Goal: Task Accomplishment & Management: Use online tool/utility

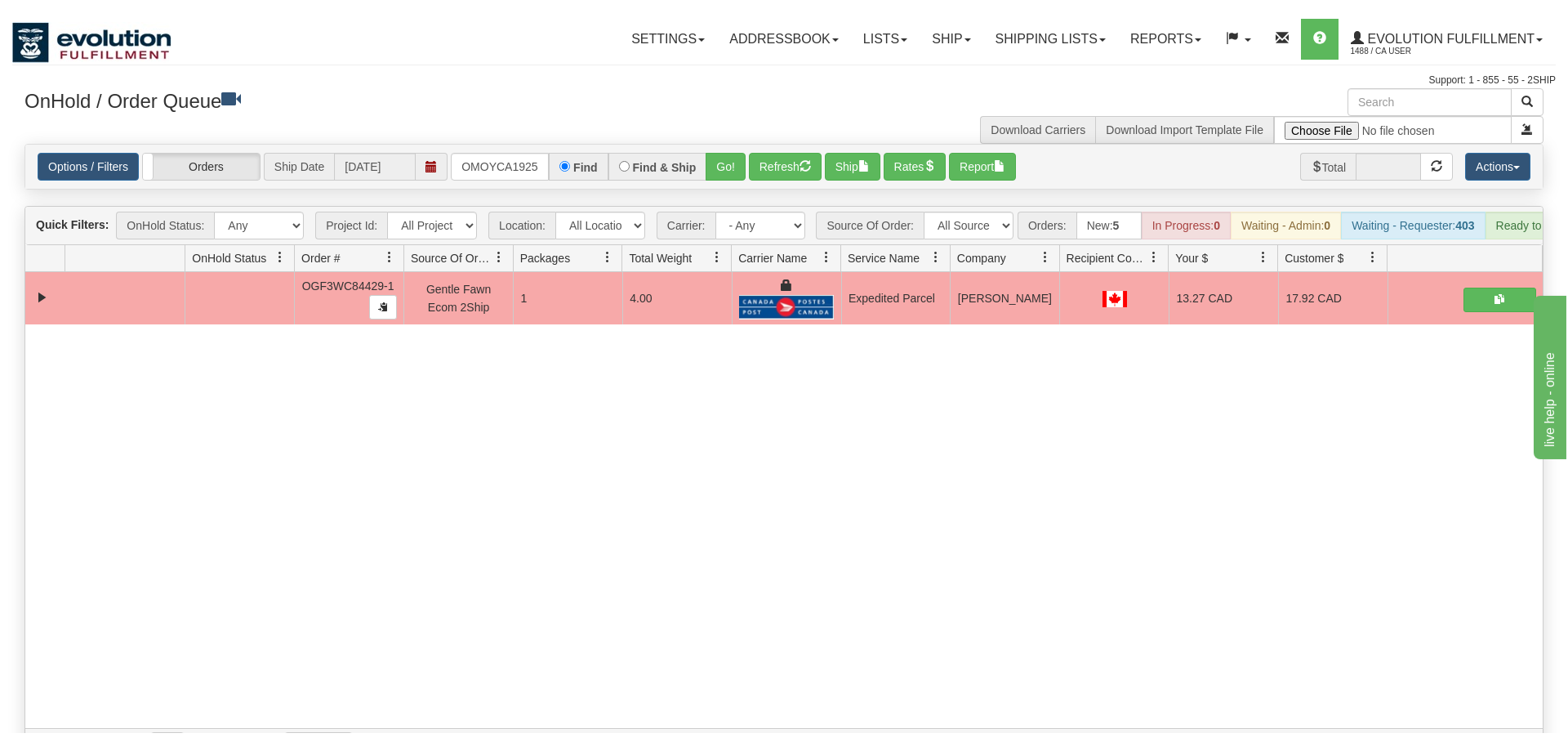
scroll to position [0, 16]
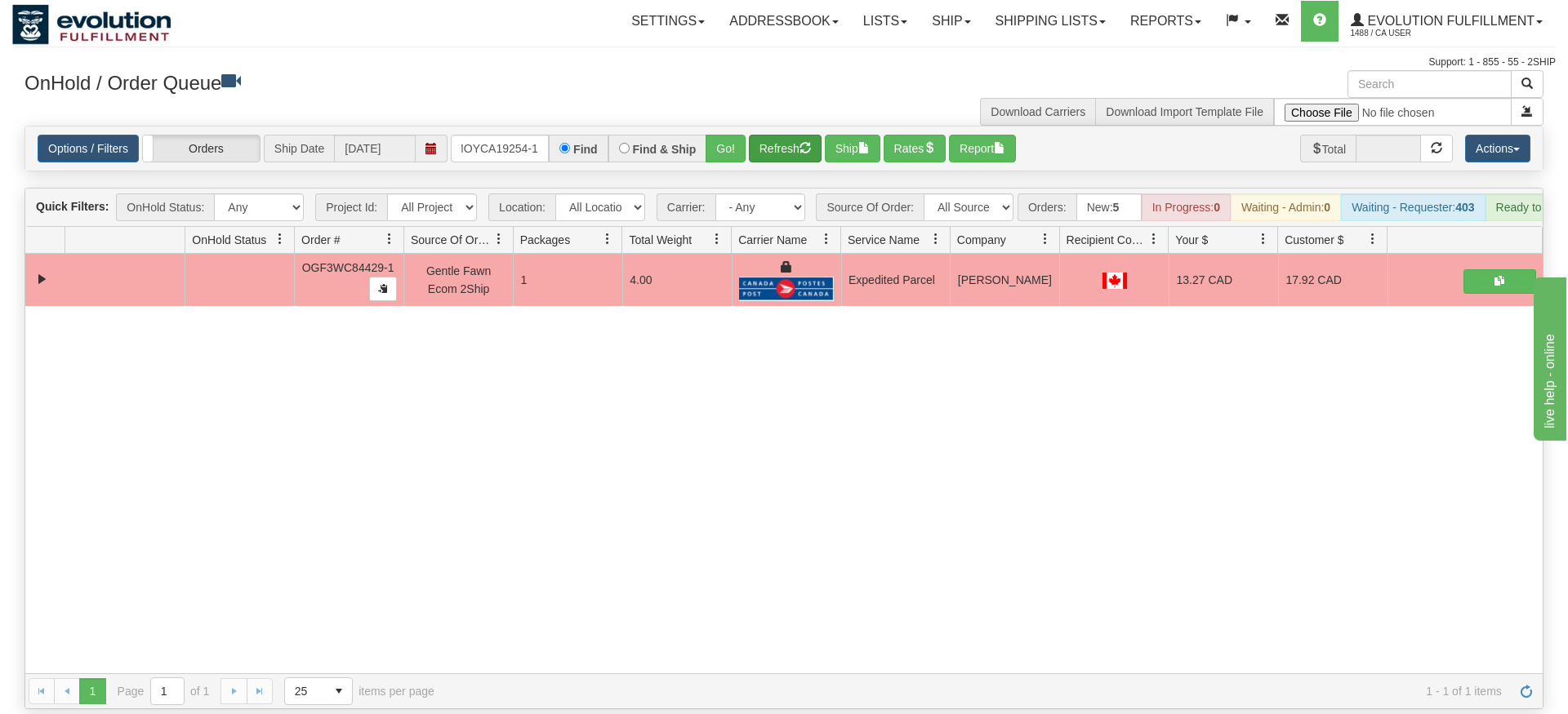
type input "OMOYCA19254-1"
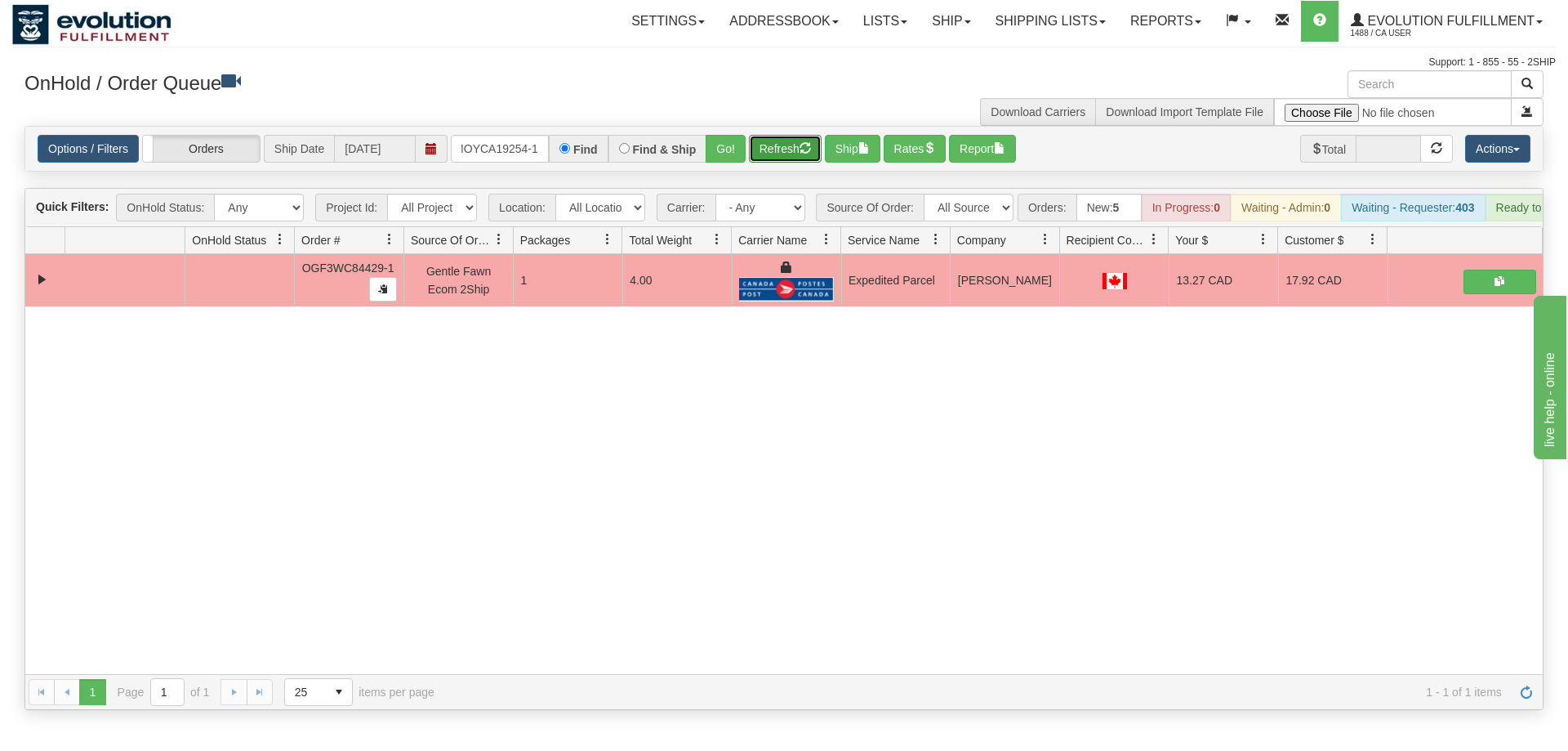
drag, startPoint x: 757, startPoint y: 125, endPoint x: 726, endPoint y: 143, distance: 35.8
click at [757, 161] on div "Is equal to Is not equal to Contains Does not contains CAD USD EUR ZAR [PERSON_…" at bounding box center [784, 417] width 1544 height 584
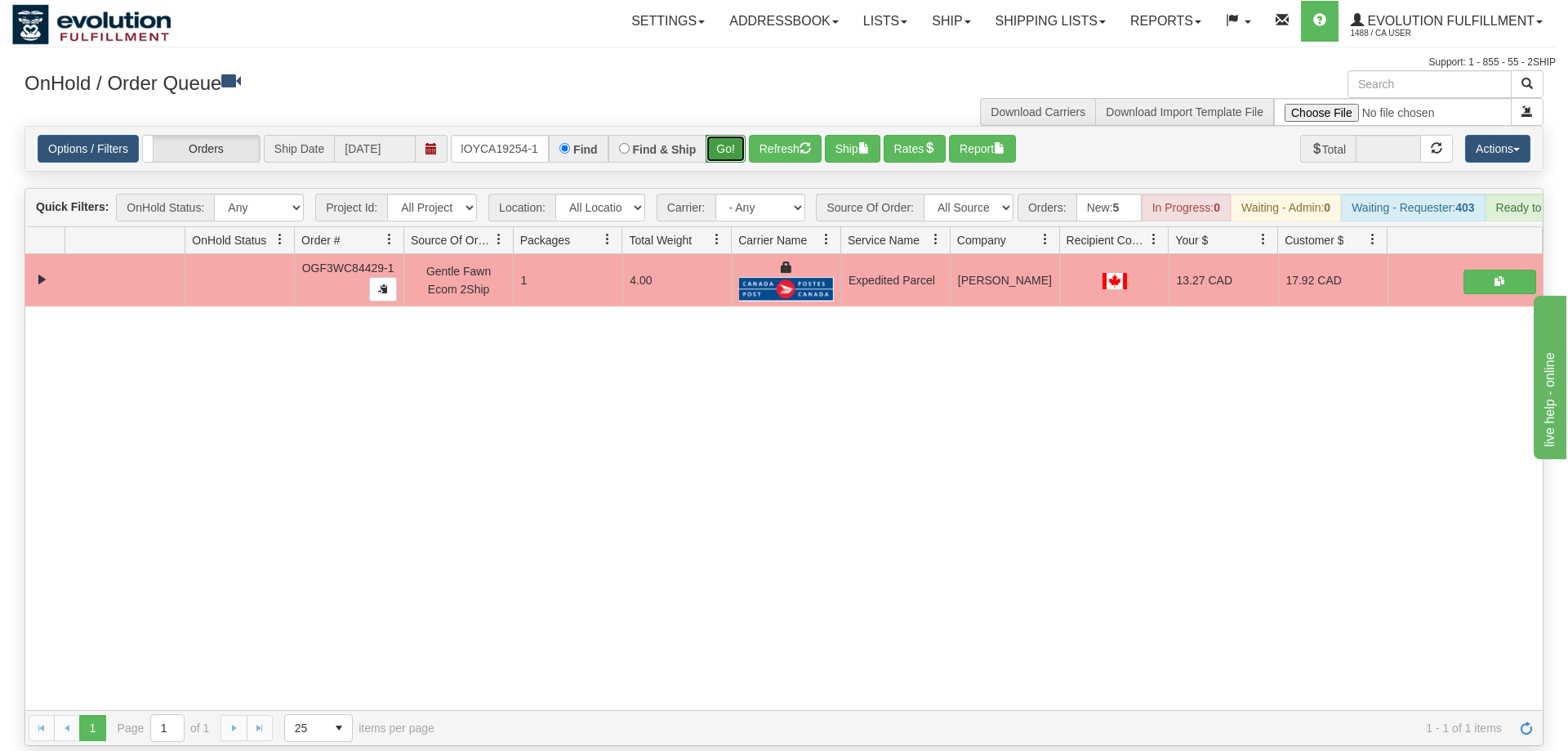
click at [725, 135] on button "Go!" at bounding box center [725, 149] width 40 height 28
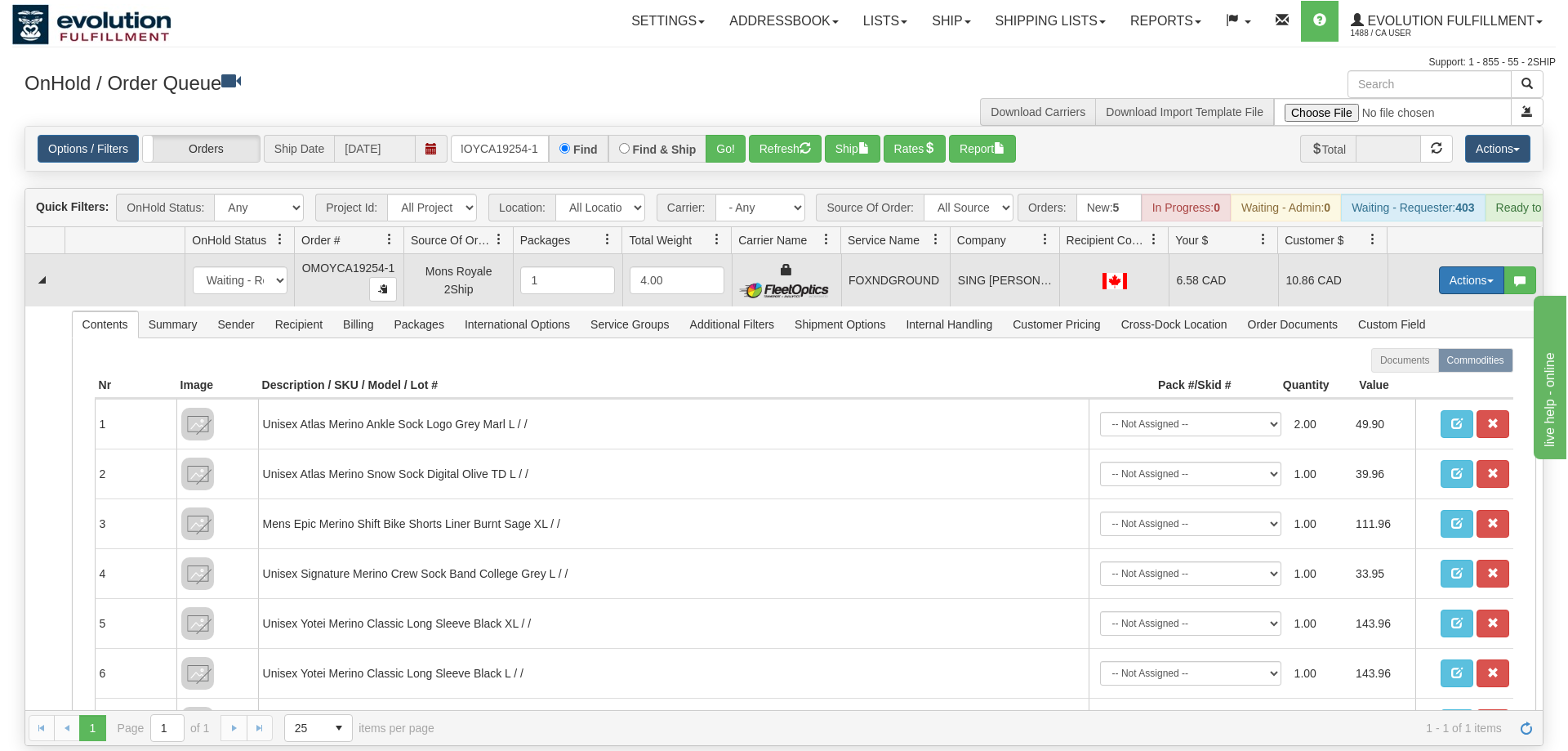
click at [1444, 268] on button "Actions" at bounding box center [1471, 280] width 65 height 28
click at [1424, 364] on link "Ship" at bounding box center [1438, 374] width 131 height 21
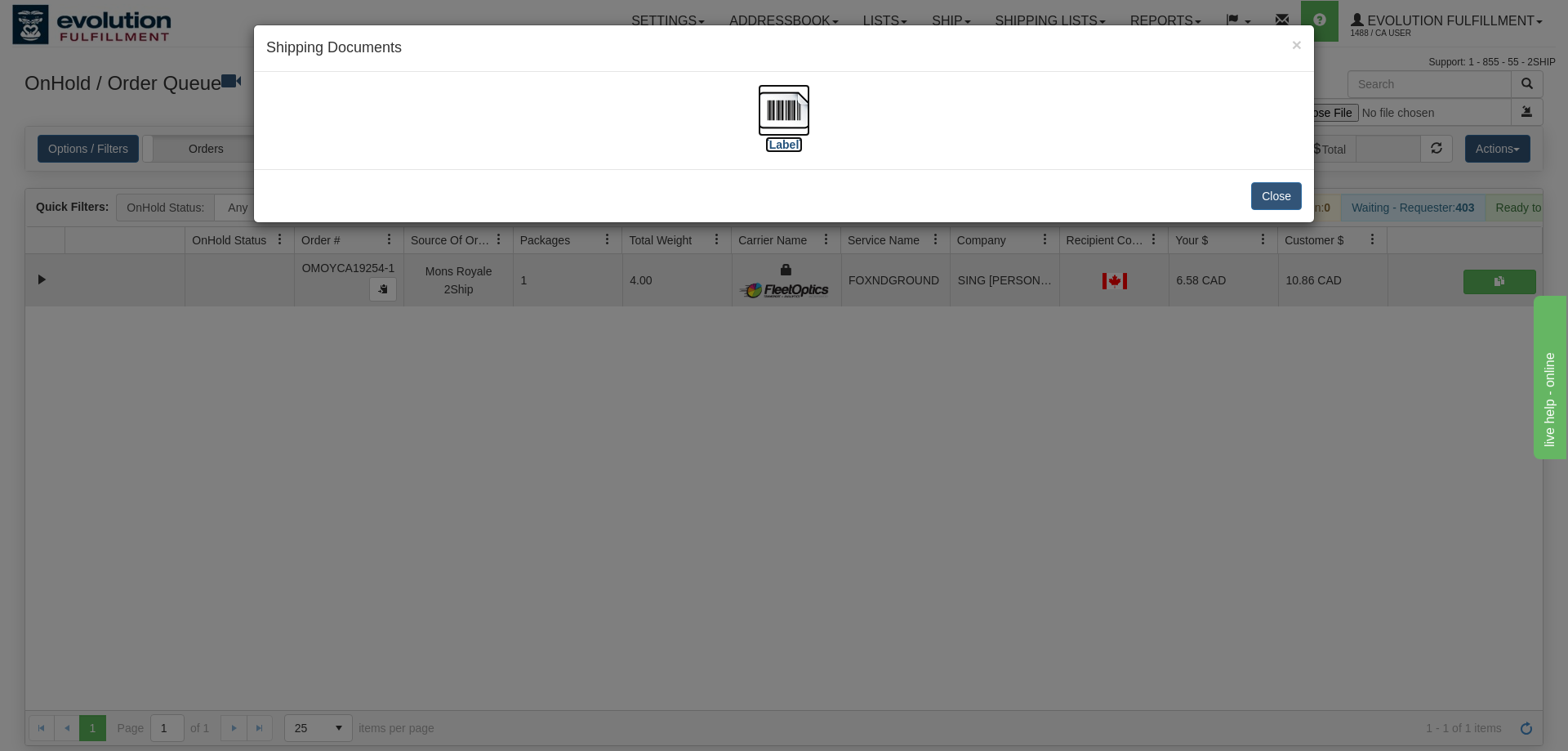
click at [795, 103] on img at bounding box center [784, 111] width 52 height 52
drag, startPoint x: 765, startPoint y: 600, endPoint x: 516, endPoint y: 103, distance: 555.9
click at [765, 590] on div "× Shipping Documents [Label] Close" at bounding box center [784, 375] width 1568 height 751
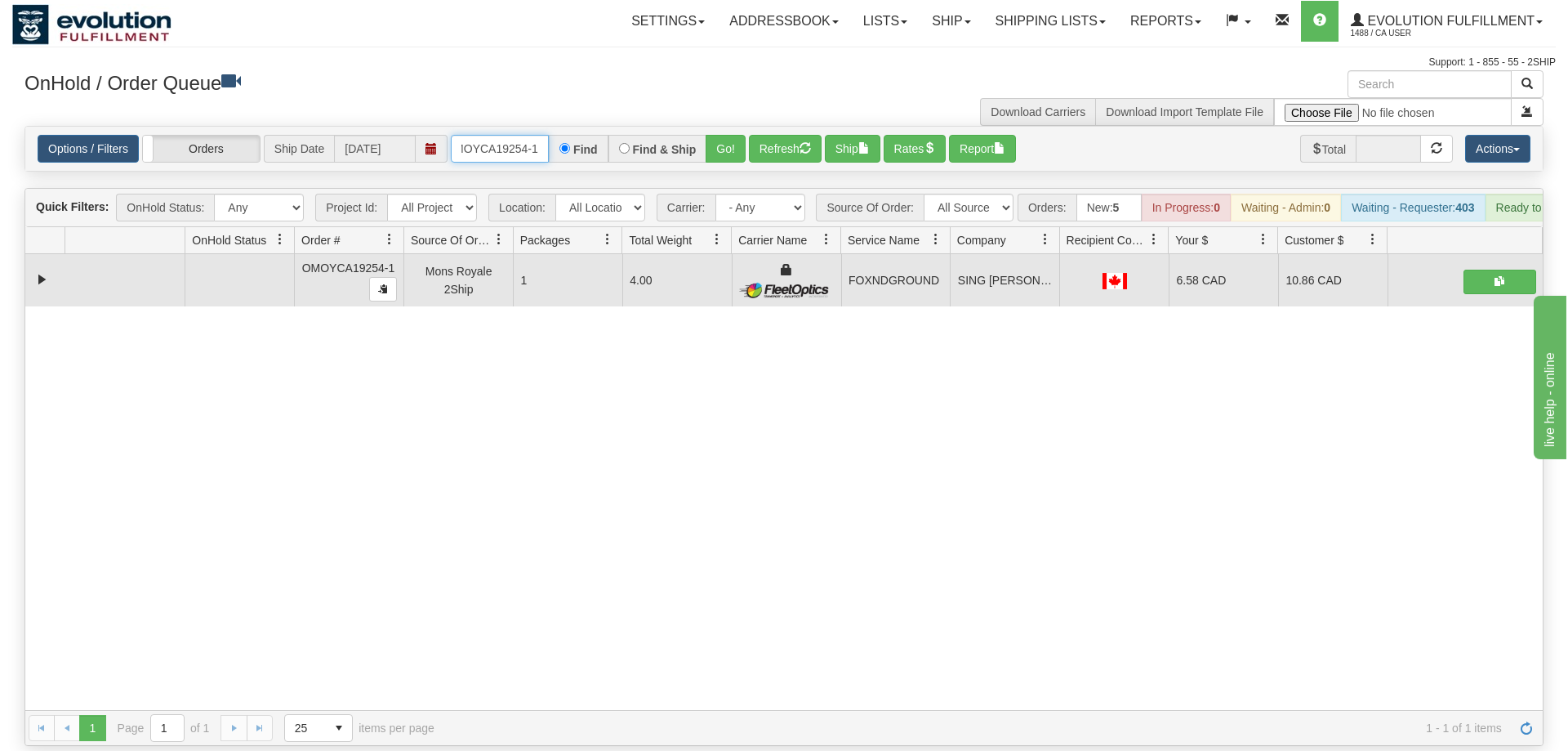
click at [513, 135] on input "OMOYCA19254-1" at bounding box center [500, 149] width 98 height 28
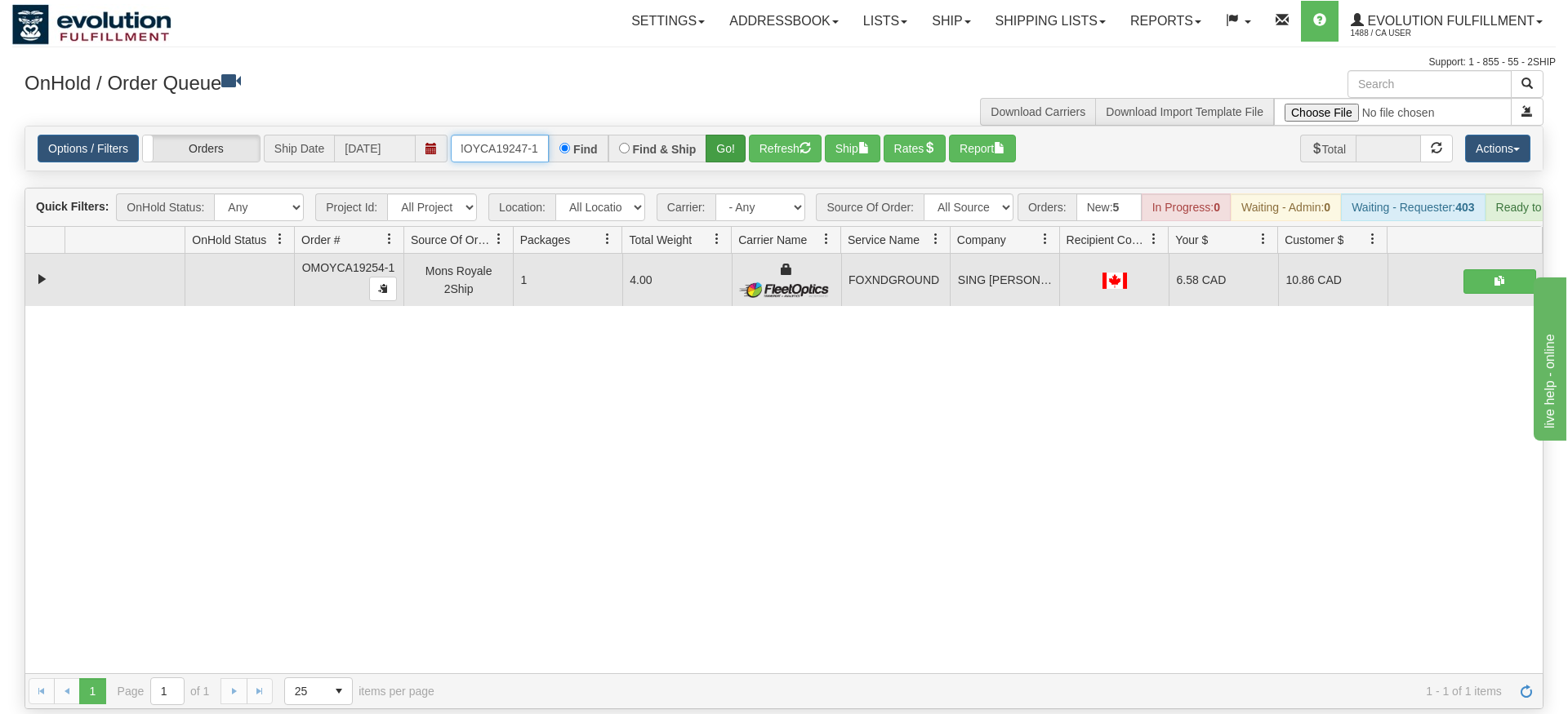
type input "OMOYCA19247-1"
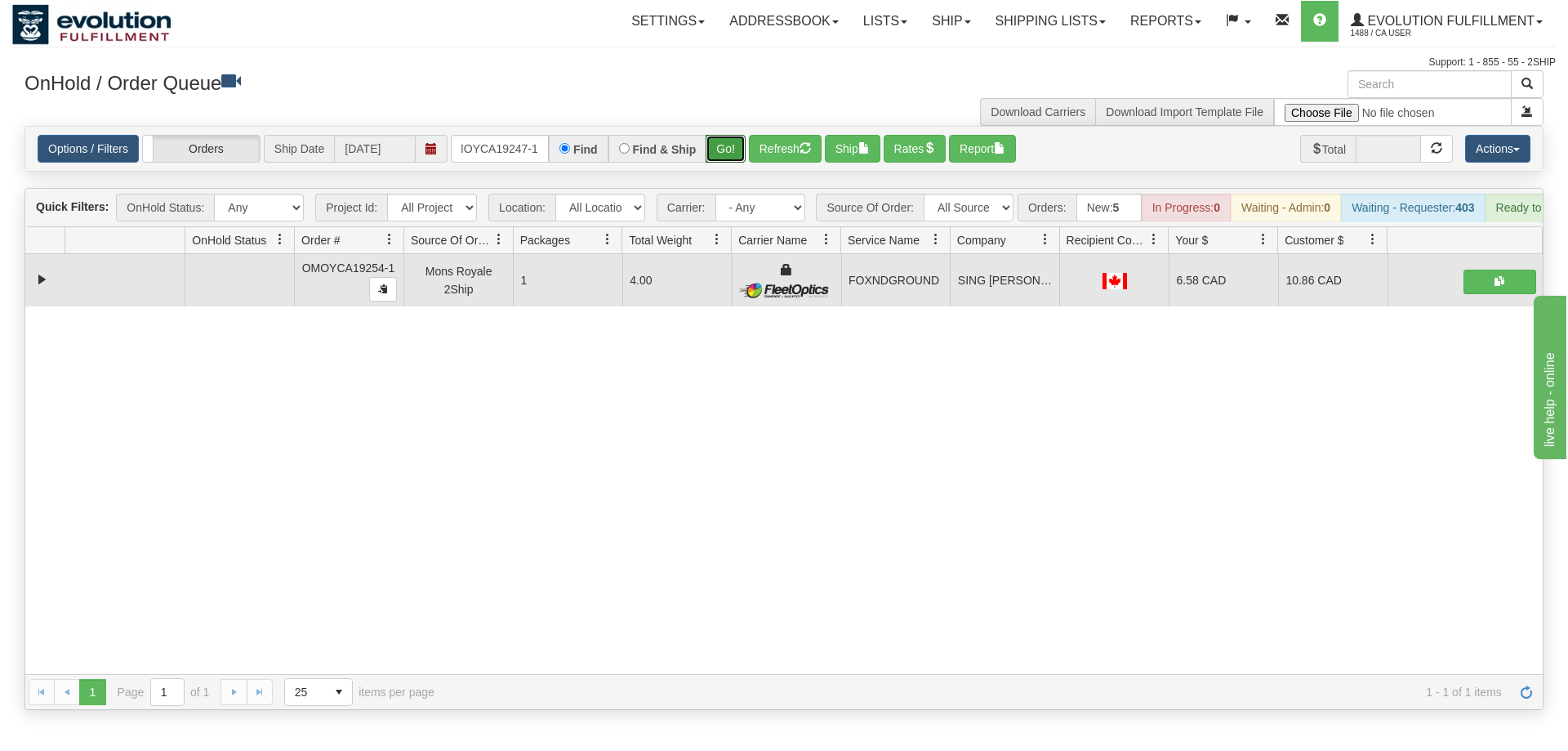
drag, startPoint x: 718, startPoint y: 126, endPoint x: 719, endPoint y: 161, distance: 35.0
click at [719, 161] on div "Is equal to Is not equal to Contains Does not contains CAD USD EUR ZAR [PERSON_…" at bounding box center [784, 417] width 1544 height 584
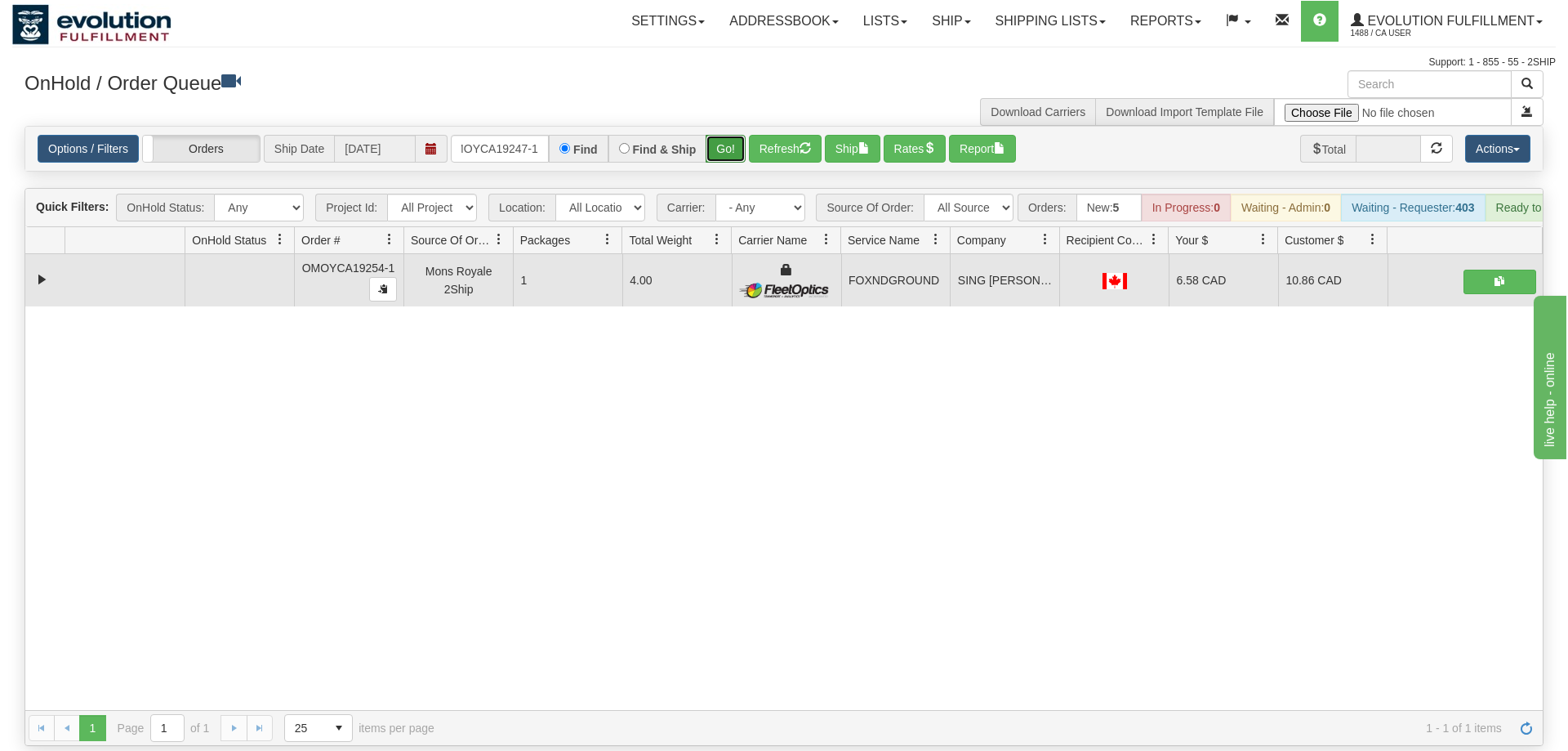
click at [719, 135] on button "Go!" at bounding box center [725, 149] width 40 height 28
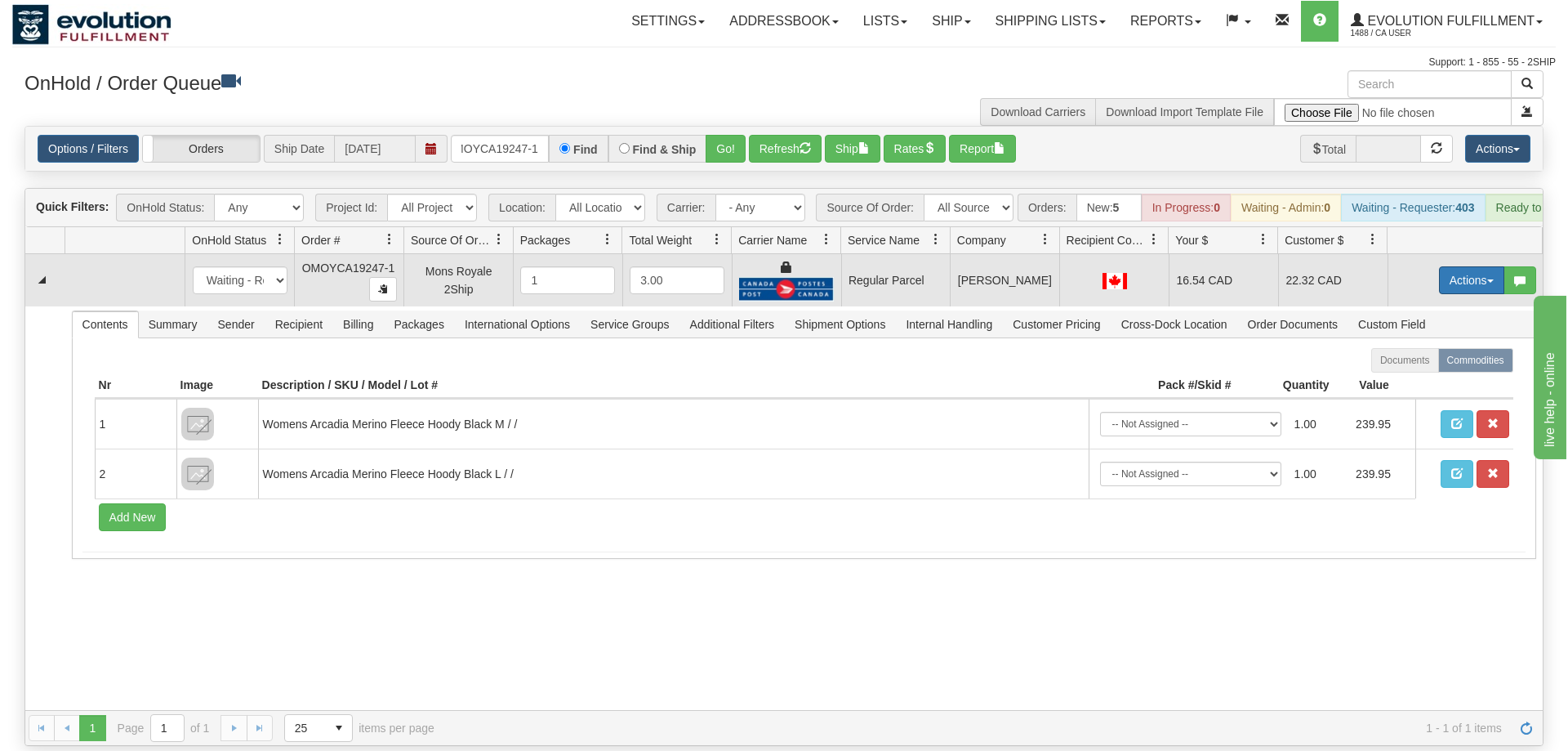
click at [1469, 266] on button "Actions" at bounding box center [1471, 280] width 65 height 28
click at [1449, 347] on span "Rate All Services" at bounding box center [1438, 353] width 98 height 13
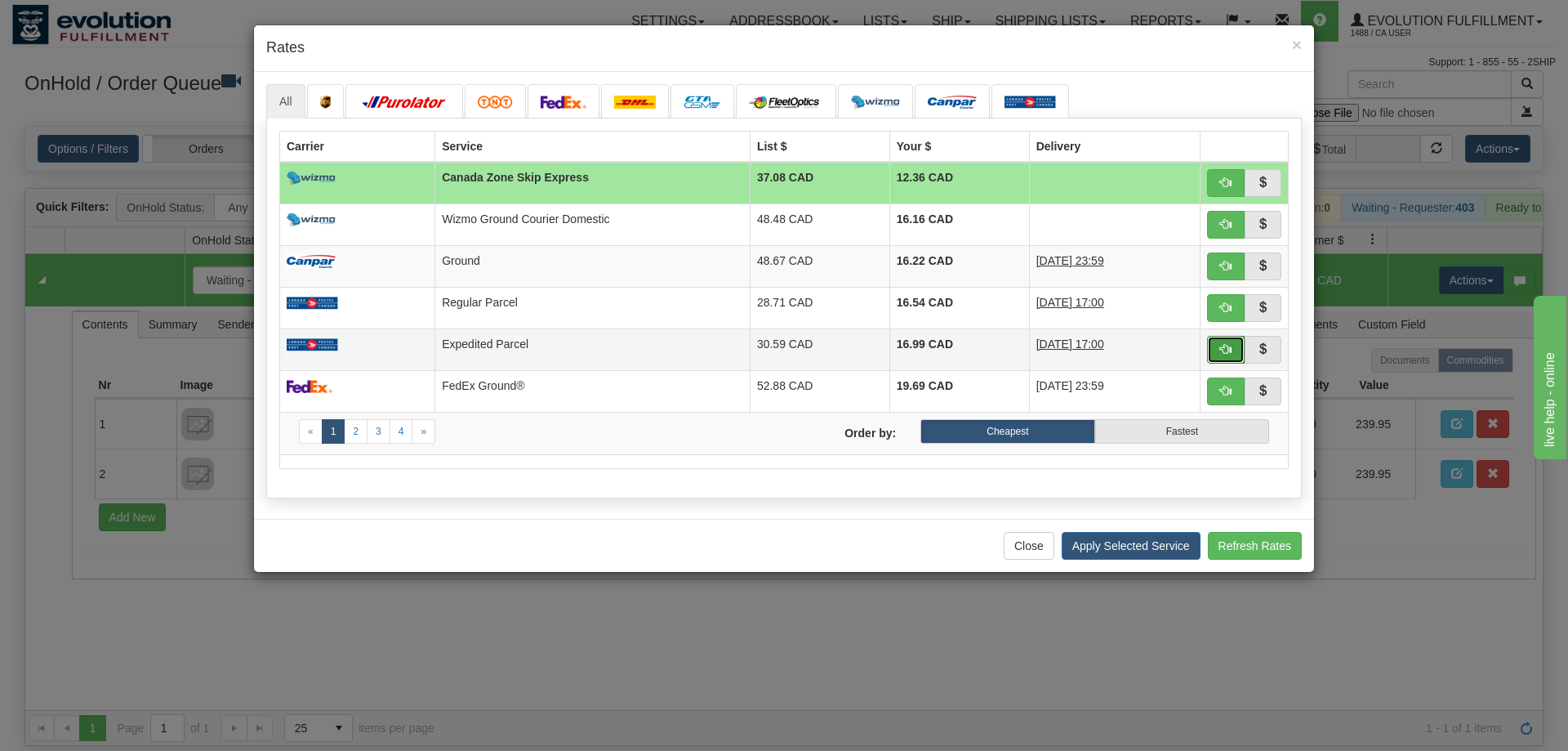
click at [1219, 353] on button "button" at bounding box center [1225, 349] width 37 height 28
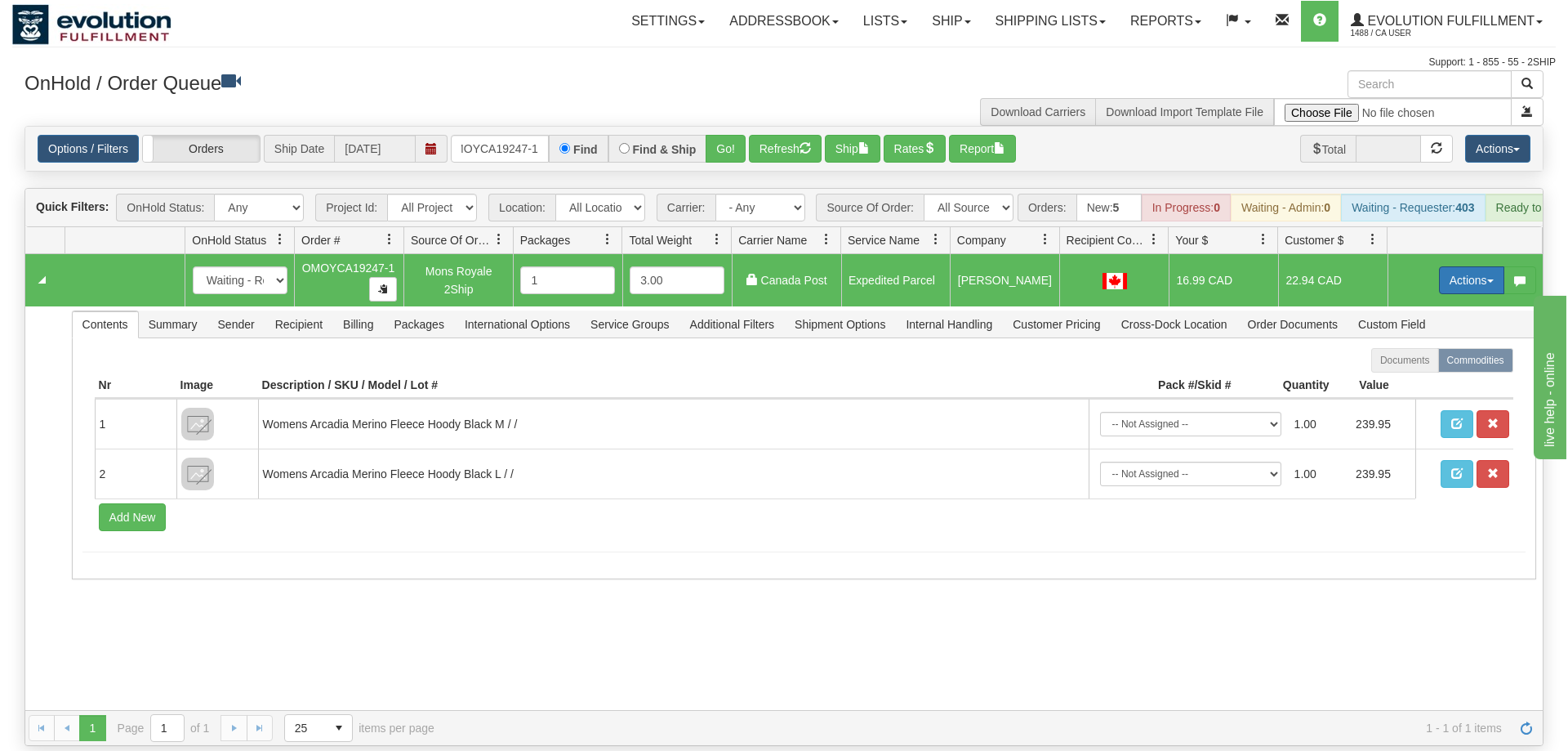
click at [1464, 266] on button "Actions" at bounding box center [1471, 280] width 65 height 28
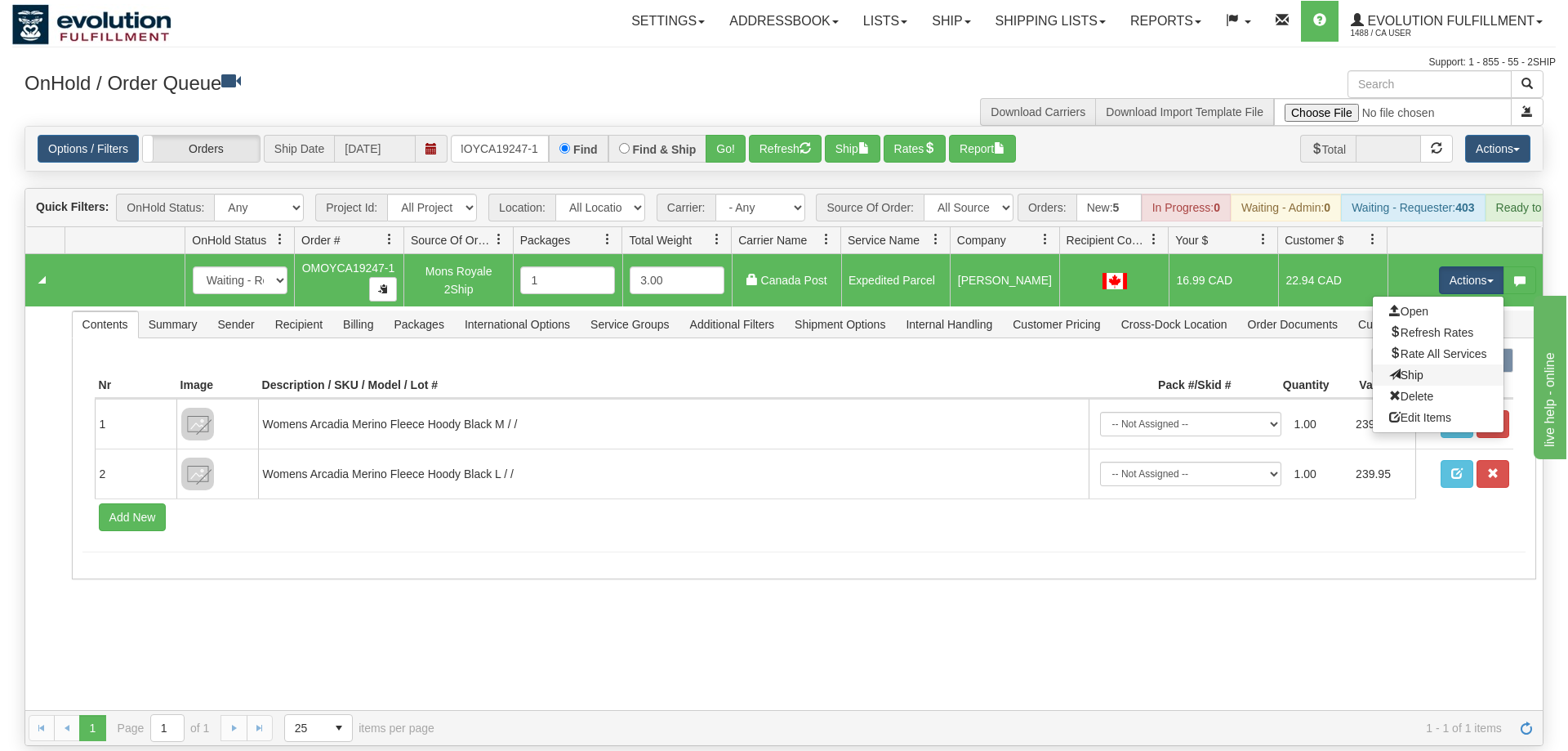
click at [1428, 364] on link "Ship" at bounding box center [1438, 374] width 131 height 21
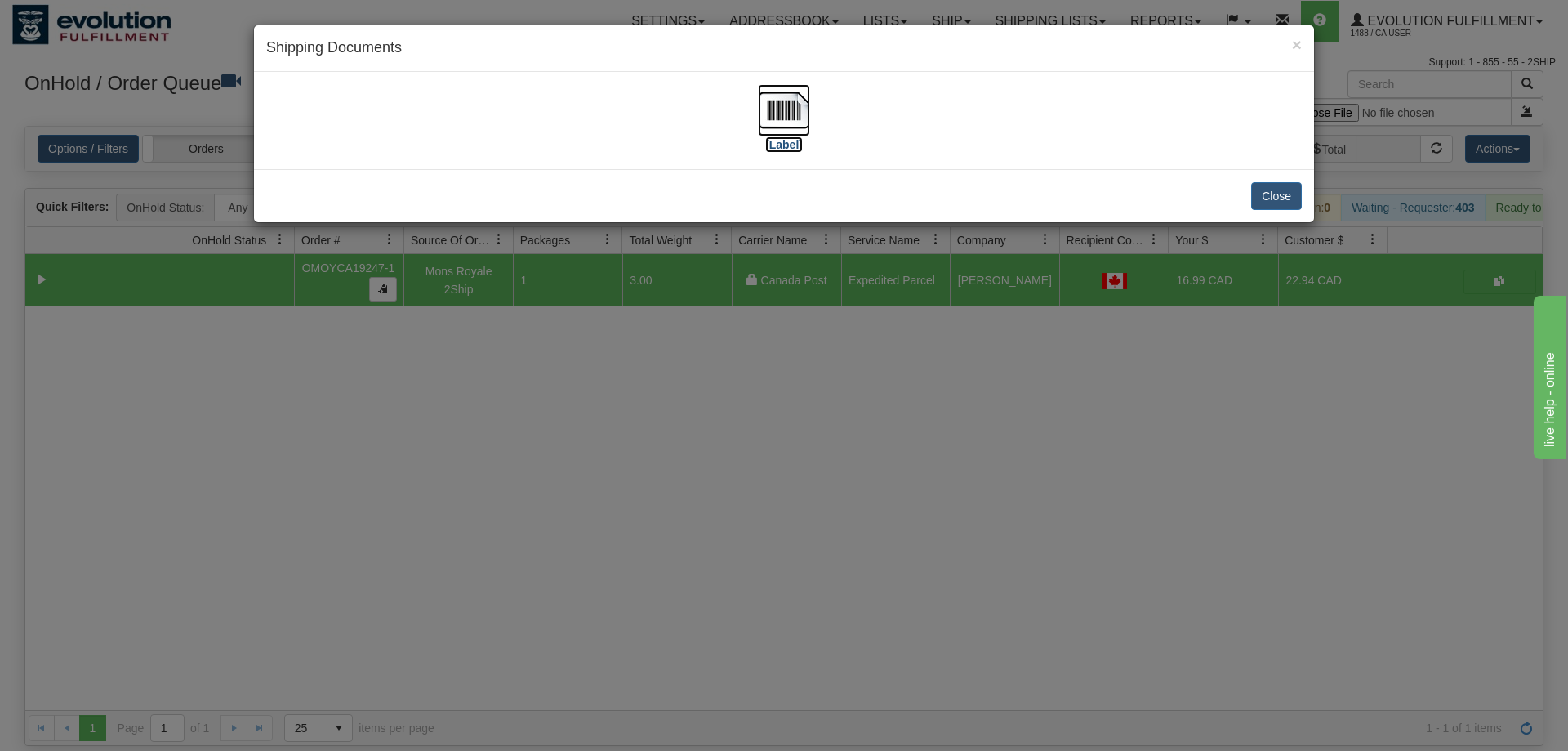
click at [784, 128] on img at bounding box center [784, 111] width 52 height 52
drag, startPoint x: 868, startPoint y: 583, endPoint x: 578, endPoint y: 261, distance: 433.3
click at [868, 583] on div "× Shipping Documents [Label] Close" at bounding box center [784, 375] width 1568 height 751
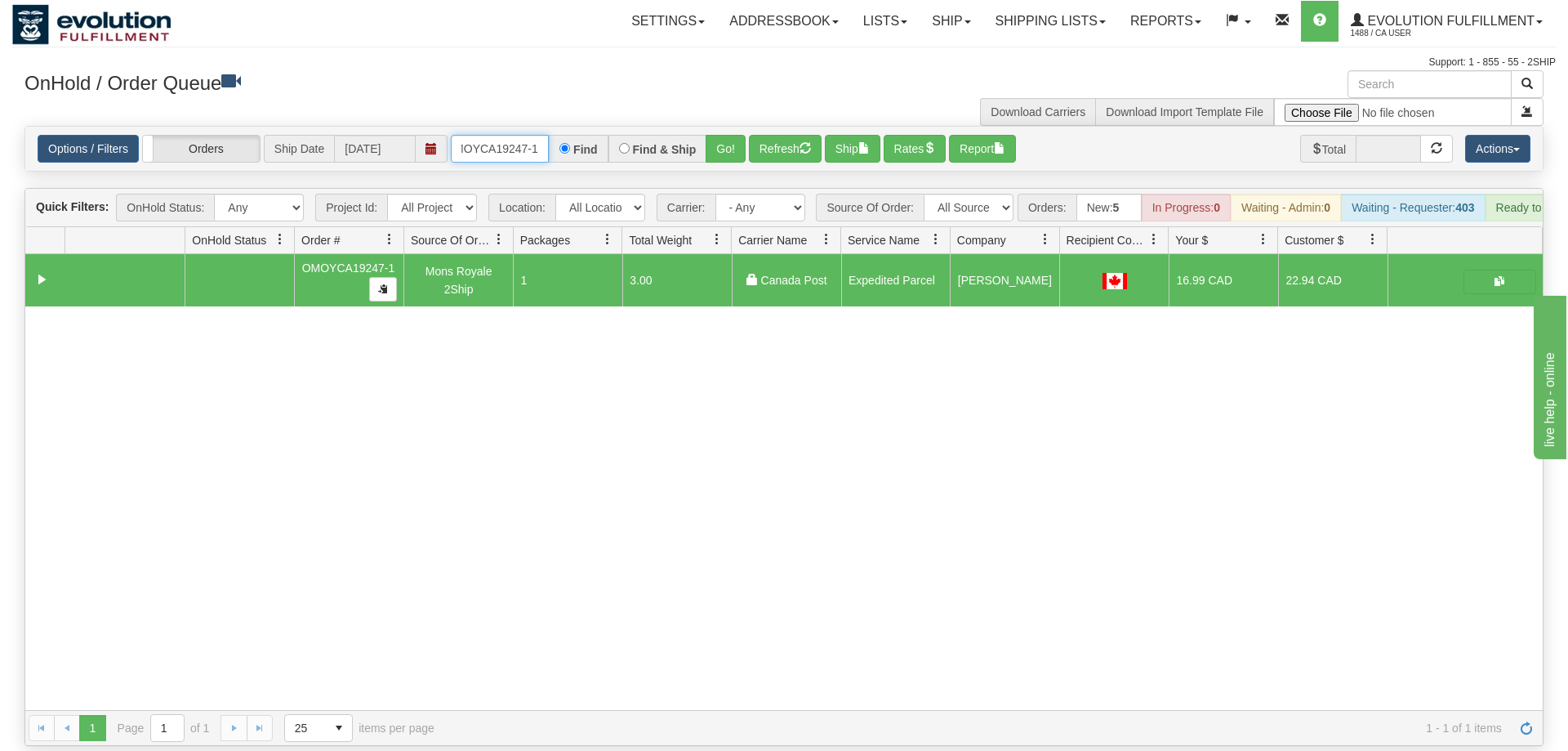
click at [518, 135] on input "OMOYCA19247-1" at bounding box center [500, 149] width 98 height 28
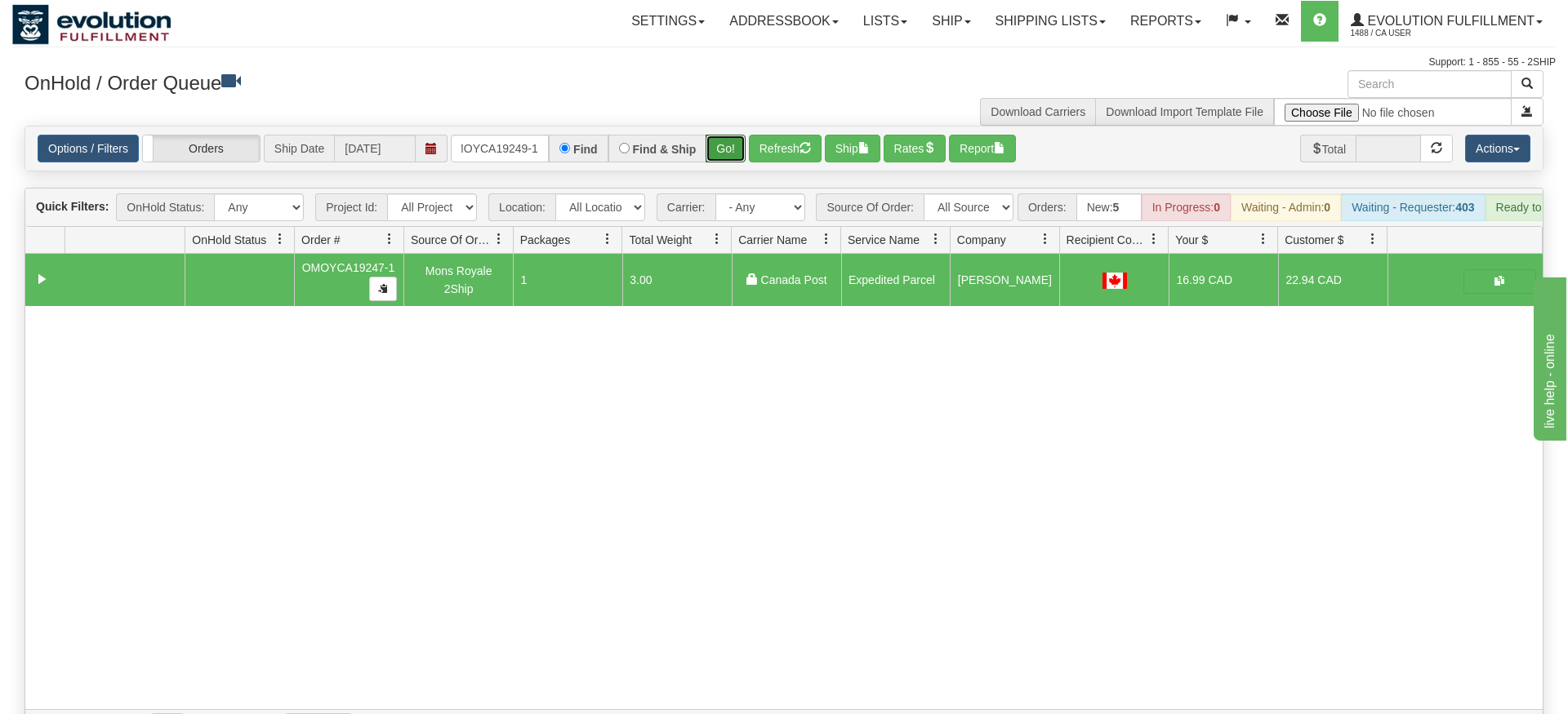
click at [717, 157] on div "Is equal to Is not equal to Contains Does not contains CAD USD EUR ZAR [PERSON_…" at bounding box center [784, 435] width 1544 height 619
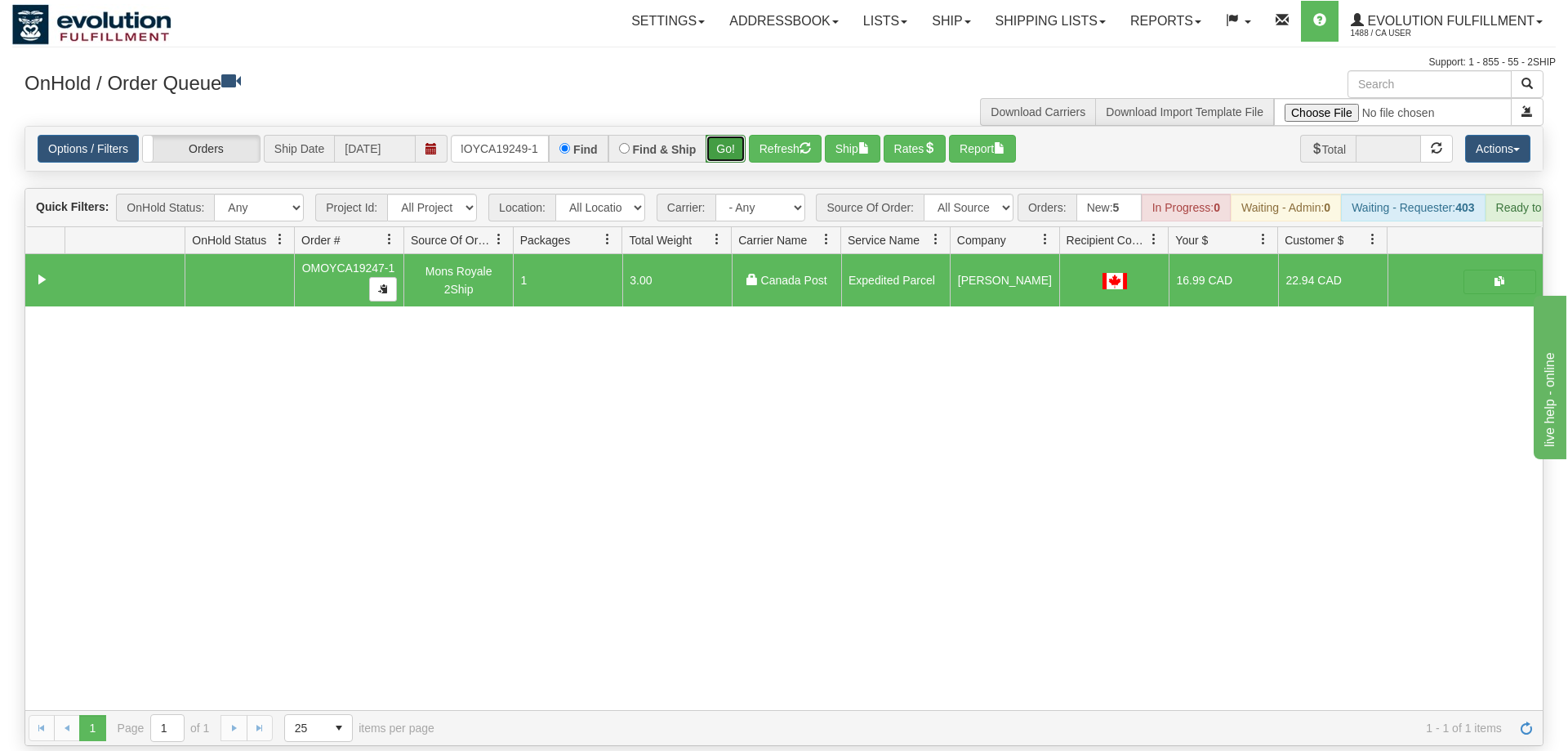
click at [717, 135] on button "Go!" at bounding box center [725, 149] width 40 height 28
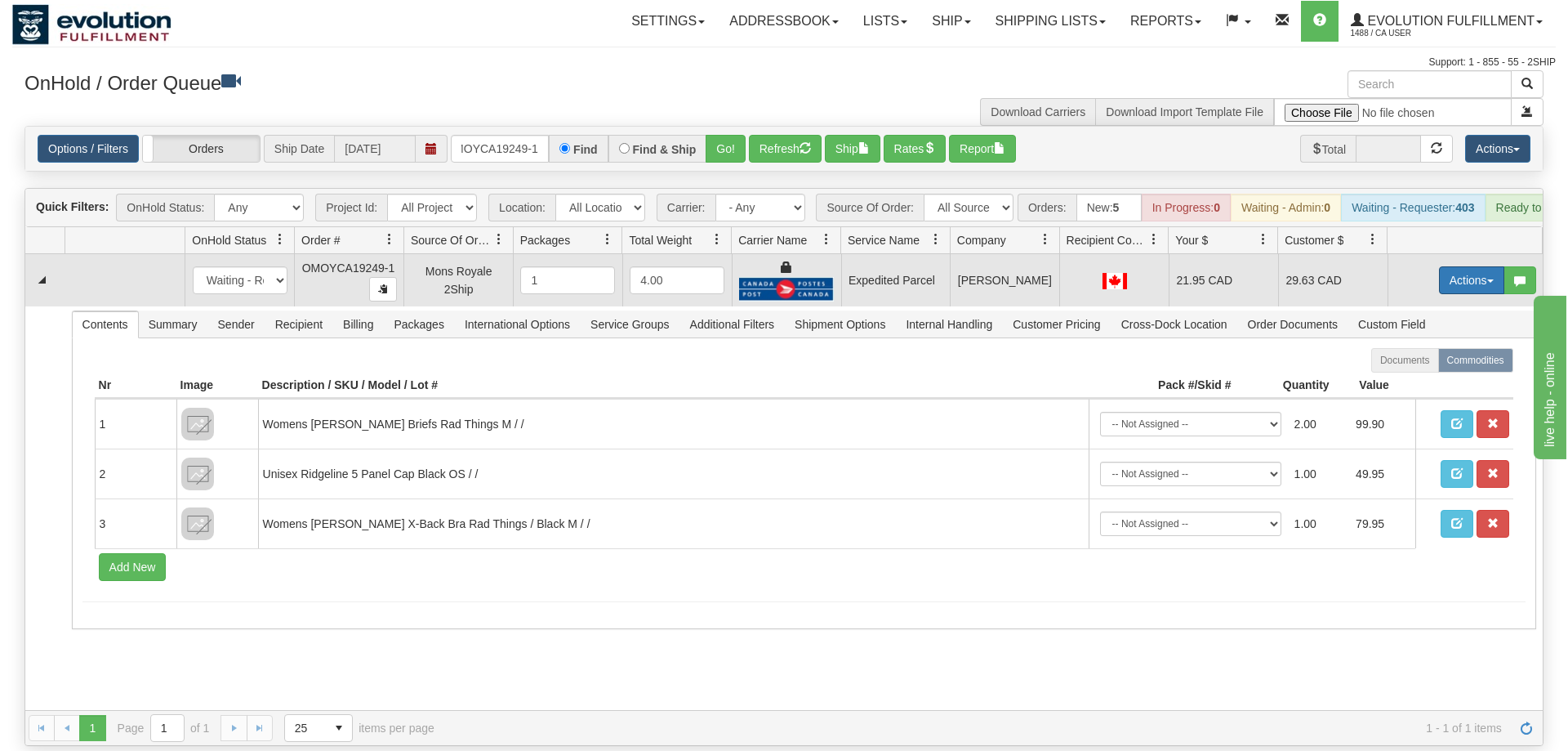
click at [1476, 266] on button "Actions" at bounding box center [1471, 280] width 65 height 28
click at [1419, 368] on span "Ship" at bounding box center [1406, 374] width 35 height 13
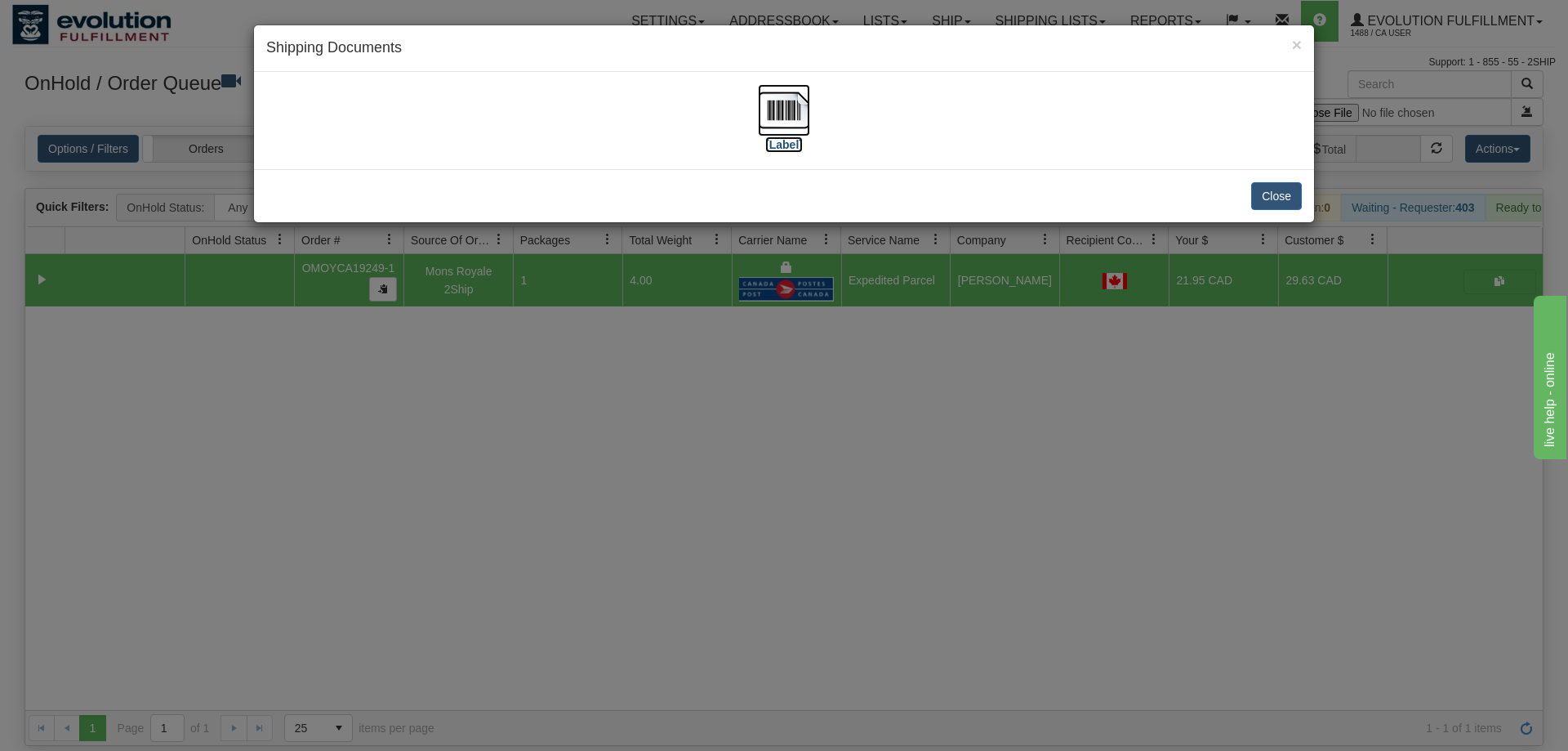
click at [787, 100] on img at bounding box center [784, 111] width 52 height 52
drag, startPoint x: 660, startPoint y: 438, endPoint x: 486, endPoint y: 221, distance: 278.1
click at [660, 439] on div "× Shipping Documents [Label] Close" at bounding box center [784, 375] width 1568 height 751
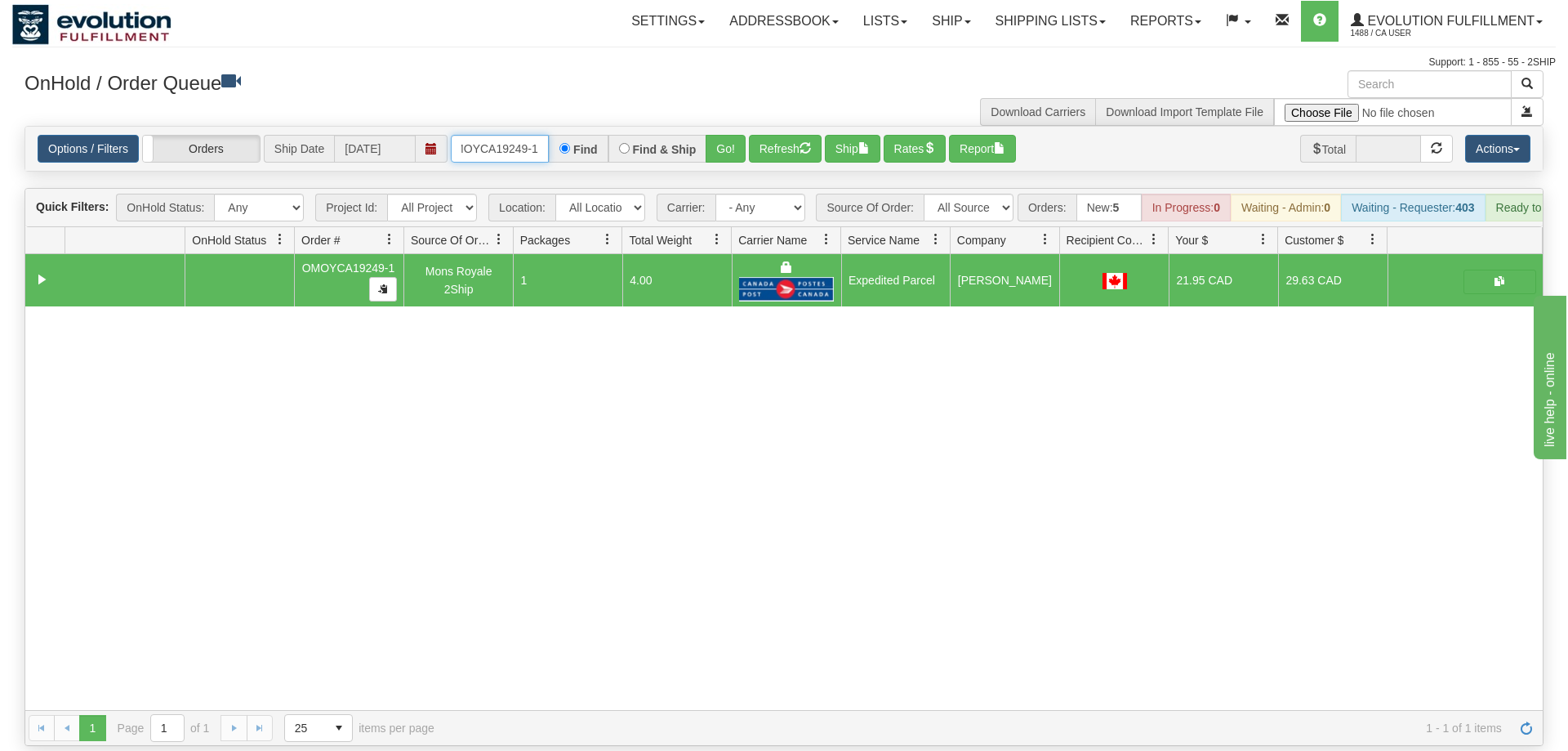
click at [475, 135] on input "OMOYCA19249-1" at bounding box center [500, 149] width 98 height 28
type input "OMOAYCA19249-1"
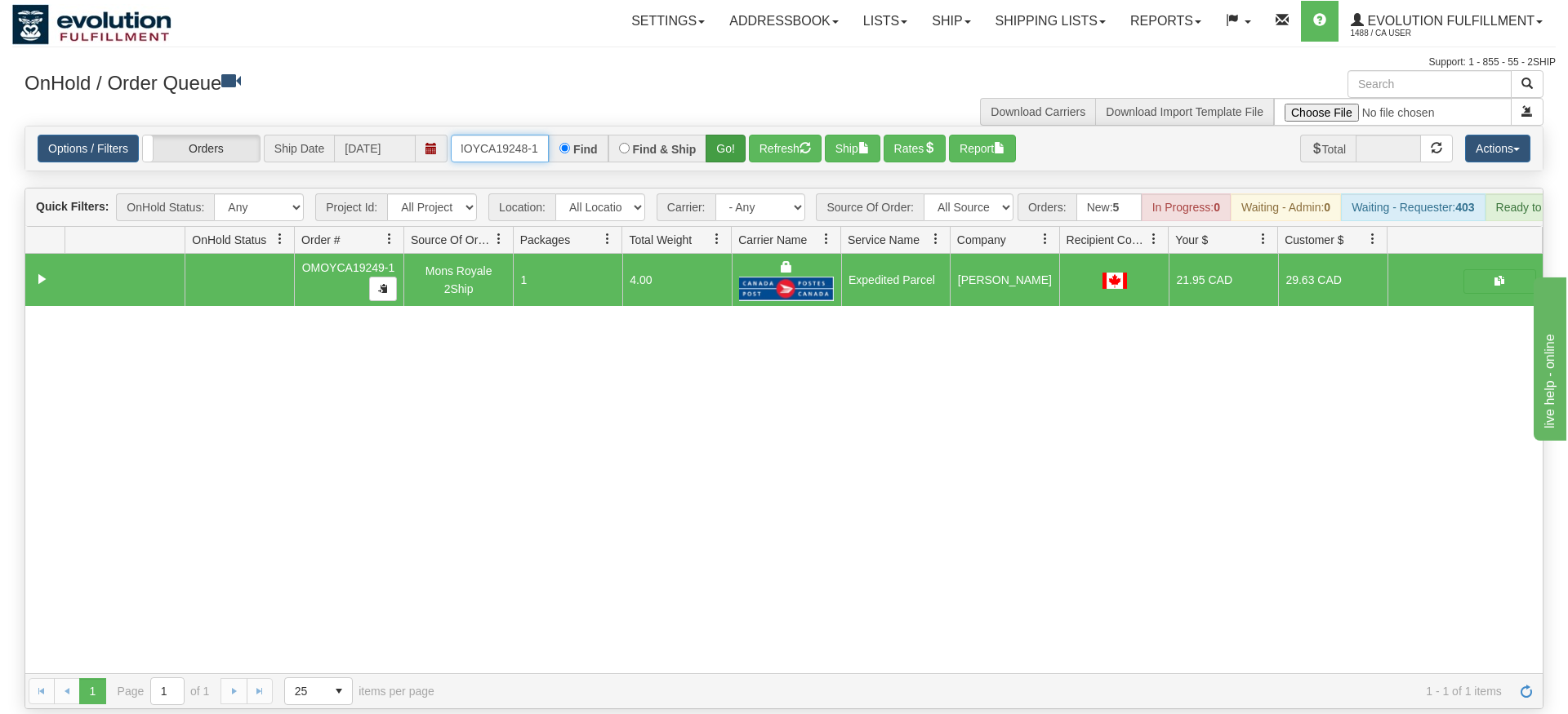
type input "OMOYCA19248-1"
click at [712, 158] on div "Is equal to Is not equal to Contains Does not contains CAD USD EUR ZAR [PERSON_…" at bounding box center [784, 417] width 1544 height 583
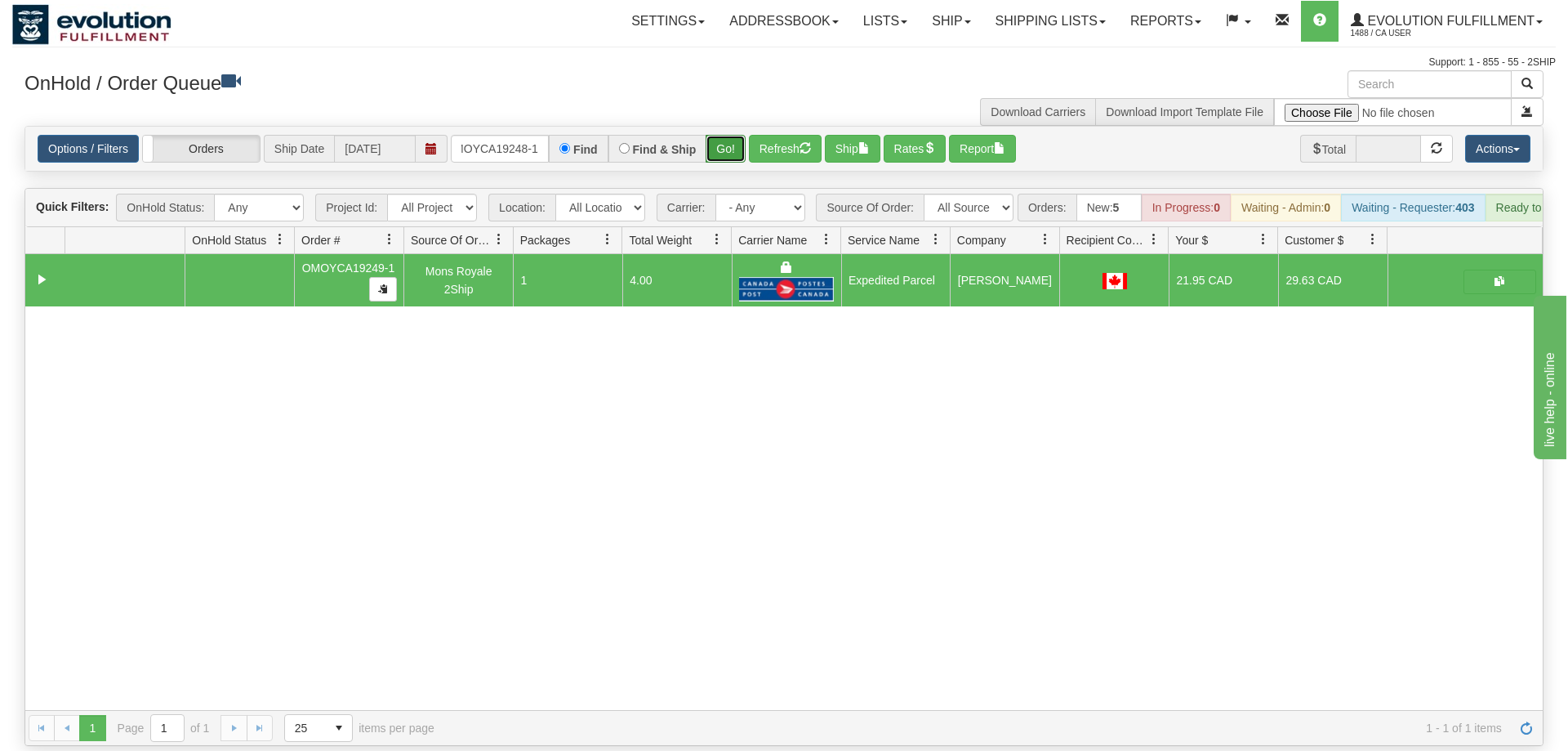
click at [716, 135] on button "Go!" at bounding box center [725, 149] width 40 height 28
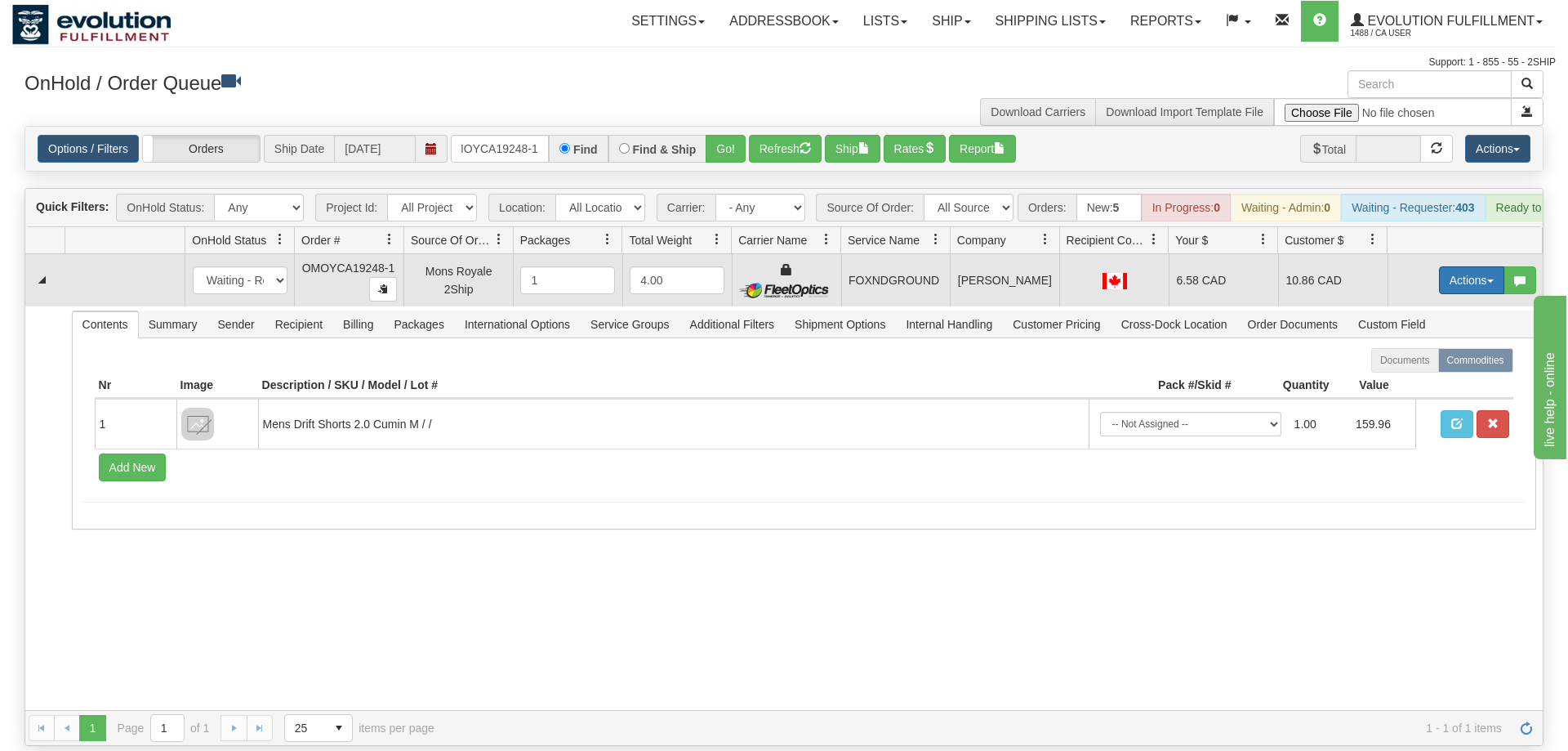
click at [1468, 266] on button "Actions" at bounding box center [1471, 280] width 65 height 28
click at [1424, 364] on link "Ship" at bounding box center [1438, 374] width 131 height 21
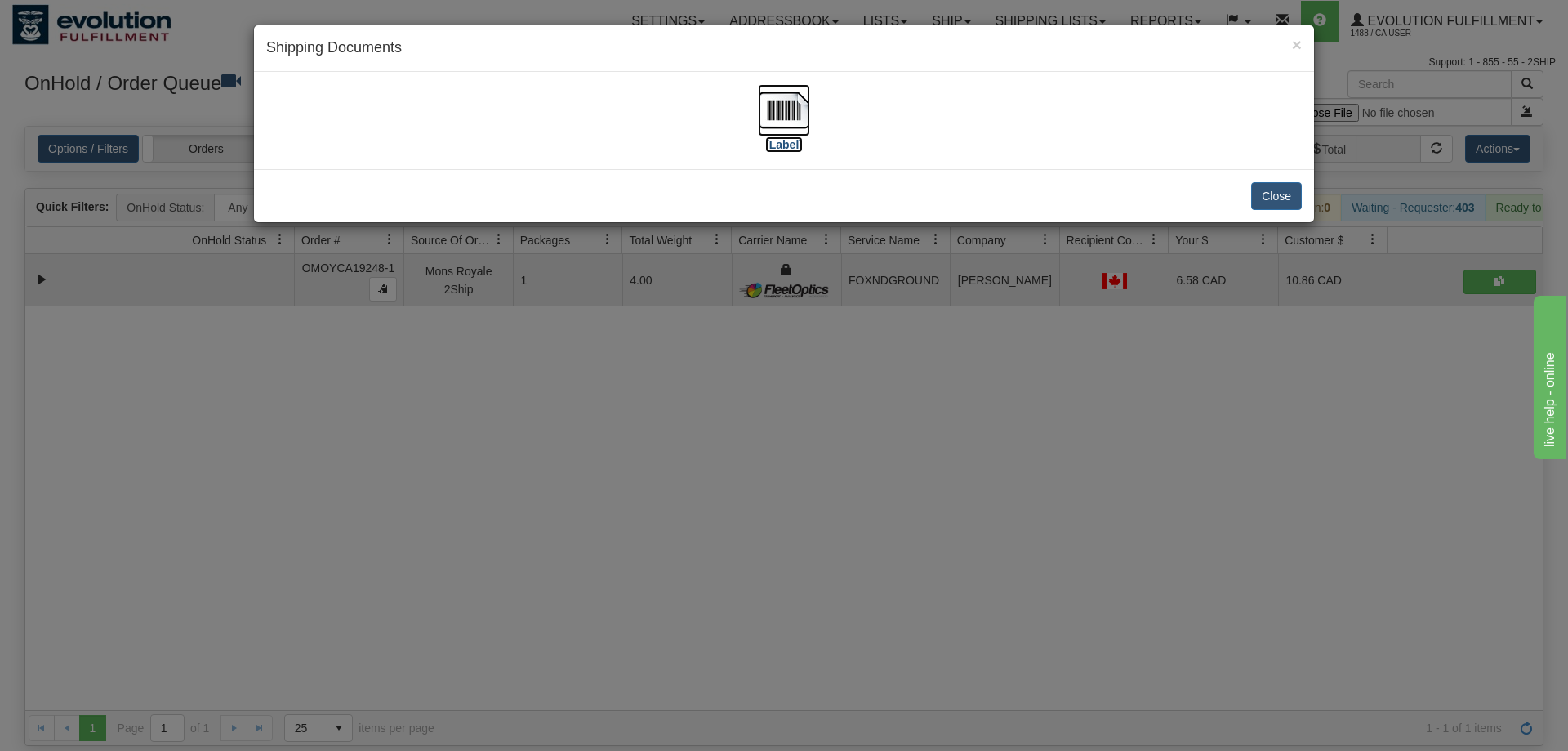
click at [784, 109] on img at bounding box center [784, 111] width 52 height 52
drag, startPoint x: 686, startPoint y: 373, endPoint x: 564, endPoint y: 134, distance: 268.3
click at [686, 369] on div "× Shipping Documents [Label] Close" at bounding box center [784, 375] width 1568 height 751
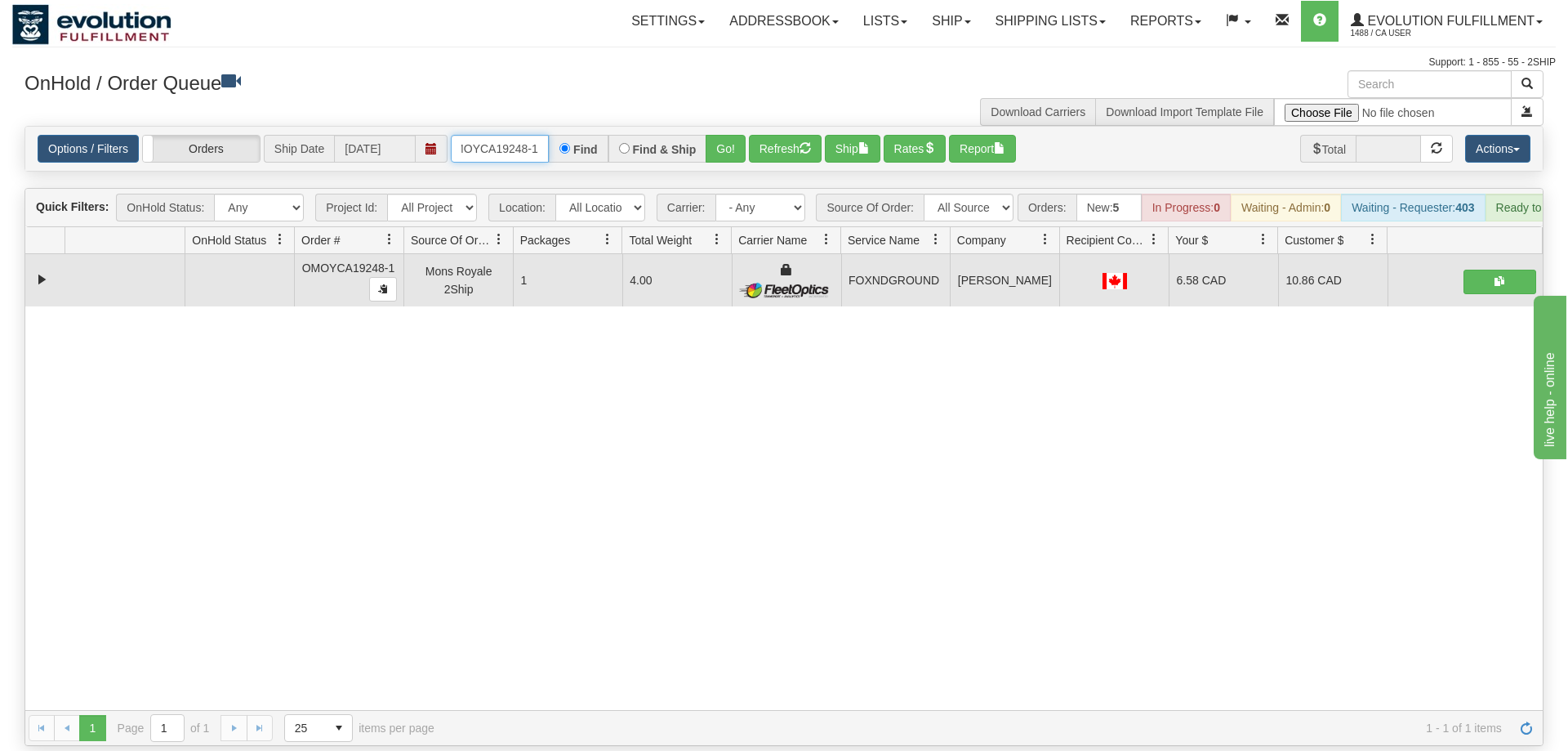
click at [492, 135] on input "OMOYCA19248-1" at bounding box center [500, 149] width 98 height 28
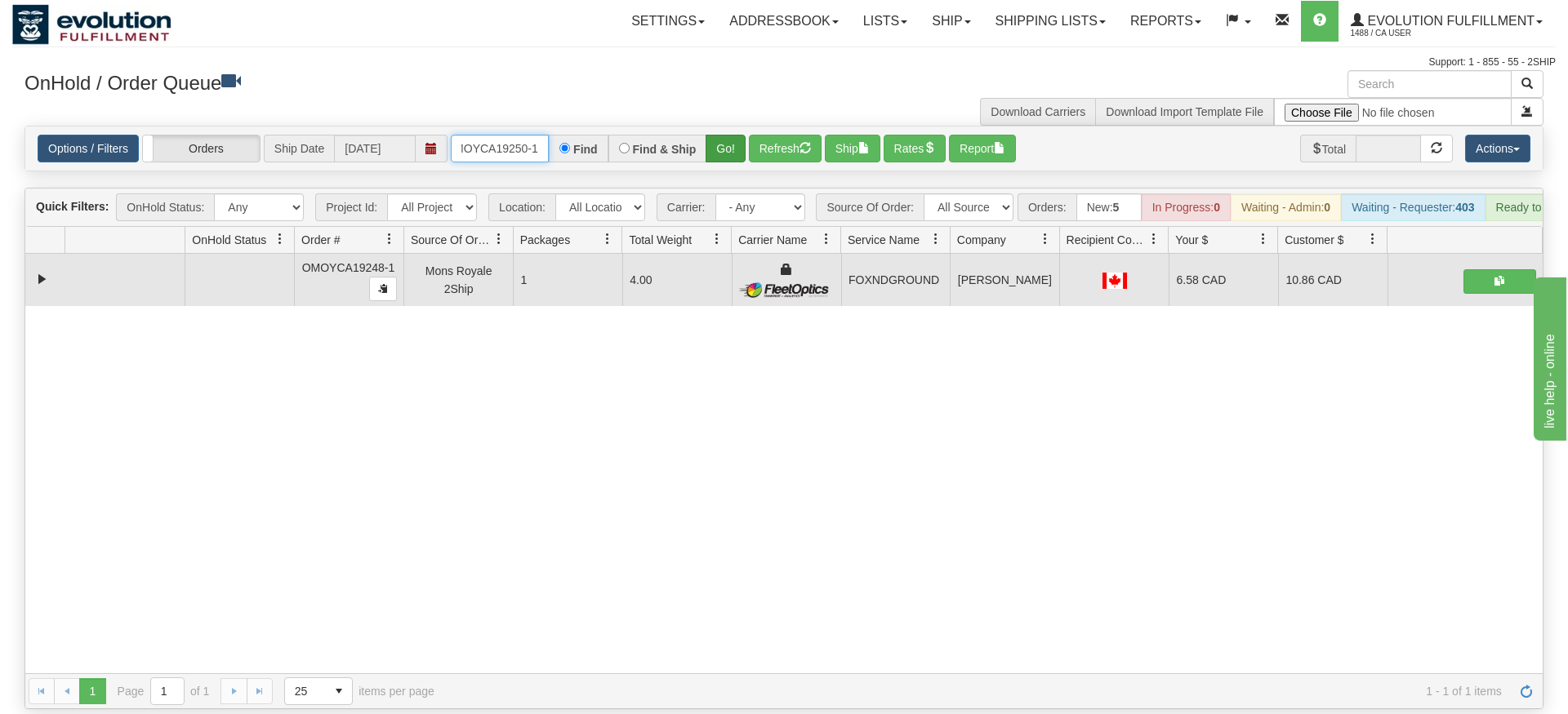
type input "OMOYCA19250-1"
click at [724, 152] on div "Is equal to Is not equal to Contains Does not contains CAD USD EUR ZAR [PERSON_…" at bounding box center [784, 417] width 1544 height 583
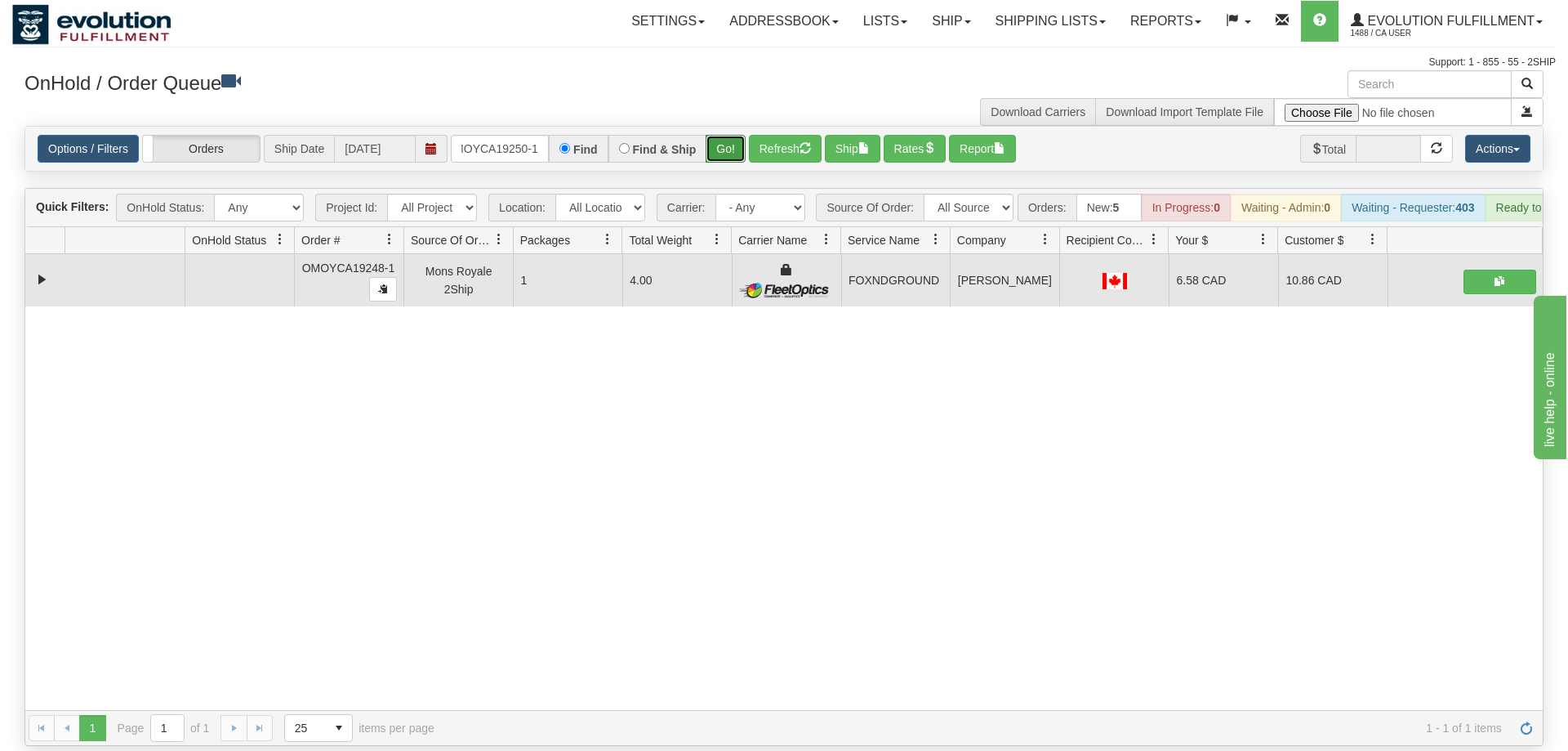
click at [725, 136] on button "Go!" at bounding box center [725, 149] width 40 height 28
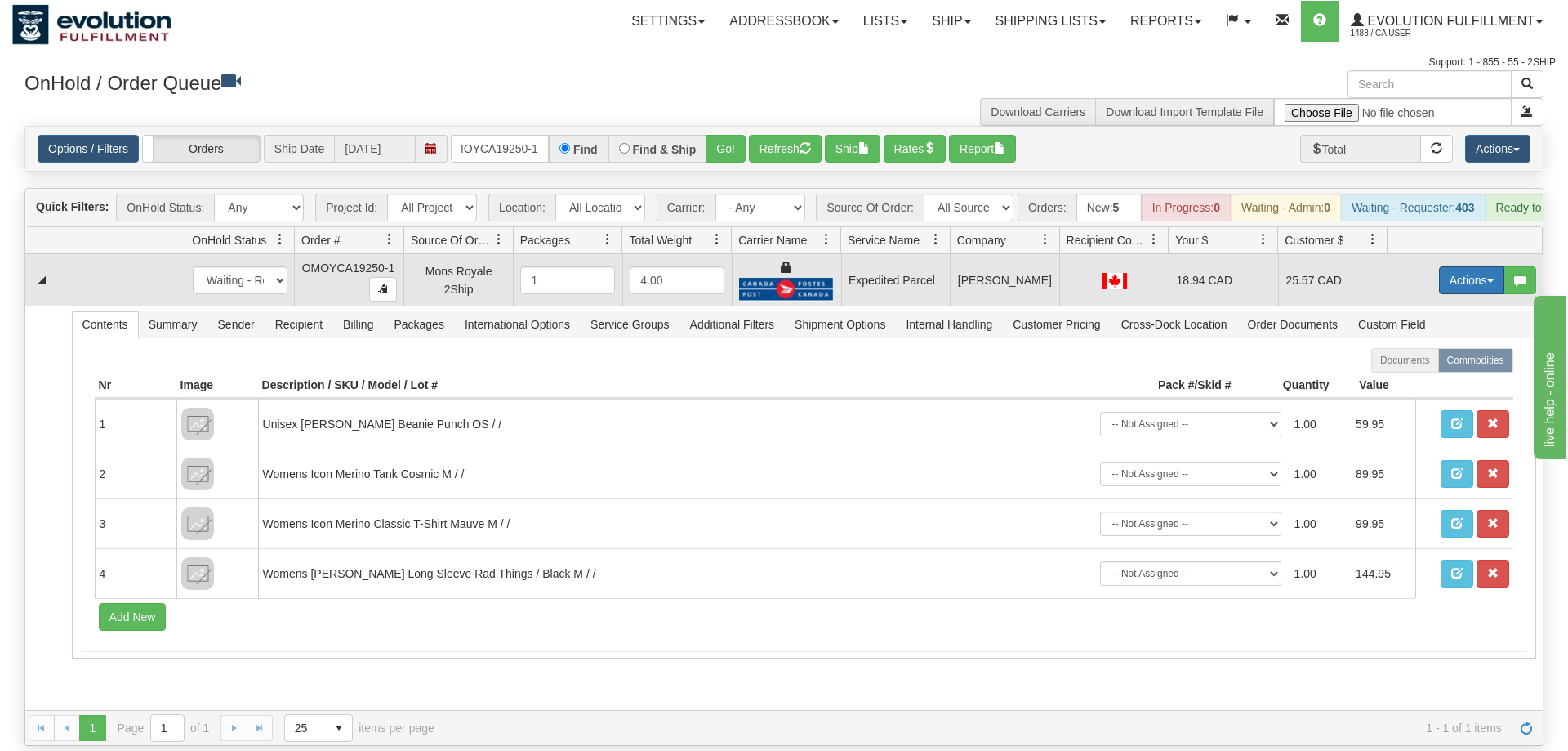
click at [1481, 266] on button "Actions" at bounding box center [1471, 280] width 65 height 28
click at [1414, 368] on span "Ship" at bounding box center [1406, 374] width 35 height 13
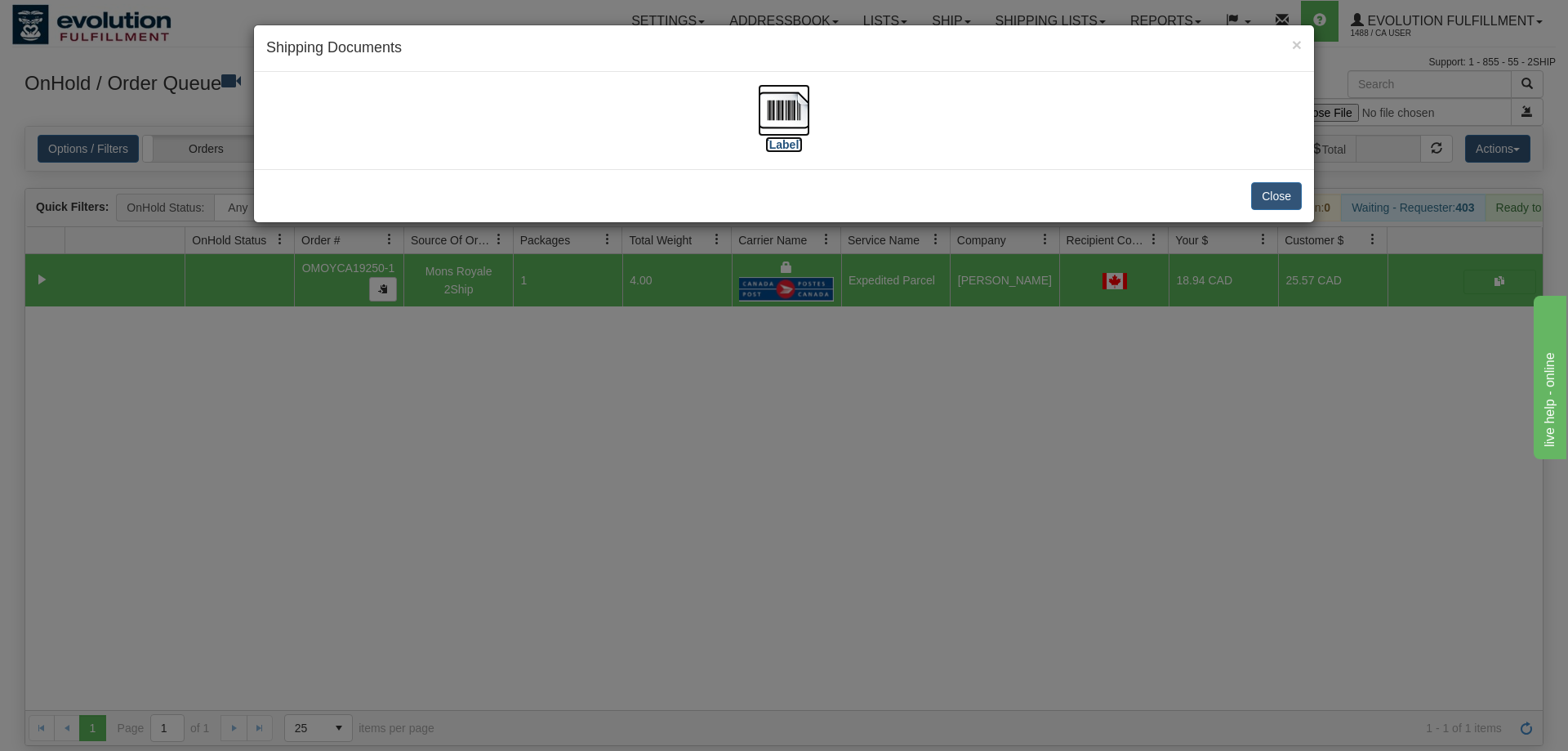
click at [778, 120] on img at bounding box center [784, 111] width 52 height 52
click at [873, 360] on div "× Shipping Documents [Label] Close" at bounding box center [784, 375] width 1568 height 751
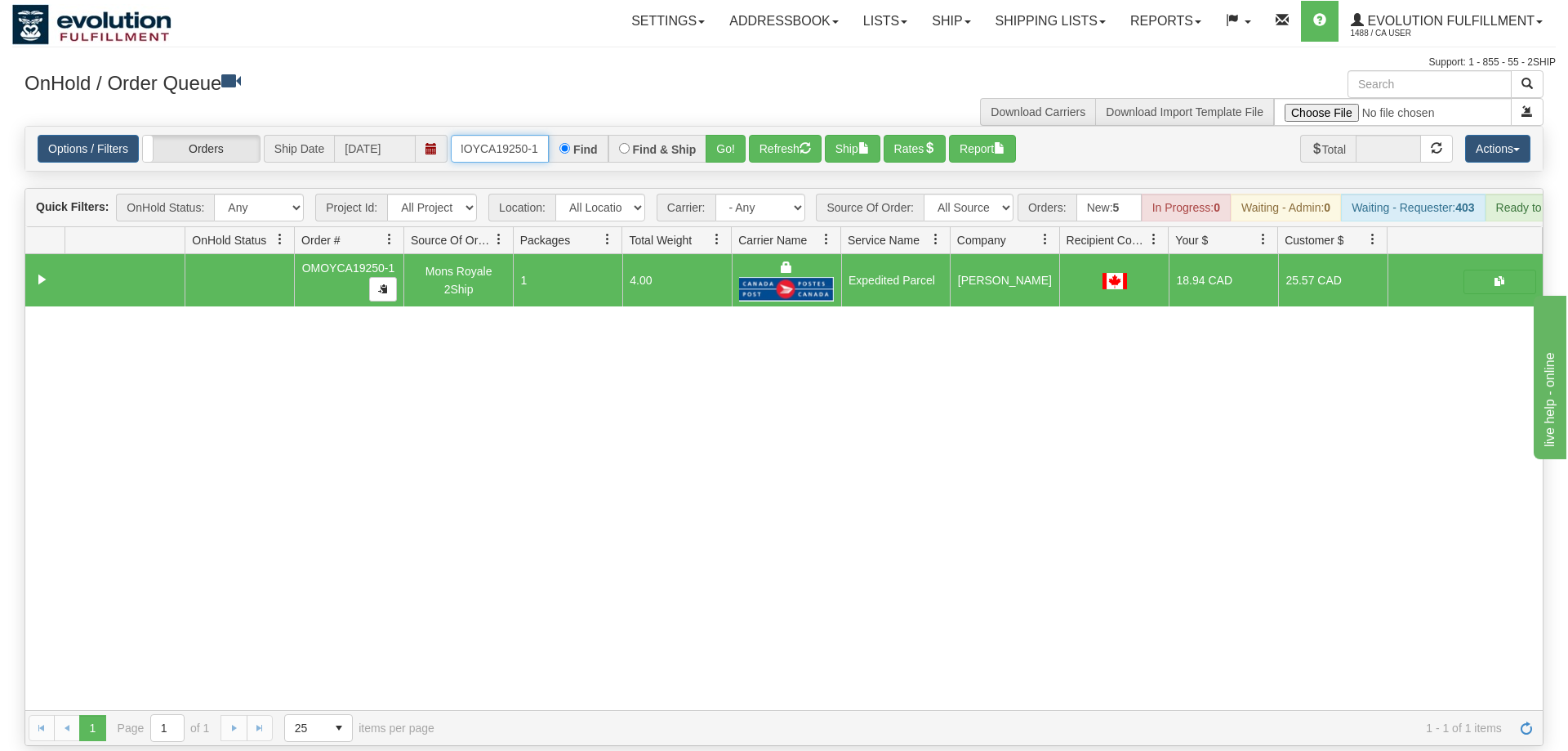
click at [508, 135] on input "OMOYCA19250-1" at bounding box center [500, 149] width 98 height 28
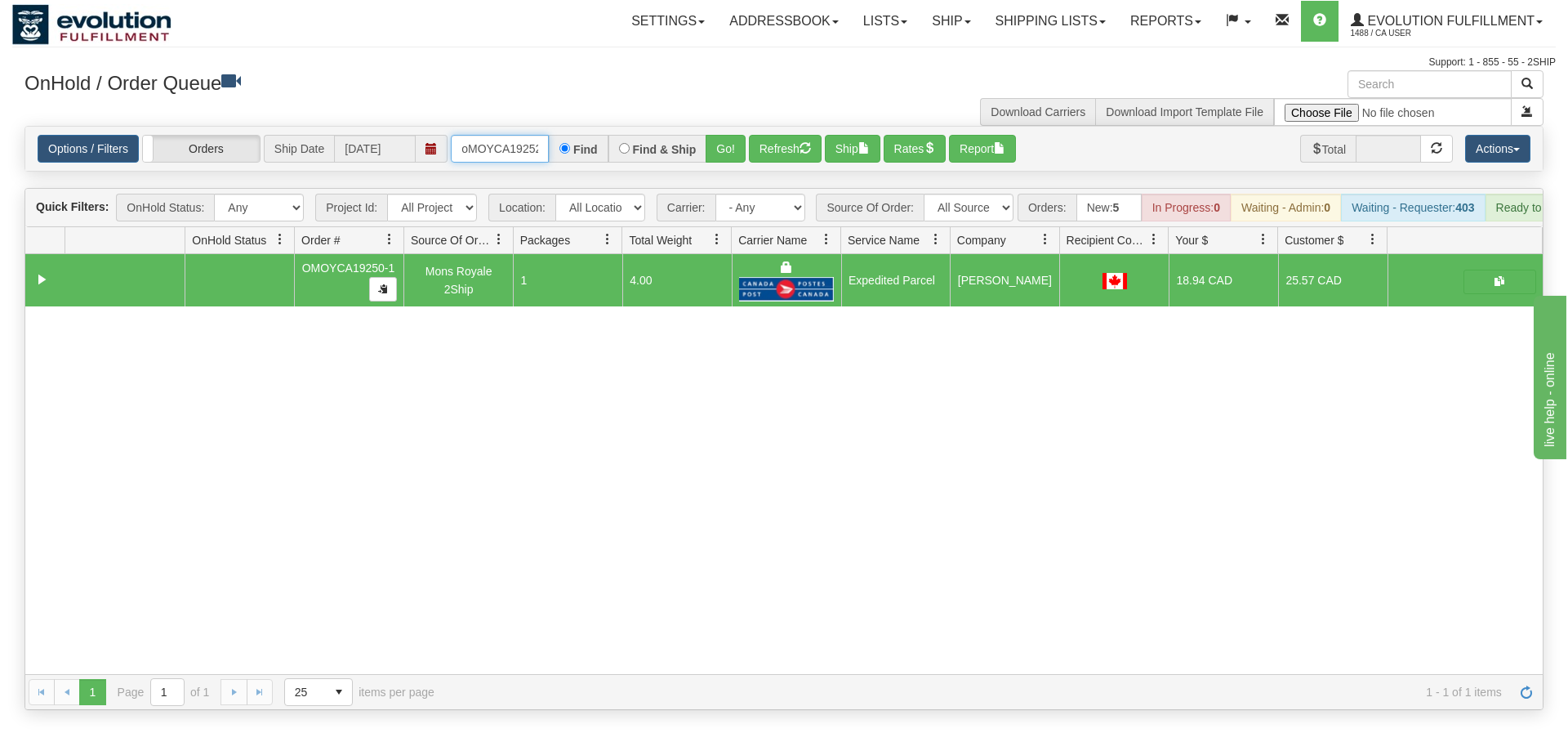
scroll to position [0, 14]
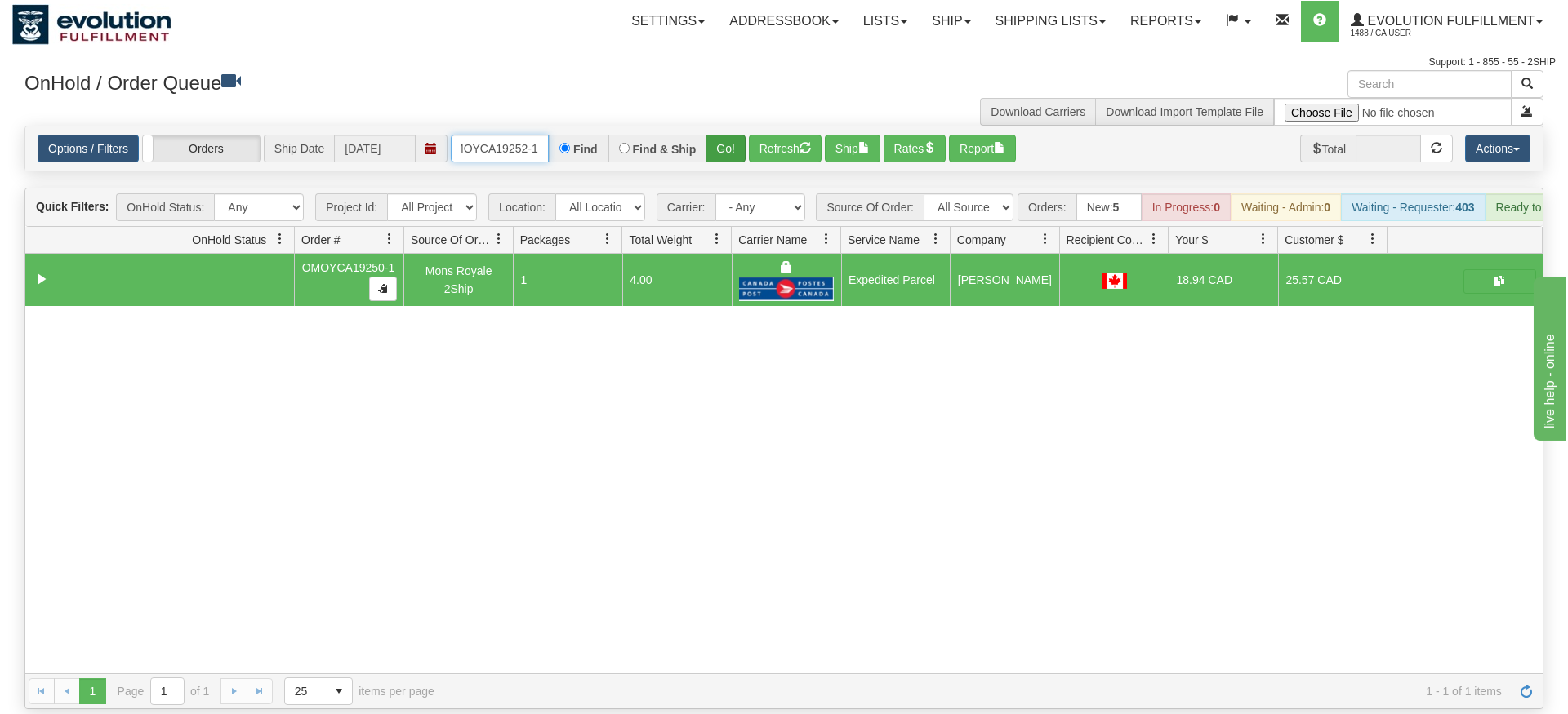
type input "oMOYCA19252-1"
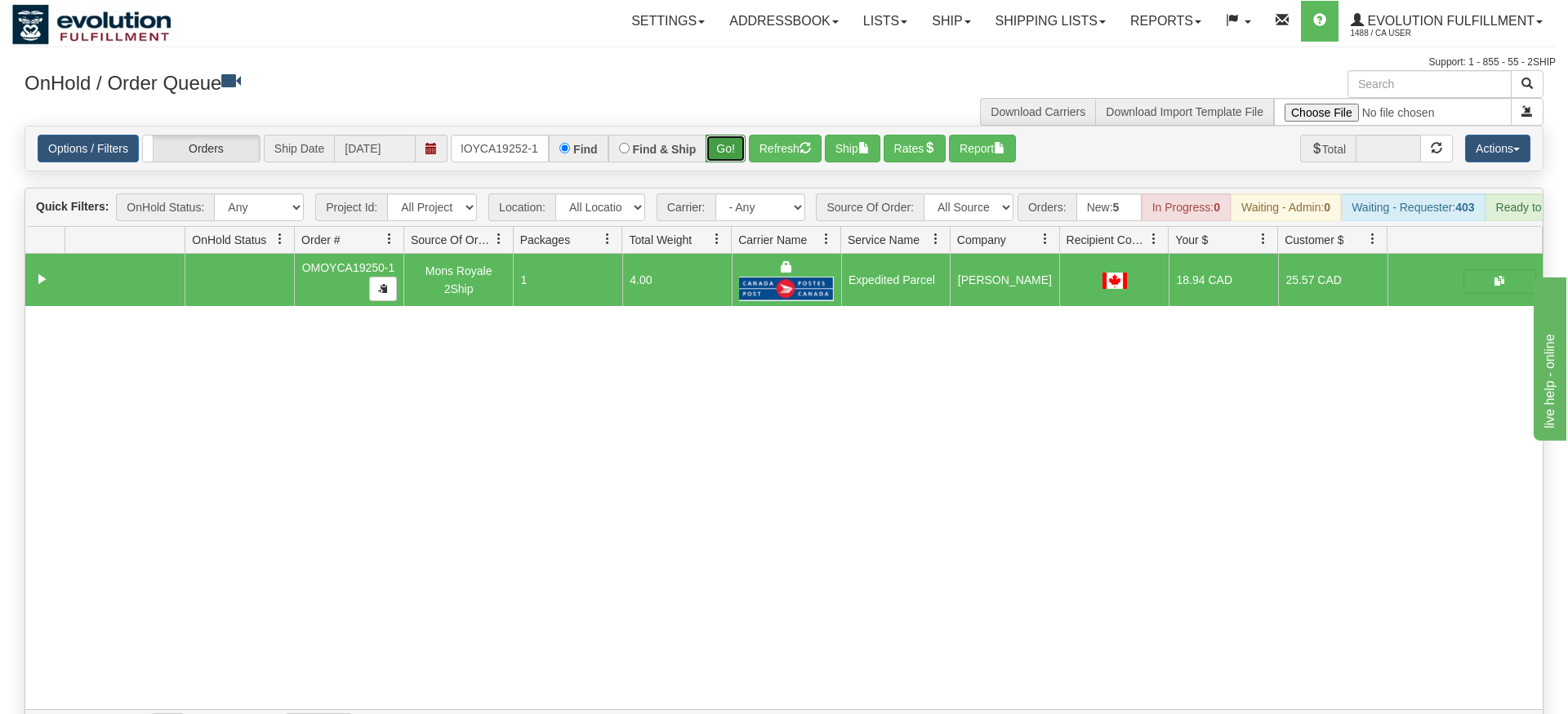
click at [723, 160] on div "Is equal to Is not equal to Contains Does not contains CAD USD EUR ZAR [PERSON_…" at bounding box center [784, 435] width 1544 height 619
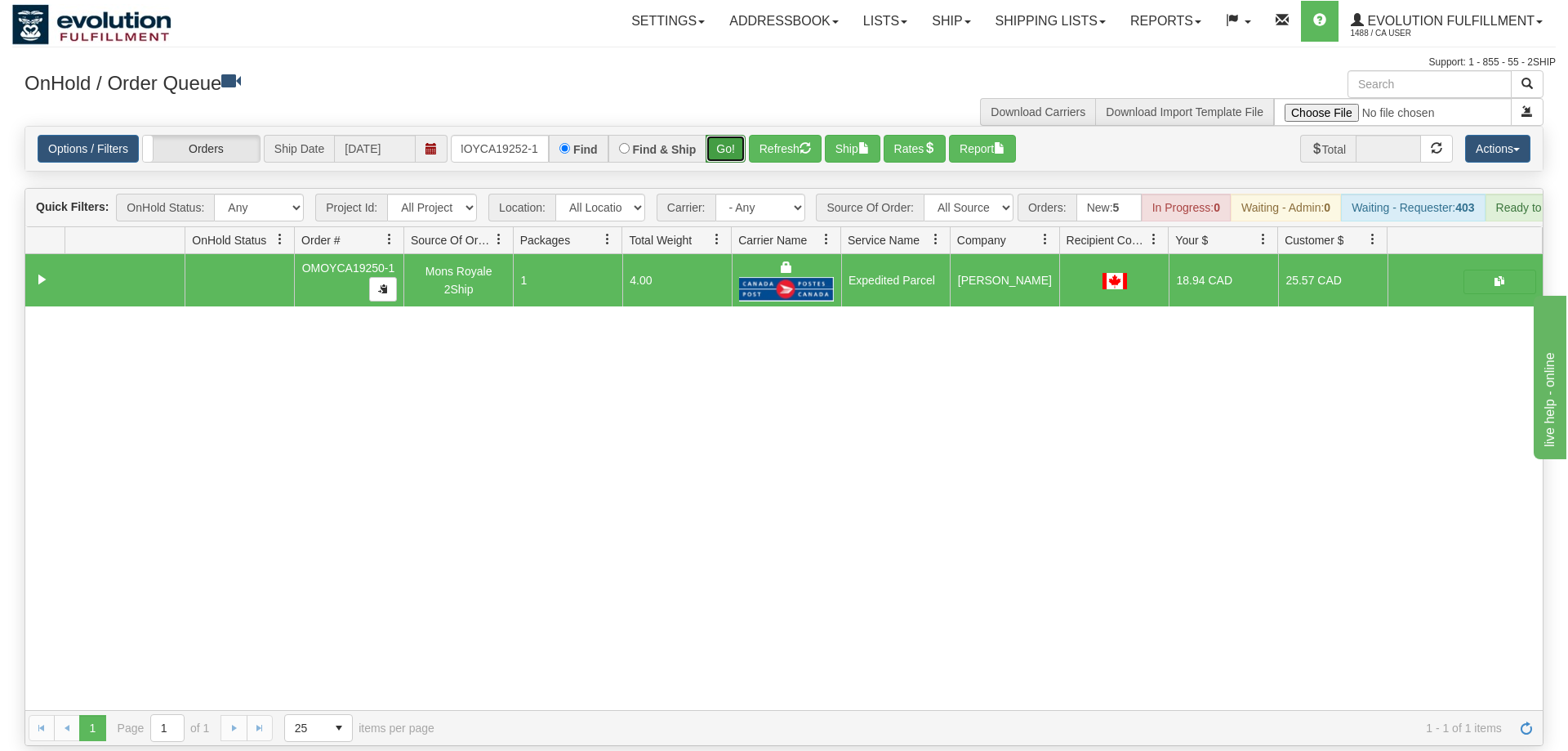
click at [728, 135] on button "Go!" at bounding box center [725, 149] width 40 height 28
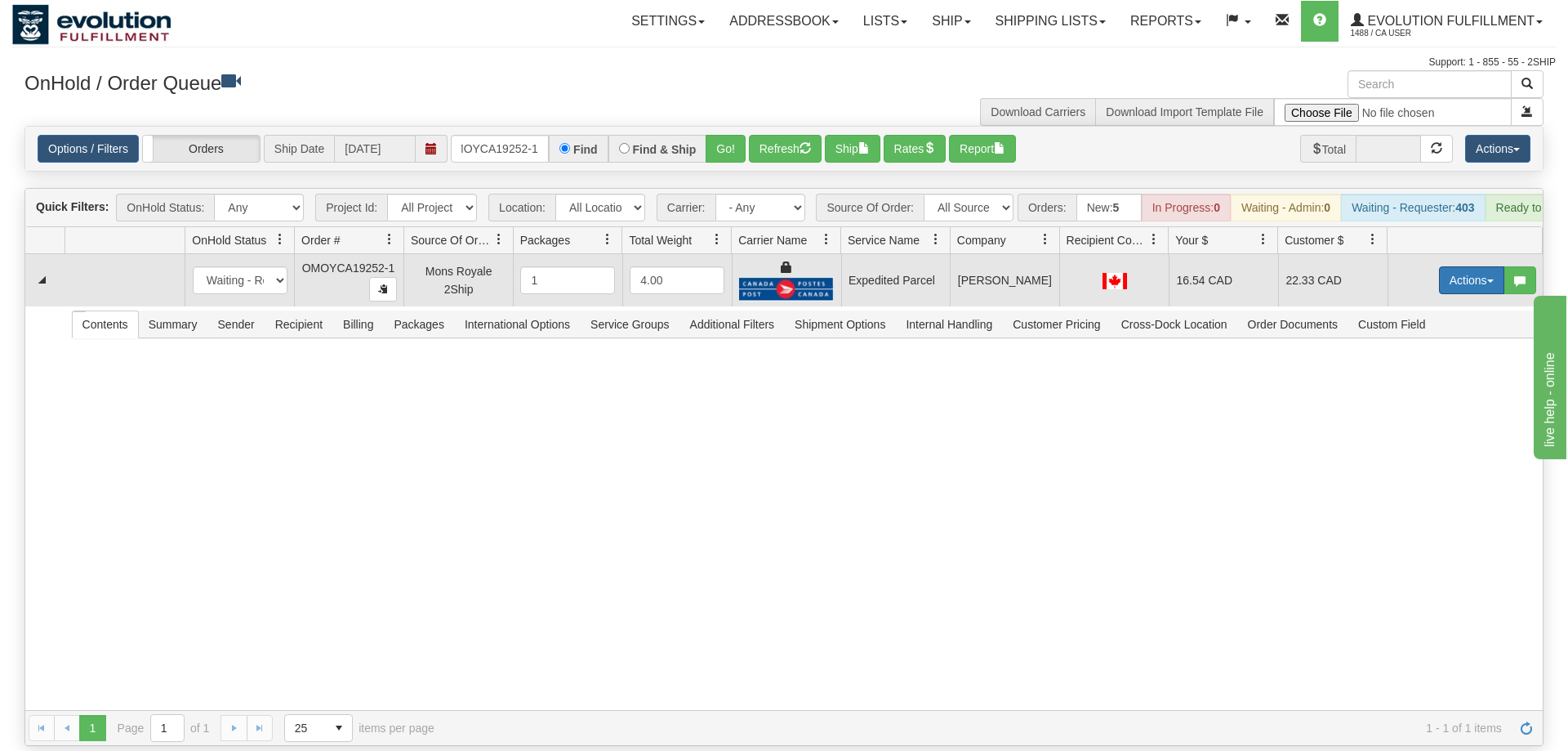
click at [1439, 266] on button "Actions" at bounding box center [1471, 280] width 65 height 28
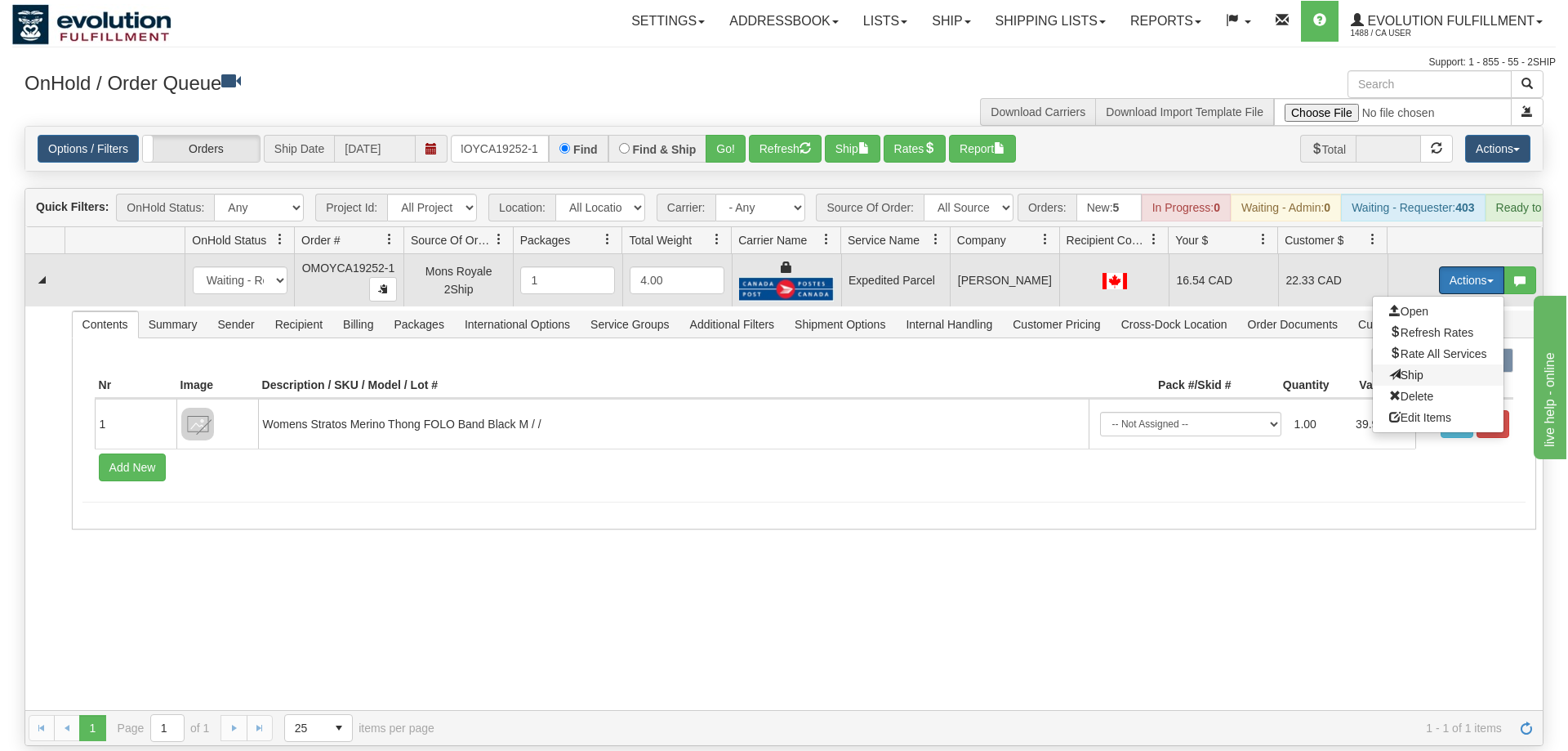
click at [1419, 368] on span "Ship" at bounding box center [1406, 374] width 35 height 13
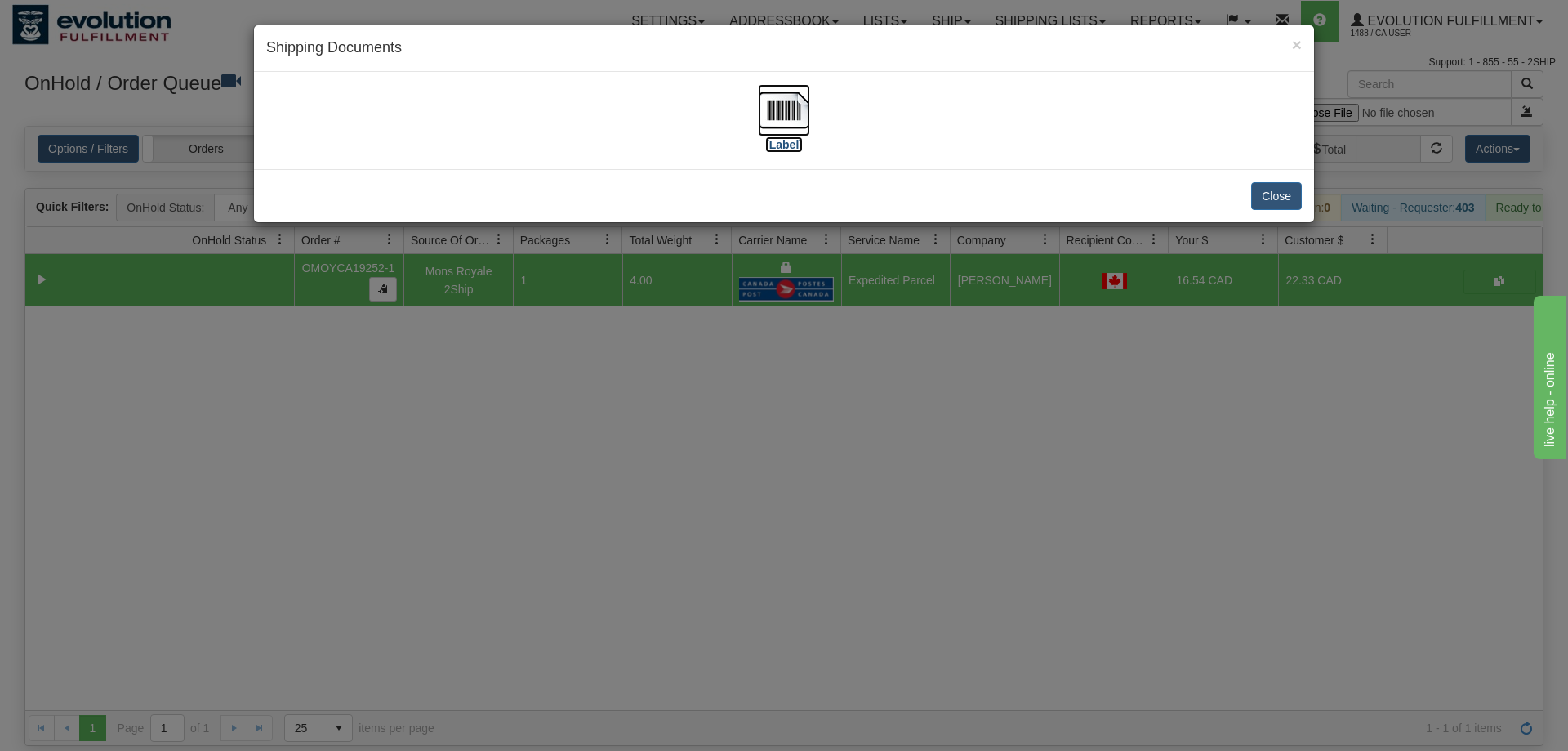
click at [779, 141] on label "[Label]" at bounding box center [784, 144] width 37 height 16
click at [822, 386] on div "× Shipping Documents [Label] Close" at bounding box center [784, 375] width 1568 height 751
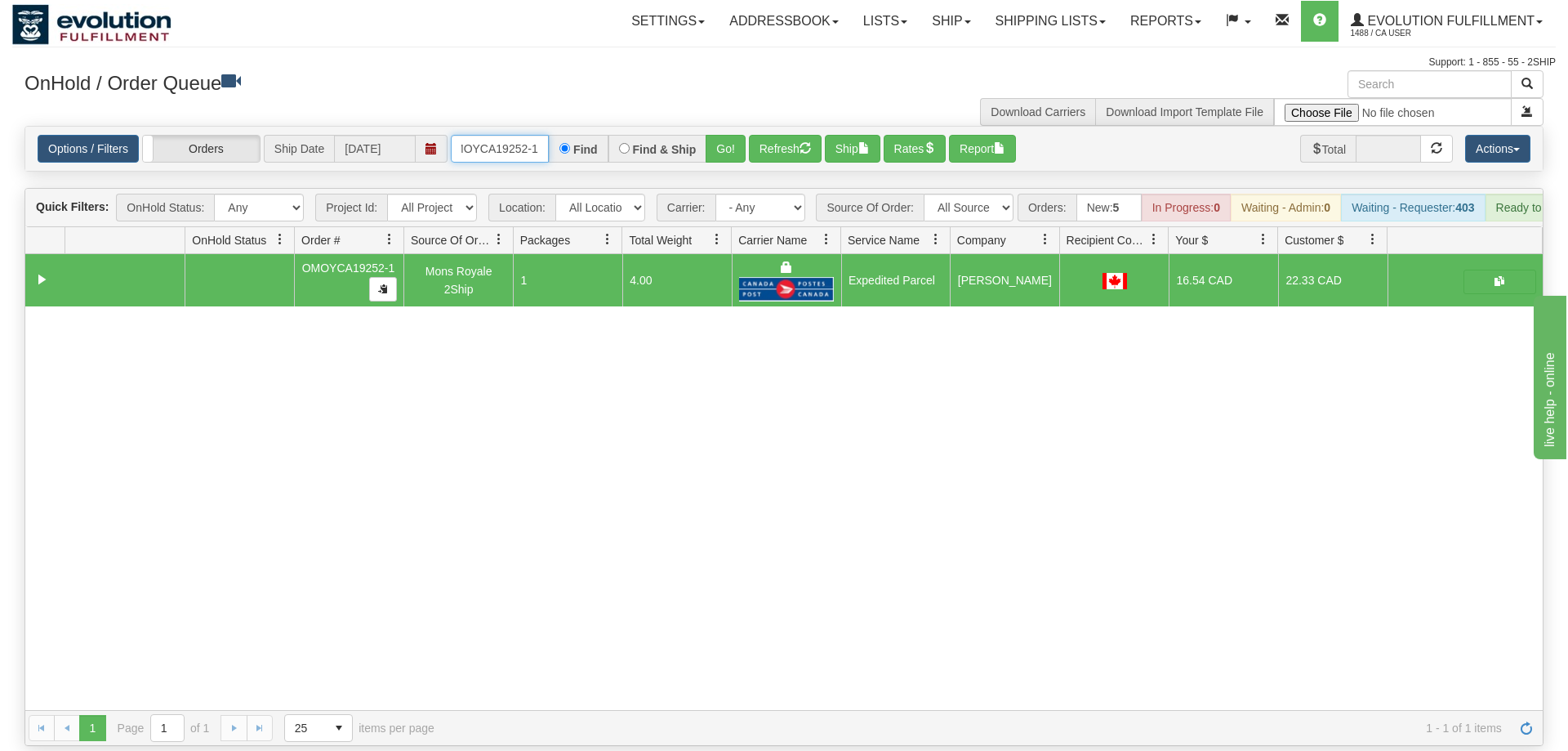
click at [488, 135] on input "oMOYCA19252-1" at bounding box center [500, 149] width 98 height 28
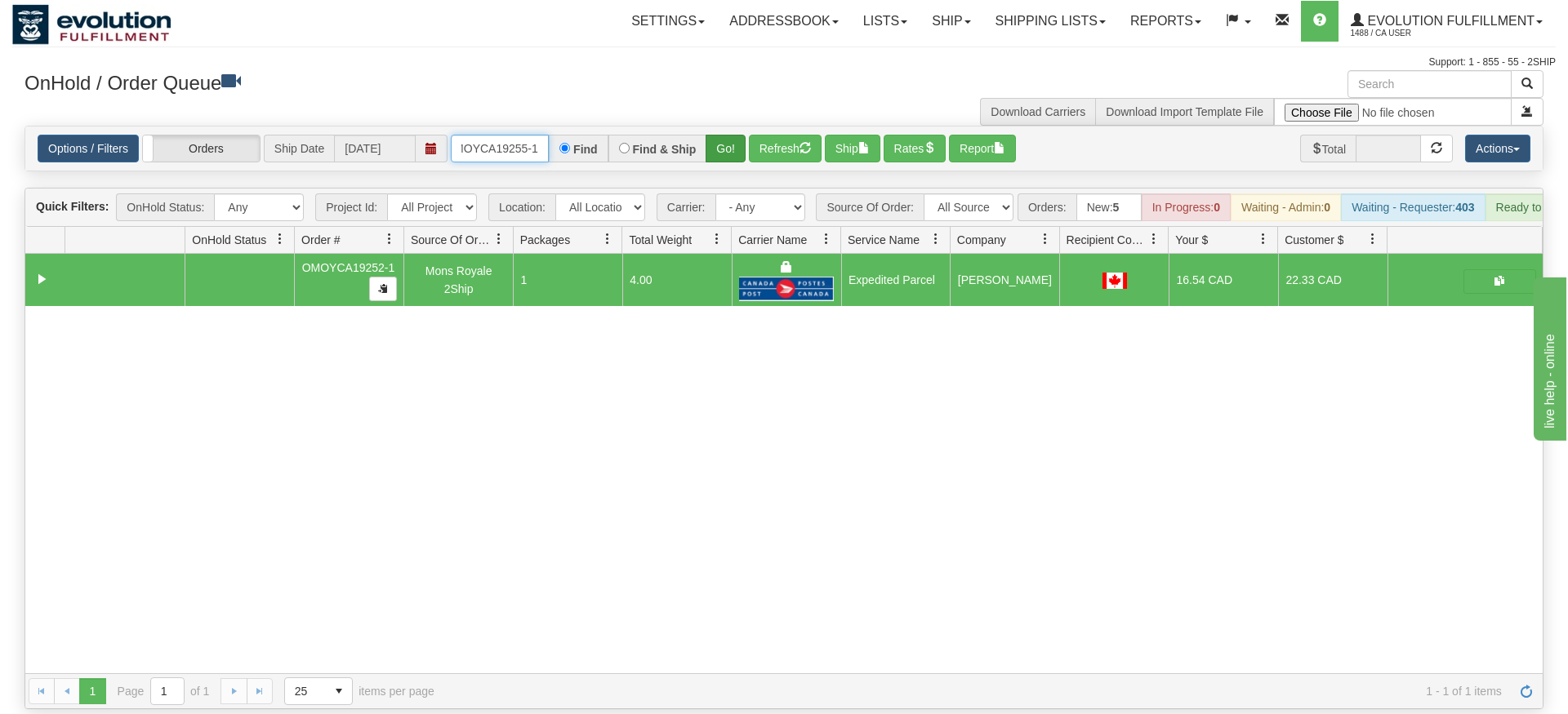
type input "OMOYCA19255-1"
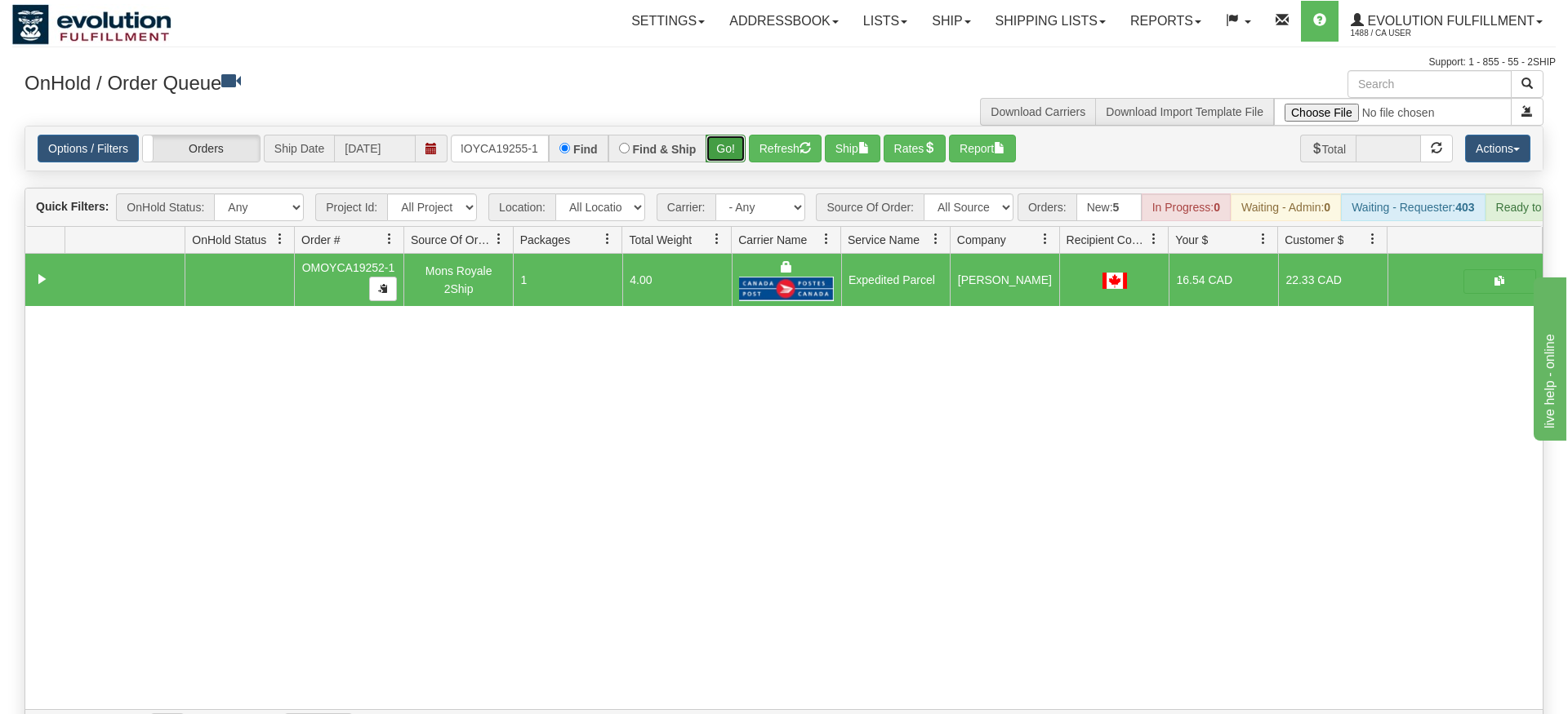
click at [744, 149] on div "Is equal to Is not equal to Contains Does not contains CAD USD EUR ZAR [PERSON_…" at bounding box center [784, 435] width 1544 height 619
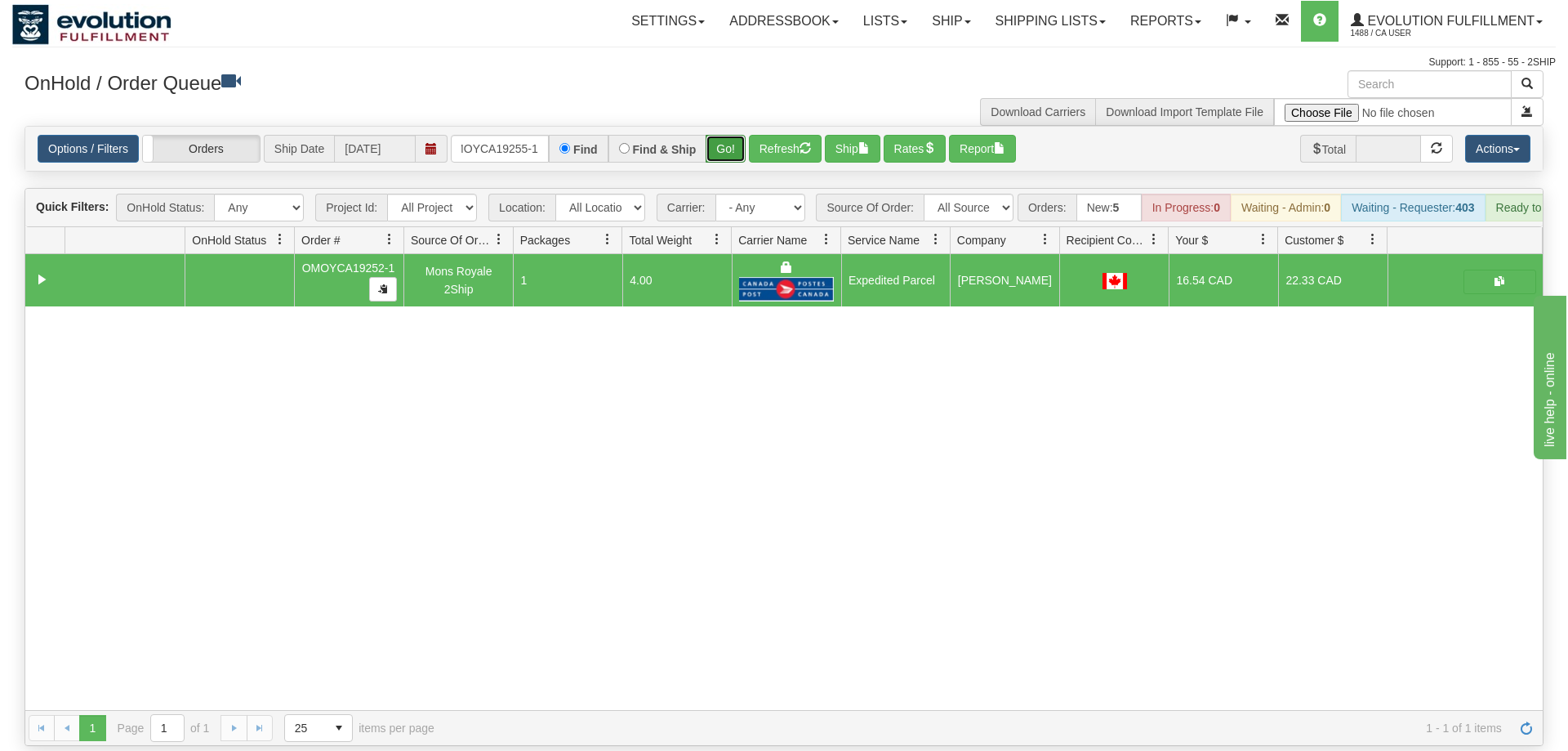
click at [730, 135] on button "Go!" at bounding box center [725, 149] width 40 height 28
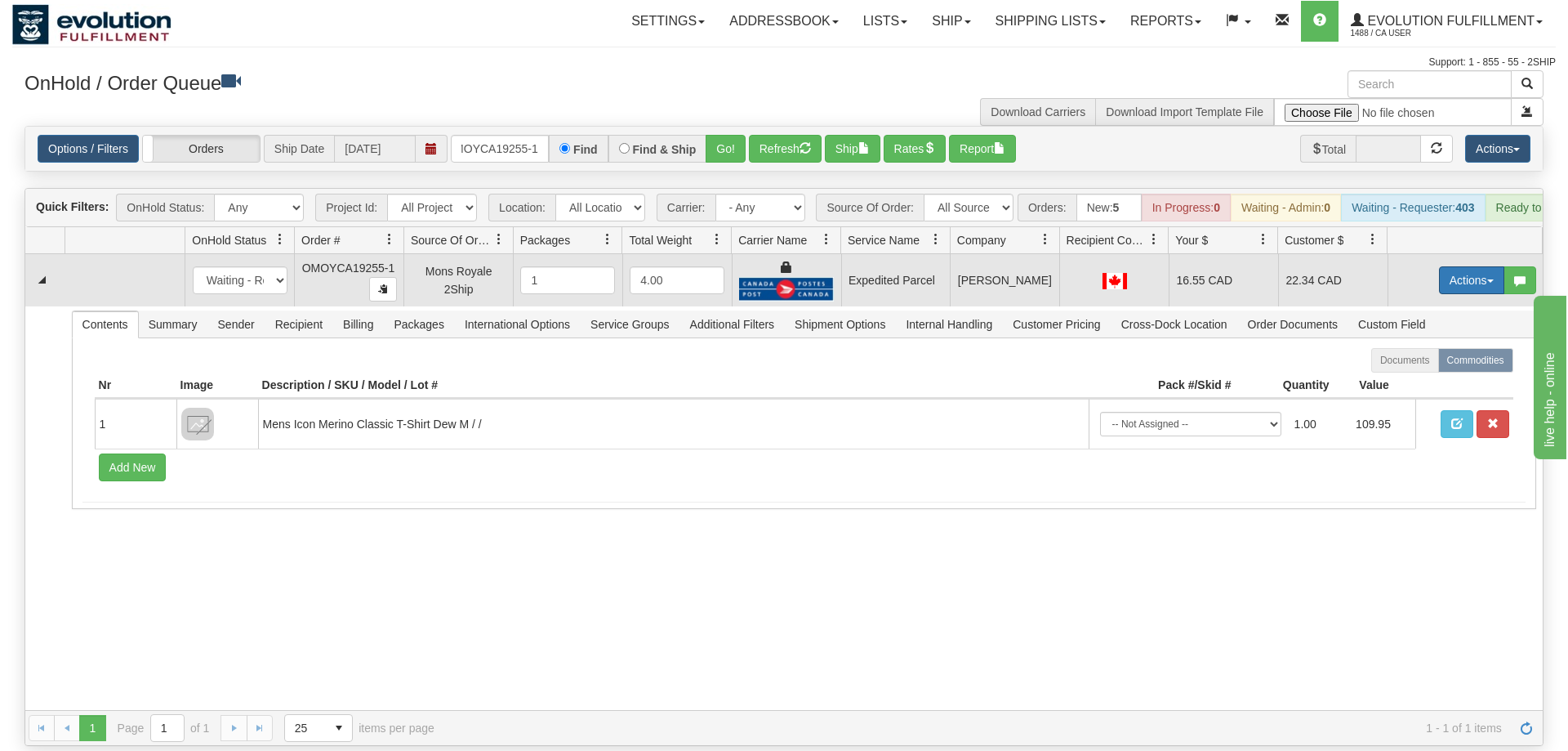
click at [1451, 266] on button "Actions" at bounding box center [1471, 280] width 65 height 28
click at [1424, 364] on link "Ship" at bounding box center [1438, 374] width 131 height 21
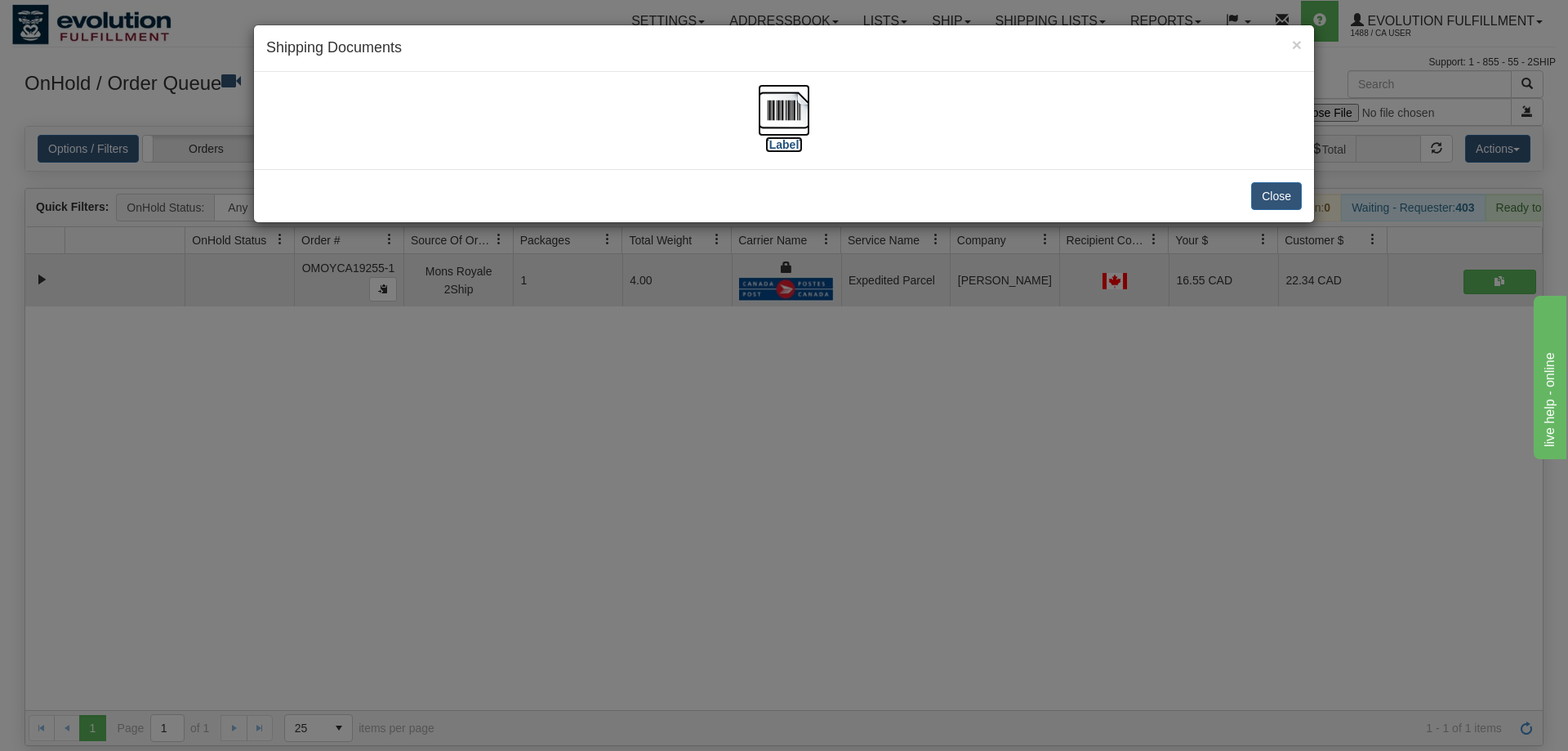
click at [796, 94] on img at bounding box center [784, 111] width 52 height 52
drag, startPoint x: 695, startPoint y: 564, endPoint x: 690, endPoint y: 551, distance: 13.9
click at [695, 563] on div "× Shipping Documents [Label] Close" at bounding box center [784, 375] width 1568 height 751
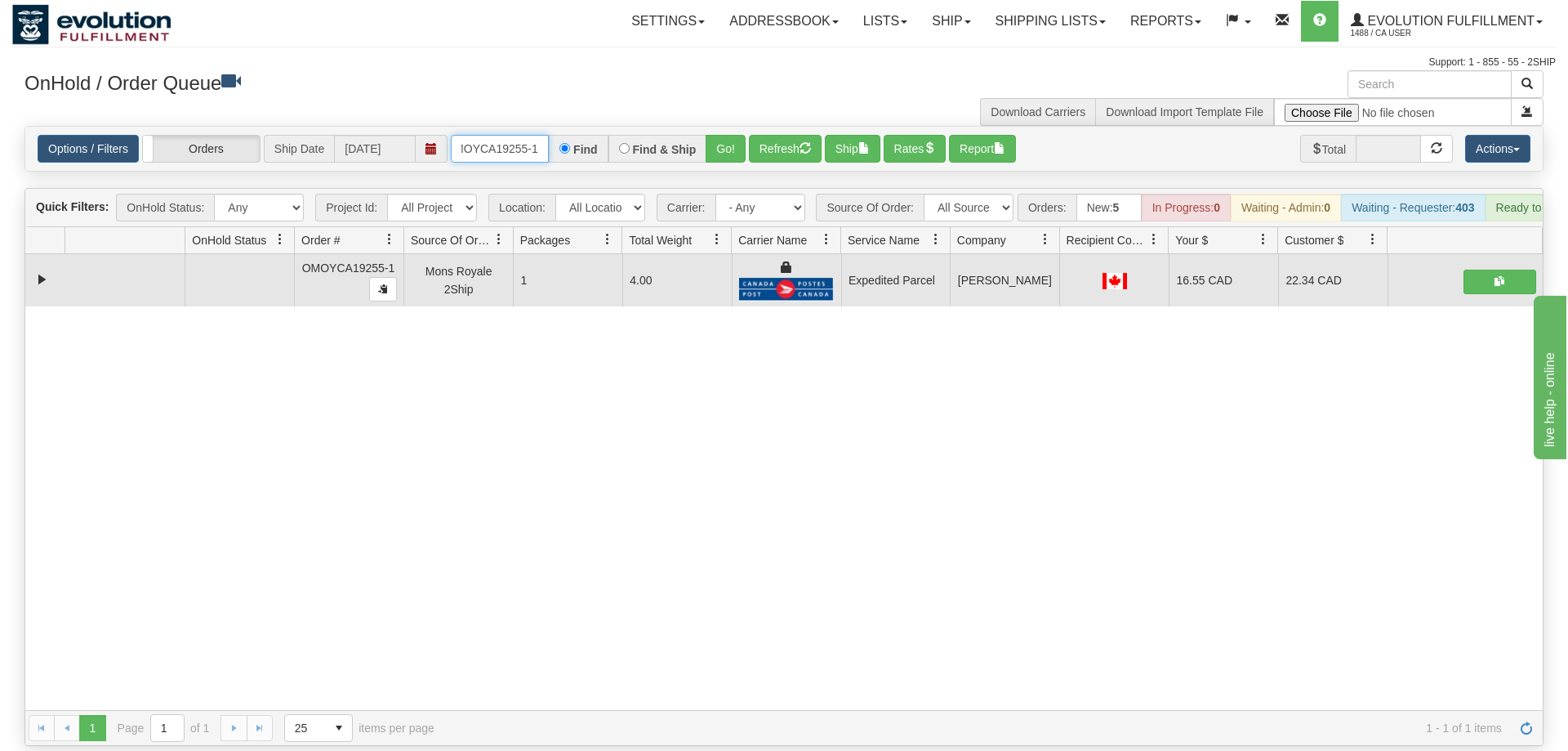
click at [505, 135] on input "OMOYCA19255-1" at bounding box center [500, 149] width 98 height 28
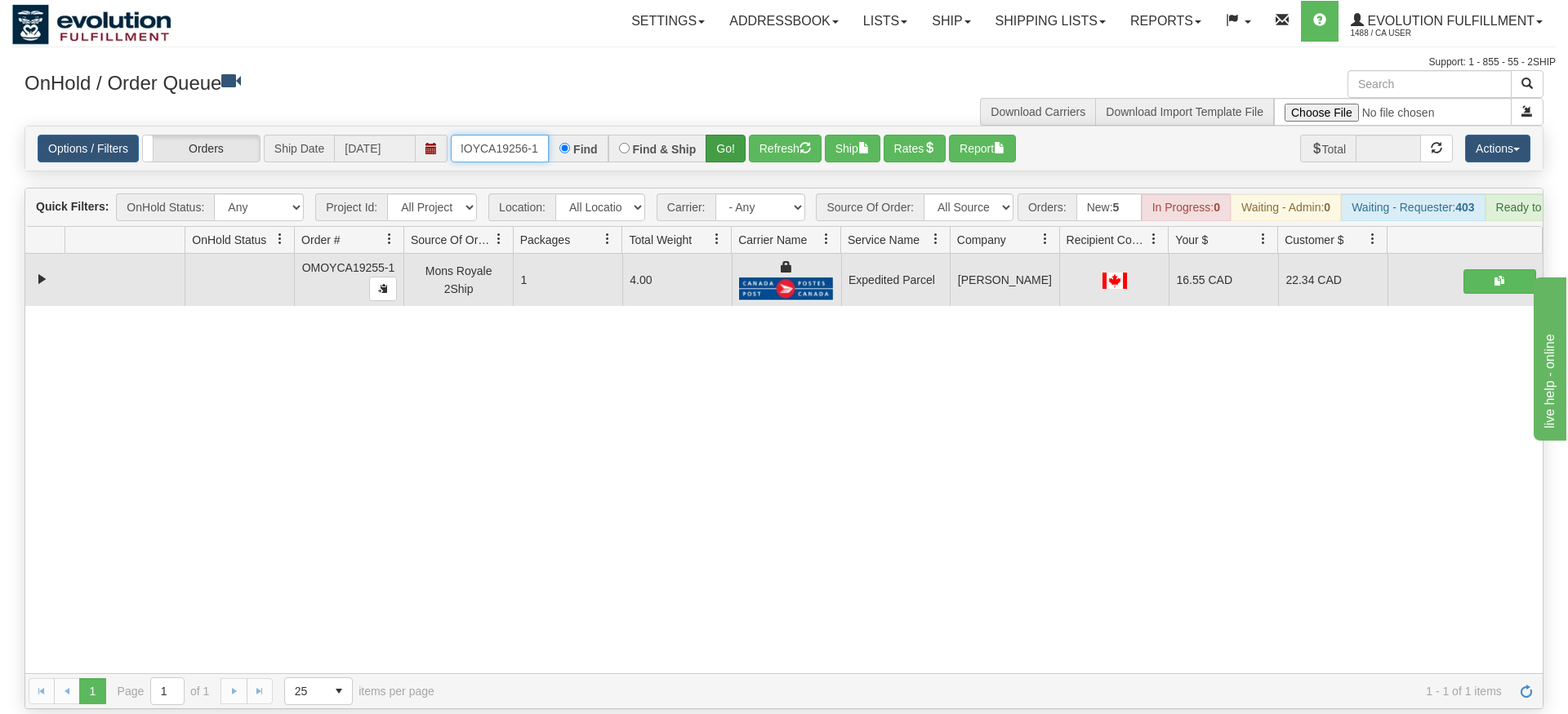
type input "OMOYCA19256-1"
click at [732, 154] on div "Is equal to Is not equal to Contains Does not contains CAD USD EUR ZAR [PERSON_…" at bounding box center [784, 417] width 1544 height 583
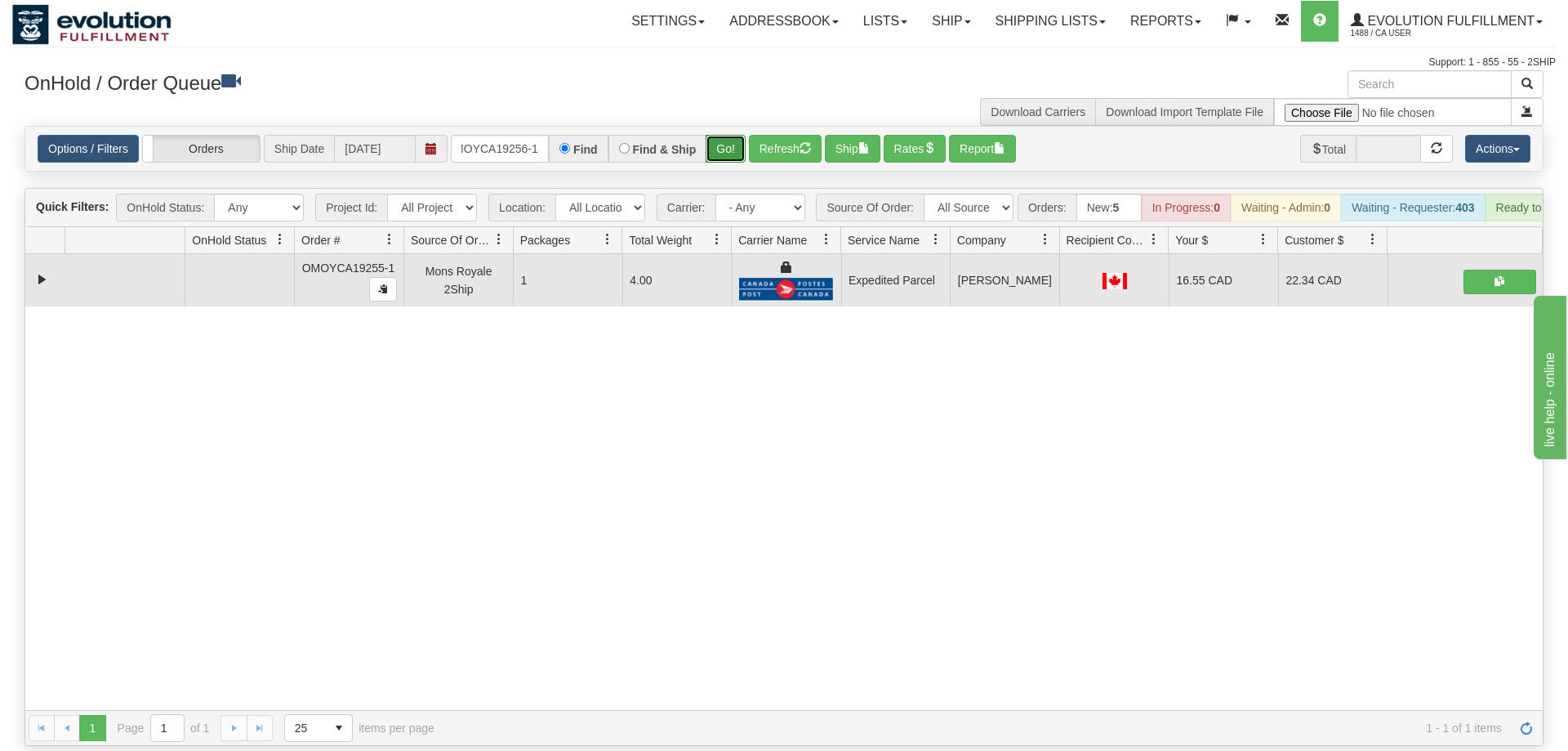
click at [729, 135] on button "Go!" at bounding box center [725, 149] width 40 height 28
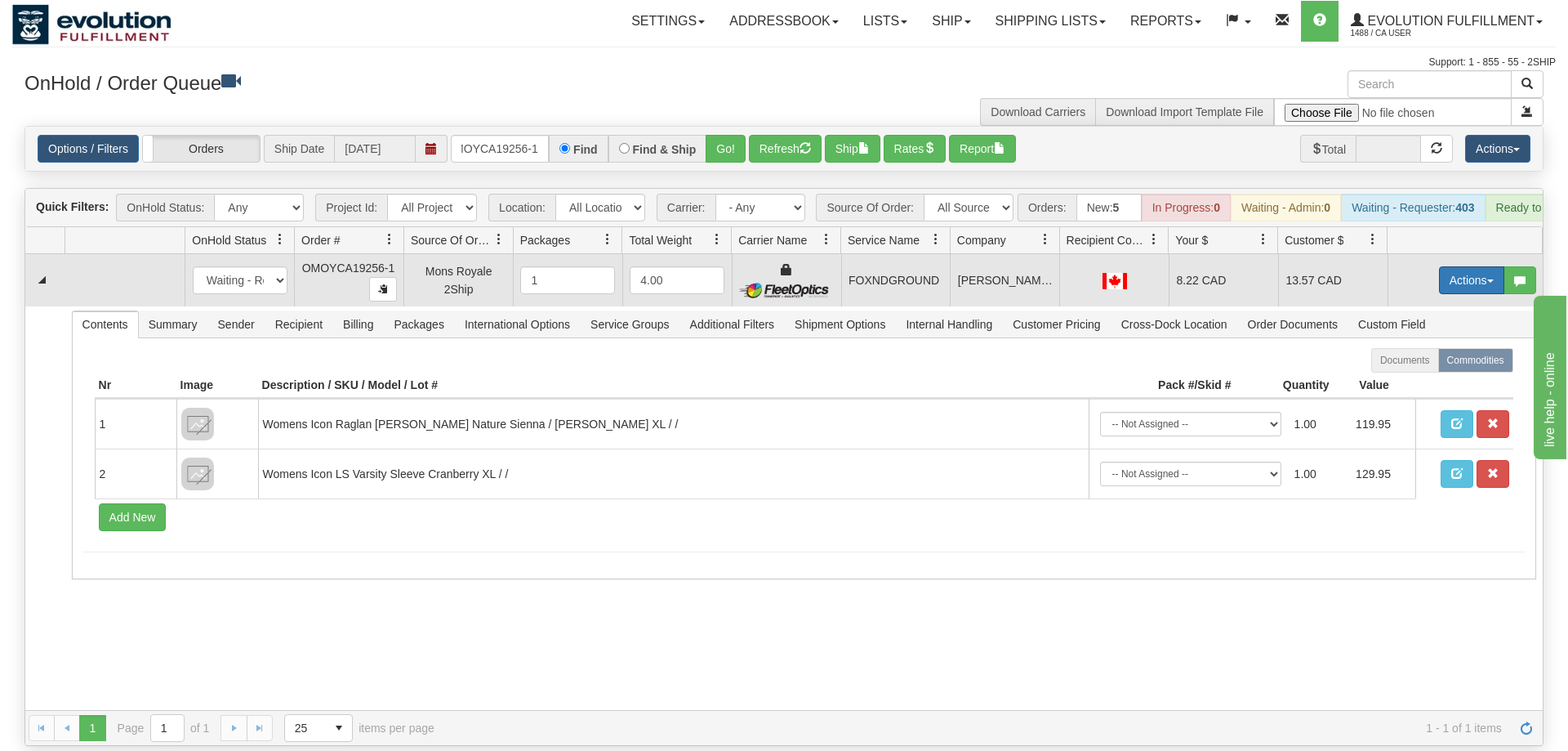
click at [1470, 266] on button "Actions" at bounding box center [1471, 280] width 65 height 28
click at [1394, 368] on span "Ship" at bounding box center [1406, 374] width 35 height 13
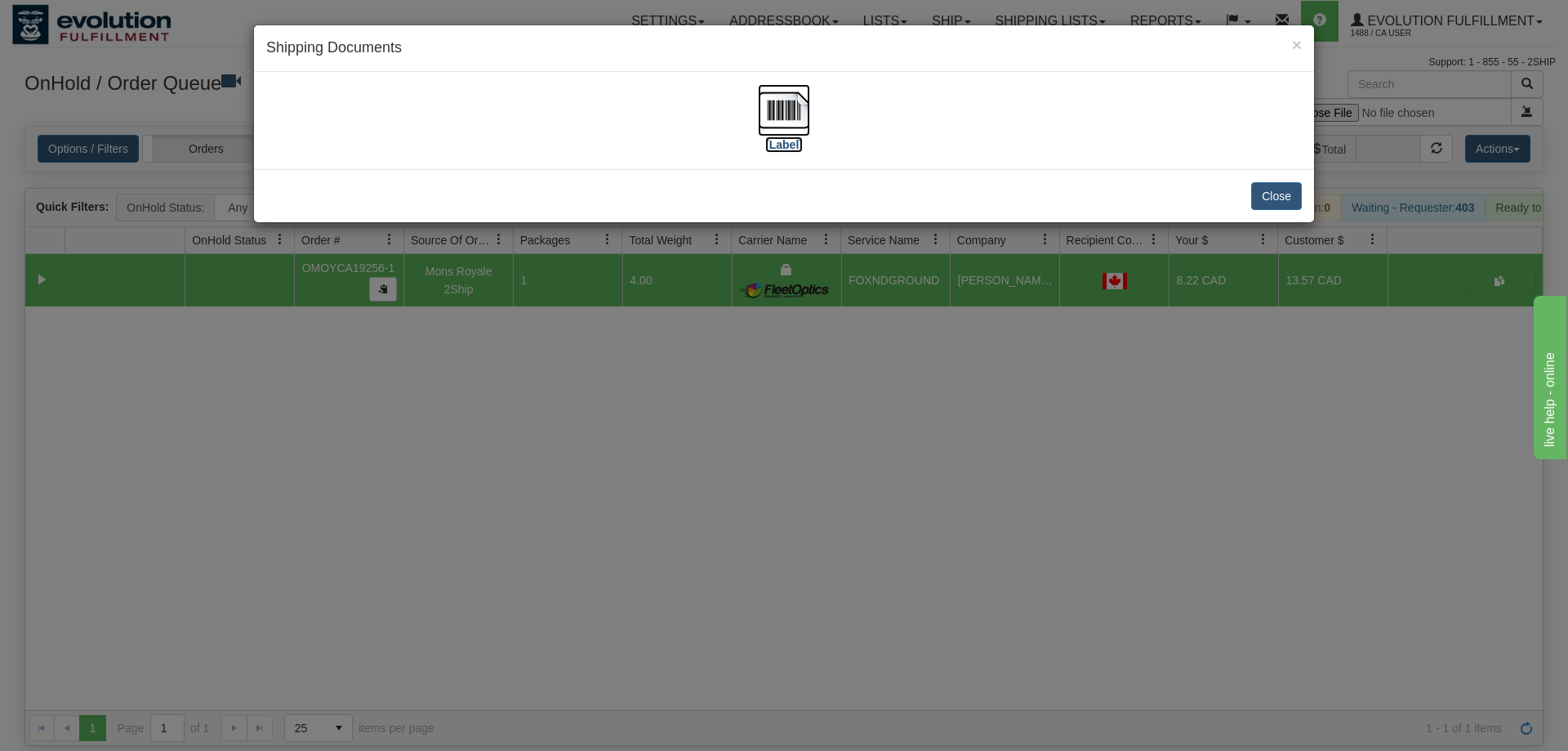
click at [783, 115] on img at bounding box center [784, 111] width 52 height 52
drag, startPoint x: 742, startPoint y: 392, endPoint x: 628, endPoint y: 148, distance: 269.3
click at [741, 388] on div "× Shipping Documents [Label] Close" at bounding box center [784, 375] width 1568 height 751
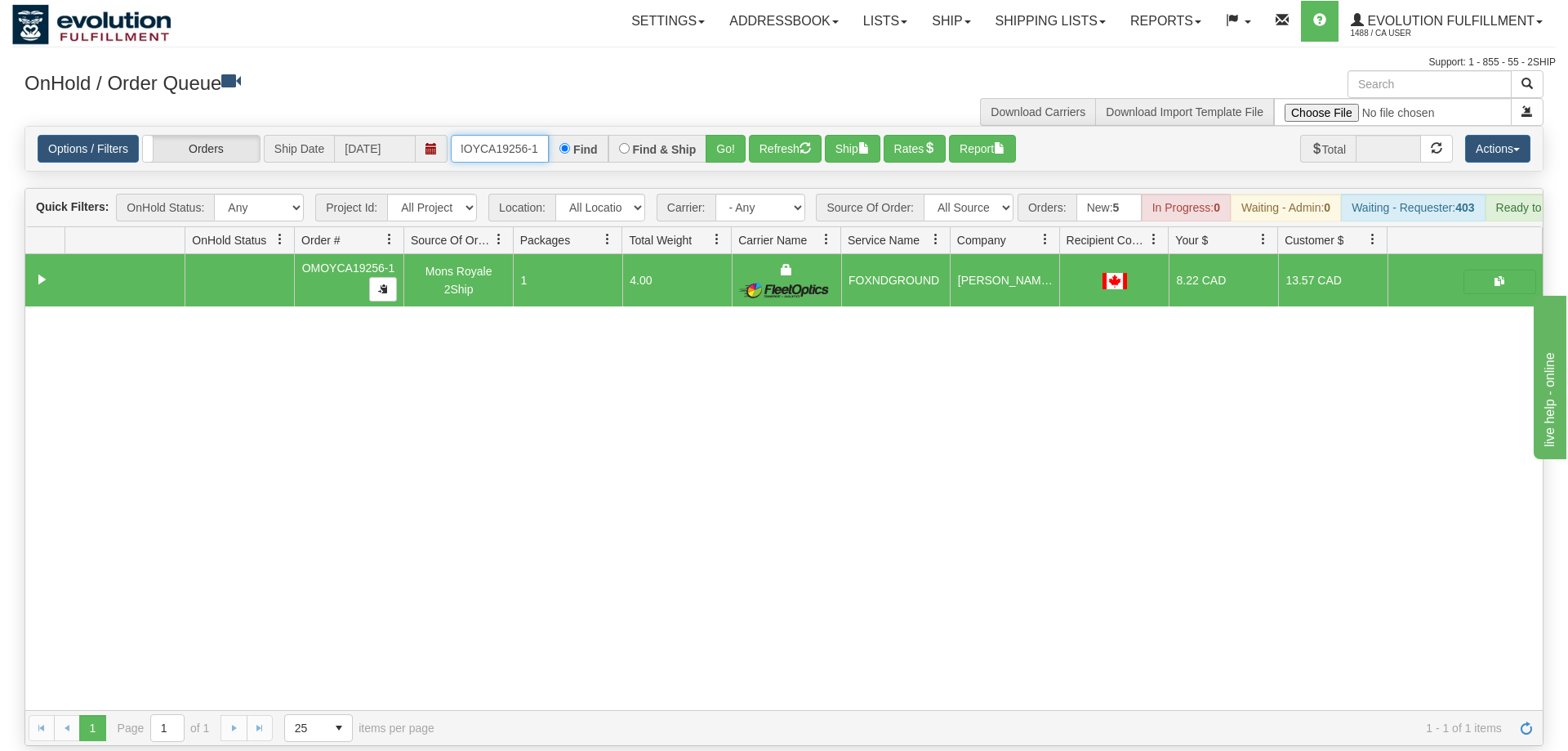
click at [501, 135] on input "OMOYCA19256-1" at bounding box center [500, 149] width 98 height 28
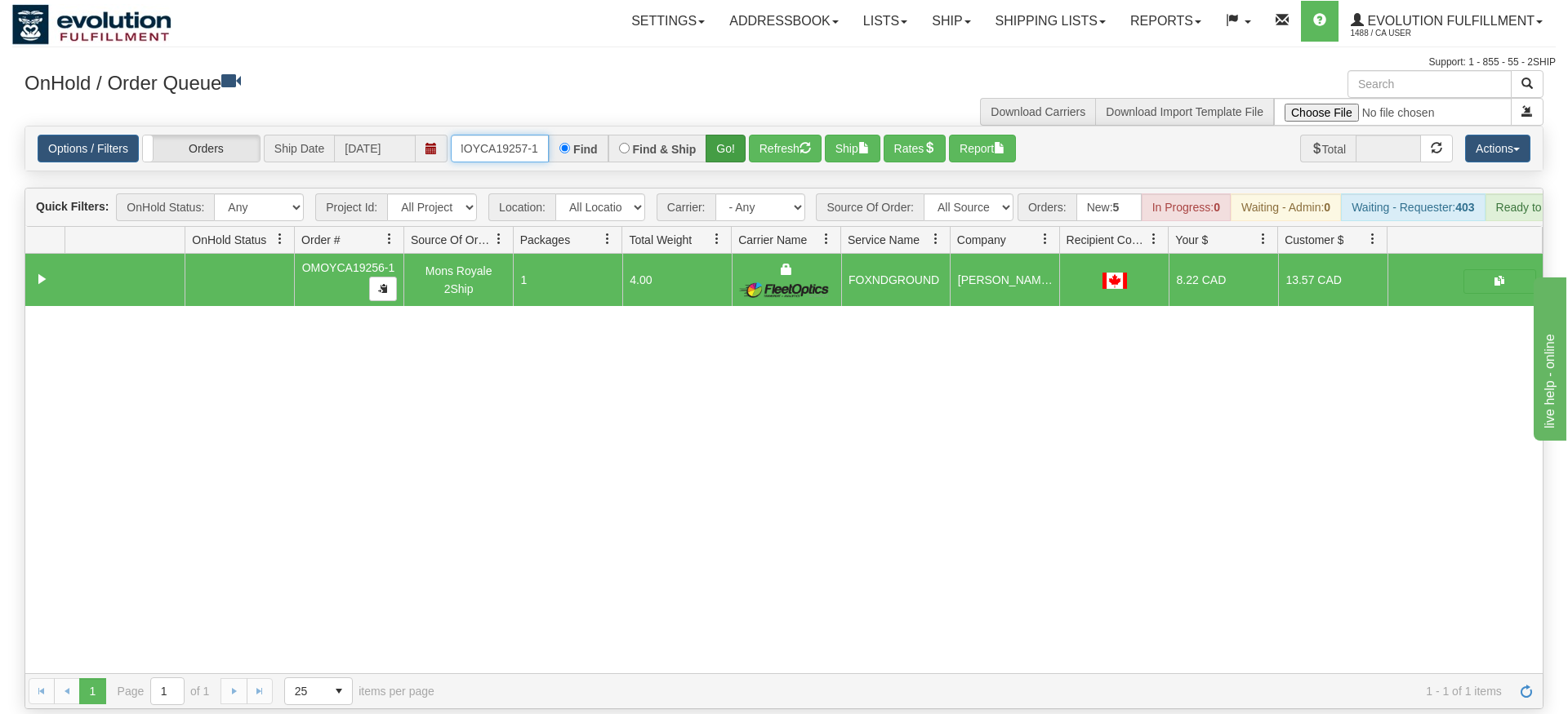
type input "OMOYCA19257-1"
click at [730, 162] on div "Is equal to Is not equal to Contains Does not contains CAD USD EUR ZAR [PERSON_…" at bounding box center [784, 417] width 1544 height 583
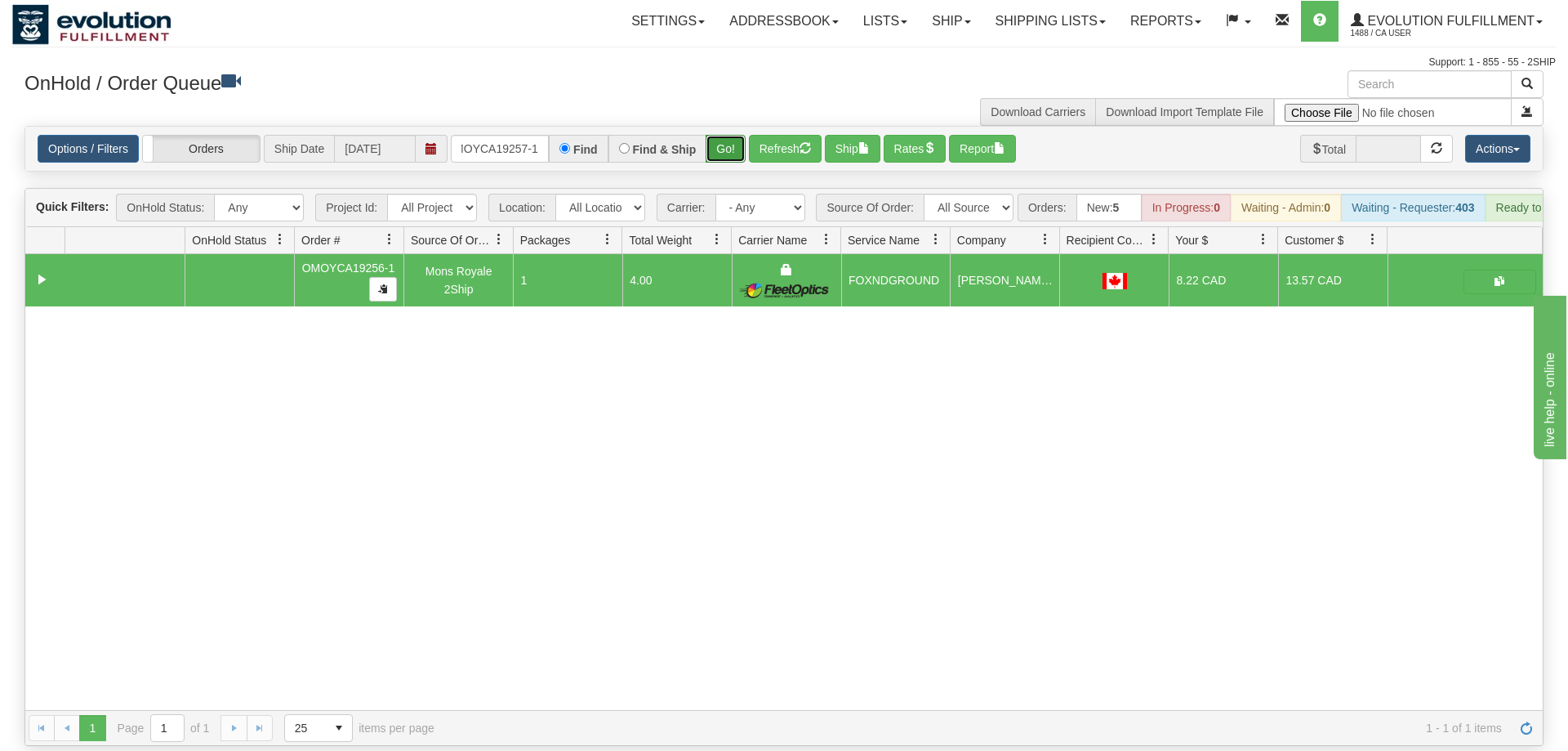
click at [732, 137] on button "Go!" at bounding box center [725, 149] width 40 height 28
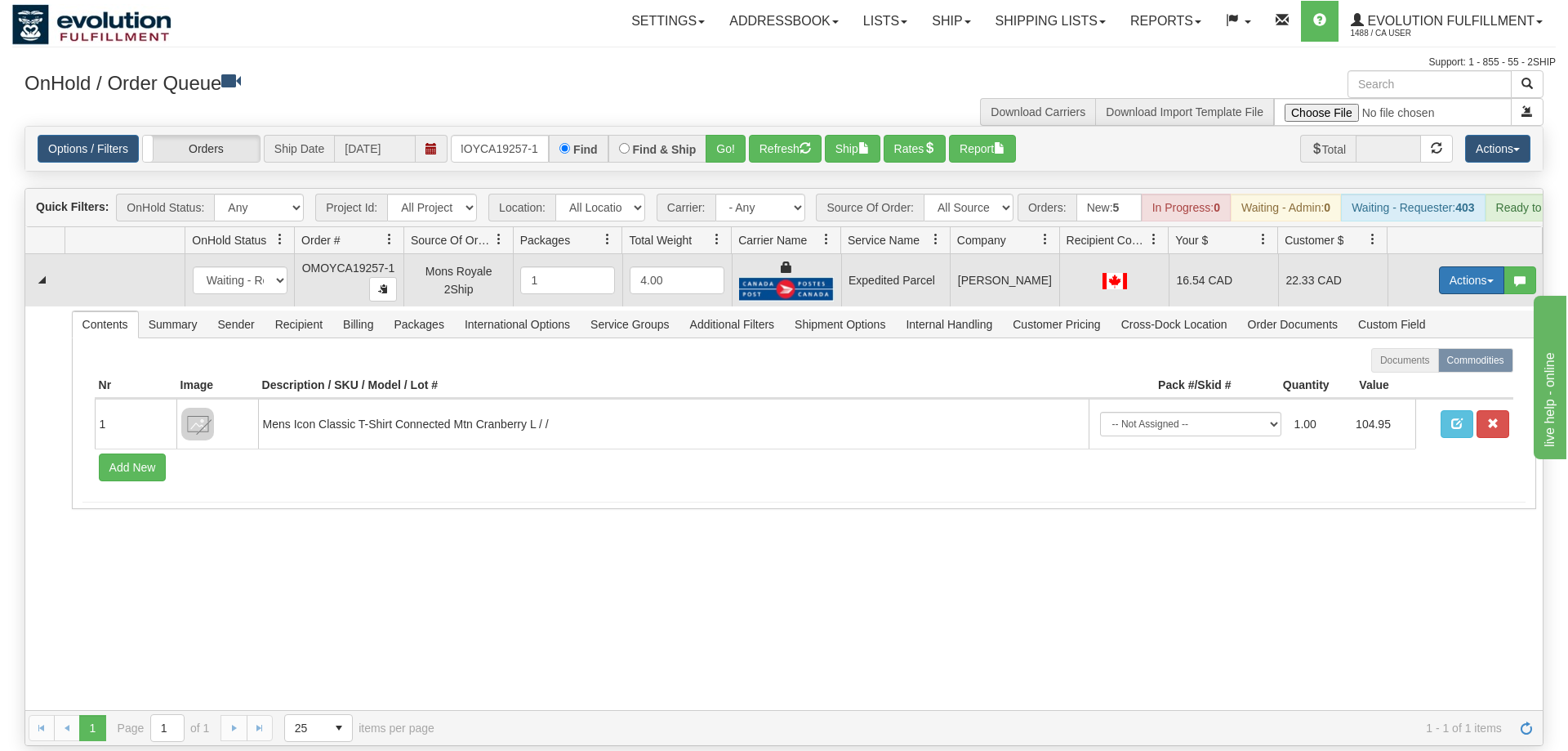
click at [1468, 266] on button "Actions" at bounding box center [1471, 280] width 65 height 28
click at [1448, 364] on link "Ship" at bounding box center [1438, 374] width 131 height 21
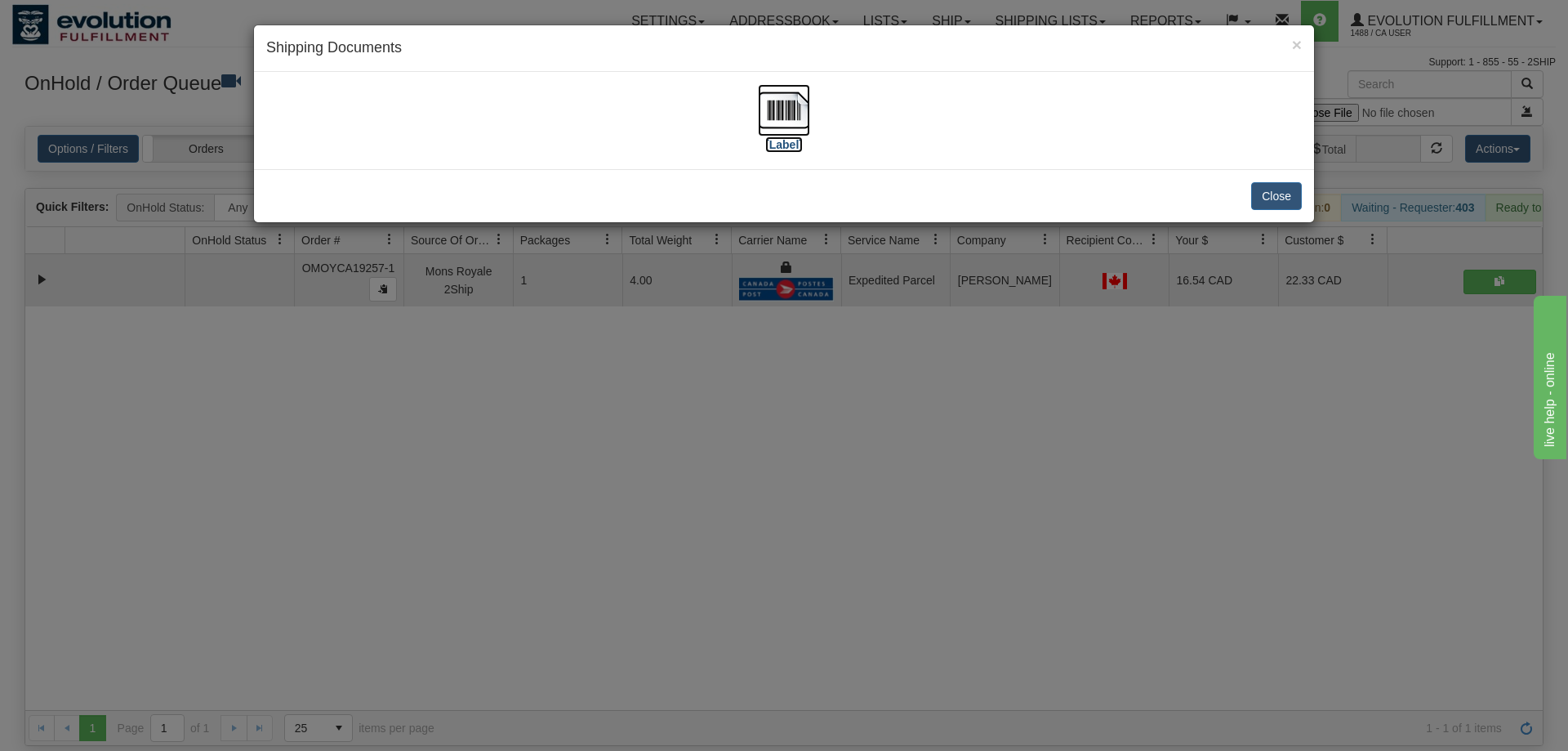
click at [778, 131] on img at bounding box center [784, 111] width 52 height 52
click at [728, 422] on div "× Shipping Documents [Label] Close" at bounding box center [784, 375] width 1568 height 751
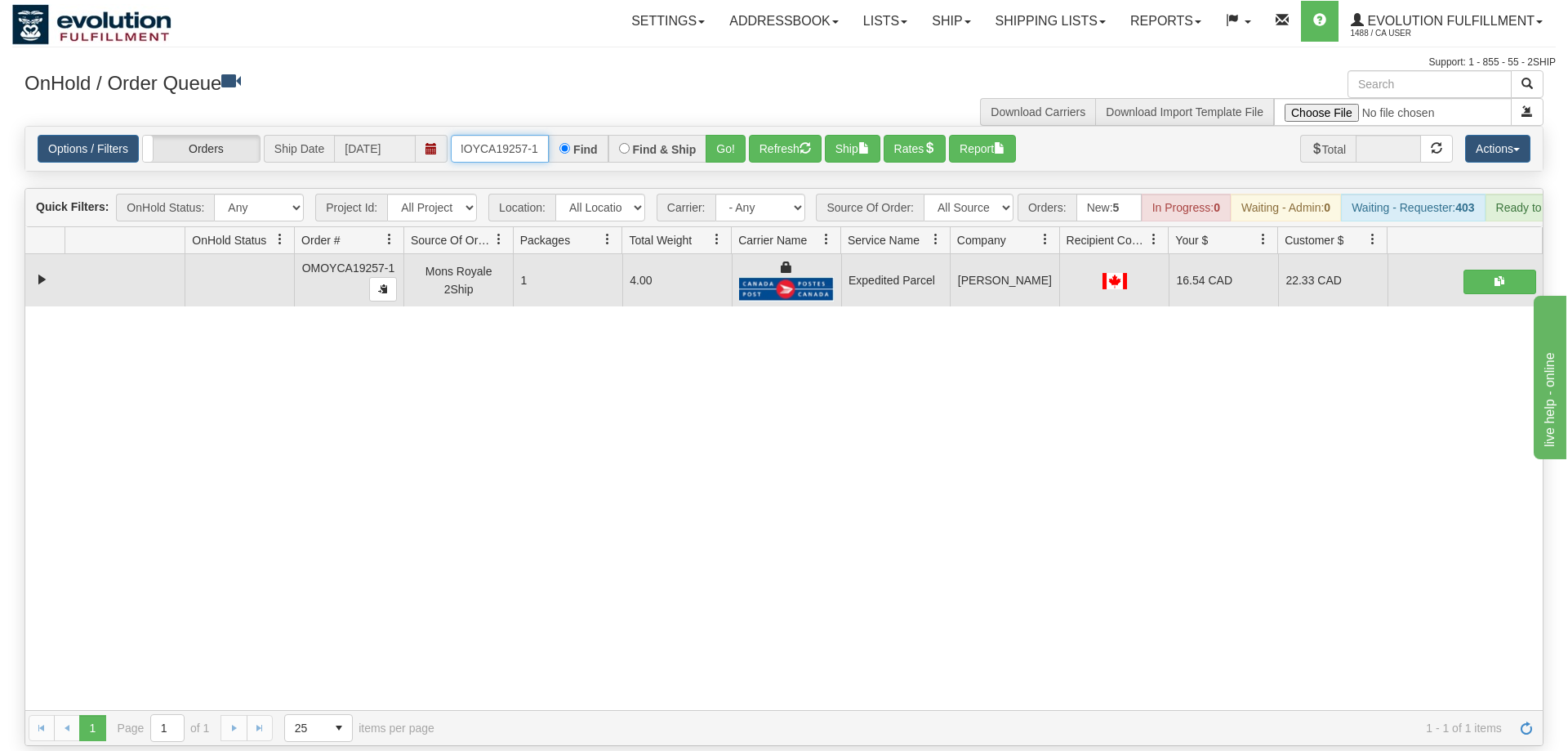
click at [487, 135] on input "OMOYCA19257-1" at bounding box center [500, 149] width 98 height 28
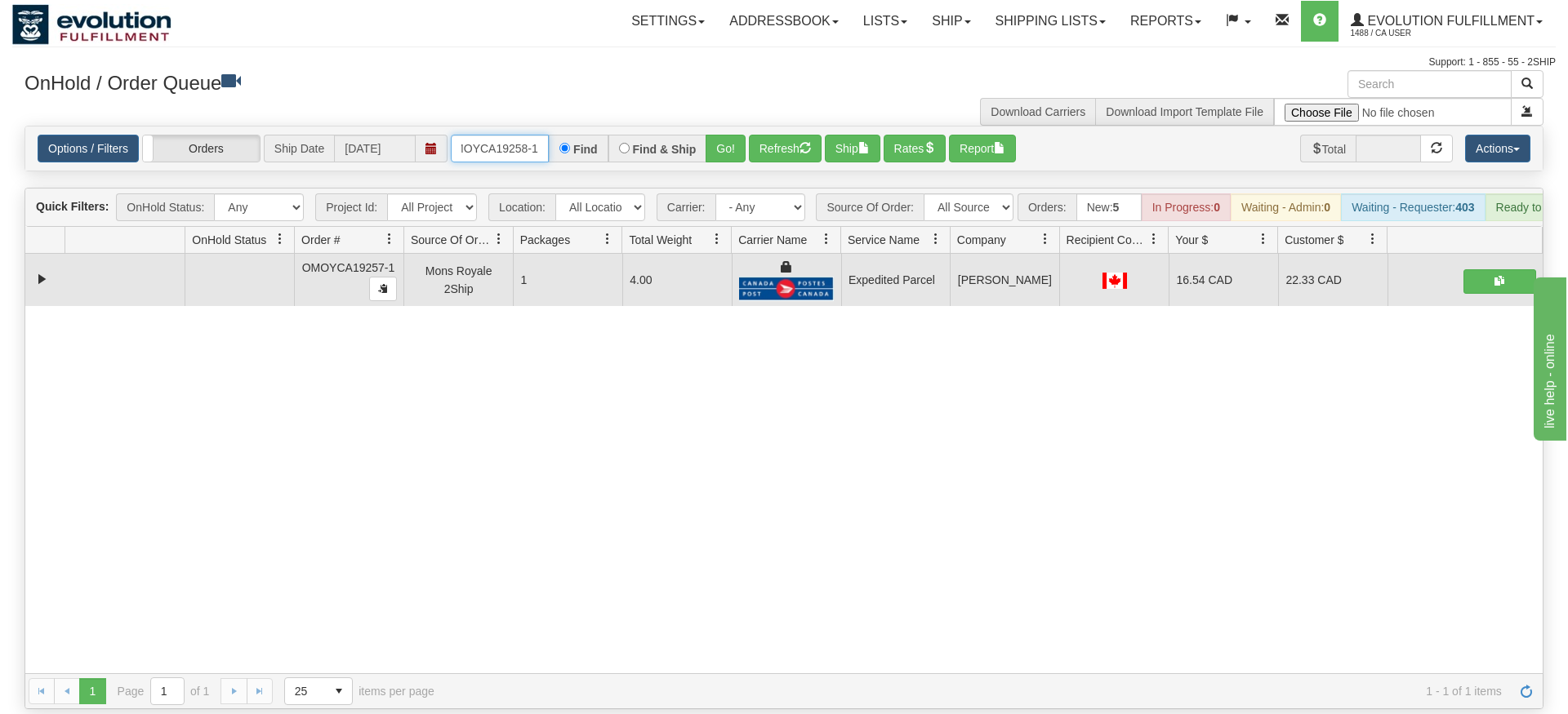
type input "OMOYCA19258-1"
click at [718, 154] on div "Is equal to Is not equal to Contains Does not contains CAD USD EUR ZAR [PERSON_…" at bounding box center [784, 417] width 1544 height 583
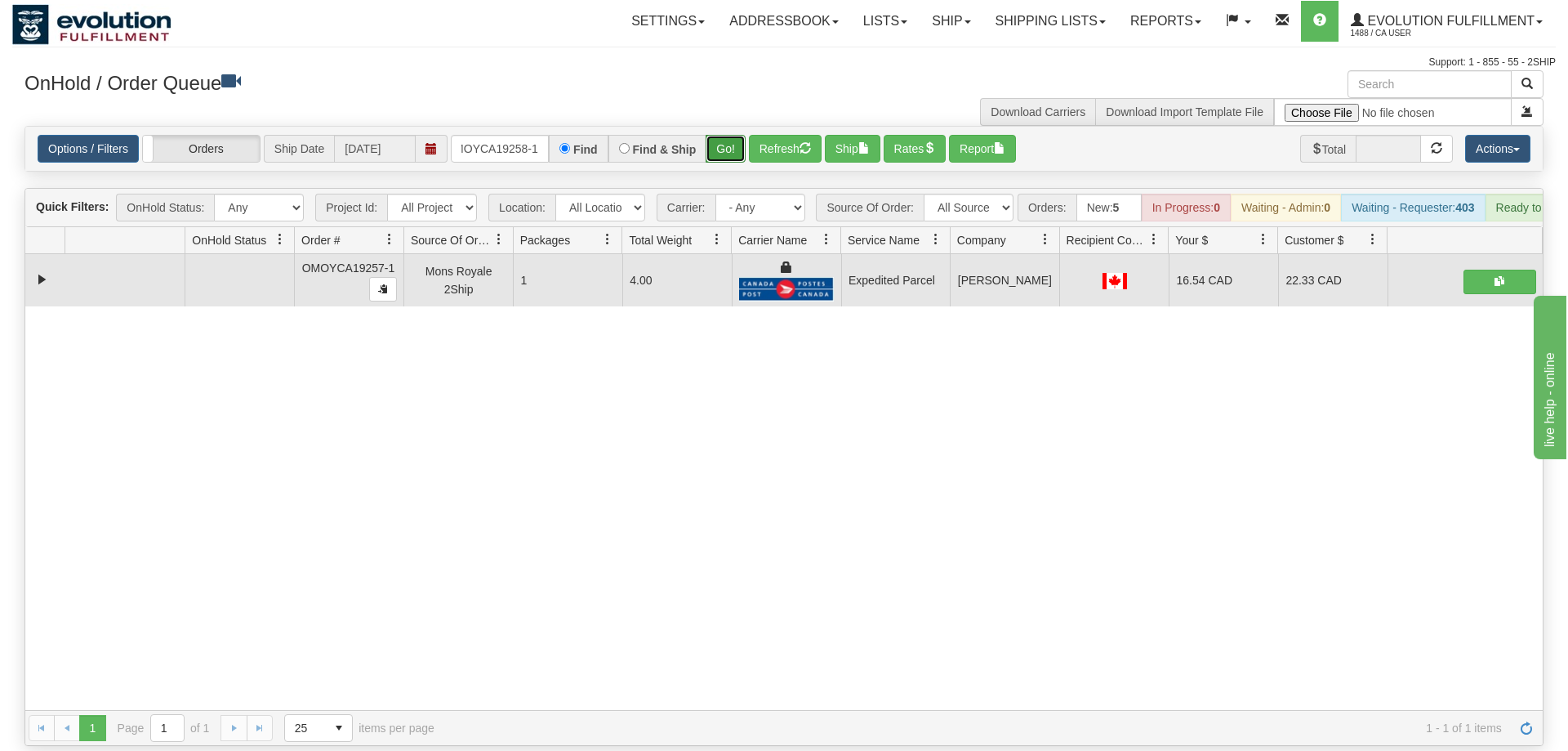
click at [721, 135] on button "Go!" at bounding box center [725, 149] width 40 height 28
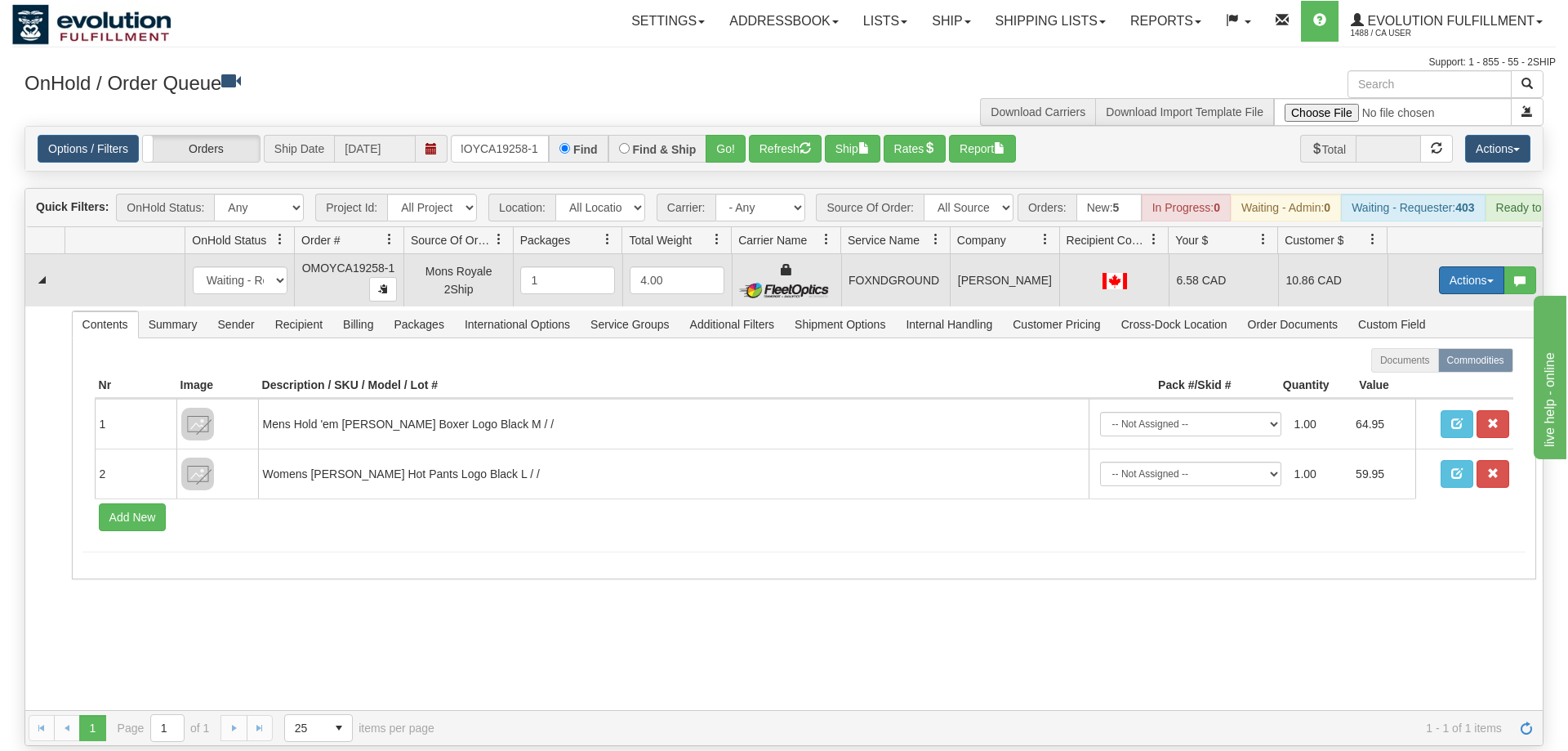
click at [1469, 266] on button "Actions" at bounding box center [1471, 280] width 65 height 28
click at [1412, 368] on span "Ship" at bounding box center [1406, 374] width 35 height 13
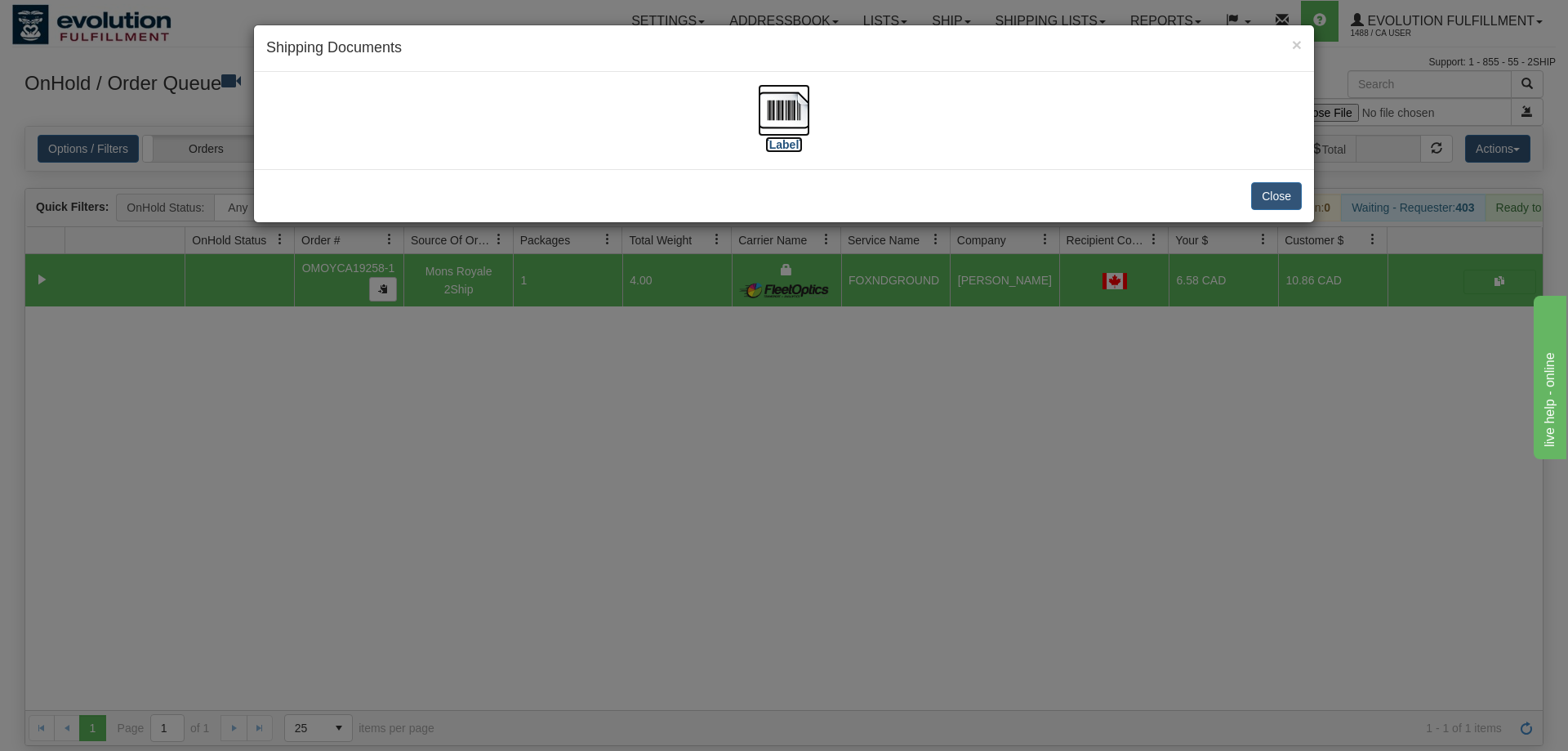
click at [768, 112] on img at bounding box center [784, 111] width 52 height 52
drag, startPoint x: 887, startPoint y: 281, endPoint x: 556, endPoint y: 202, distance: 340.3
click at [887, 280] on div "× Shipping Documents [Label] Close" at bounding box center [784, 375] width 1568 height 751
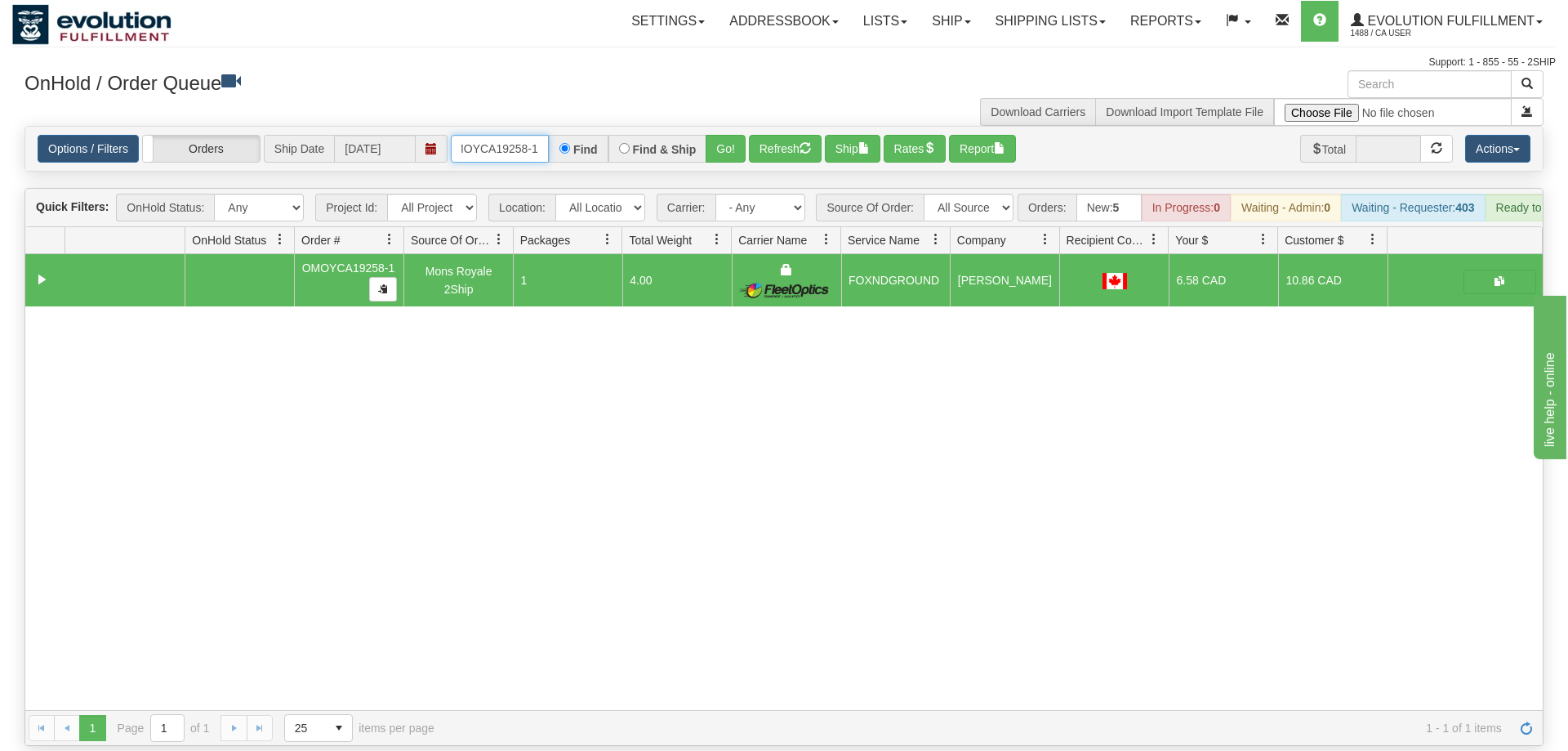
click at [513, 135] on input "OMOYCA19258-1" at bounding box center [500, 149] width 98 height 28
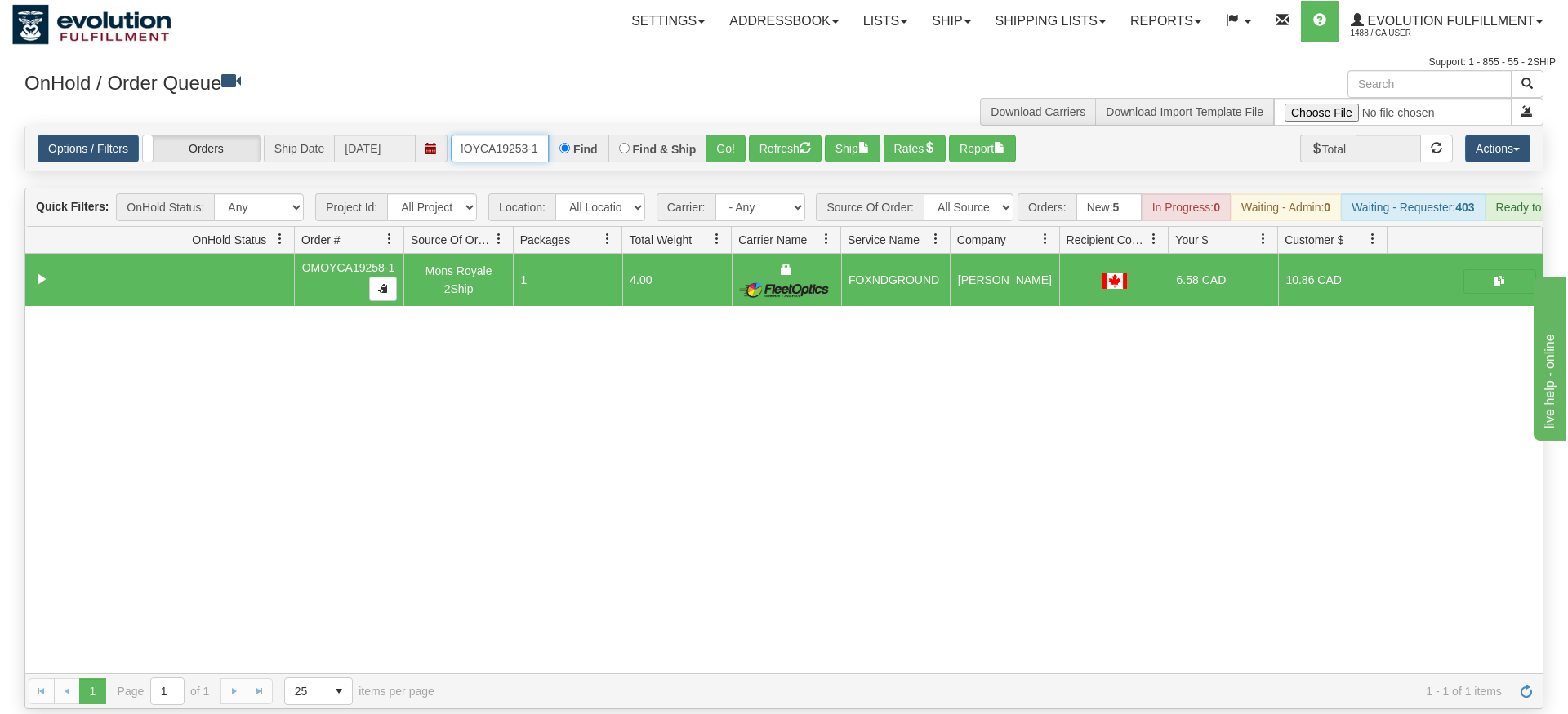
type input "OMOYCA19253-1"
click at [727, 160] on div "Is equal to Is not equal to Contains Does not contains CAD USD EUR ZAR [PERSON_…" at bounding box center [784, 417] width 1544 height 583
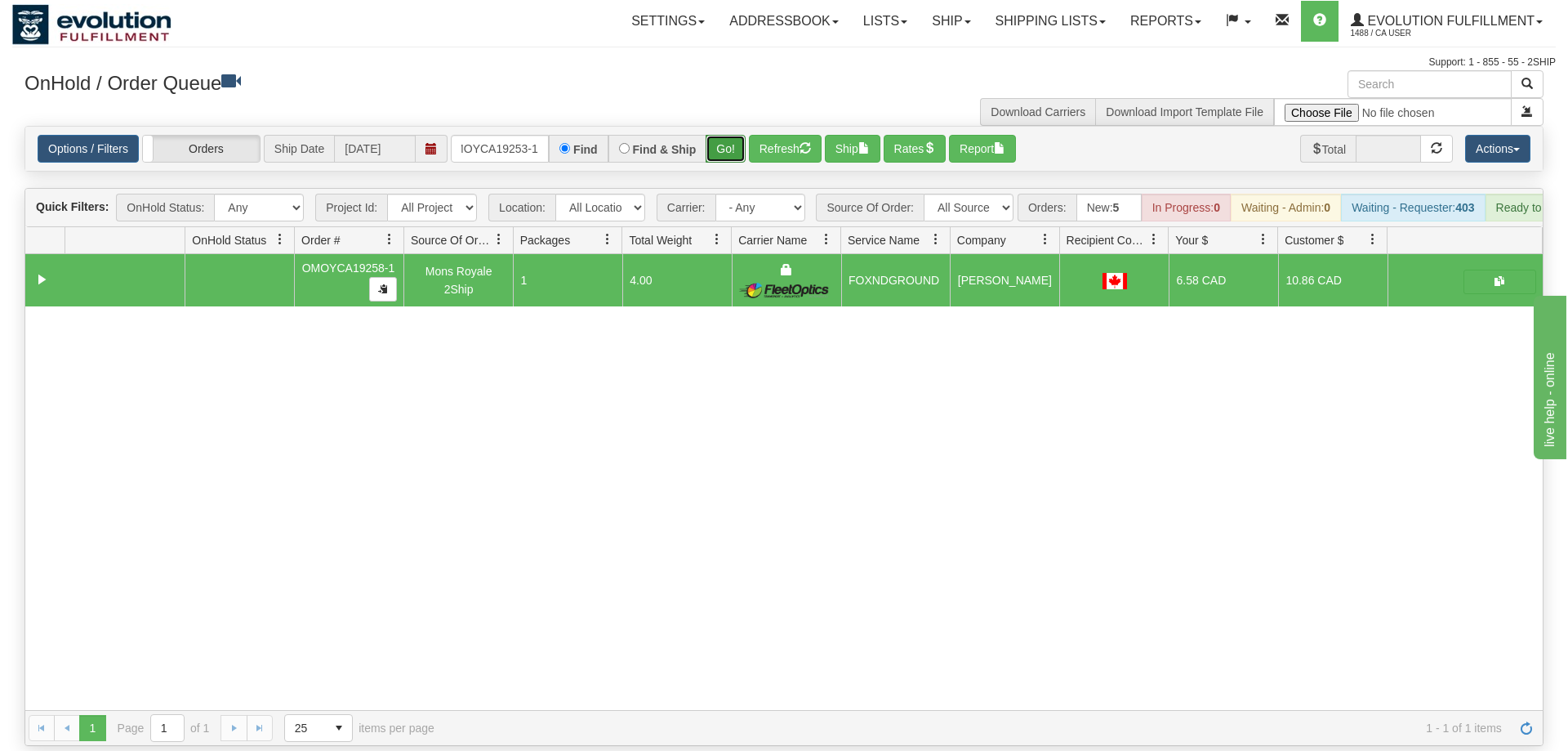
click at [726, 135] on button "Go!" at bounding box center [725, 149] width 40 height 28
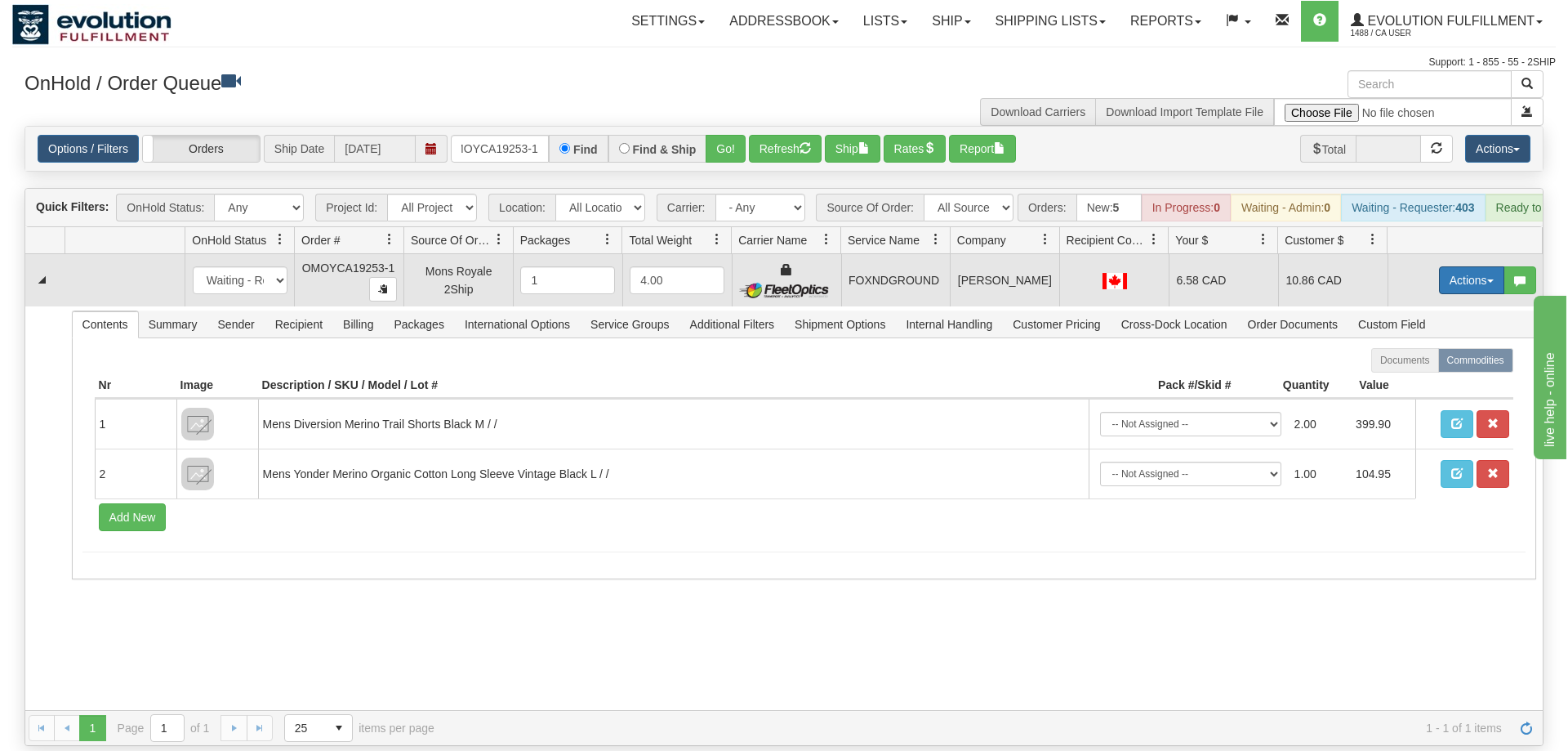
click at [1485, 266] on button "Actions" at bounding box center [1471, 280] width 65 height 28
click at [1401, 368] on span "Ship" at bounding box center [1406, 374] width 35 height 13
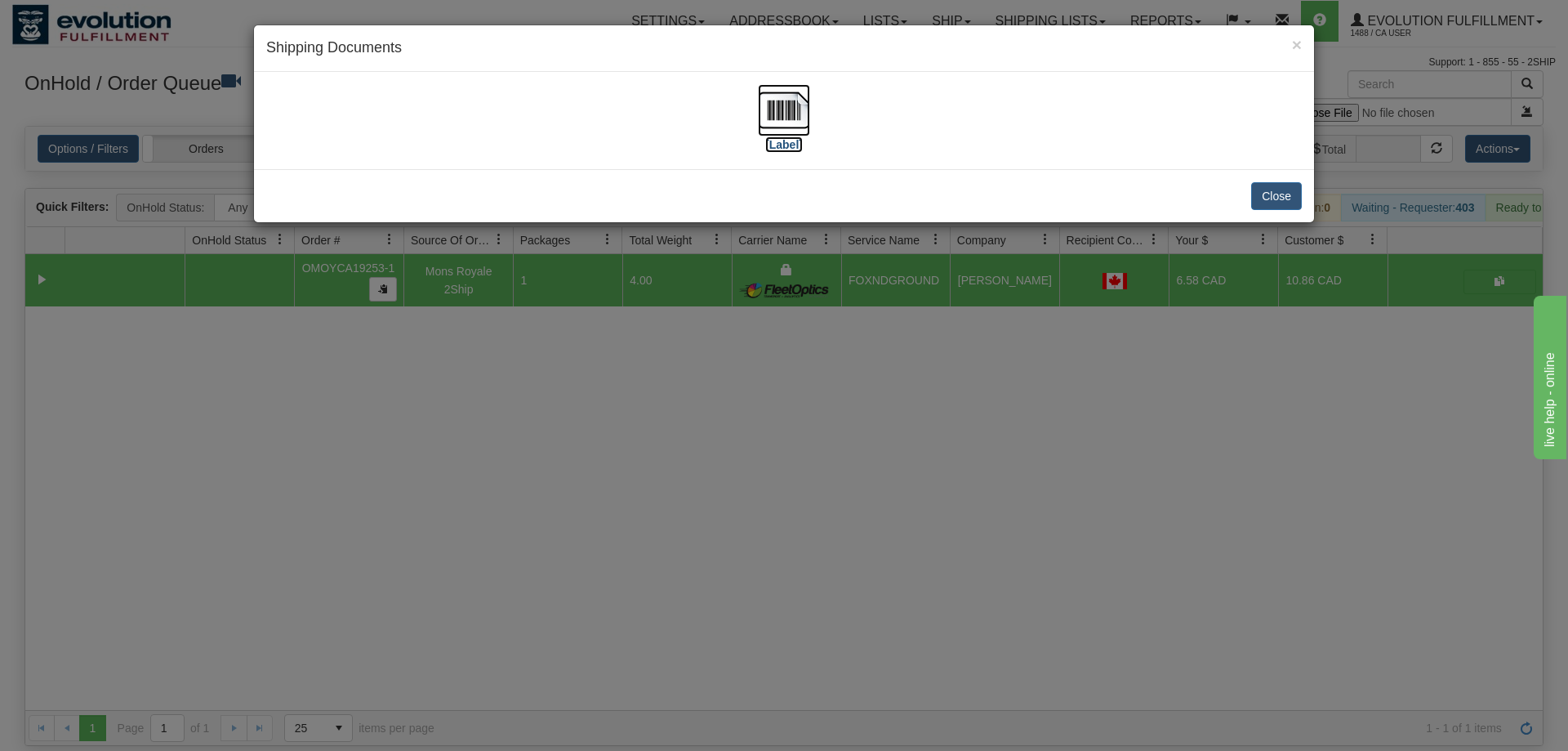
click at [771, 135] on img at bounding box center [784, 111] width 52 height 52
drag, startPoint x: 881, startPoint y: 323, endPoint x: 659, endPoint y: 197, distance: 255.3
click at [878, 316] on div "× Shipping Documents [Label] Close" at bounding box center [784, 375] width 1568 height 751
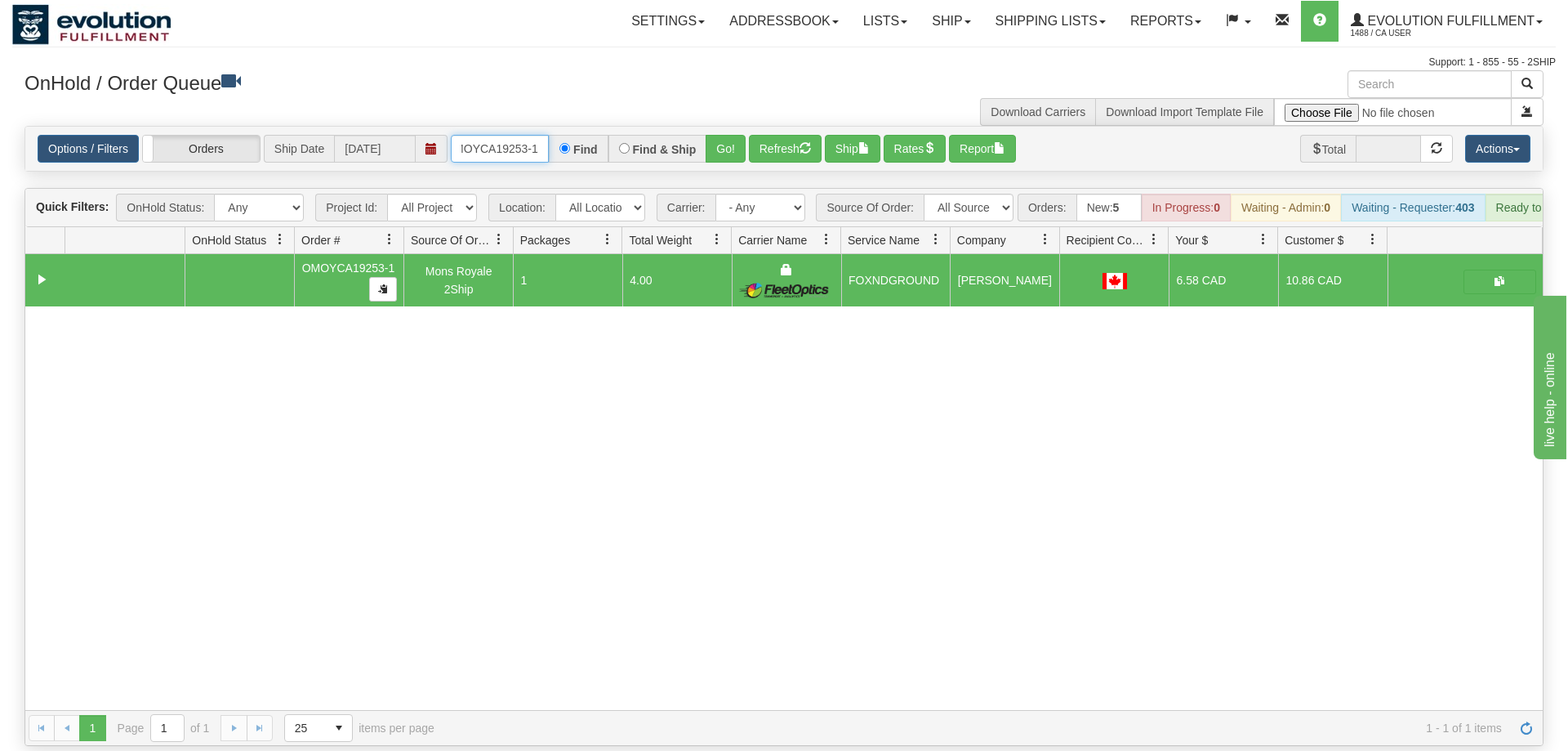
click at [518, 135] on input "OMOYCA19253-1" at bounding box center [500, 149] width 98 height 28
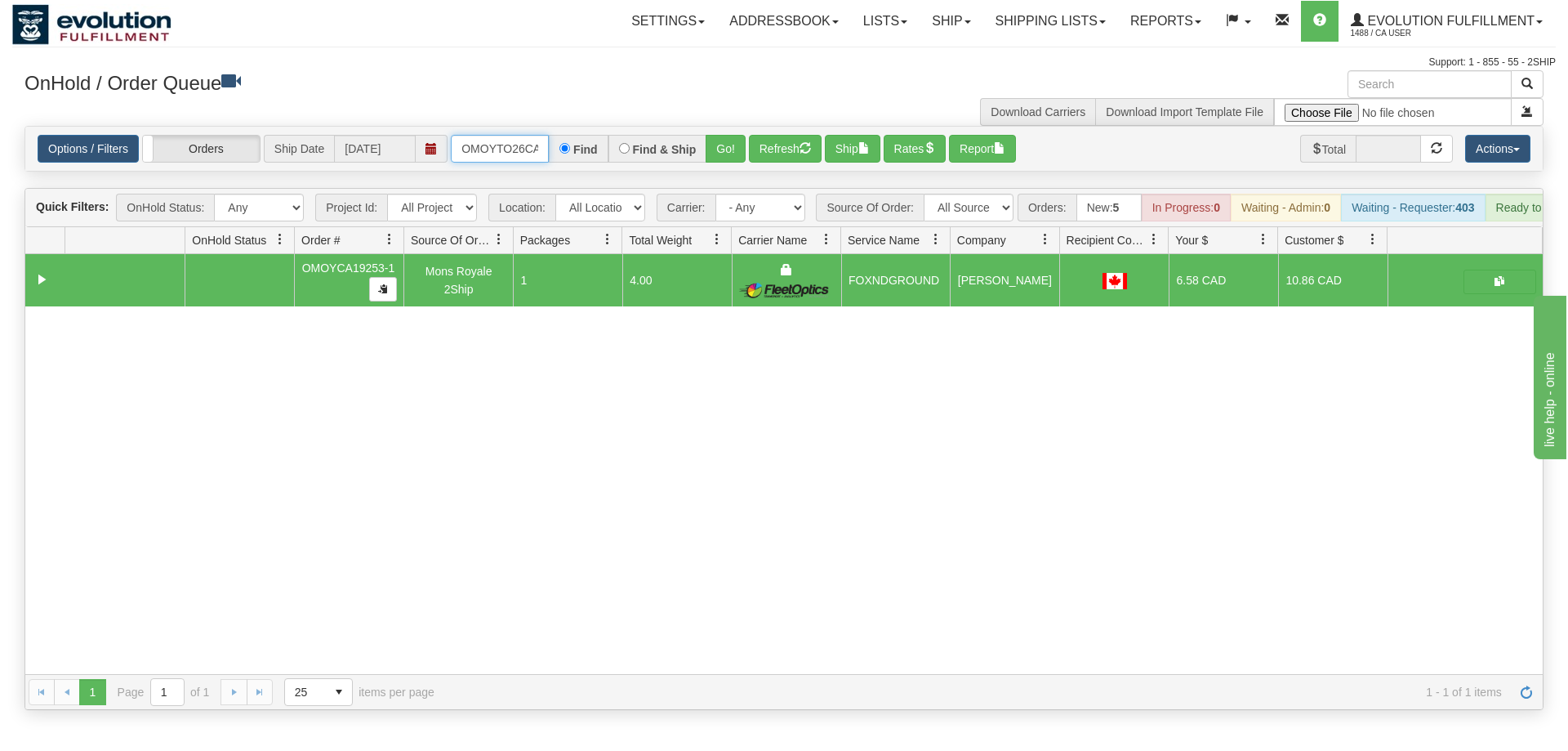
scroll to position [0, 28]
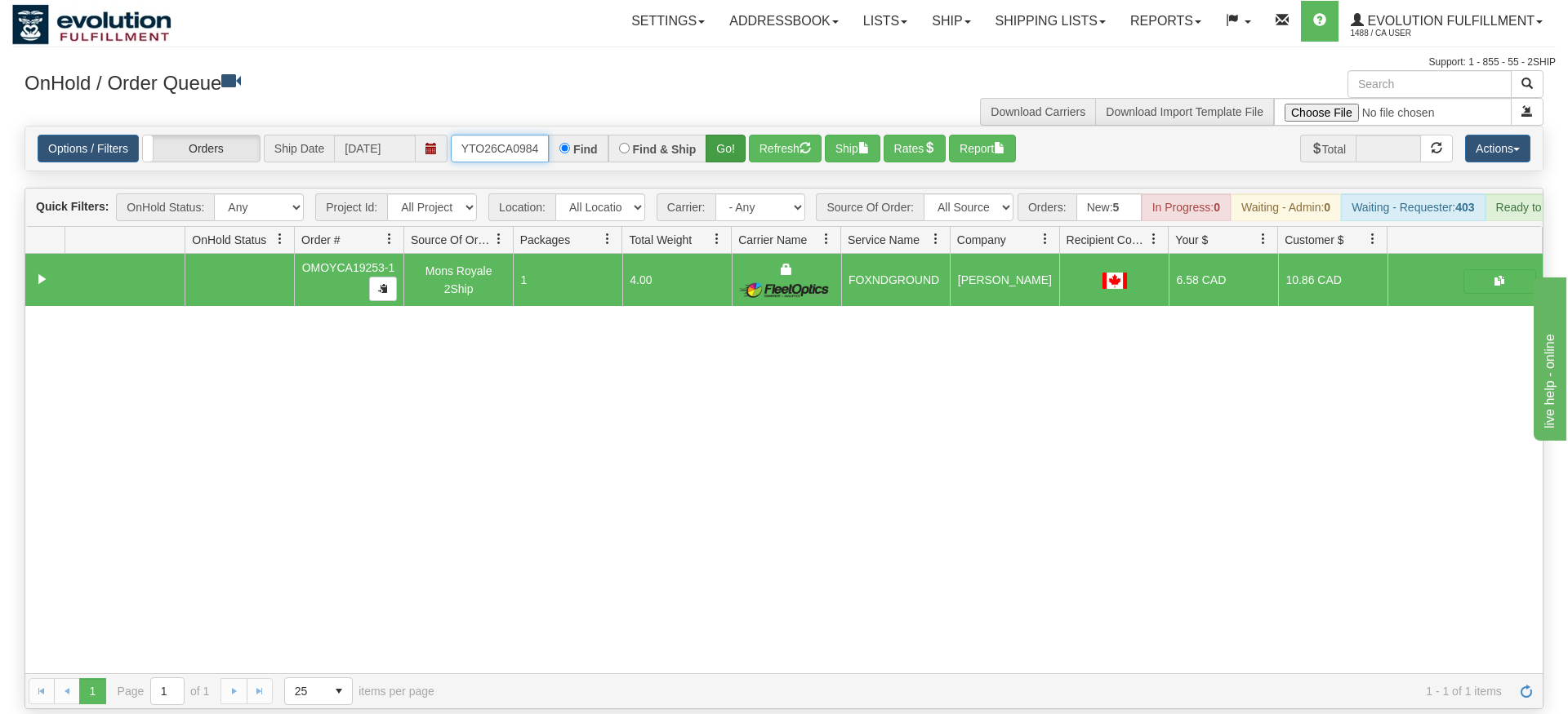
type input "OMOYTO26CA0984"
drag, startPoint x: 745, startPoint y: 125, endPoint x: 740, endPoint y: 152, distance: 27.5
click at [744, 161] on div "Is equal to Is not equal to Contains Does not contains CAD USD EUR ZAR [PERSON_…" at bounding box center [784, 417] width 1544 height 583
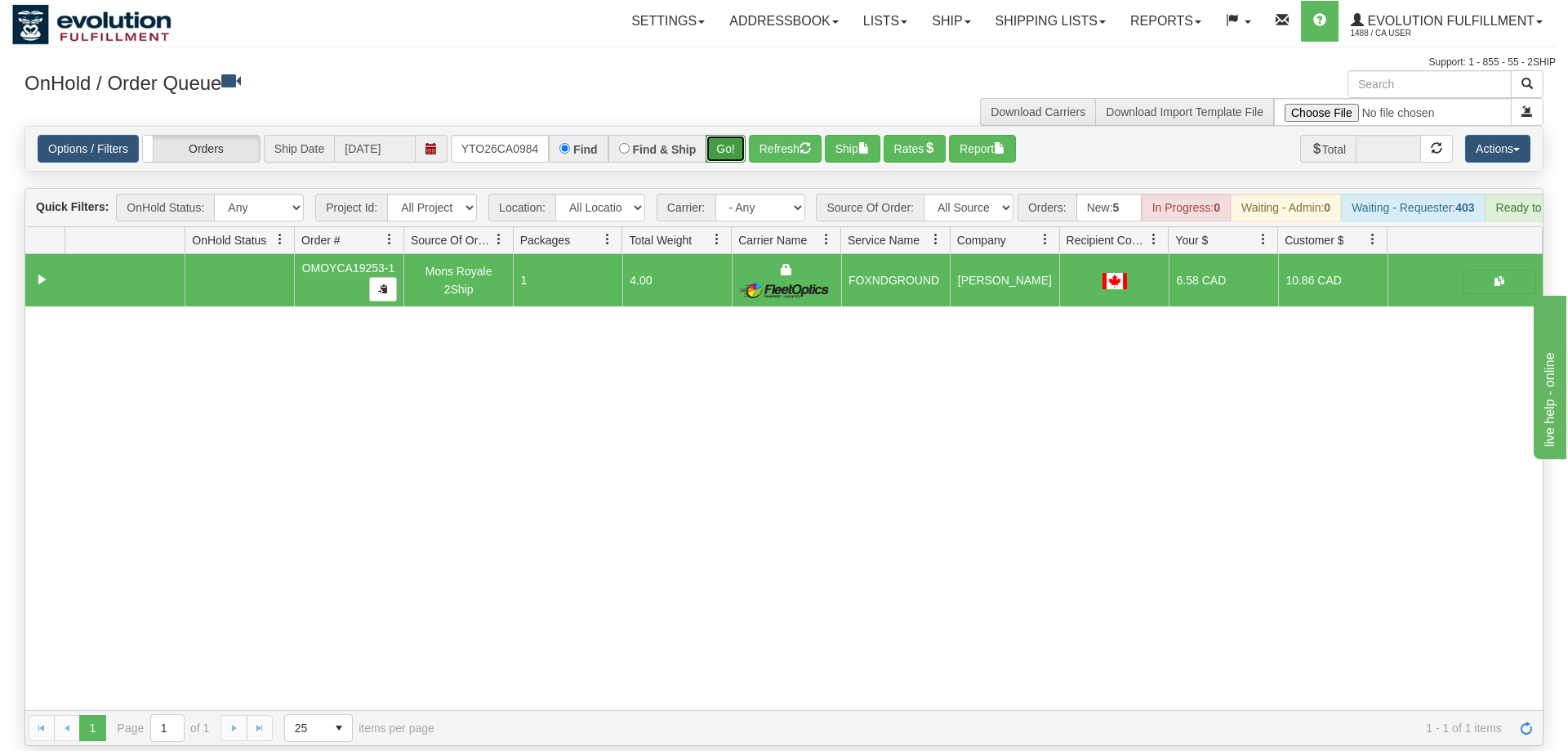
click at [735, 135] on button "Go!" at bounding box center [725, 149] width 40 height 28
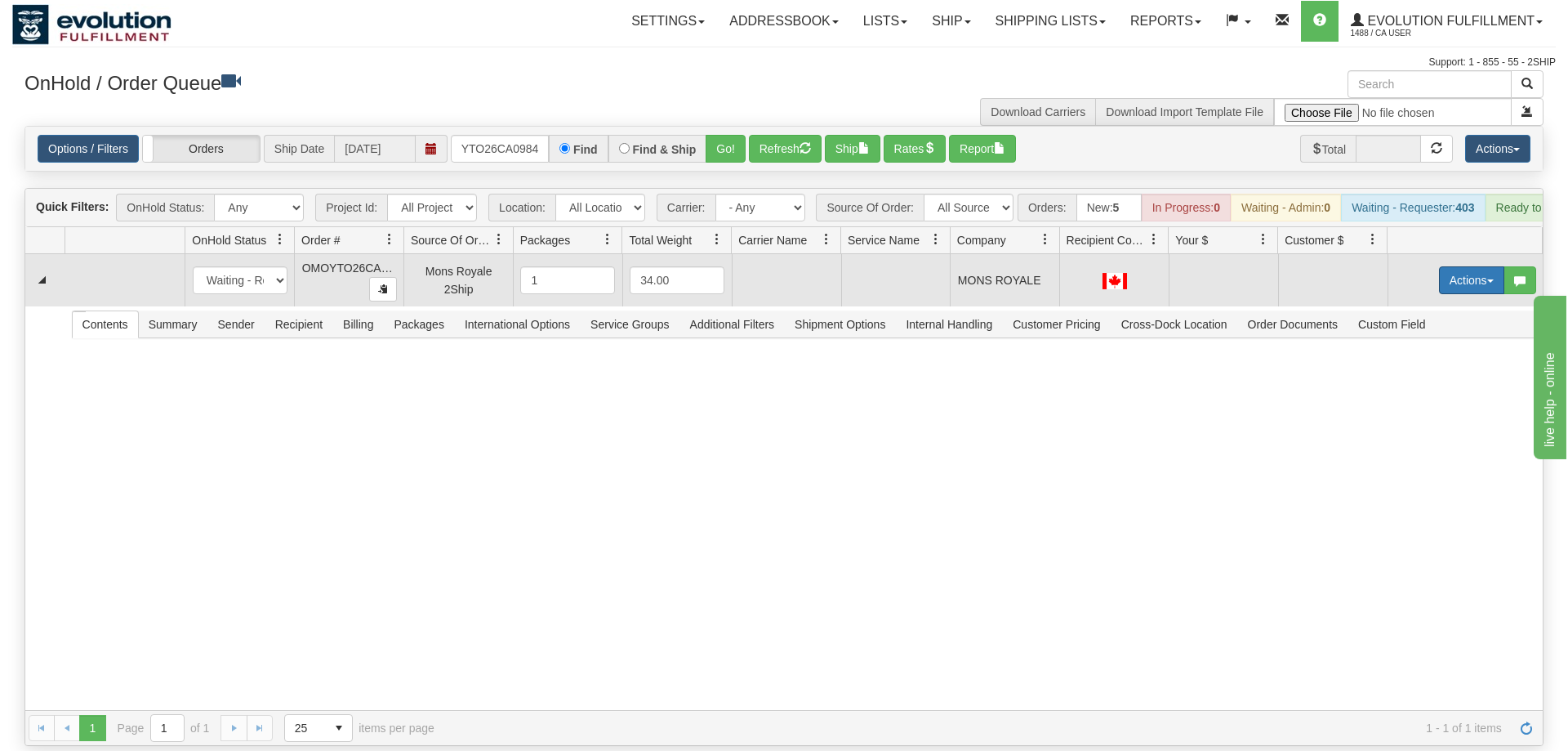
click at [1469, 266] on button "Actions" at bounding box center [1471, 280] width 65 height 28
click at [1429, 347] on span "Rate All Services" at bounding box center [1438, 353] width 98 height 13
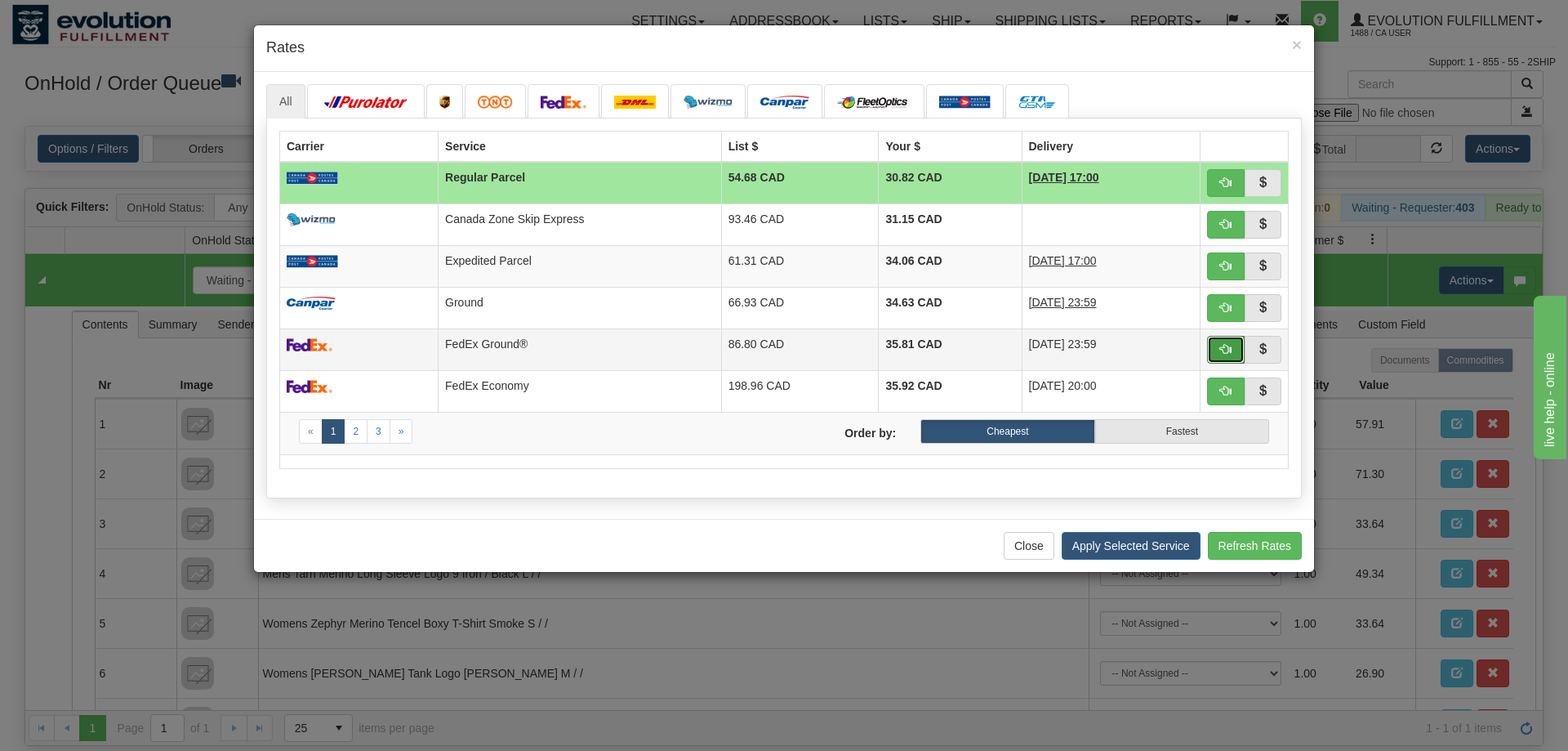
click at [1229, 349] on span "button" at bounding box center [1226, 349] width 12 height 12
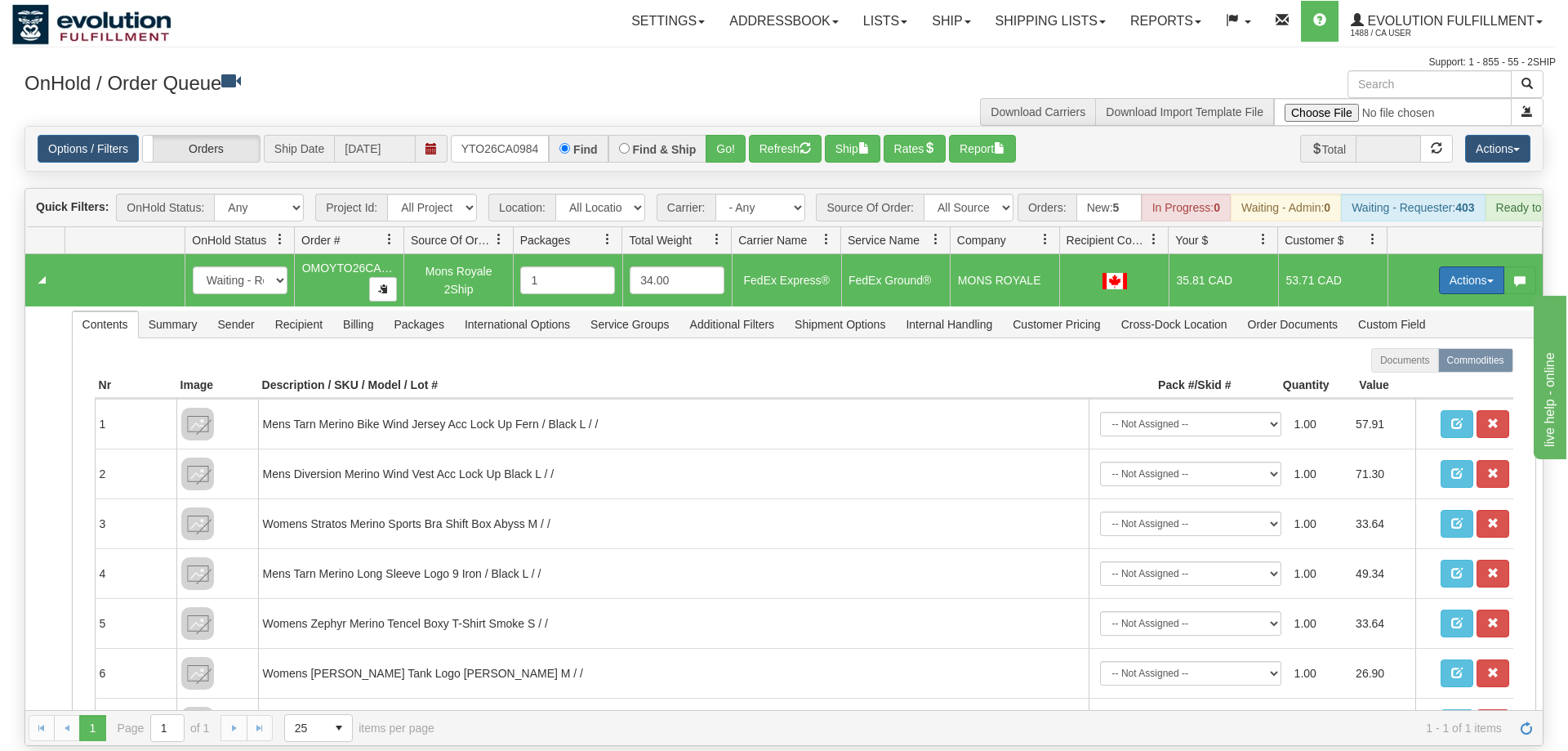
click at [1465, 266] on button "Actions" at bounding box center [1471, 280] width 65 height 28
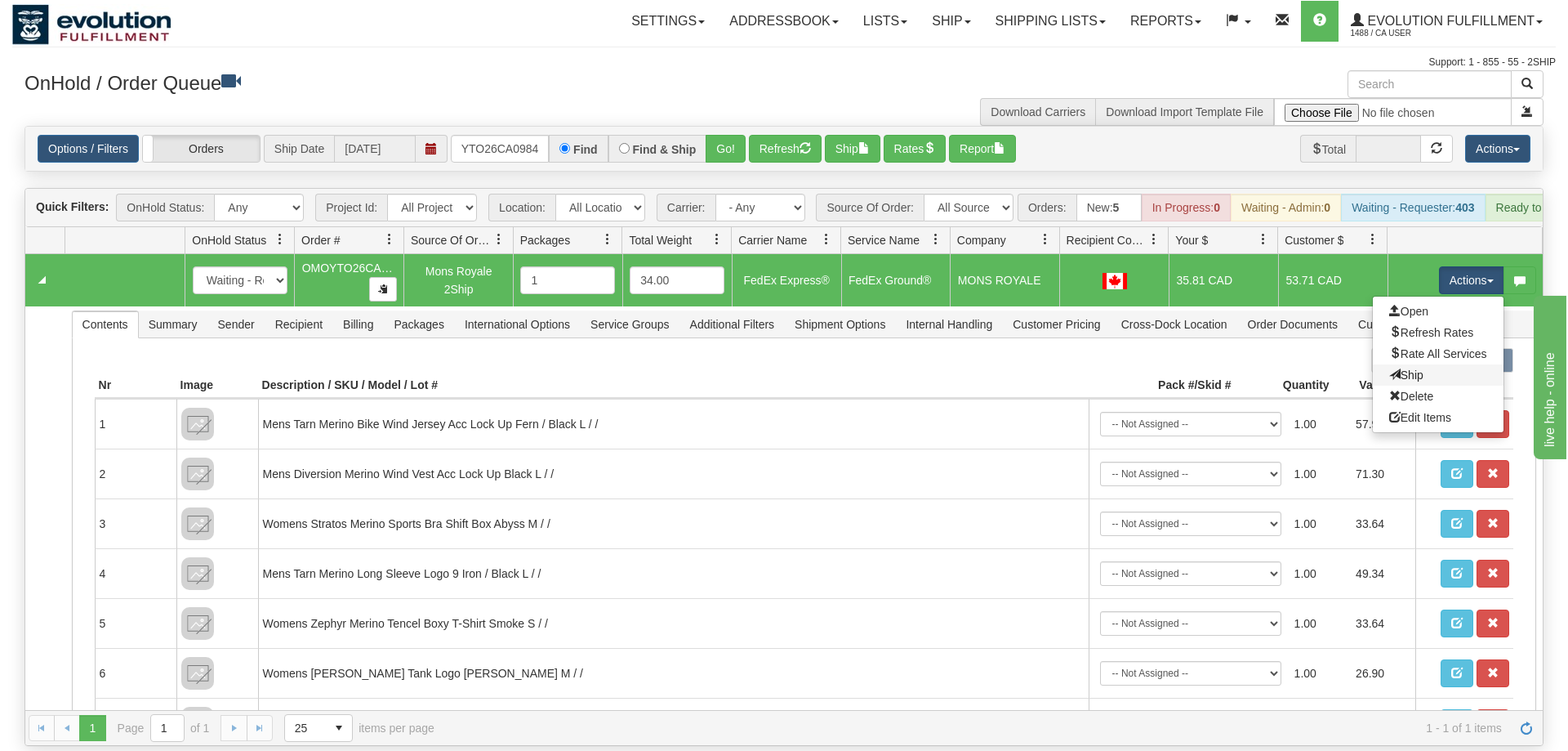
click at [1434, 364] on link "Ship" at bounding box center [1438, 374] width 131 height 21
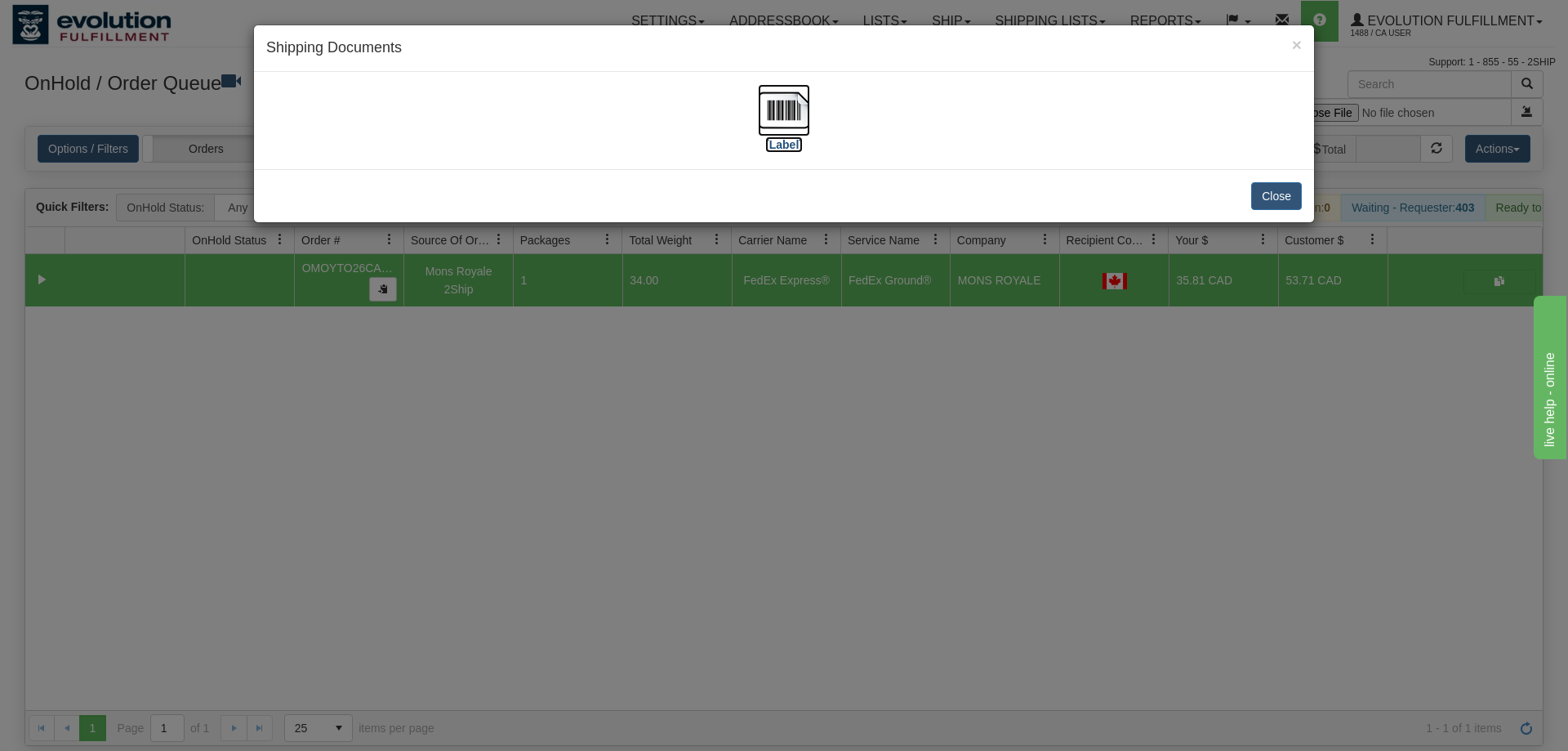
click at [790, 105] on img at bounding box center [784, 111] width 52 height 52
click at [961, 469] on div "× Shipping Documents [Label] Close" at bounding box center [784, 375] width 1568 height 751
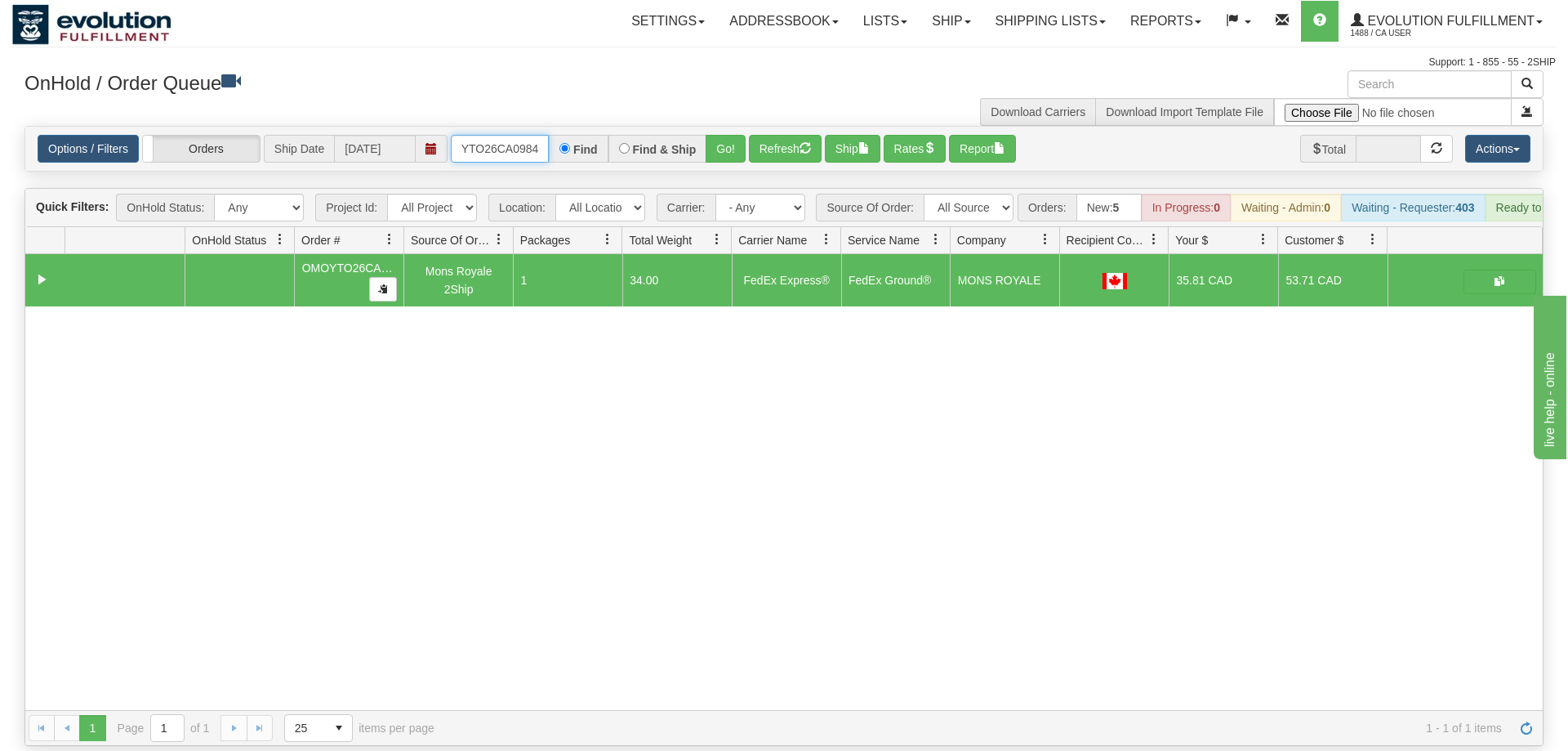
click at [462, 135] on input "OMOYTO26CA0984" at bounding box center [500, 149] width 98 height 28
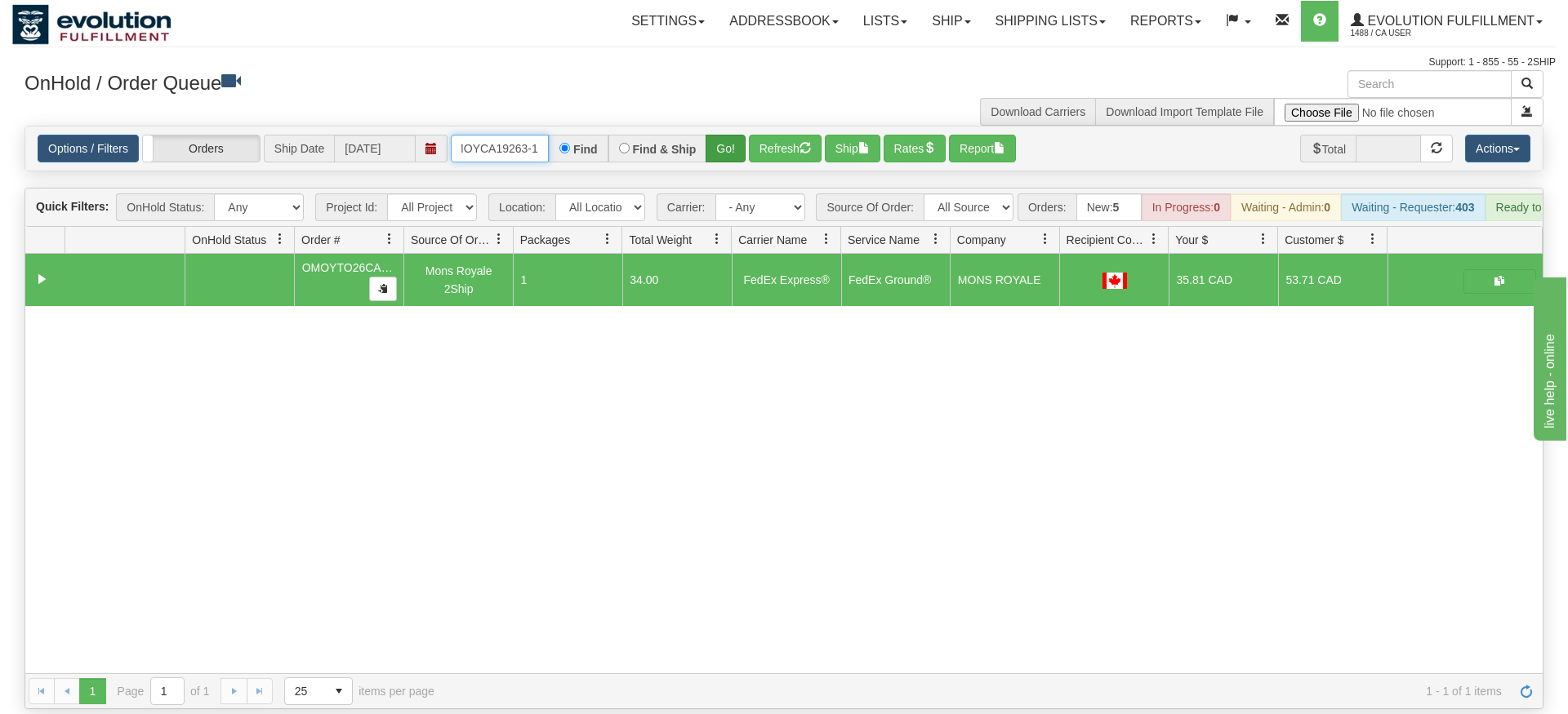
type input "OMOYCA19263-1"
click at [738, 154] on div "Is equal to Is not equal to Contains Does not contains CAD USD EUR ZAR [PERSON_…" at bounding box center [784, 417] width 1544 height 583
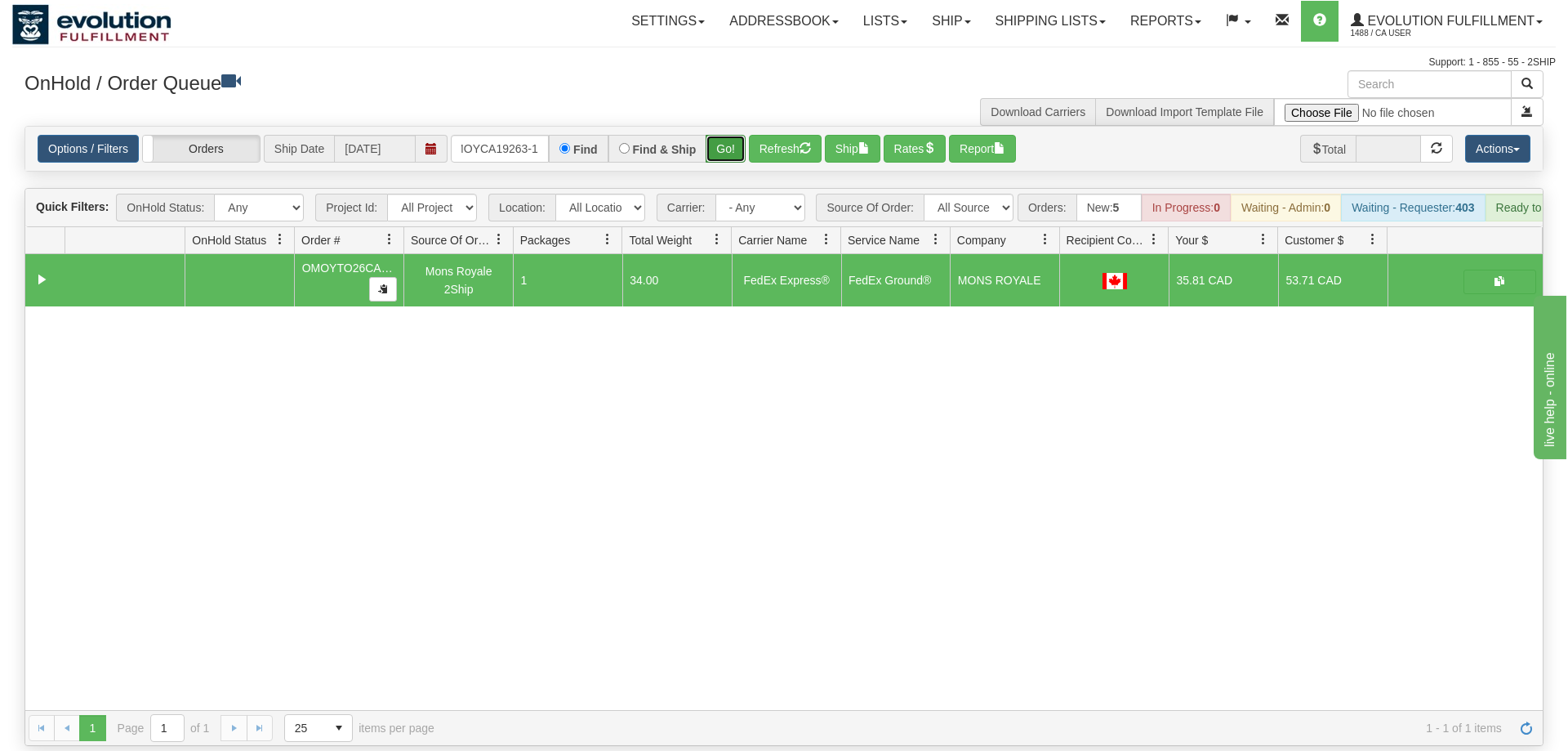
click at [730, 135] on button "Go!" at bounding box center [725, 149] width 40 height 28
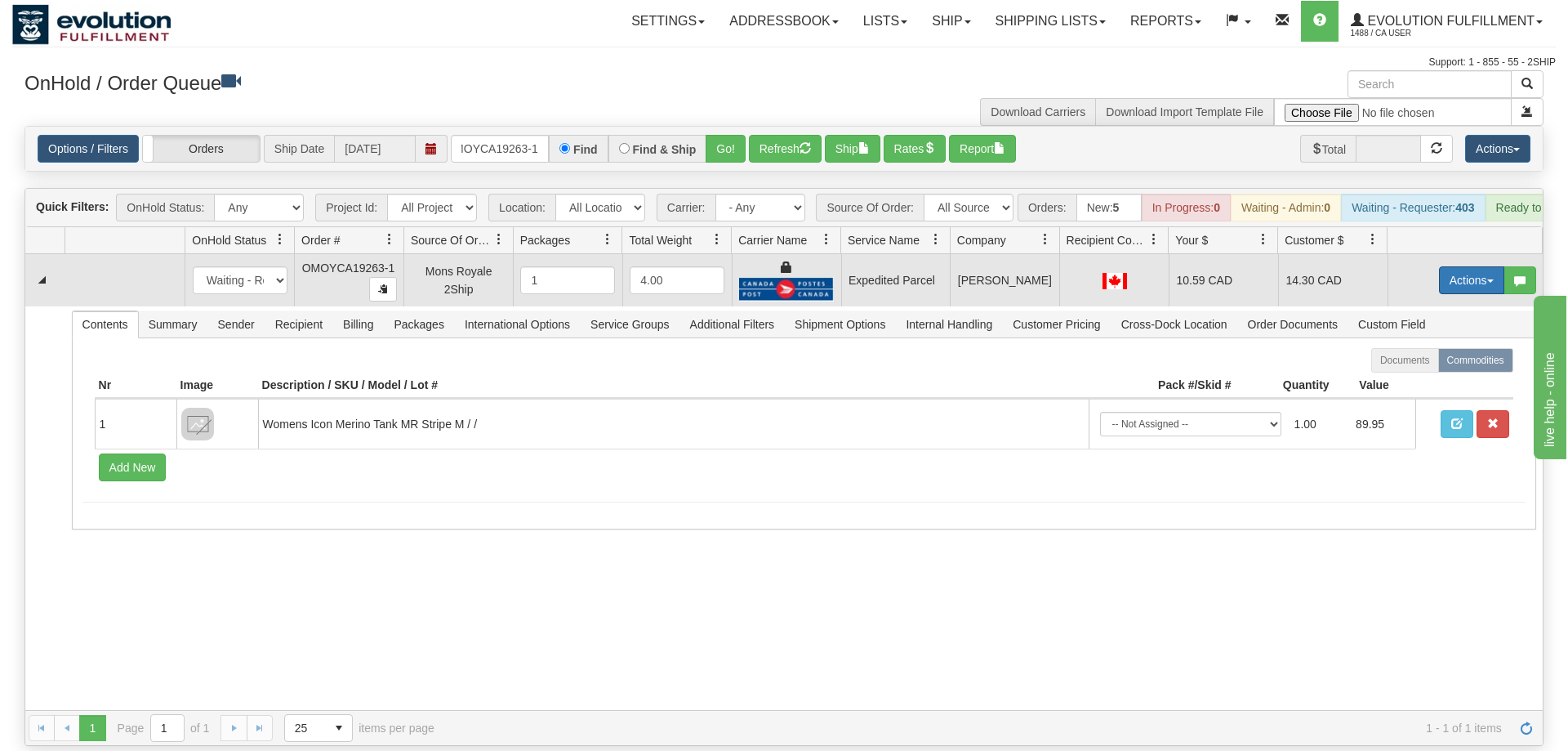
click at [1464, 266] on button "Actions" at bounding box center [1471, 280] width 65 height 28
click at [1415, 368] on span "Ship" at bounding box center [1406, 374] width 35 height 13
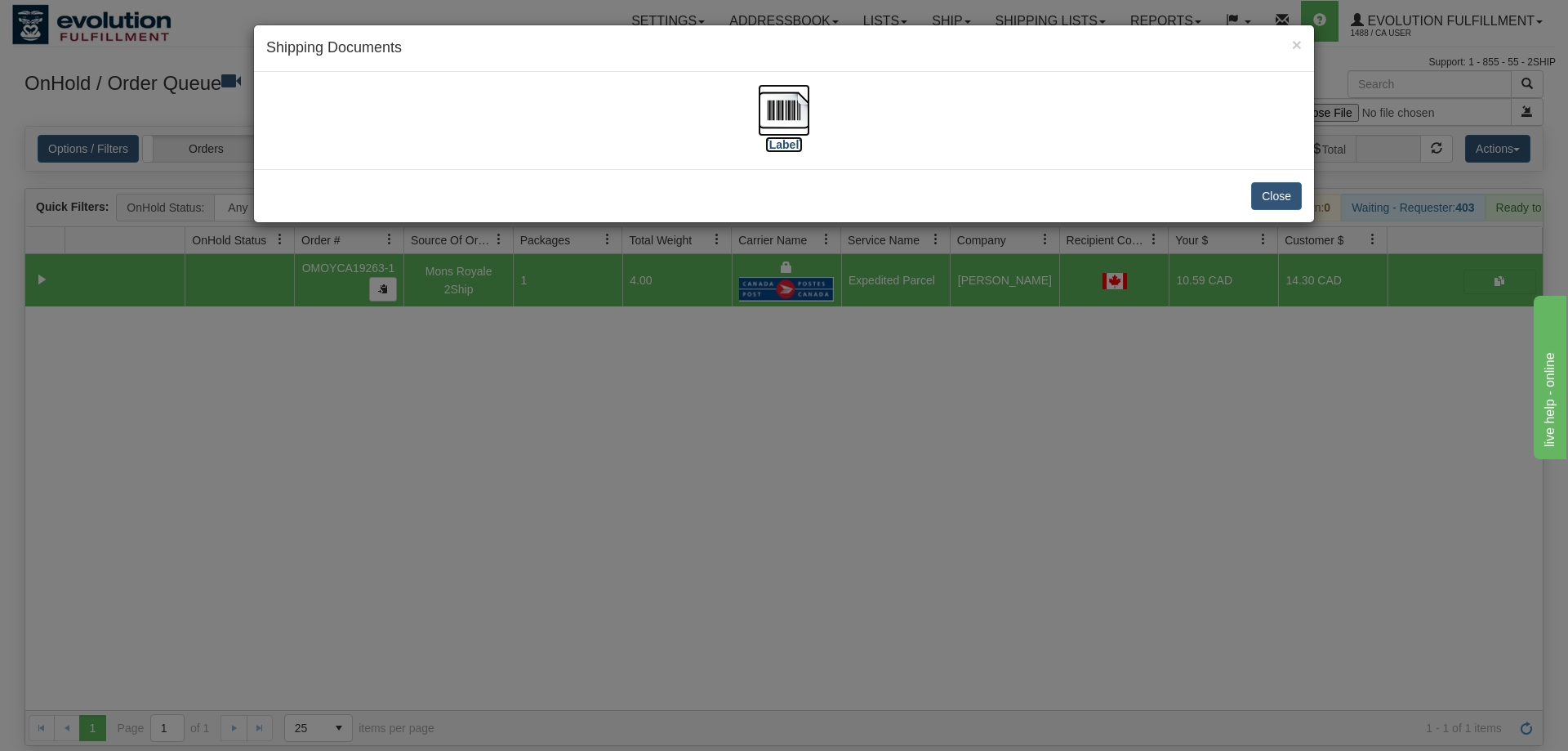
click at [797, 129] on img at bounding box center [784, 111] width 52 height 52
drag, startPoint x: 705, startPoint y: 384, endPoint x: 684, endPoint y: 340, distance: 48.8
click at [705, 383] on div "× Shipping Documents [Label] Close" at bounding box center [784, 375] width 1568 height 751
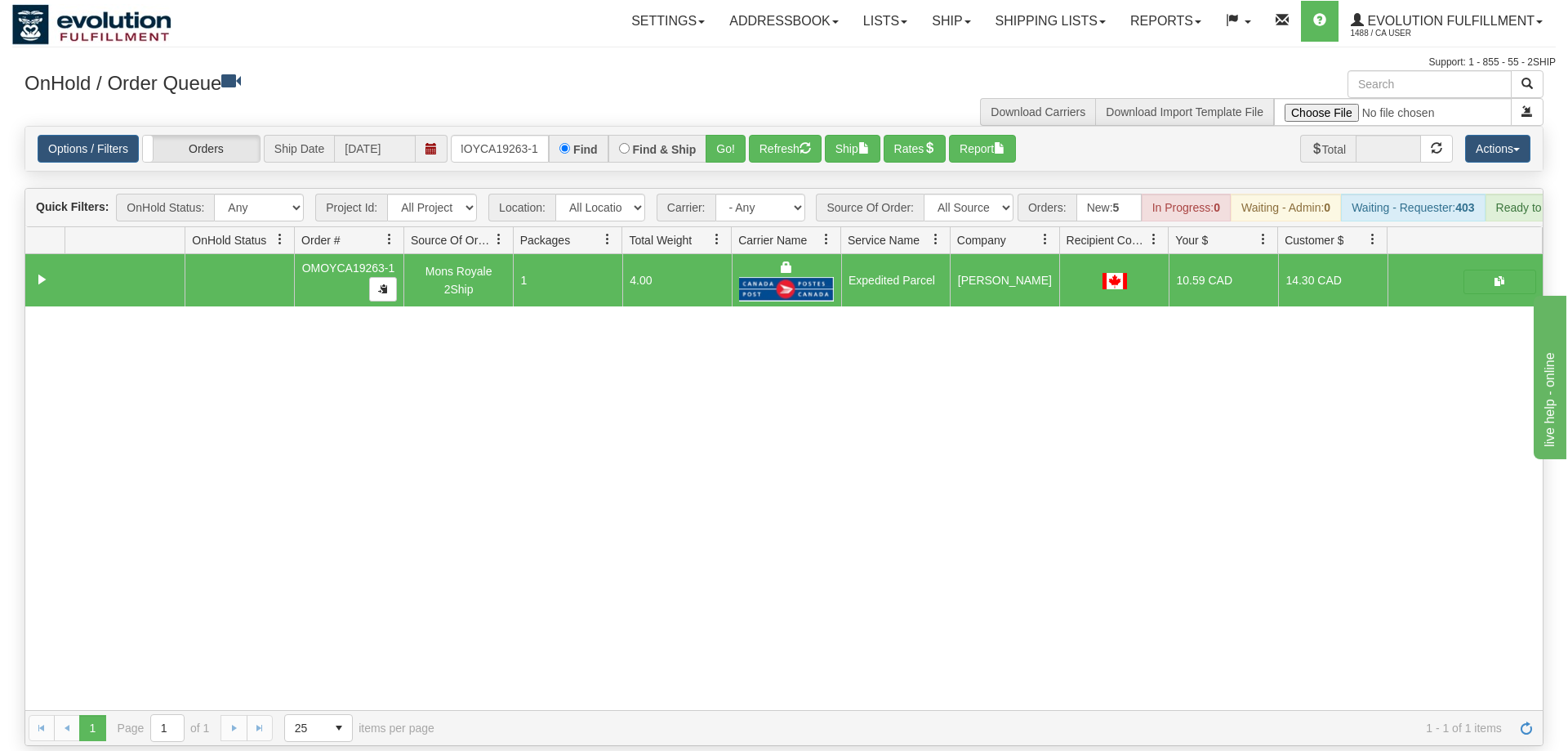
click at [550, 135] on div "Find" at bounding box center [578, 149] width 59 height 28
click at [533, 135] on input "OMOYCA19263-1" at bounding box center [500, 149] width 98 height 28
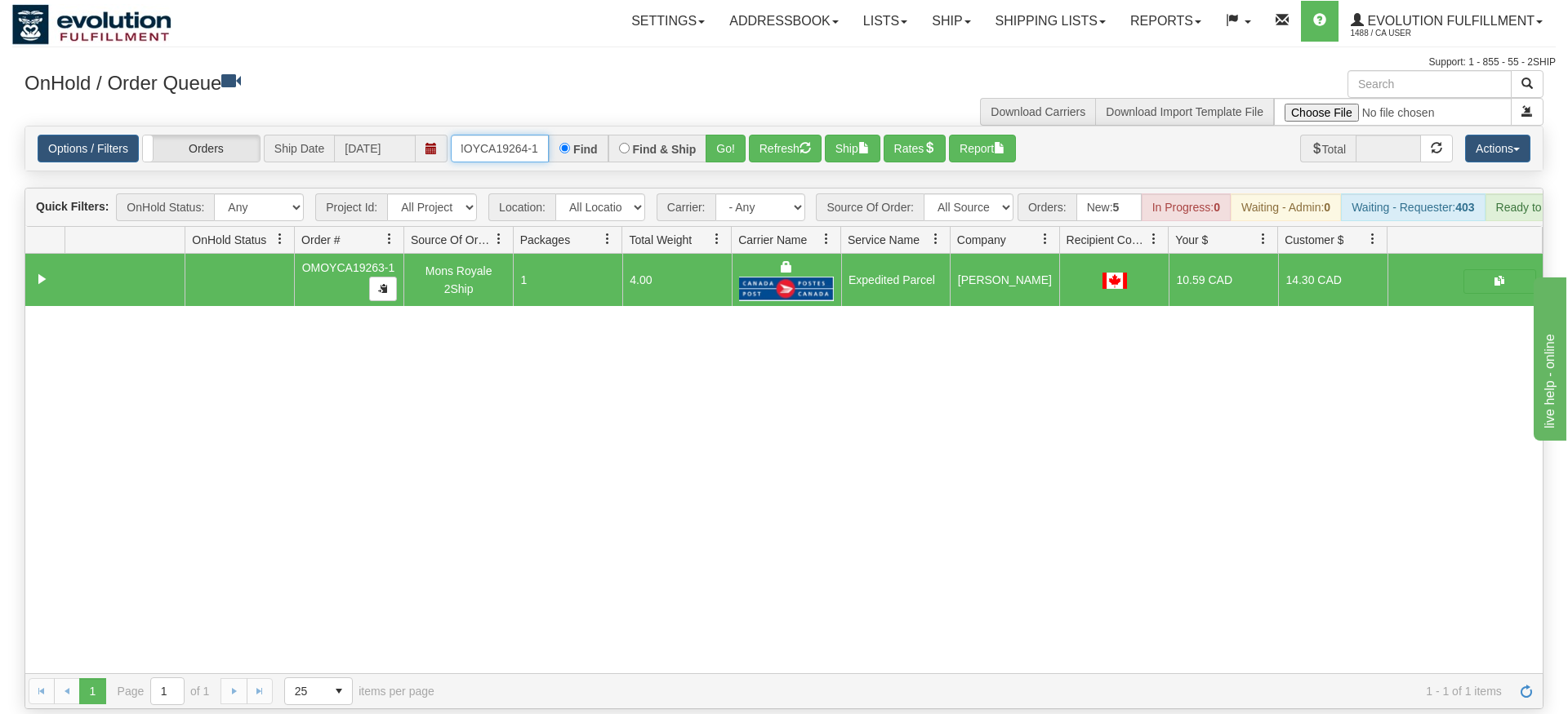
type input "OMOYCA19264-1"
drag, startPoint x: 721, startPoint y: 170, endPoint x: 717, endPoint y: 159, distance: 11.7
click at [719, 161] on div "Is equal to Is not equal to Contains Does not contains CAD USD EUR ZAR [PERSON_…" at bounding box center [784, 417] width 1544 height 583
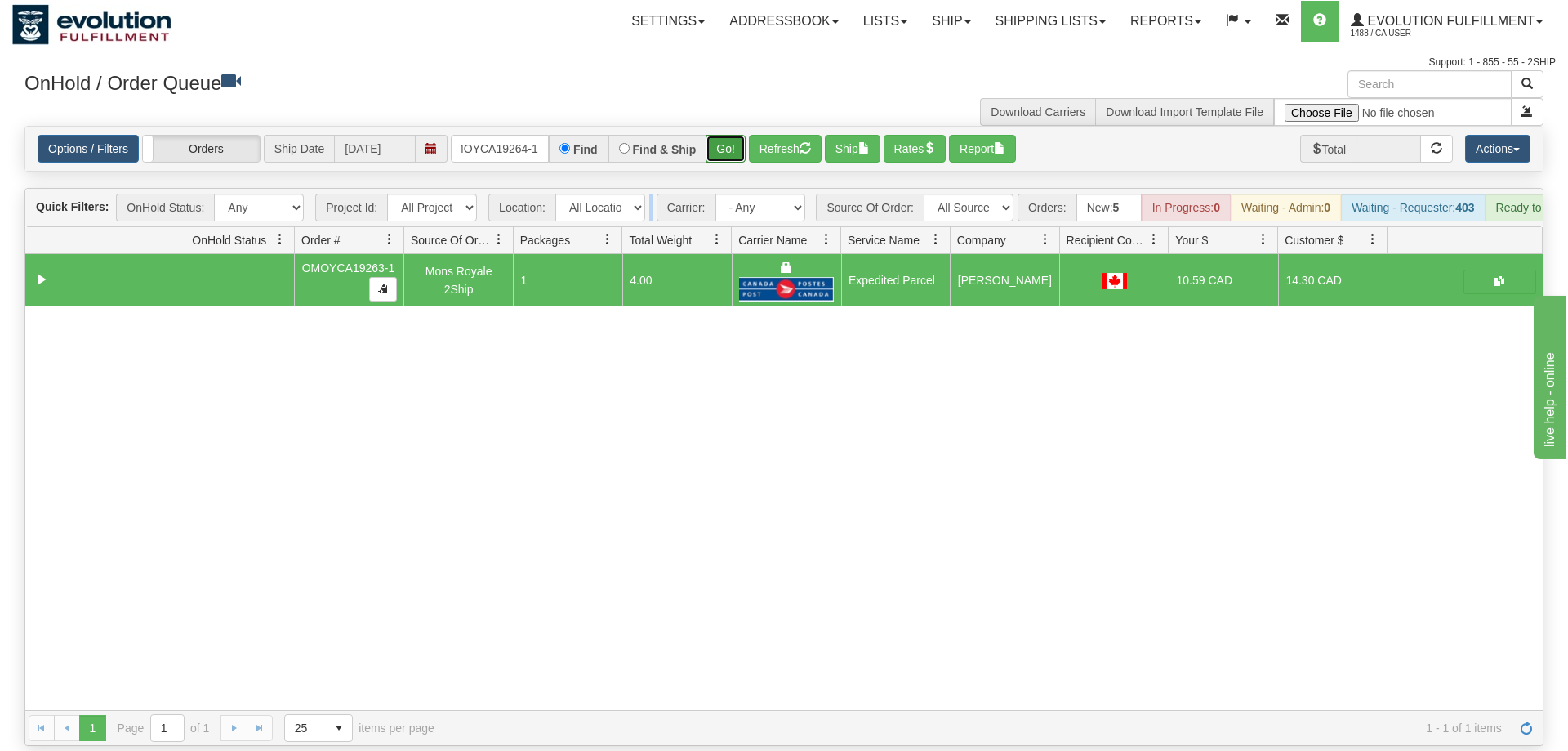
click at [720, 135] on button "Go!" at bounding box center [725, 149] width 40 height 28
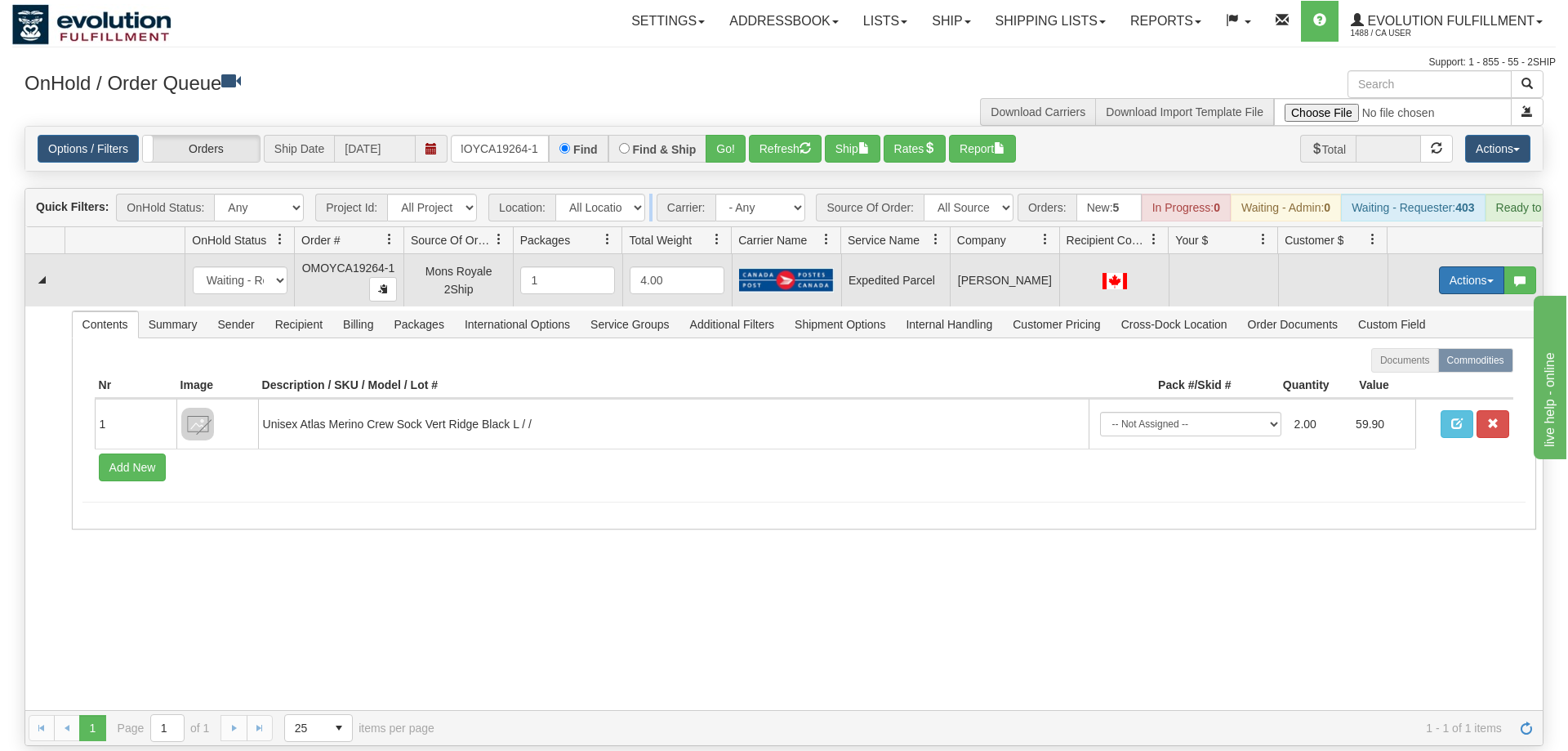
click at [1446, 266] on button "Actions" at bounding box center [1471, 280] width 65 height 28
click at [1414, 347] on span "Rate All Services" at bounding box center [1438, 353] width 98 height 13
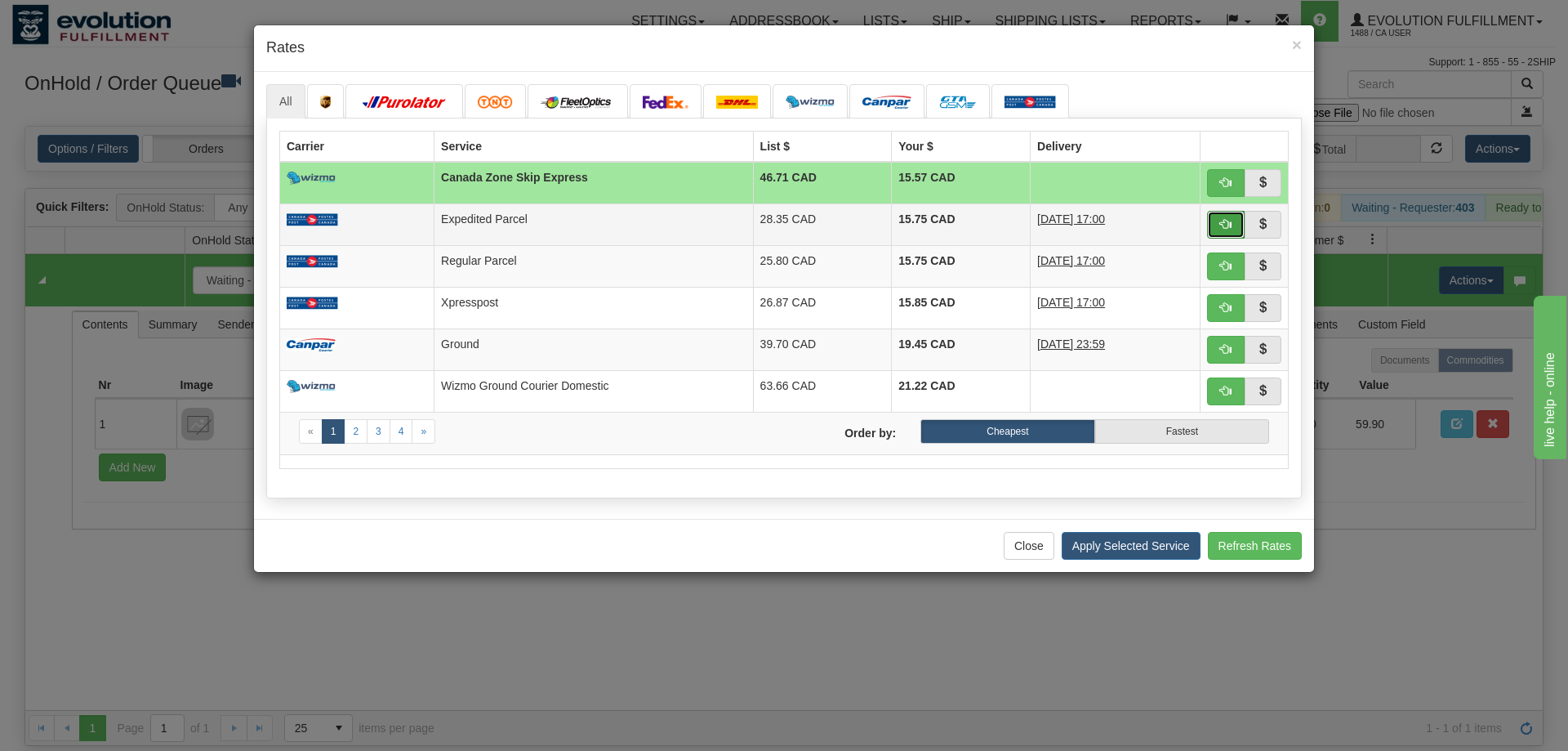
click at [1230, 215] on button "button" at bounding box center [1225, 225] width 37 height 28
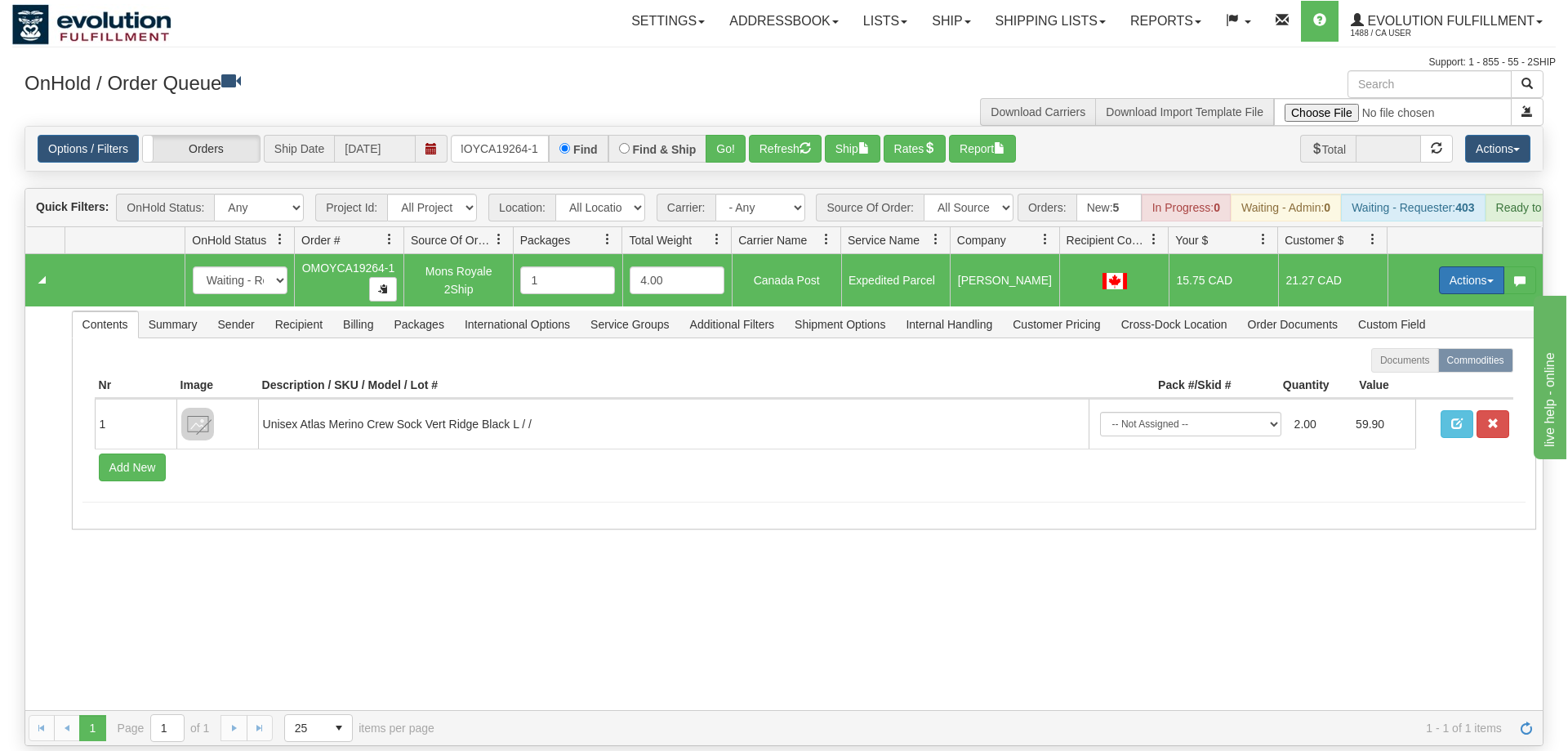
click at [1451, 266] on button "Actions" at bounding box center [1471, 280] width 65 height 28
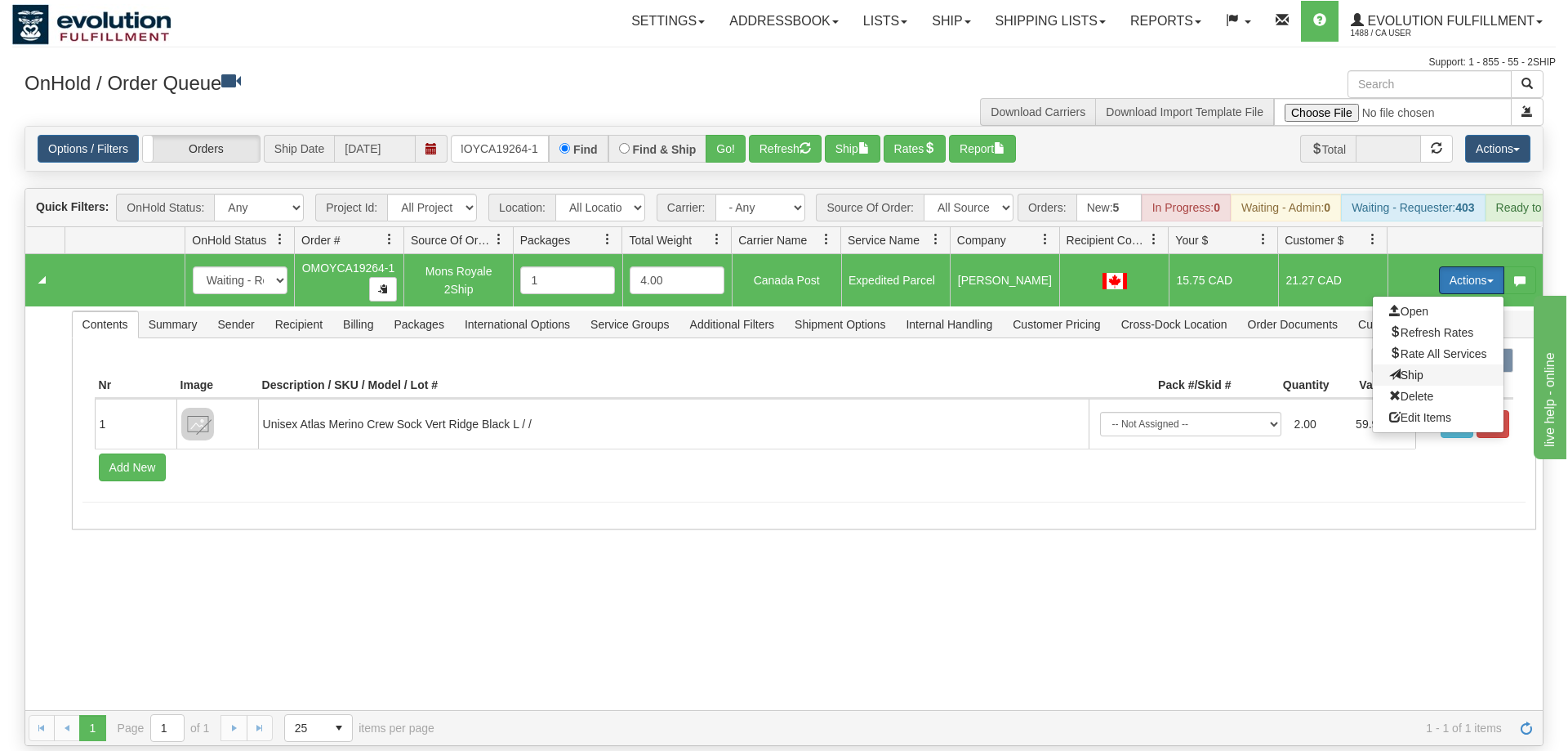
click at [1414, 368] on span "Ship" at bounding box center [1406, 374] width 35 height 13
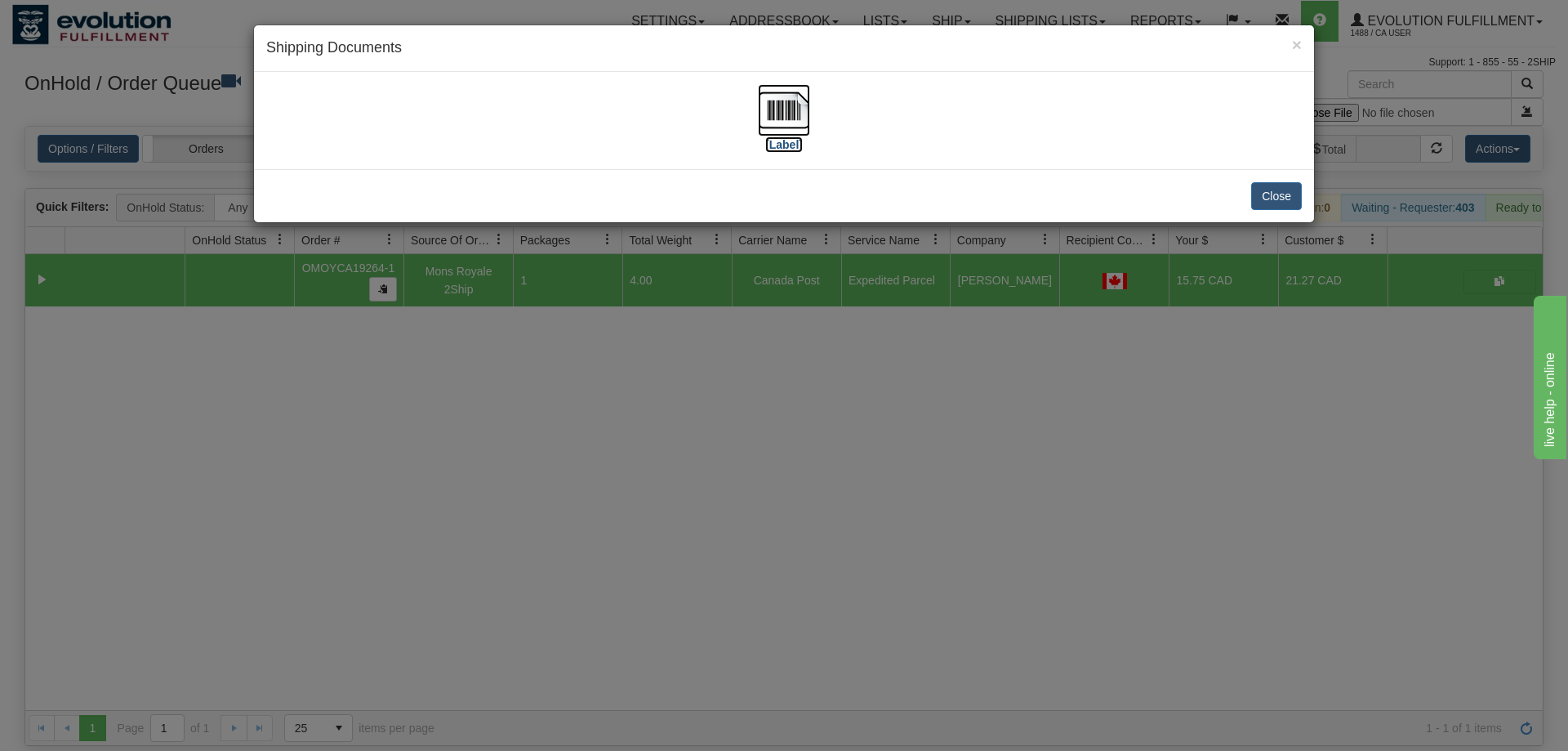
click at [768, 118] on img at bounding box center [784, 111] width 52 height 52
drag, startPoint x: 855, startPoint y: 485, endPoint x: 675, endPoint y: 387, distance: 204.9
click at [850, 481] on div "× Shipping Documents [Label] Close" at bounding box center [784, 375] width 1568 height 751
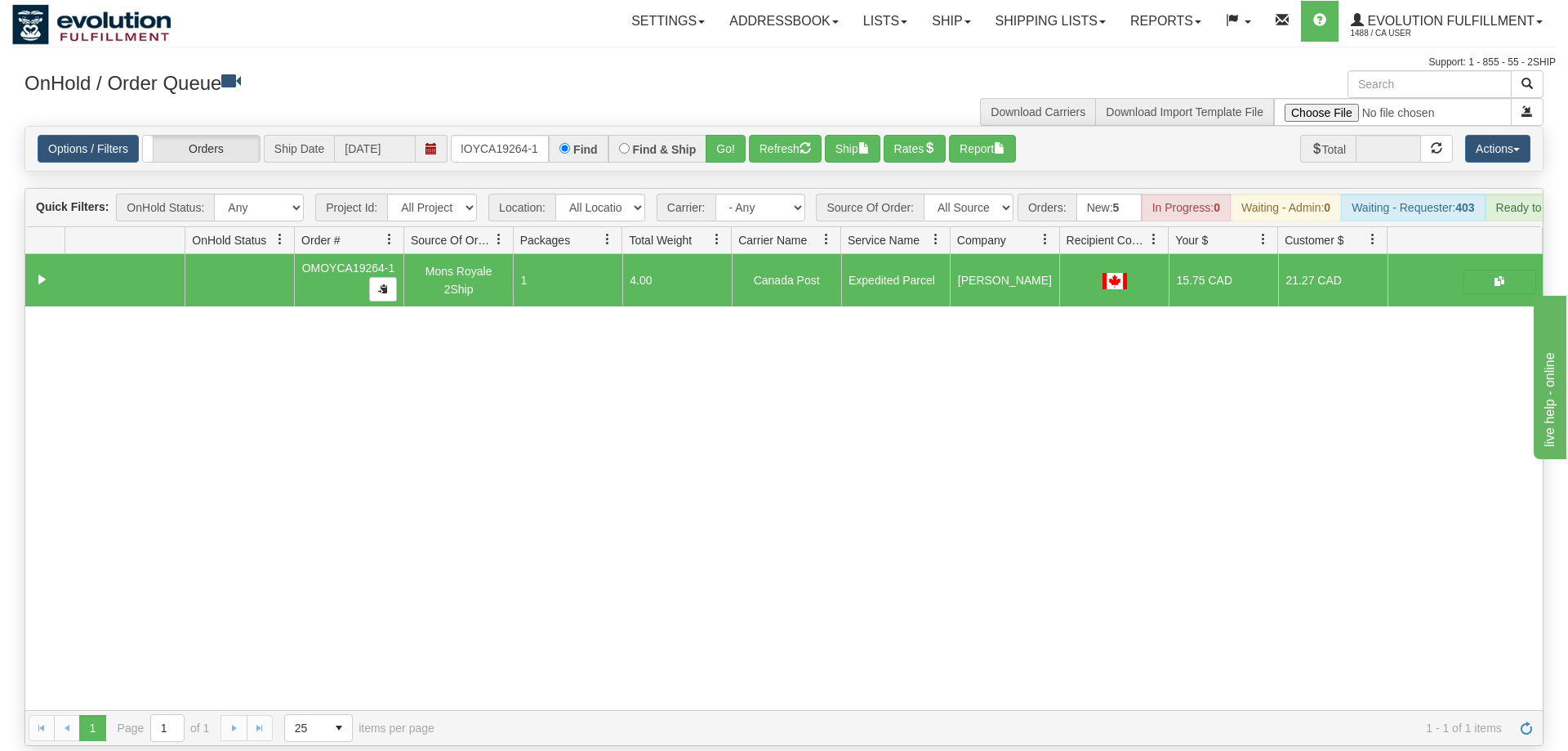
click at [471, 141] on div "Options / Filters Group Shipments Orders Ship Date [DATE] OMOYCA19264-1 Find Fi…" at bounding box center [784, 149] width 1517 height 44
click at [480, 135] on input "OMOYCA19264-1" at bounding box center [500, 149] width 98 height 28
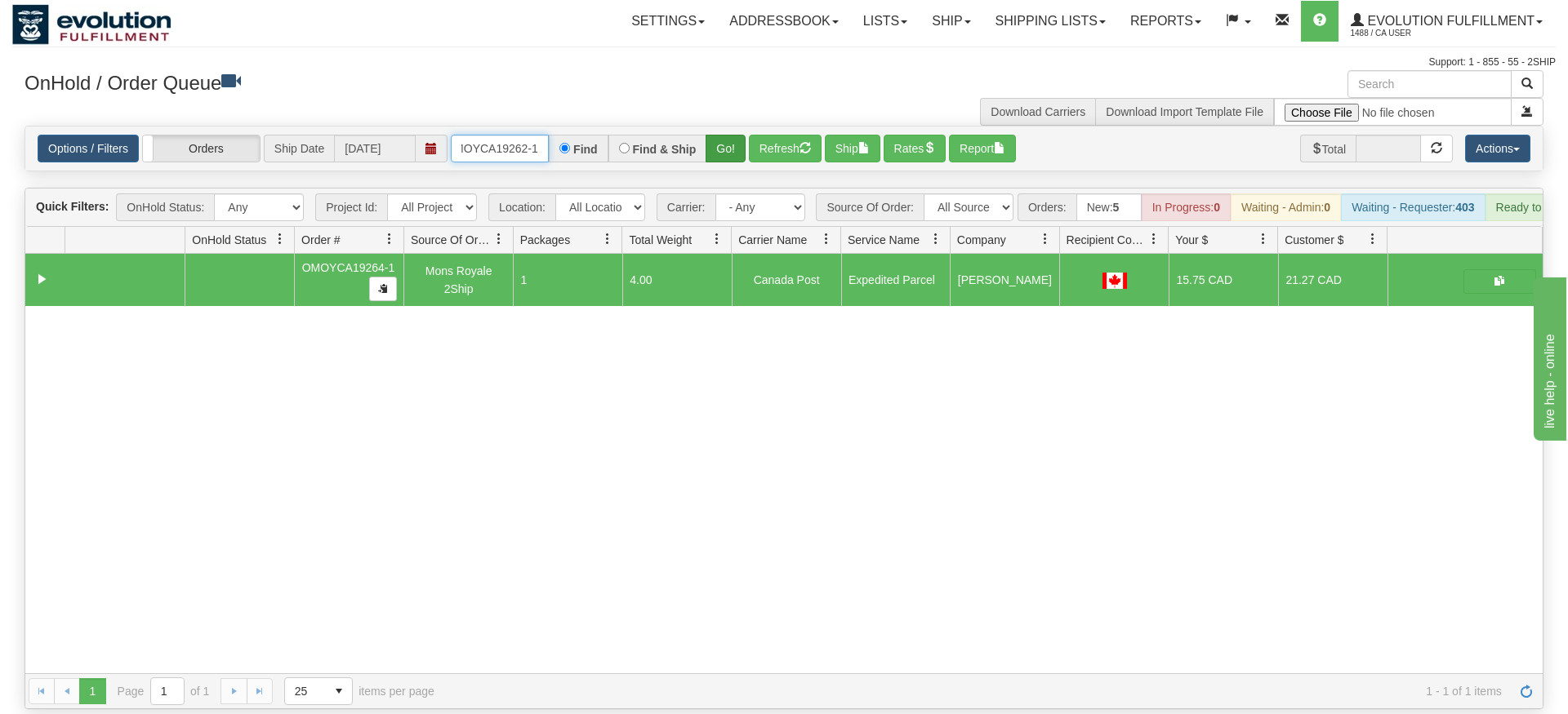
type input "OMOYCA19262-1"
click at [719, 168] on div "Is equal to Is not equal to Contains Does not contains CAD USD EUR ZAR [PERSON_…" at bounding box center [784, 417] width 1544 height 583
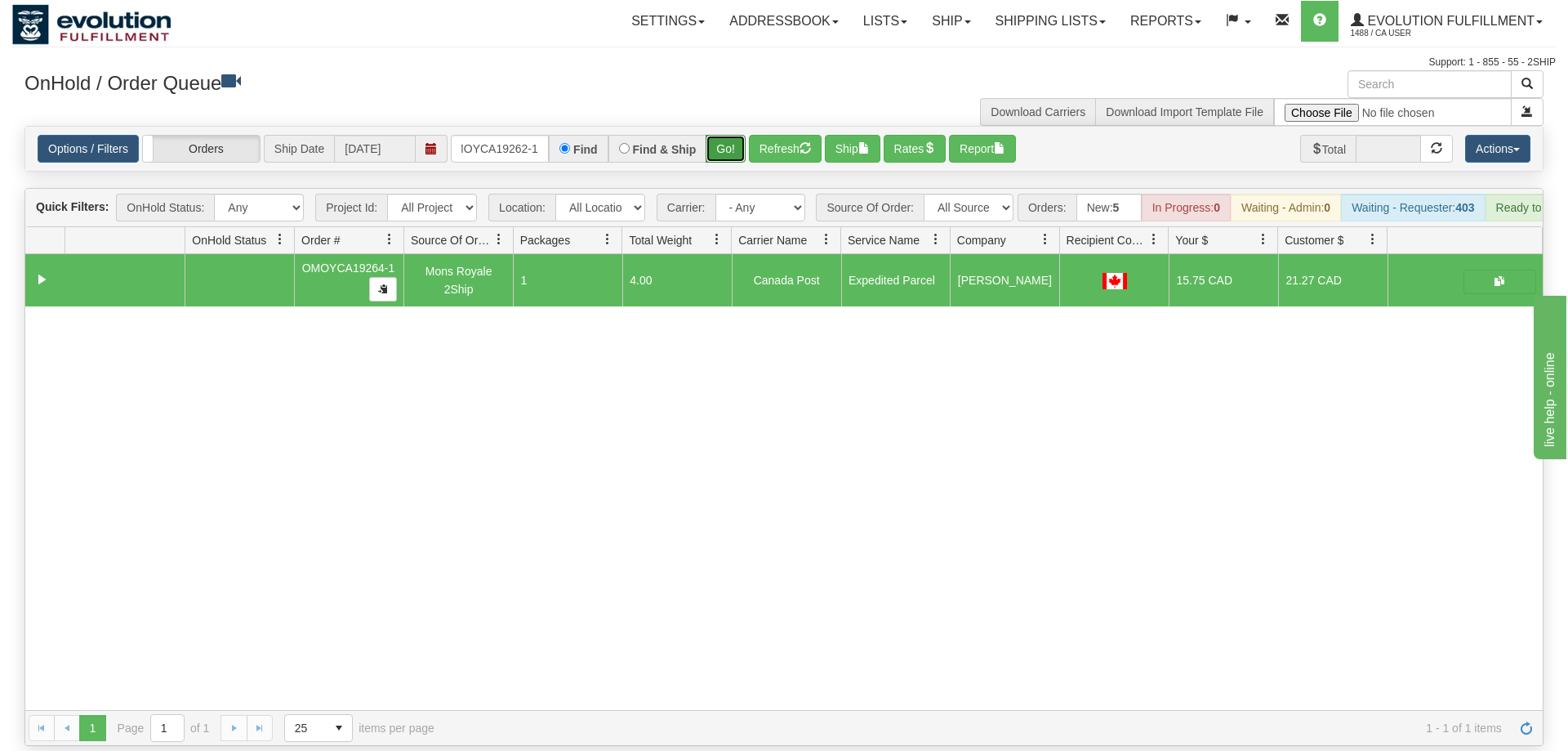
click at [728, 135] on button "Go!" at bounding box center [725, 149] width 40 height 28
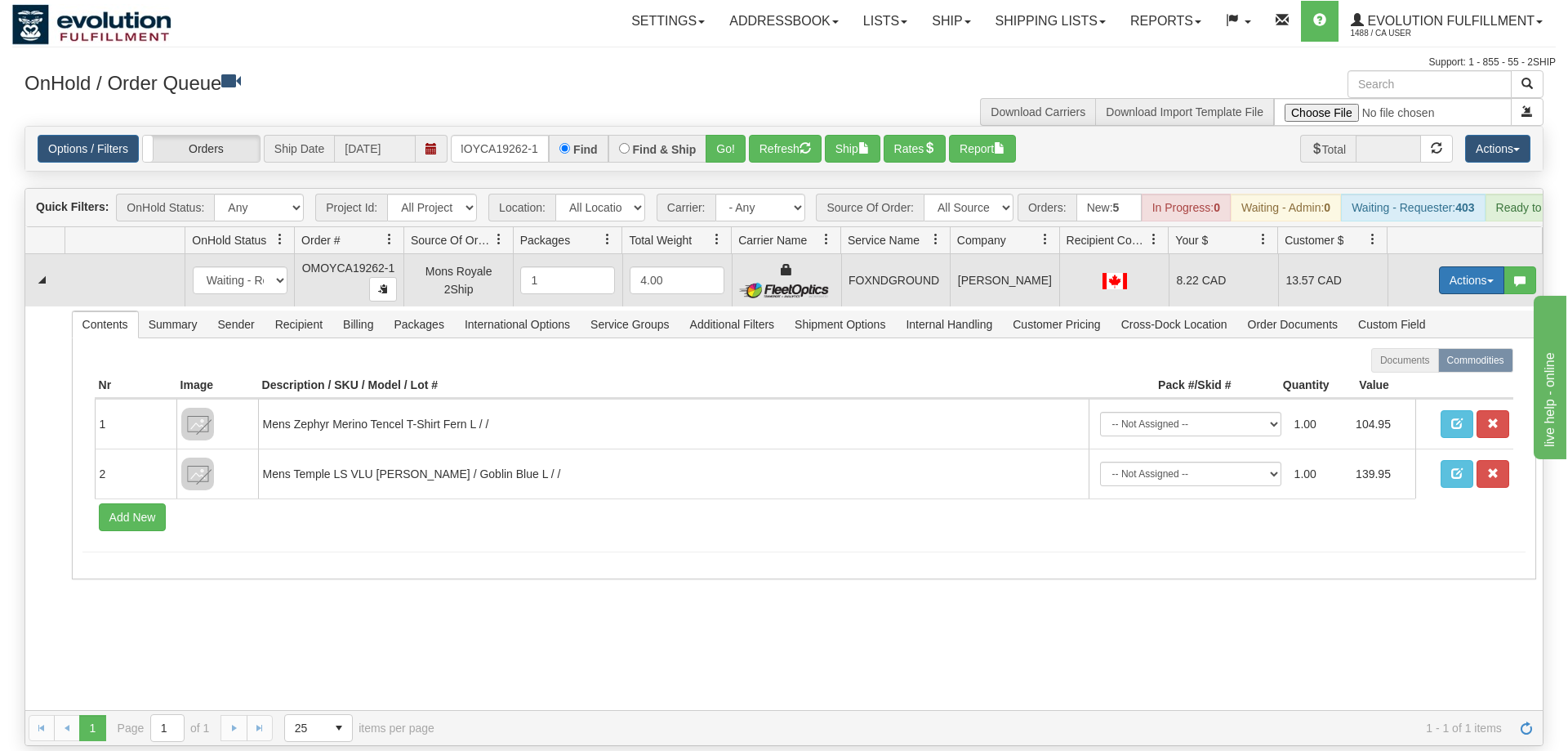
click at [1462, 266] on button "Actions" at bounding box center [1471, 280] width 65 height 28
click at [1437, 364] on link "Ship" at bounding box center [1438, 374] width 131 height 21
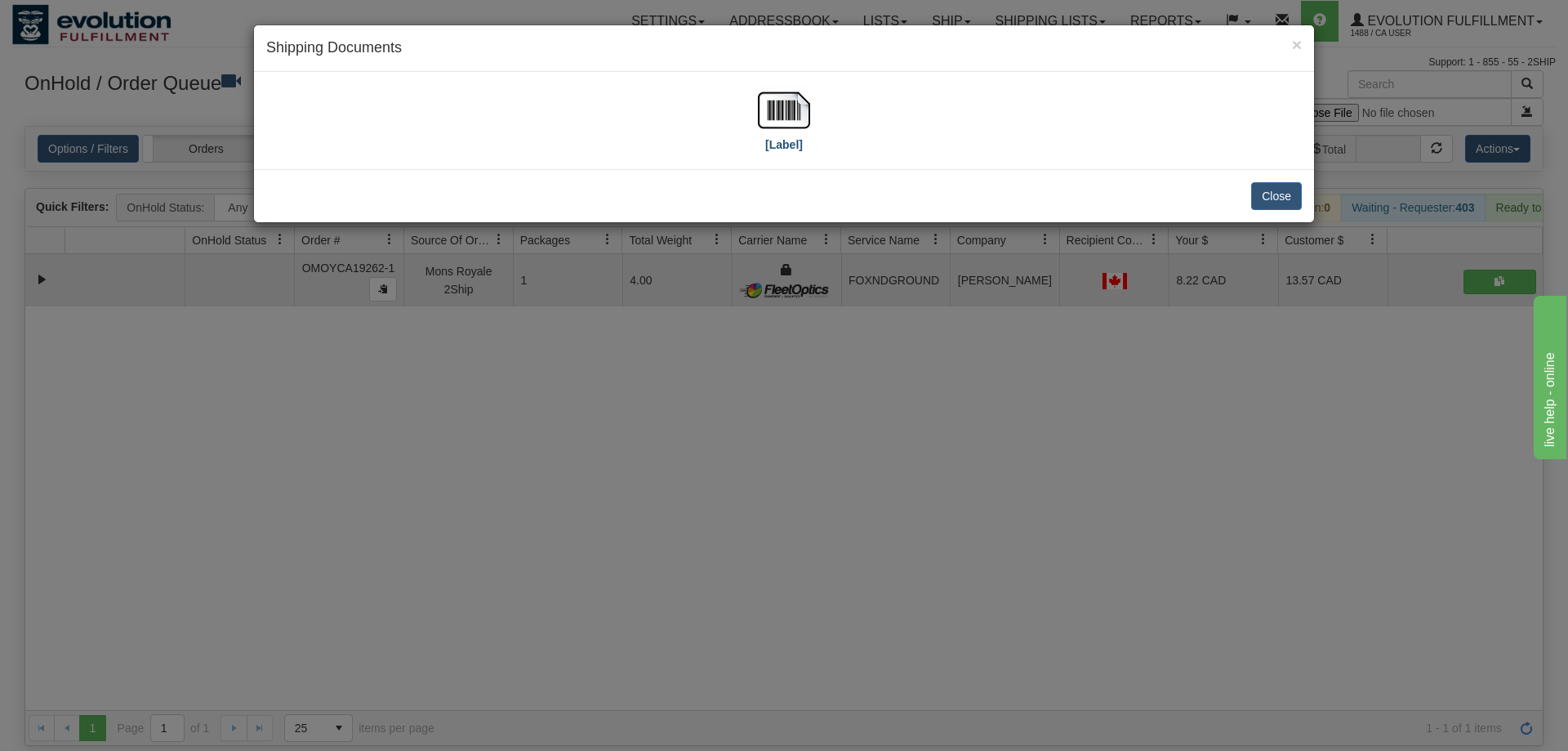
drag, startPoint x: 814, startPoint y: 110, endPoint x: 802, endPoint y: 106, distance: 12.6
click at [814, 109] on div "[Label]" at bounding box center [784, 121] width 1035 height 73
click at [750, 100] on div "[Label]" at bounding box center [784, 121] width 1035 height 73
click at [800, 125] on img at bounding box center [784, 111] width 52 height 52
click at [838, 609] on div "× Shipping Documents [Label] Close" at bounding box center [784, 375] width 1568 height 751
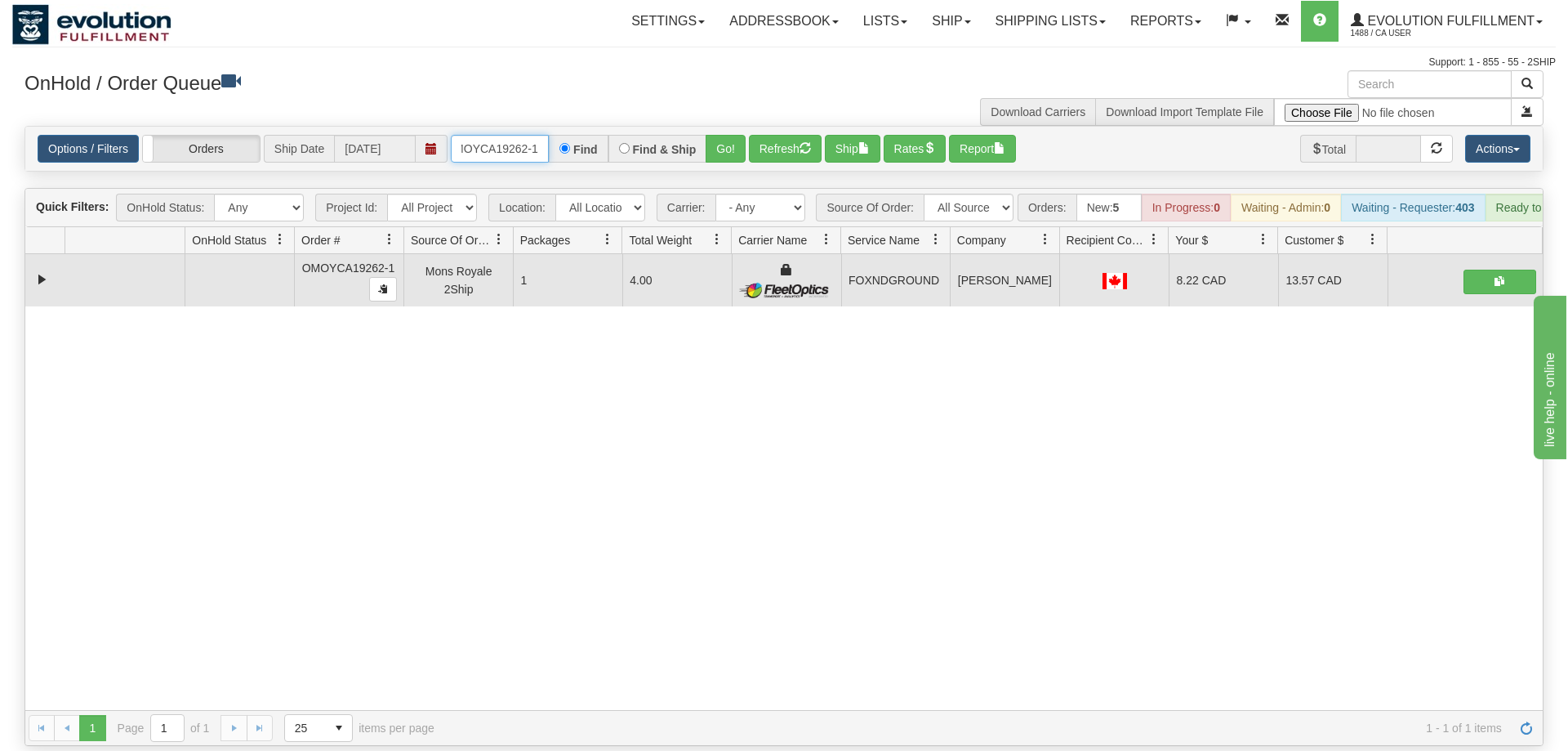
click at [480, 135] on input "OMOYCA19262-1" at bounding box center [500, 149] width 98 height 28
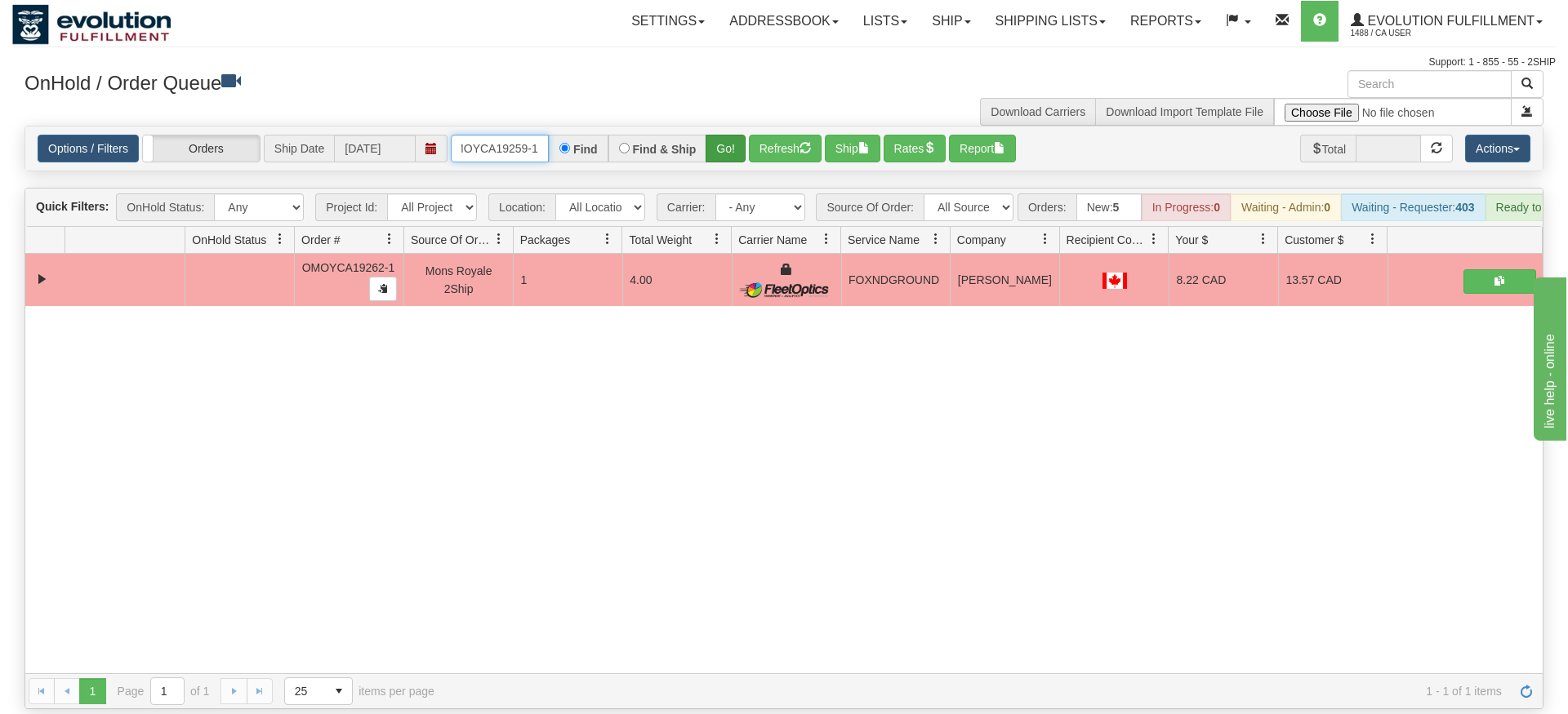
type input "OMOYCA19259-1"
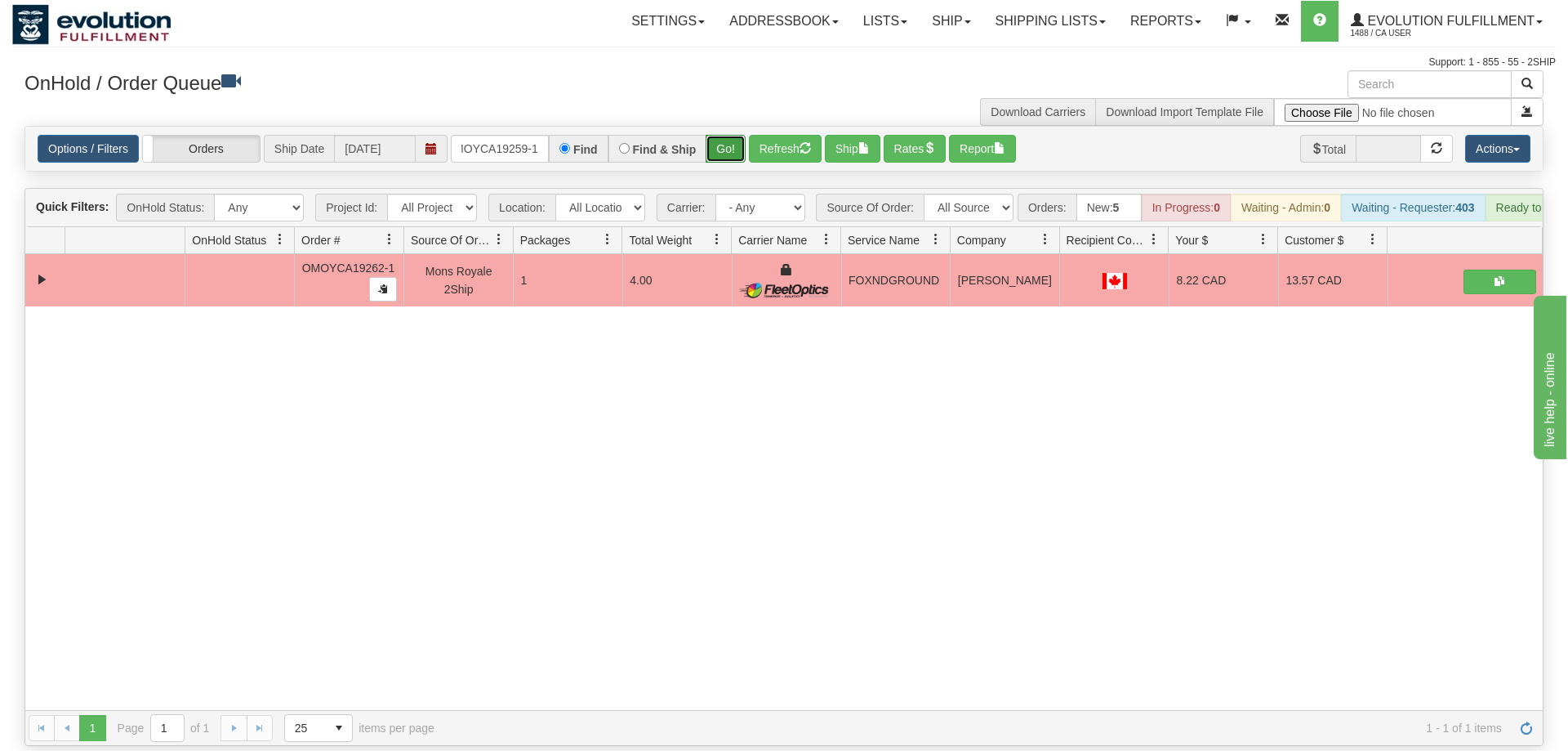
click at [741, 159] on div "Is equal to Is not equal to Contains Does not contains CAD USD EUR ZAR [PERSON_…" at bounding box center [784, 436] width 1544 height 620
click at [741, 135] on button "Go!" at bounding box center [725, 149] width 40 height 28
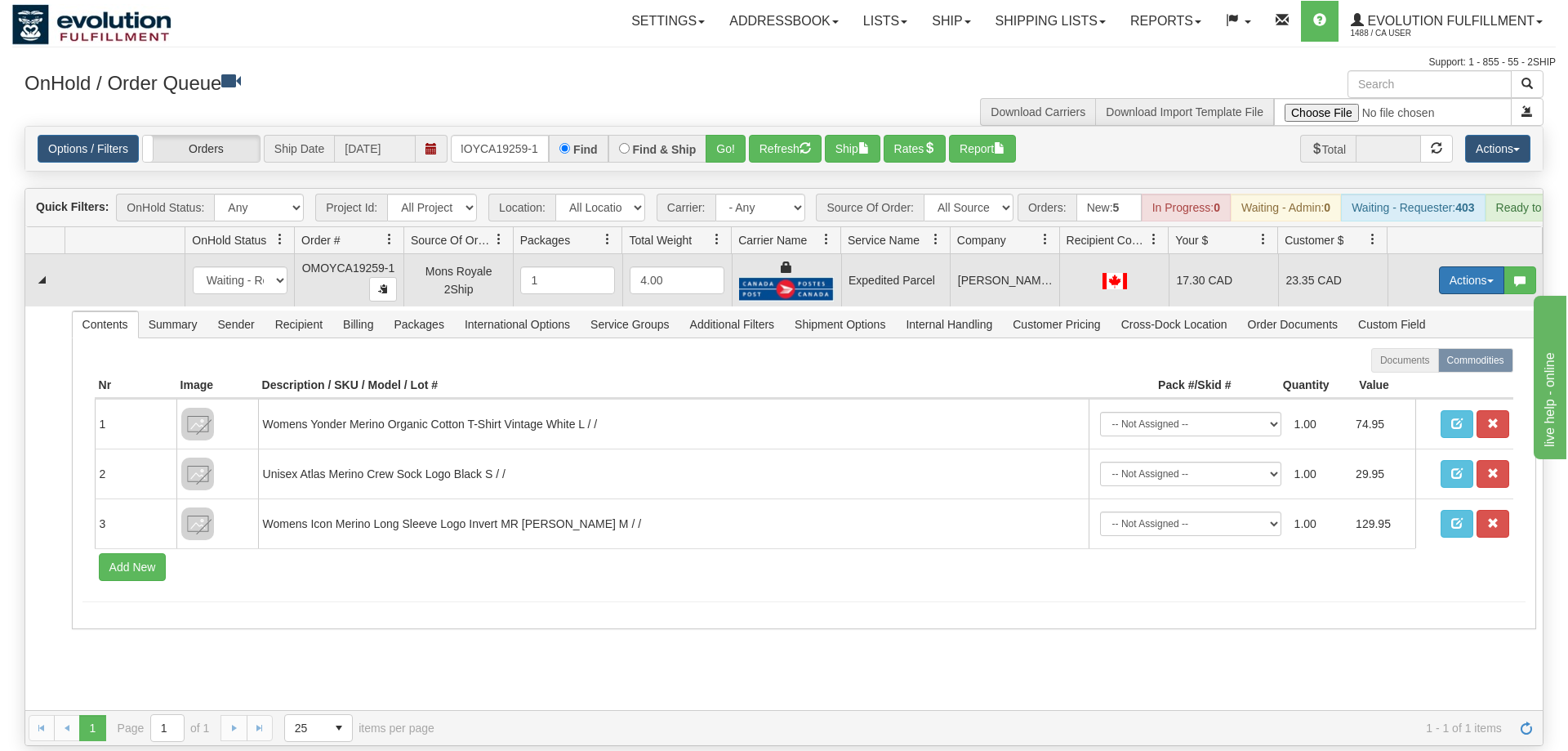
click at [1457, 266] on button "Actions" at bounding box center [1471, 280] width 65 height 28
click at [1438, 364] on link "Ship" at bounding box center [1438, 374] width 131 height 21
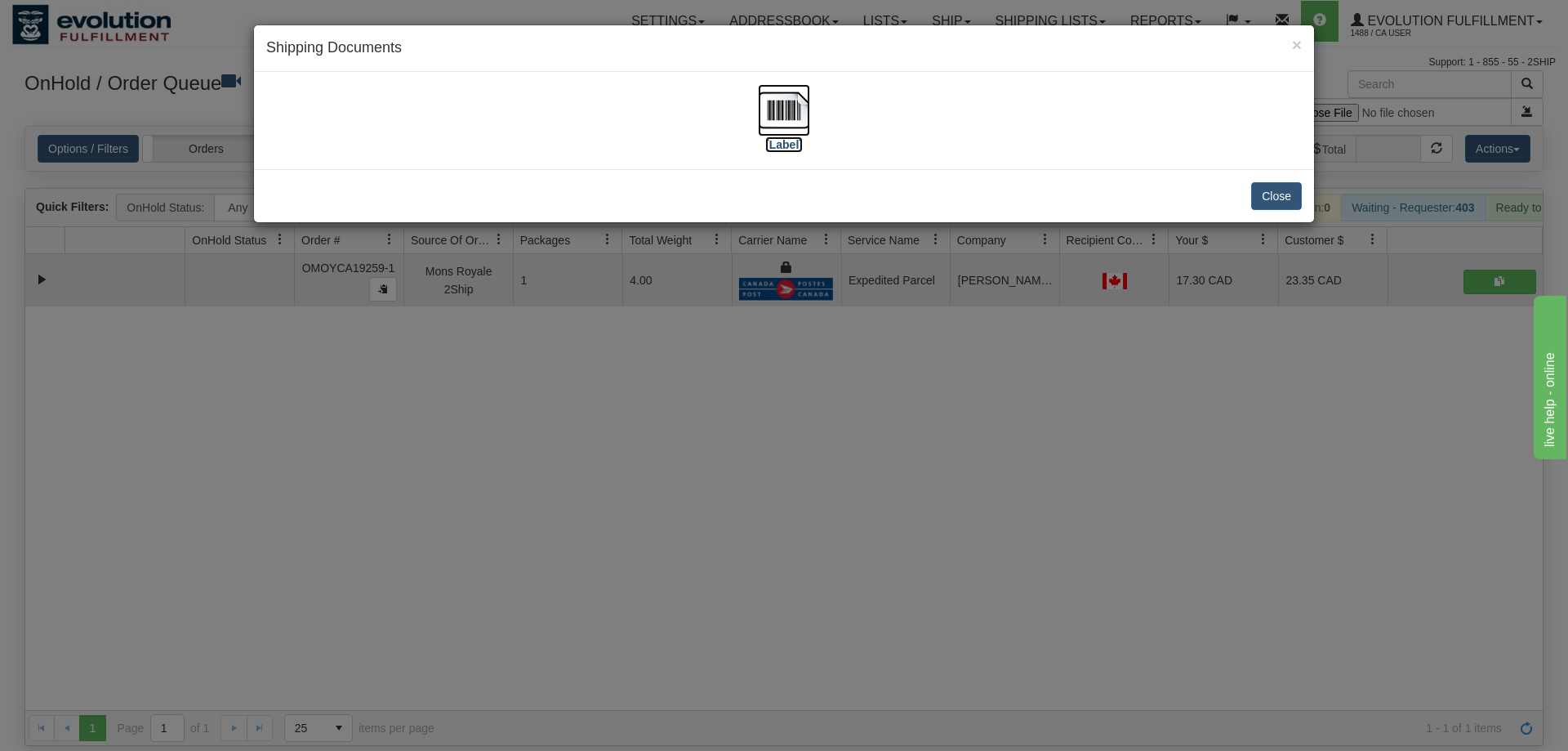
click at [768, 120] on img at bounding box center [784, 111] width 52 height 52
drag, startPoint x: 550, startPoint y: 610, endPoint x: 496, endPoint y: 253, distance: 361.1
click at [555, 607] on div "× Shipping Documents [Label] Close" at bounding box center [784, 375] width 1568 height 751
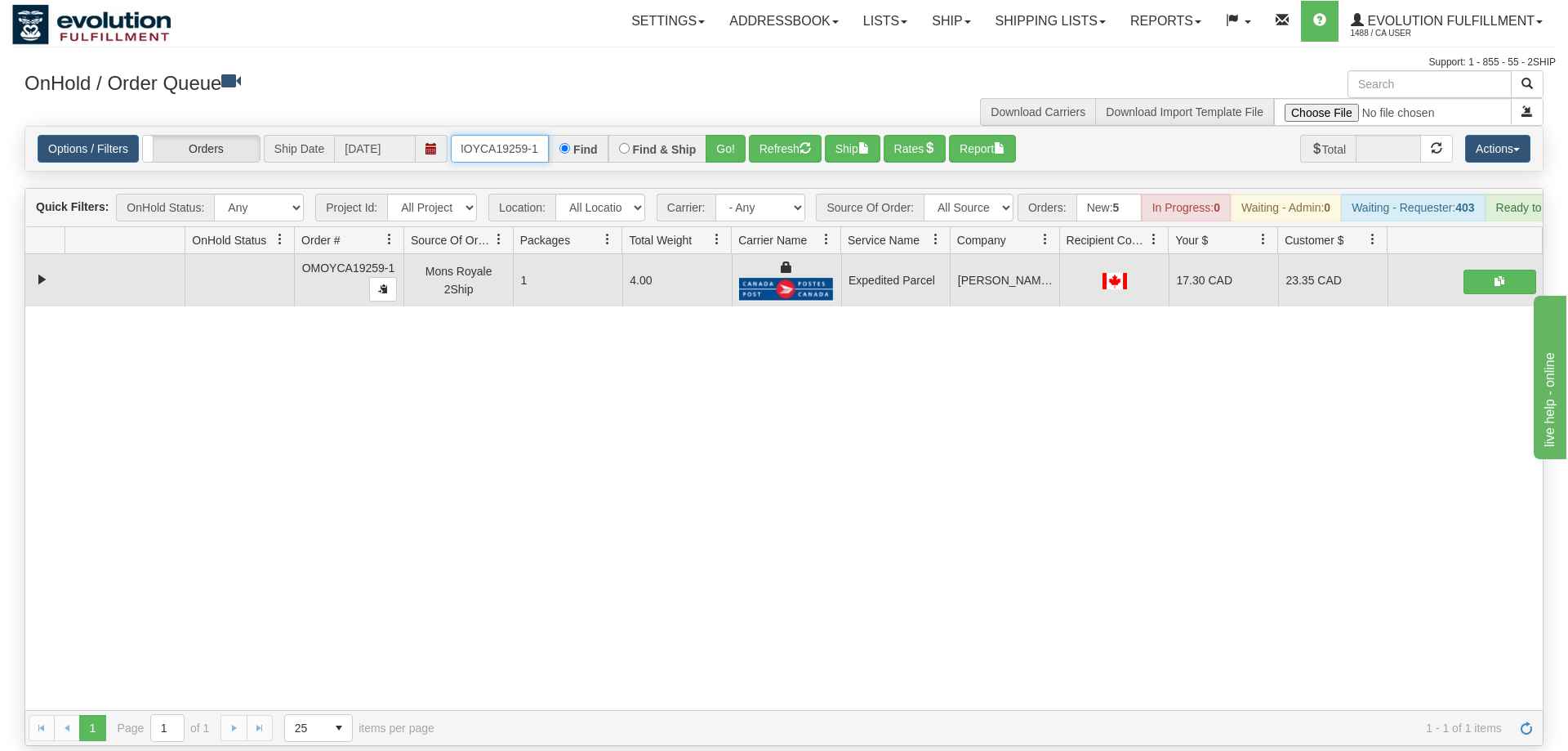
click at [480, 135] on input "OMOYCA19259-1" at bounding box center [500, 149] width 98 height 28
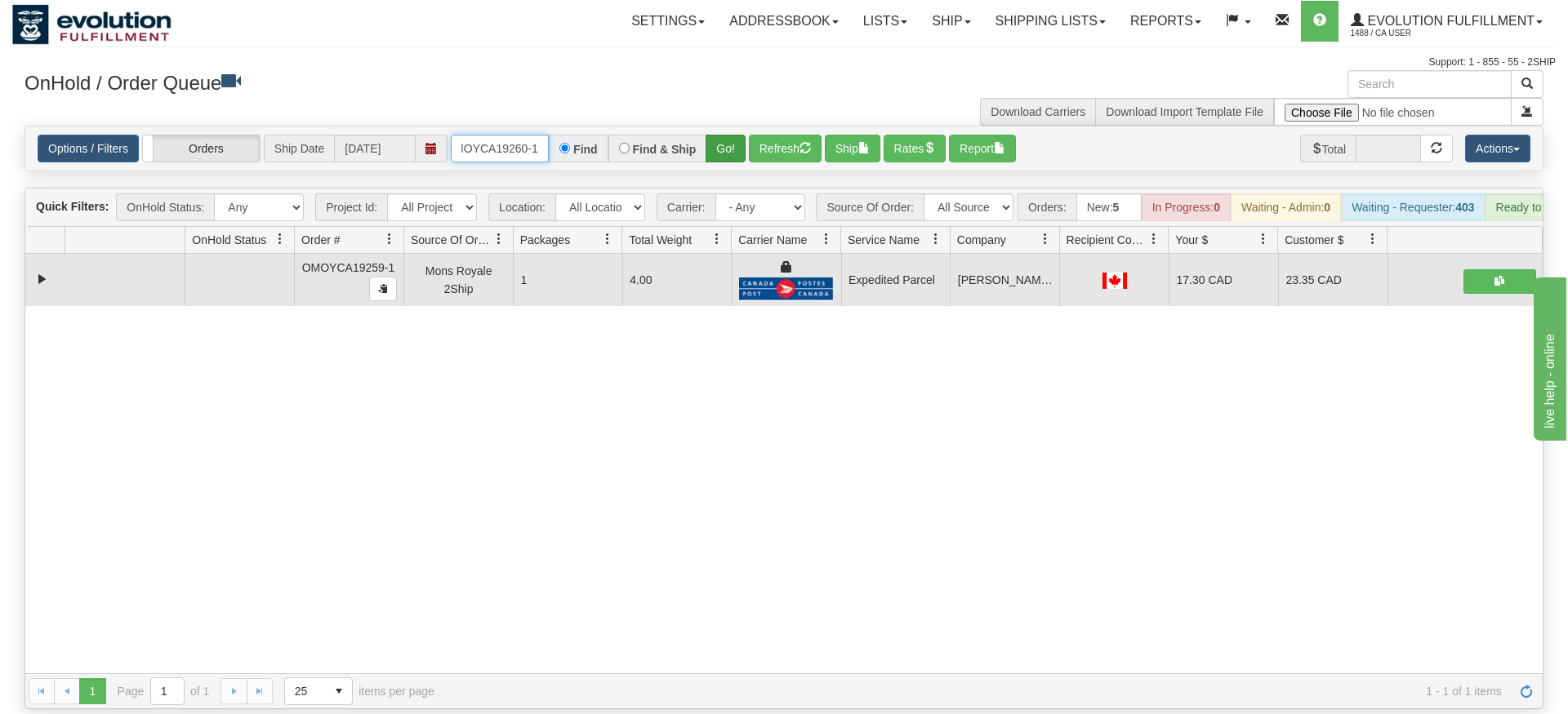
type input "OMOYCA19260-1"
click at [735, 164] on div "Is equal to Is not equal to Contains Does not contains CAD USD EUR ZAR [PERSON_…" at bounding box center [784, 417] width 1544 height 583
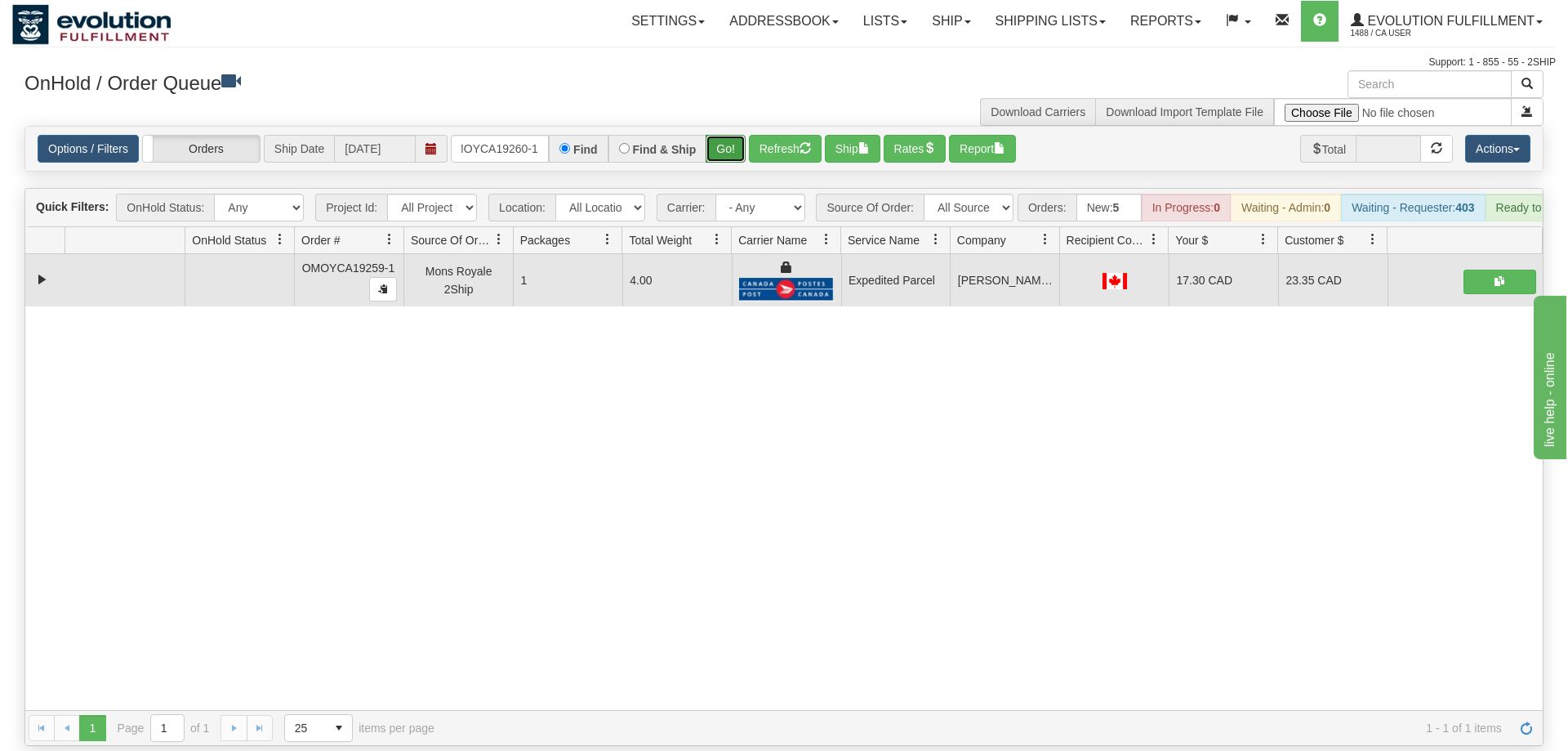
click at [732, 135] on button "Go!" at bounding box center [725, 149] width 40 height 28
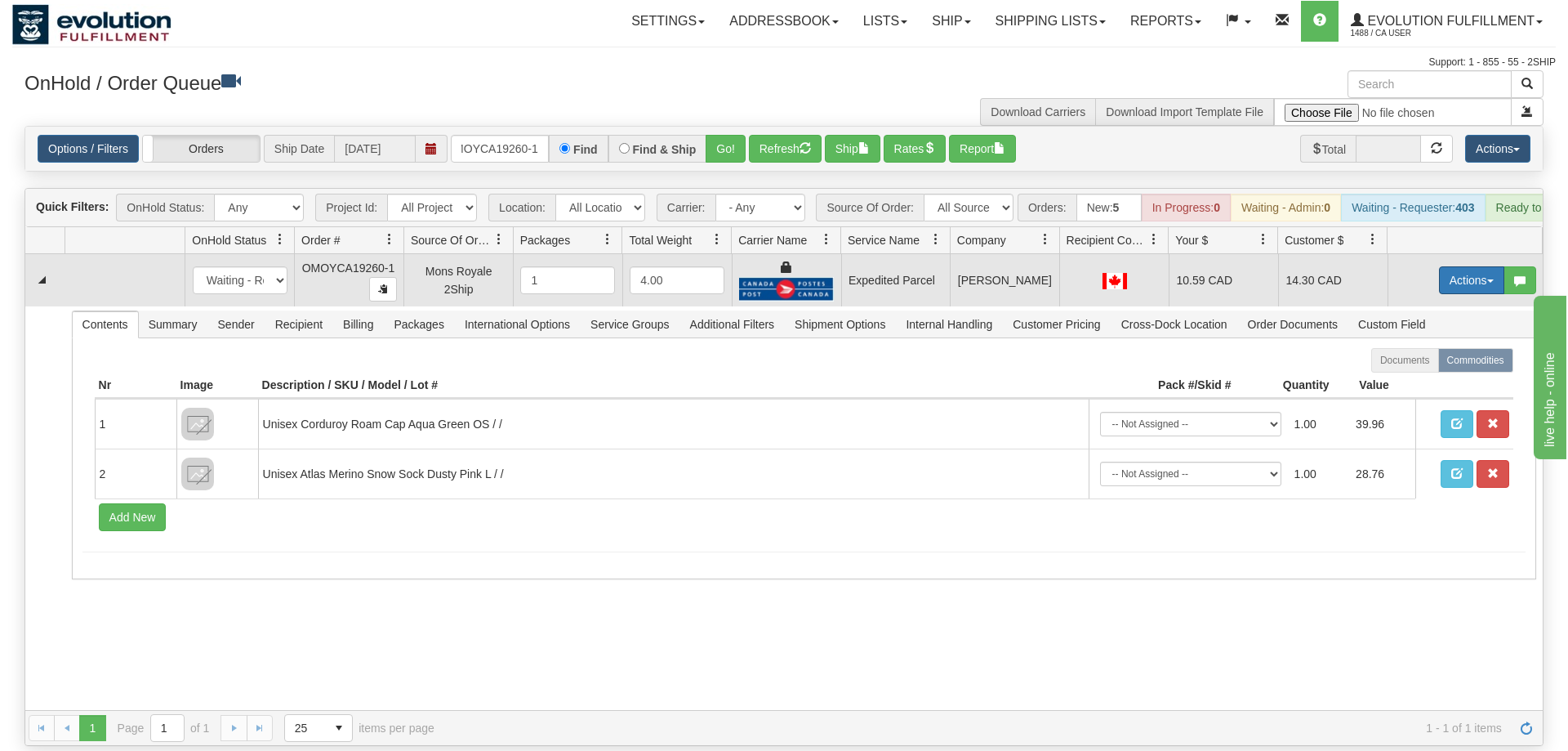
click at [1482, 266] on button "Actions" at bounding box center [1471, 280] width 65 height 28
click at [1406, 368] on span "Ship" at bounding box center [1406, 374] width 35 height 13
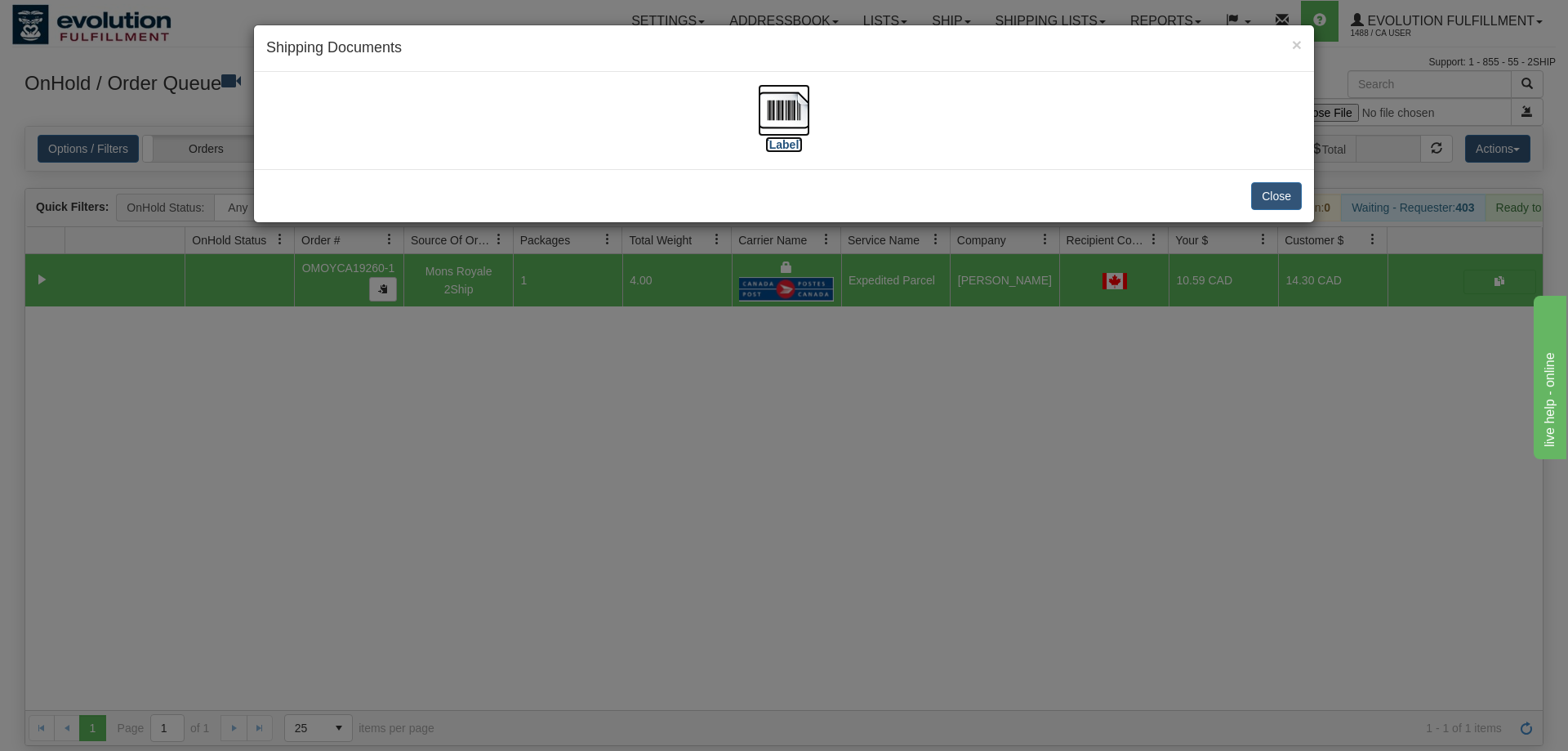
click at [791, 116] on img at bounding box center [784, 111] width 52 height 52
click at [697, 615] on div "× Shipping Documents [Label] Close" at bounding box center [784, 375] width 1568 height 751
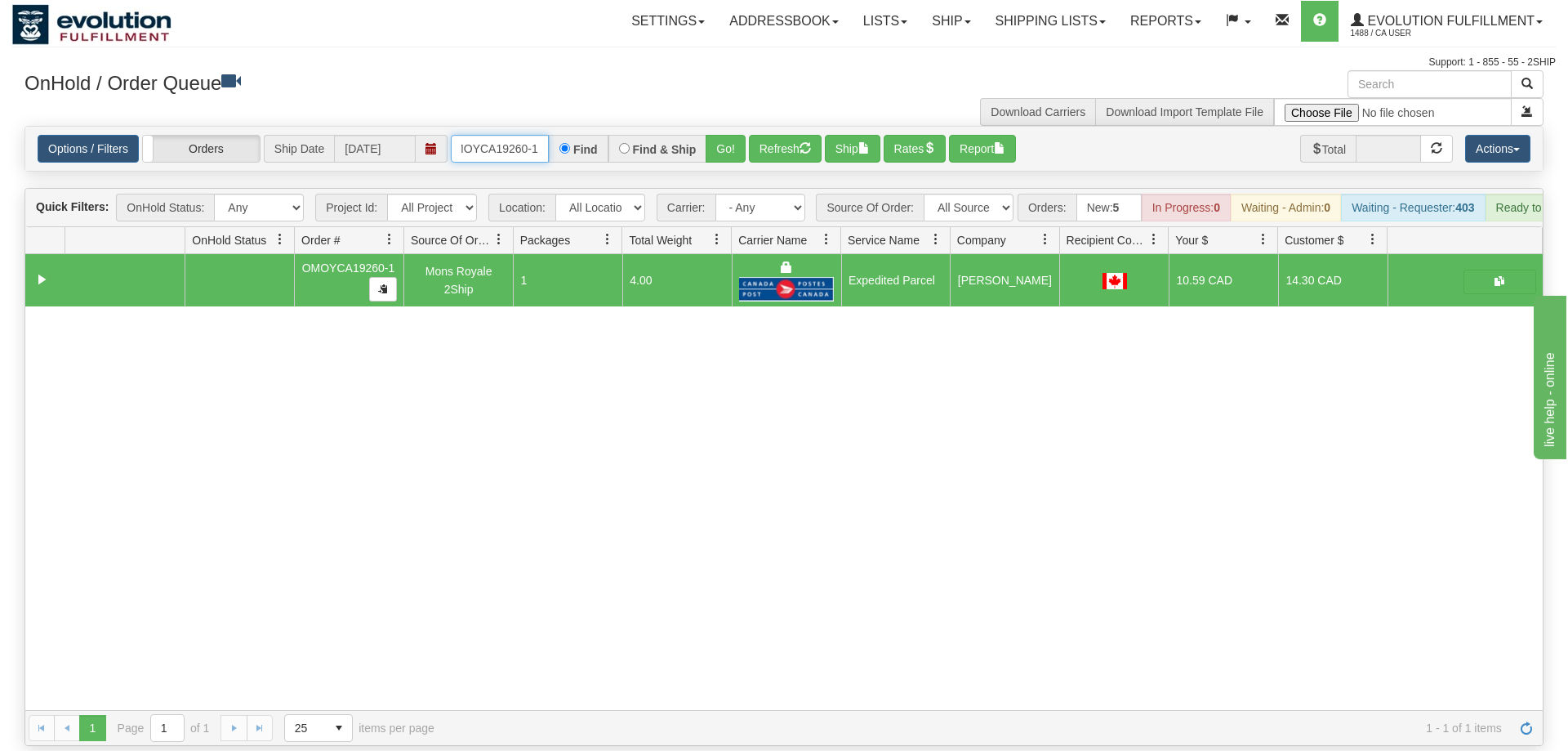
click at [473, 136] on input "OMOYCA19260-1" at bounding box center [500, 149] width 98 height 28
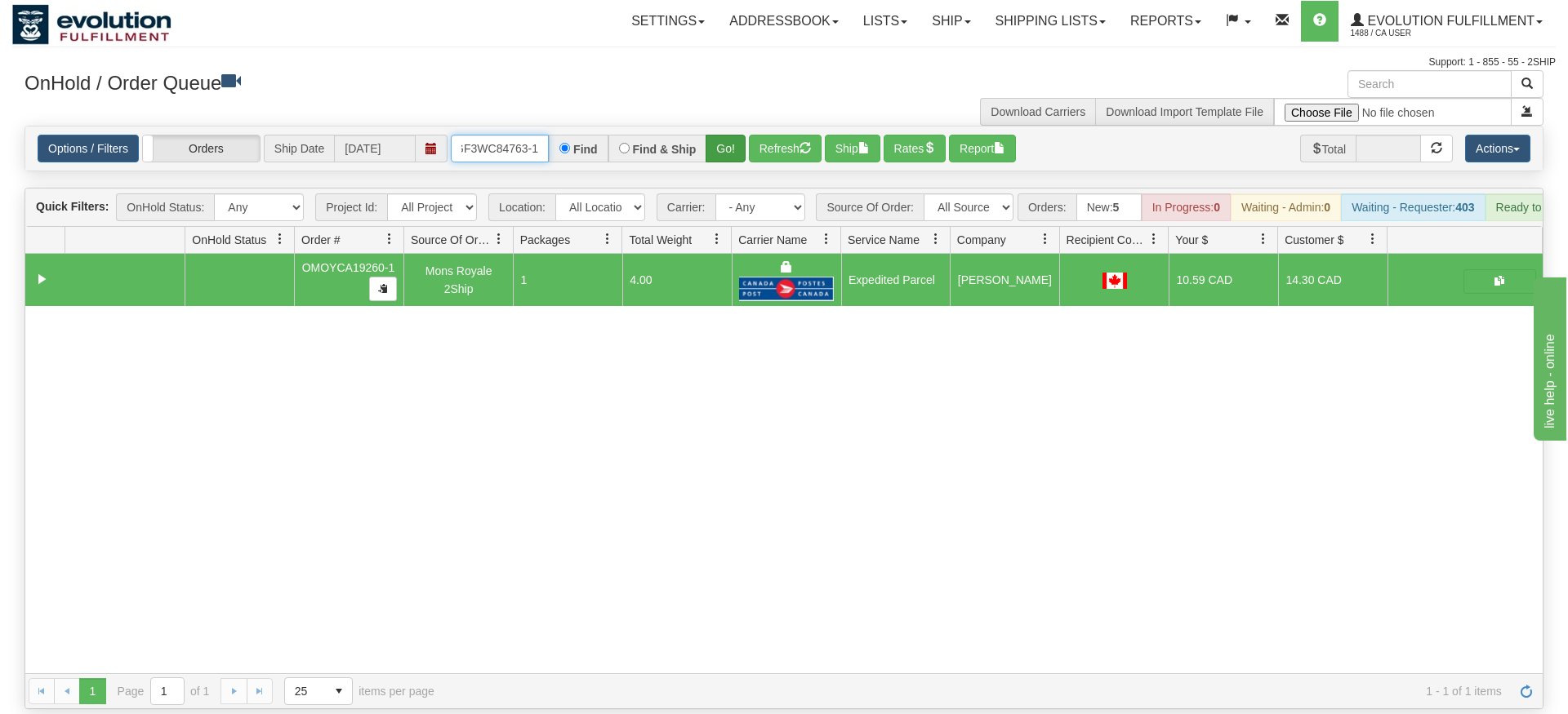
type input "OGF3WC84763-1"
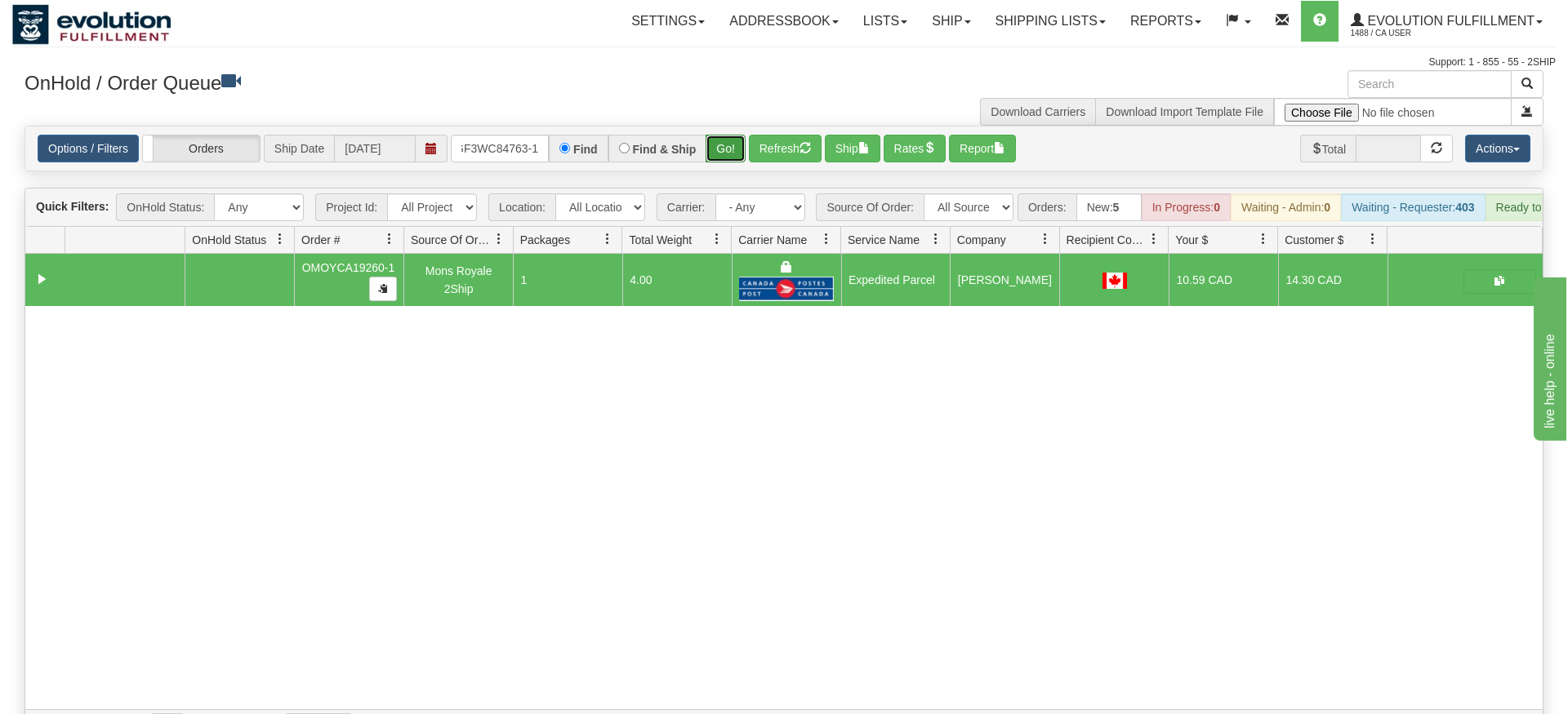
click at [723, 161] on div "Is equal to Is not equal to Contains Does not contains CAD USD EUR ZAR [PERSON_…" at bounding box center [784, 435] width 1544 height 619
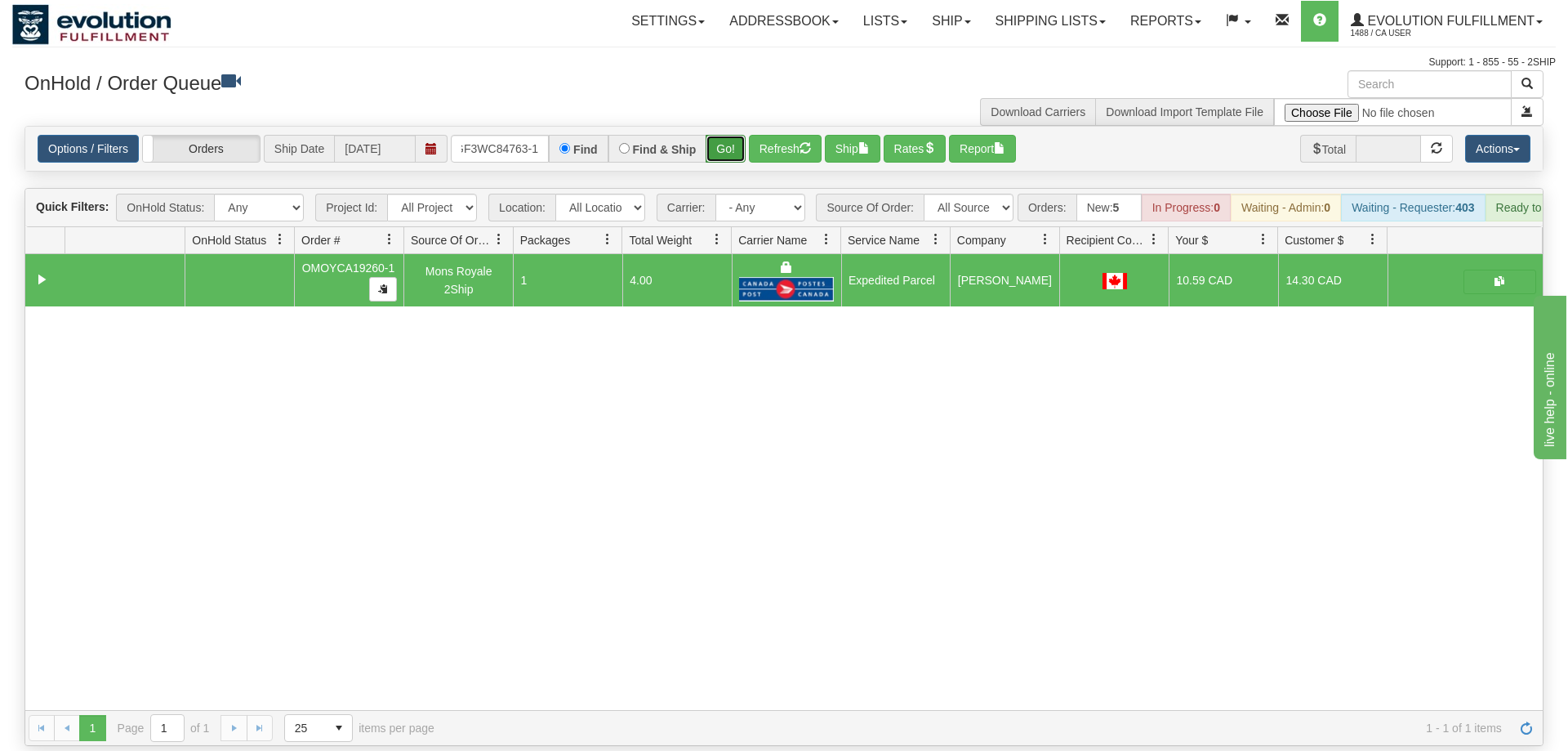
click at [723, 135] on button "Go!" at bounding box center [725, 149] width 40 height 28
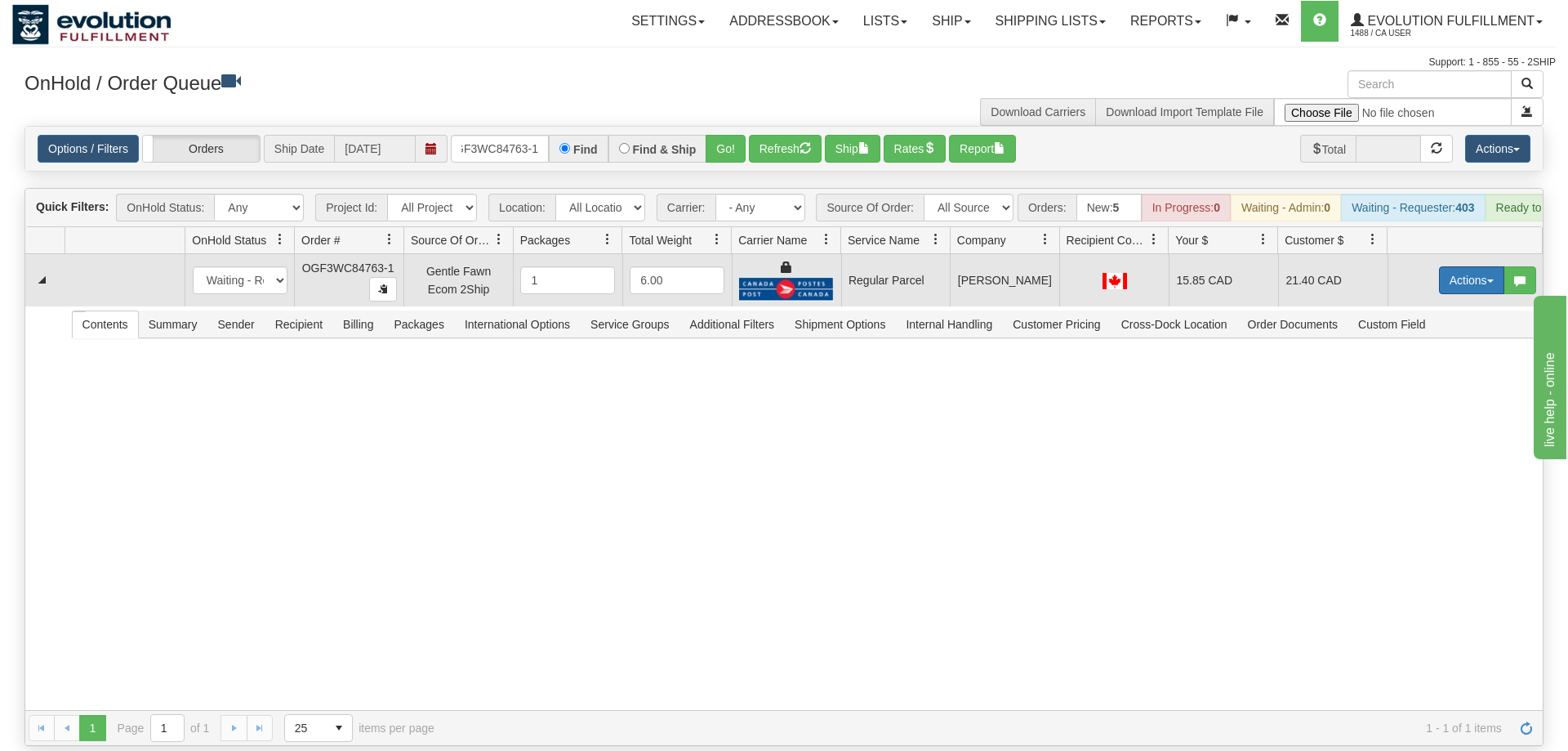
click at [1481, 266] on button "Actions" at bounding box center [1471, 280] width 65 height 28
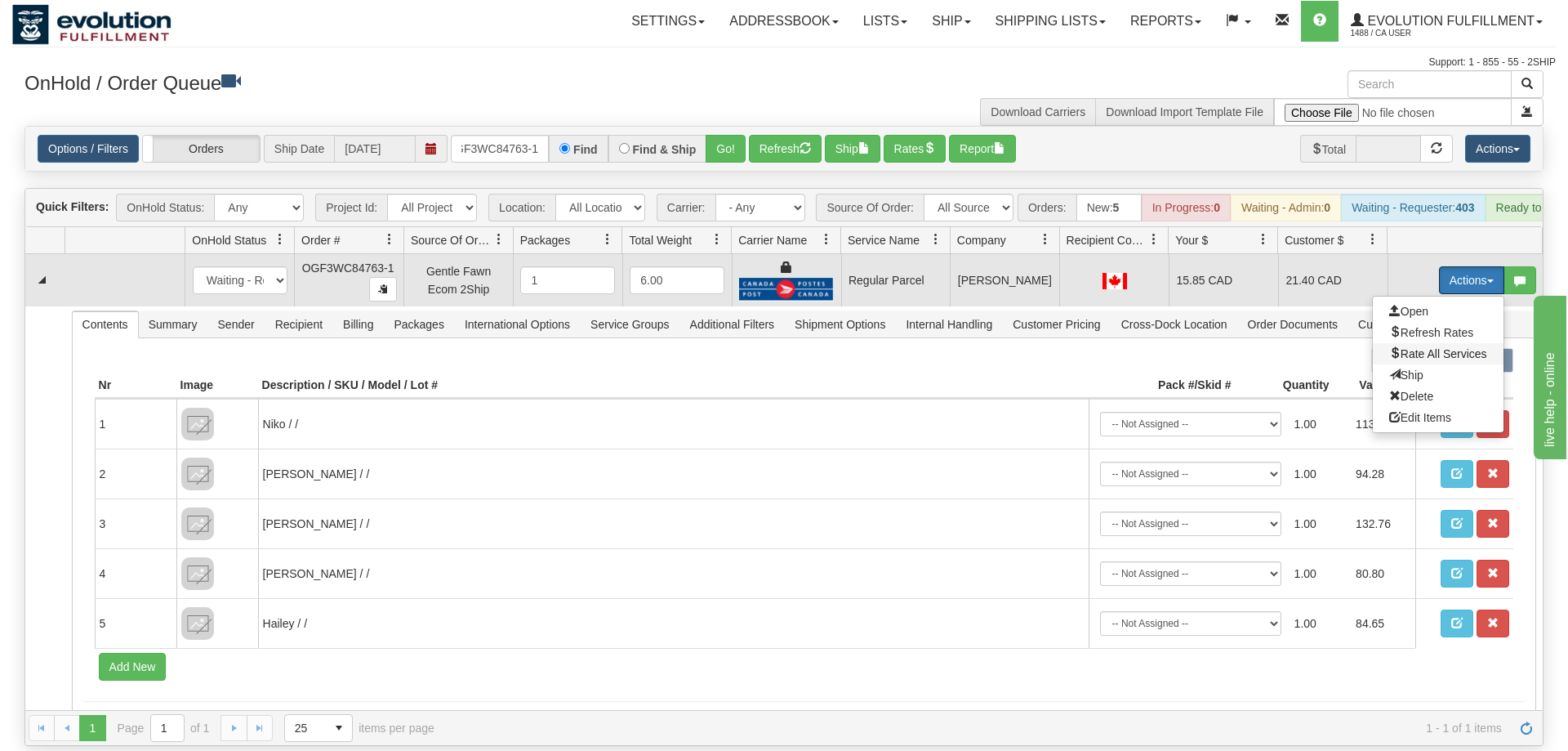
click at [1437, 347] on span "Rate All Services" at bounding box center [1438, 353] width 98 height 13
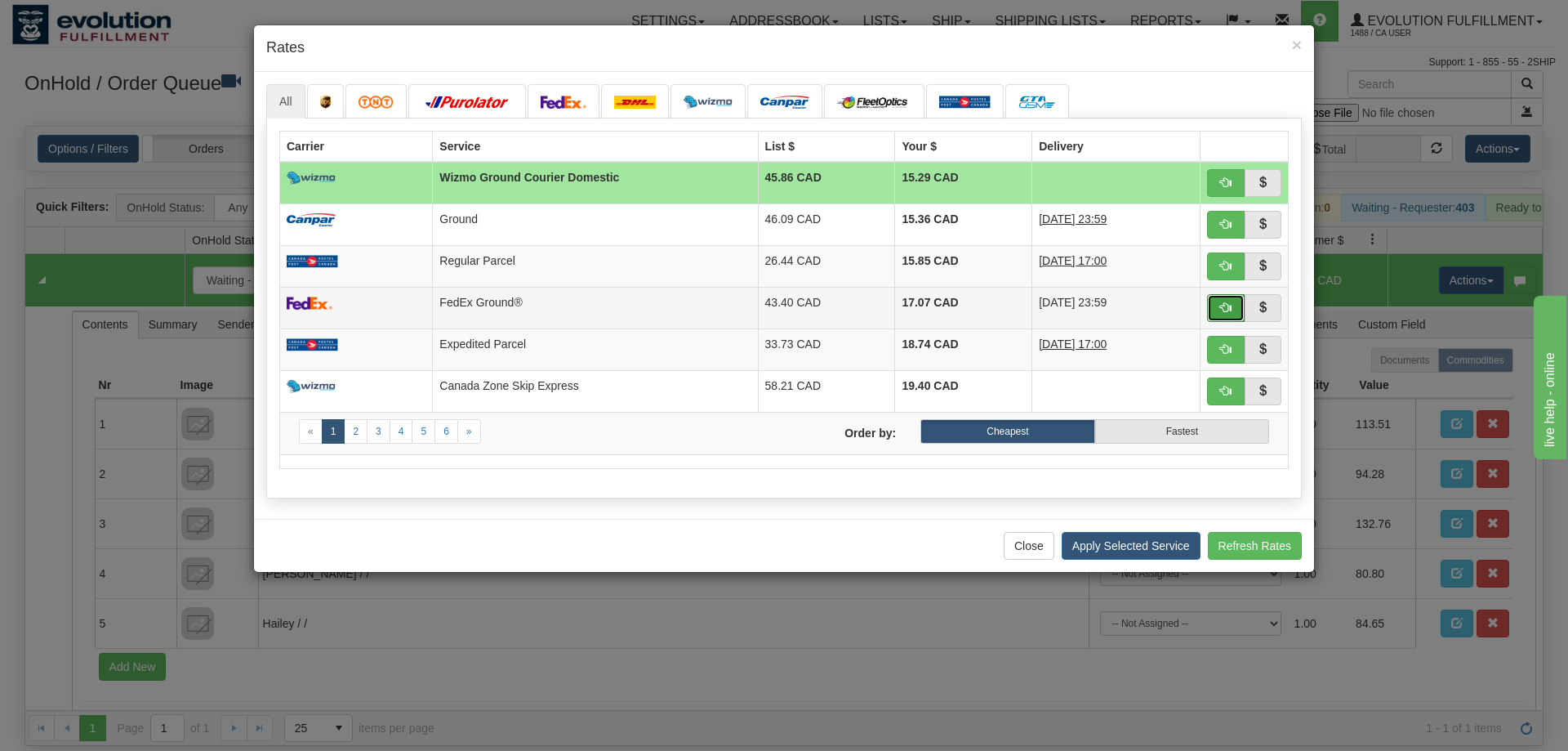
click at [1218, 303] on button "button" at bounding box center [1225, 307] width 37 height 28
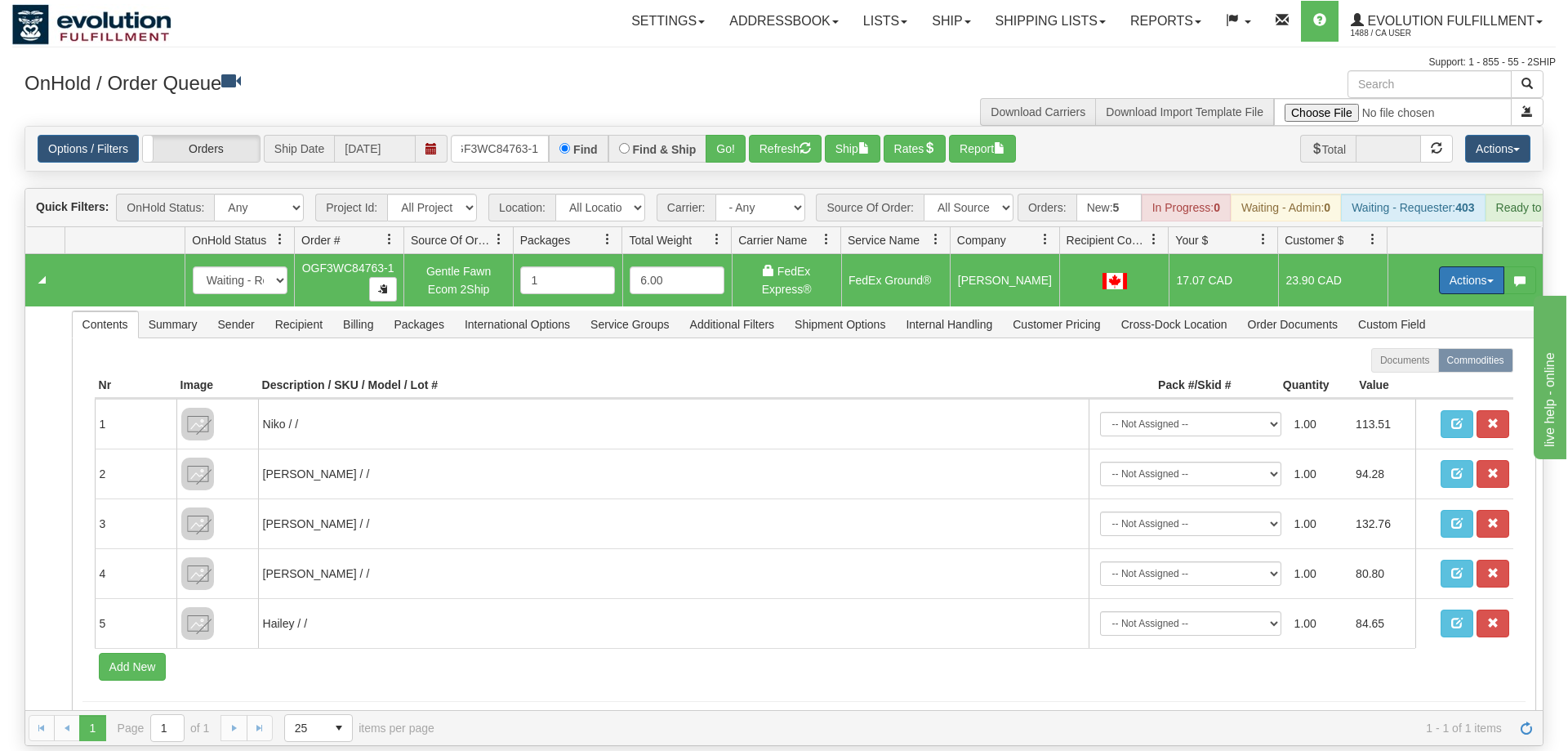
click at [1473, 266] on button "Actions" at bounding box center [1471, 280] width 65 height 28
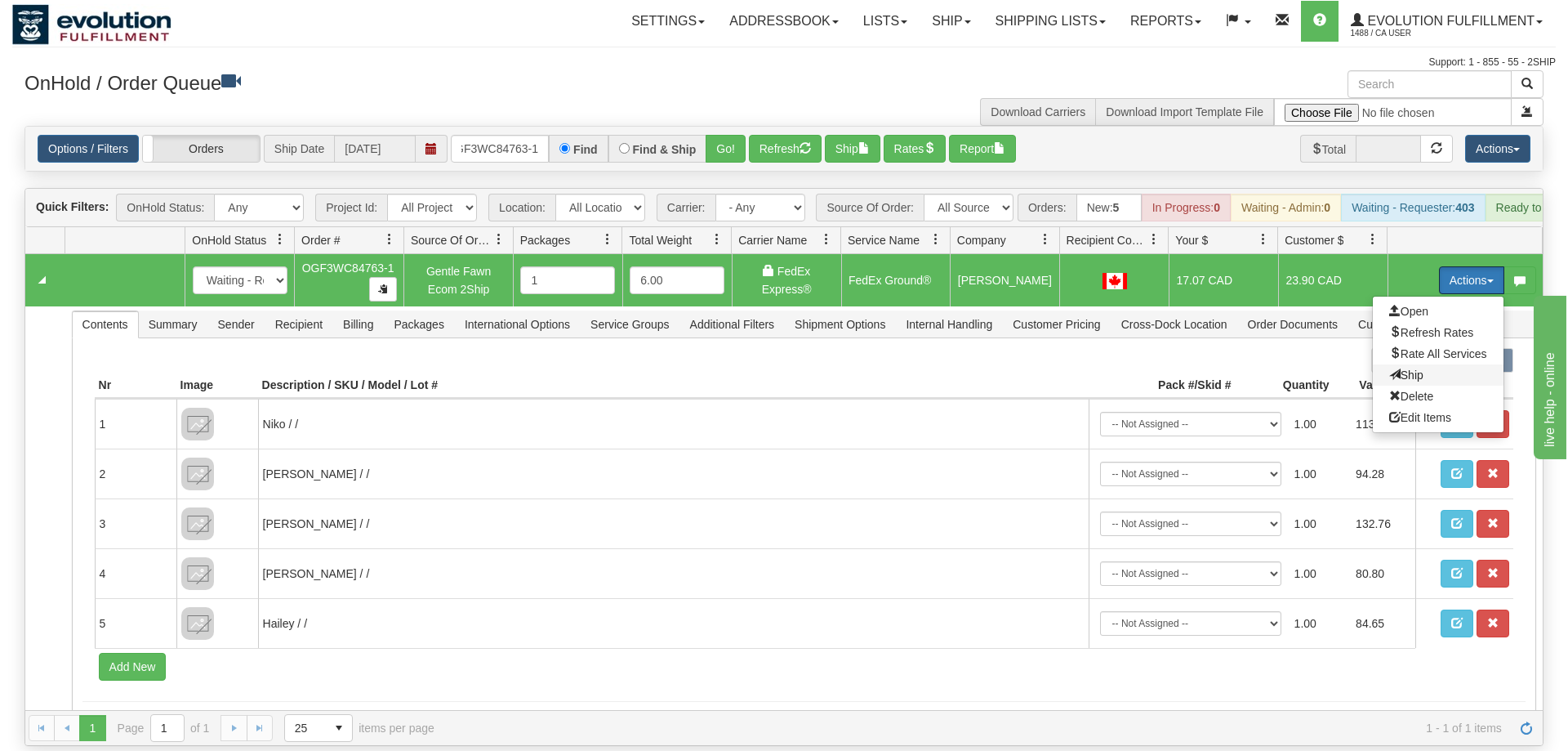
click at [1413, 368] on span "Ship" at bounding box center [1406, 374] width 35 height 13
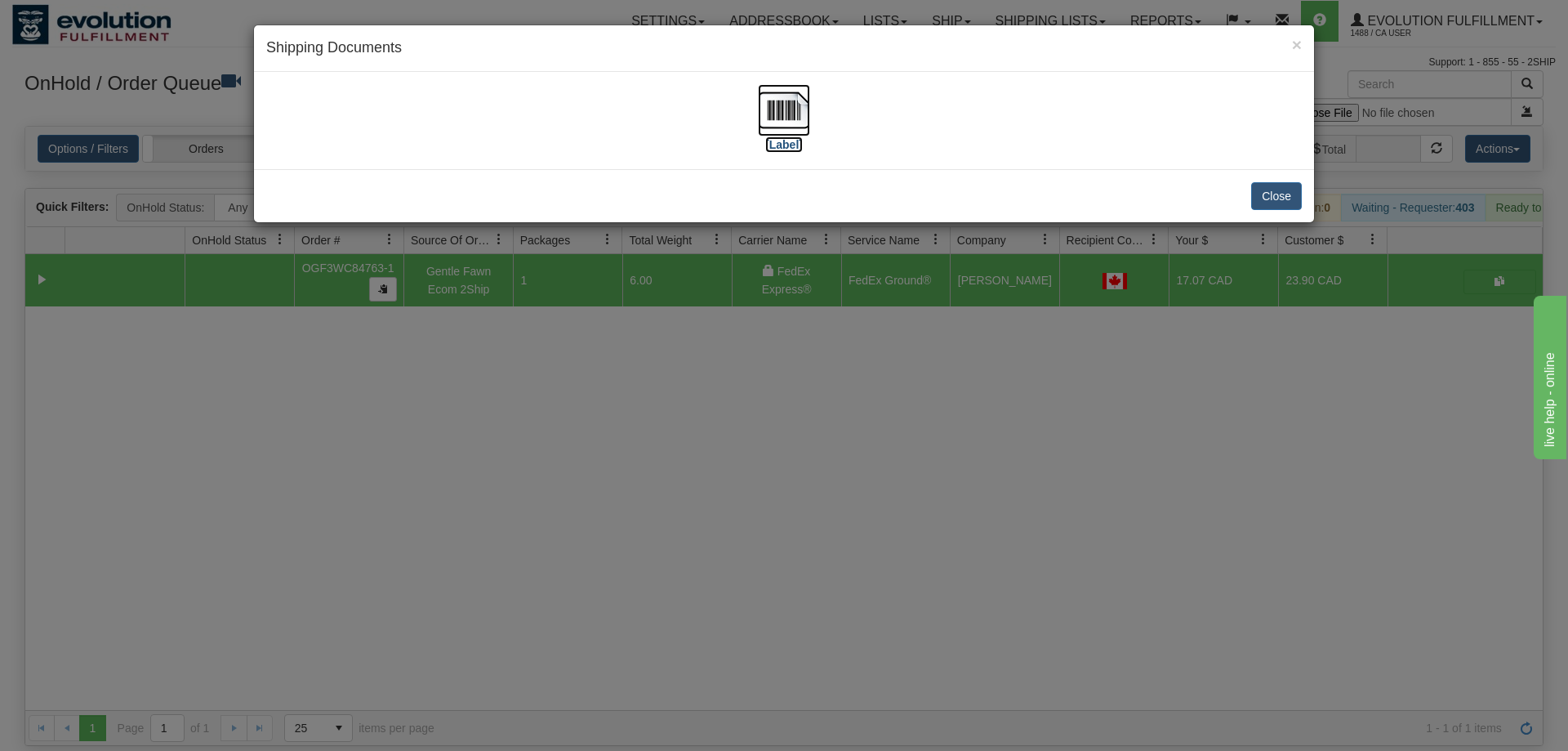
click at [777, 131] on img at bounding box center [784, 111] width 52 height 52
drag, startPoint x: 912, startPoint y: 372, endPoint x: 713, endPoint y: 174, distance: 280.7
click at [909, 372] on div "× Shipping Documents [Label] Close" at bounding box center [784, 375] width 1568 height 751
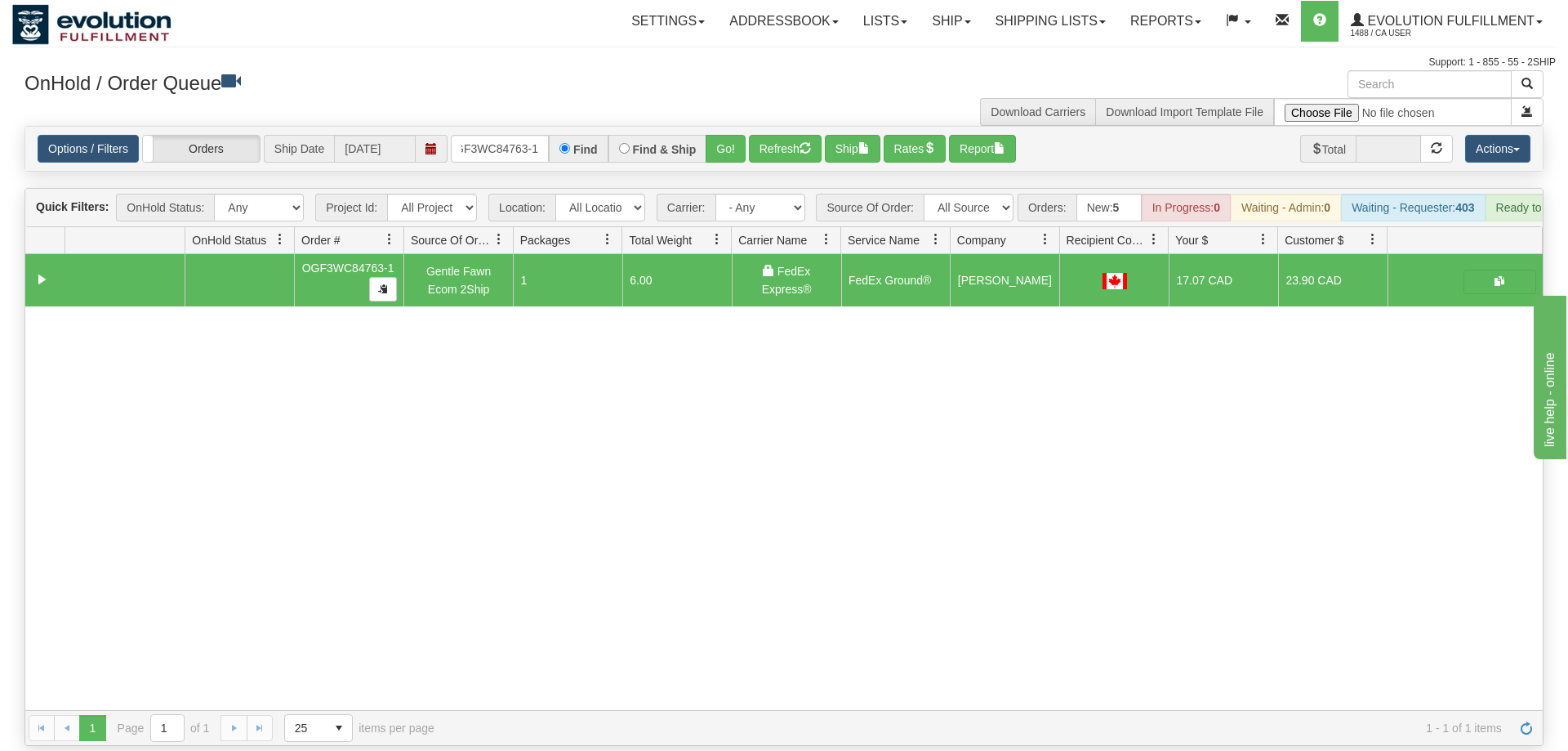
click at [490, 139] on div "Options / Filters Group Shipments Orders Ship Date [DATE] OGF3WC84763-1 Find Fi…" at bounding box center [784, 149] width 1517 height 44
click at [502, 135] on input "OGF3WC84763-1" at bounding box center [500, 149] width 98 height 28
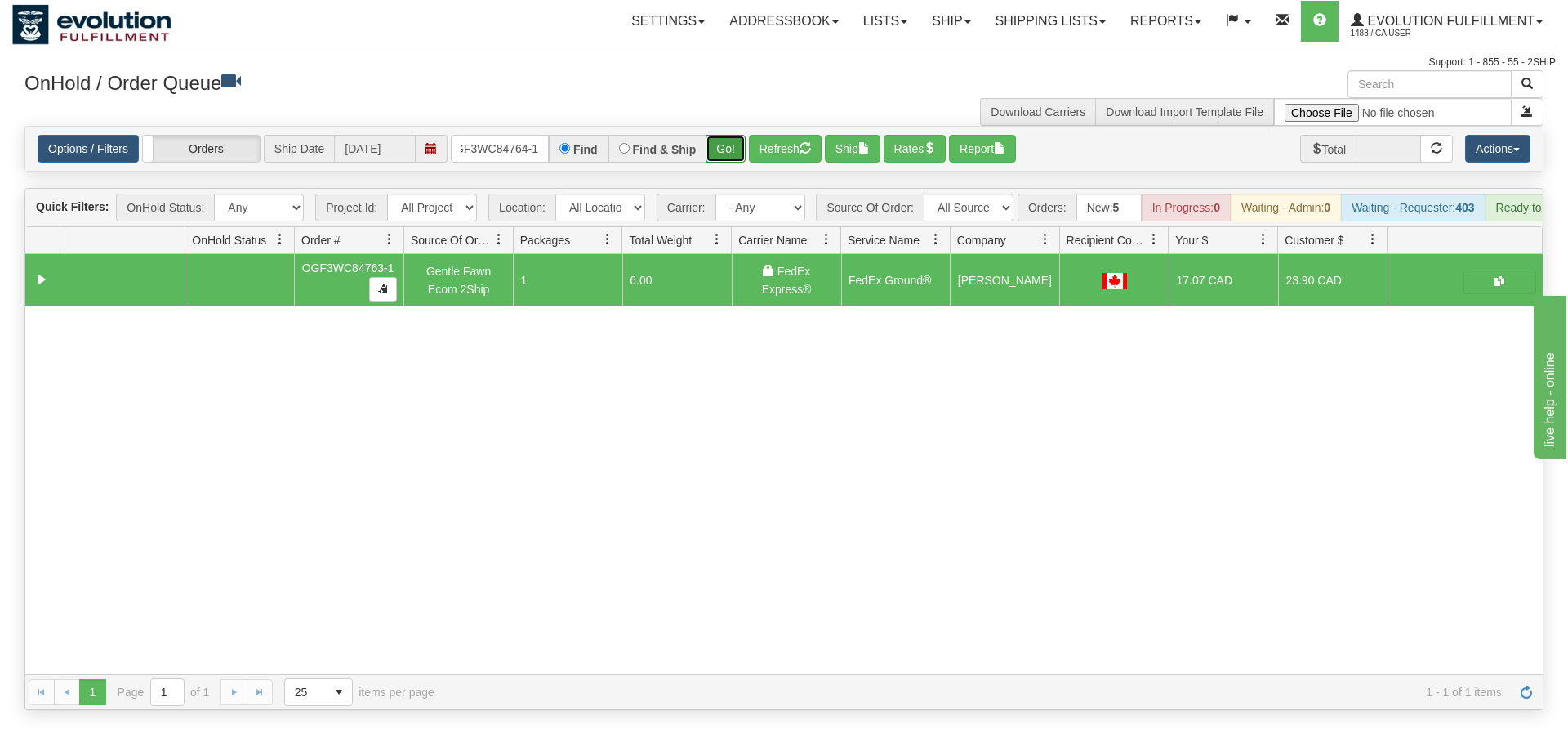
click at [715, 153] on div "Is equal to Is not equal to Contains Does not contains CAD USD EUR ZAR [PERSON_…" at bounding box center [784, 417] width 1544 height 584
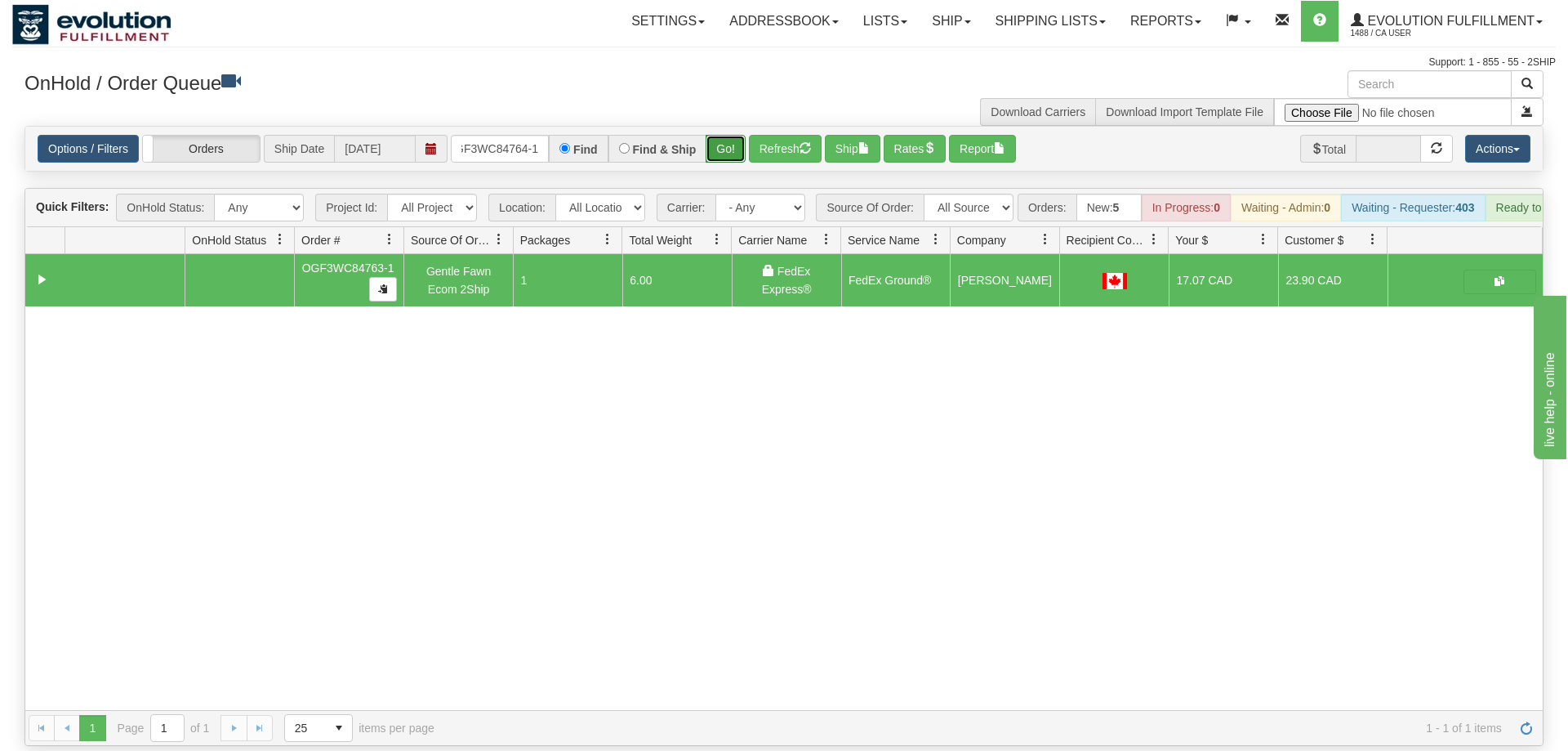
click at [721, 135] on button "Go!" at bounding box center [725, 149] width 40 height 28
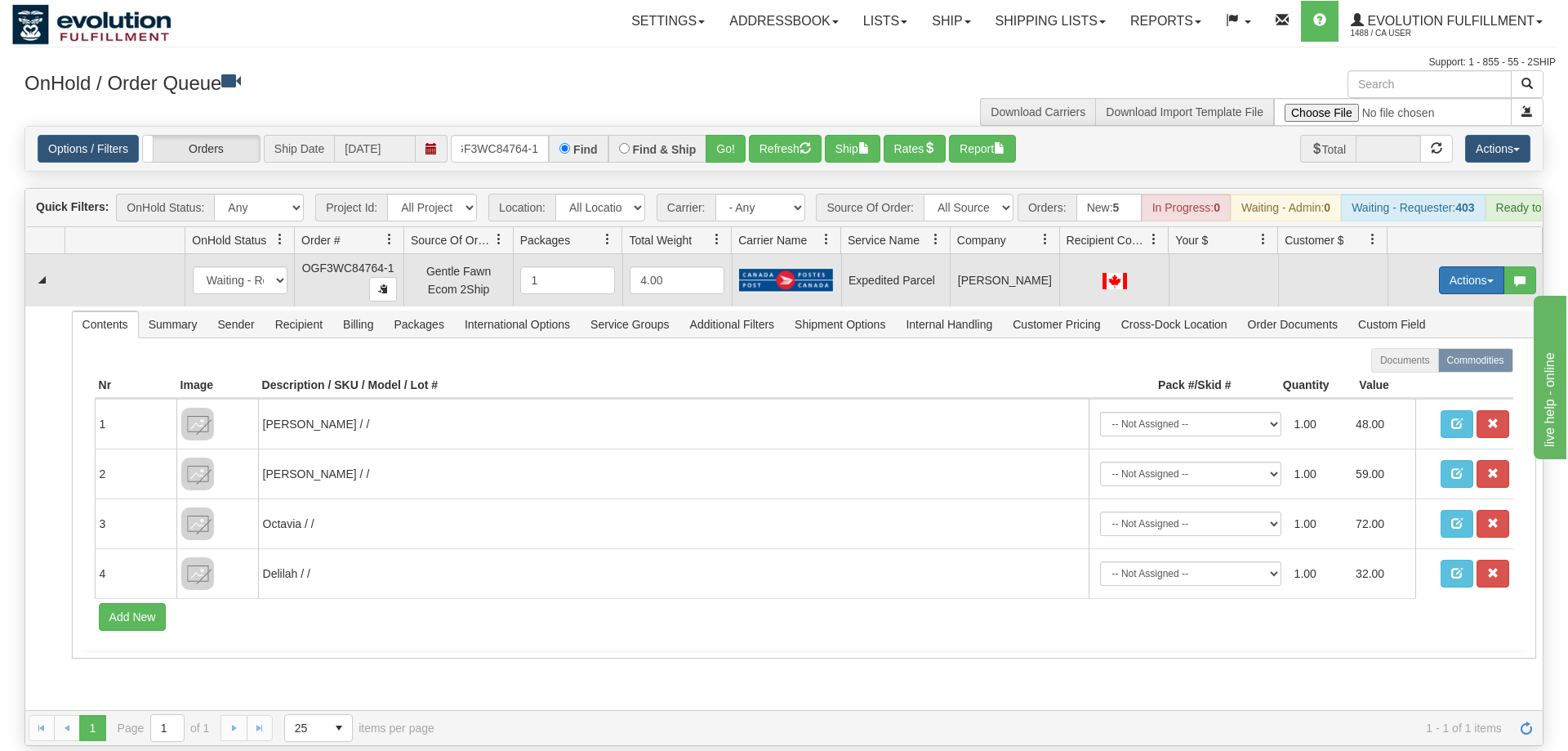
click at [1463, 266] on button "Actions" at bounding box center [1471, 280] width 65 height 28
click at [1447, 347] on span "Rate All Services" at bounding box center [1438, 353] width 98 height 13
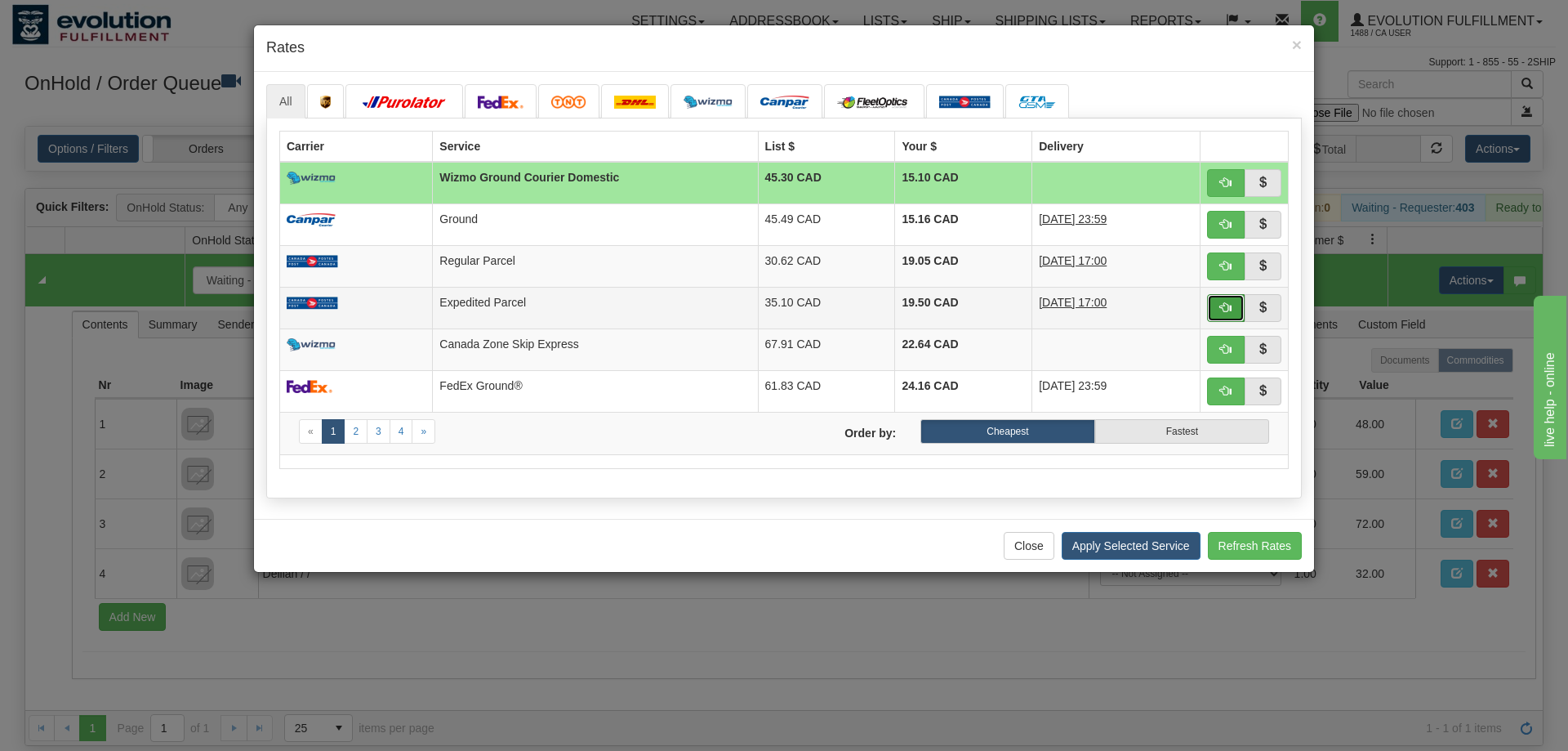
click at [1229, 321] on button "button" at bounding box center [1225, 307] width 37 height 28
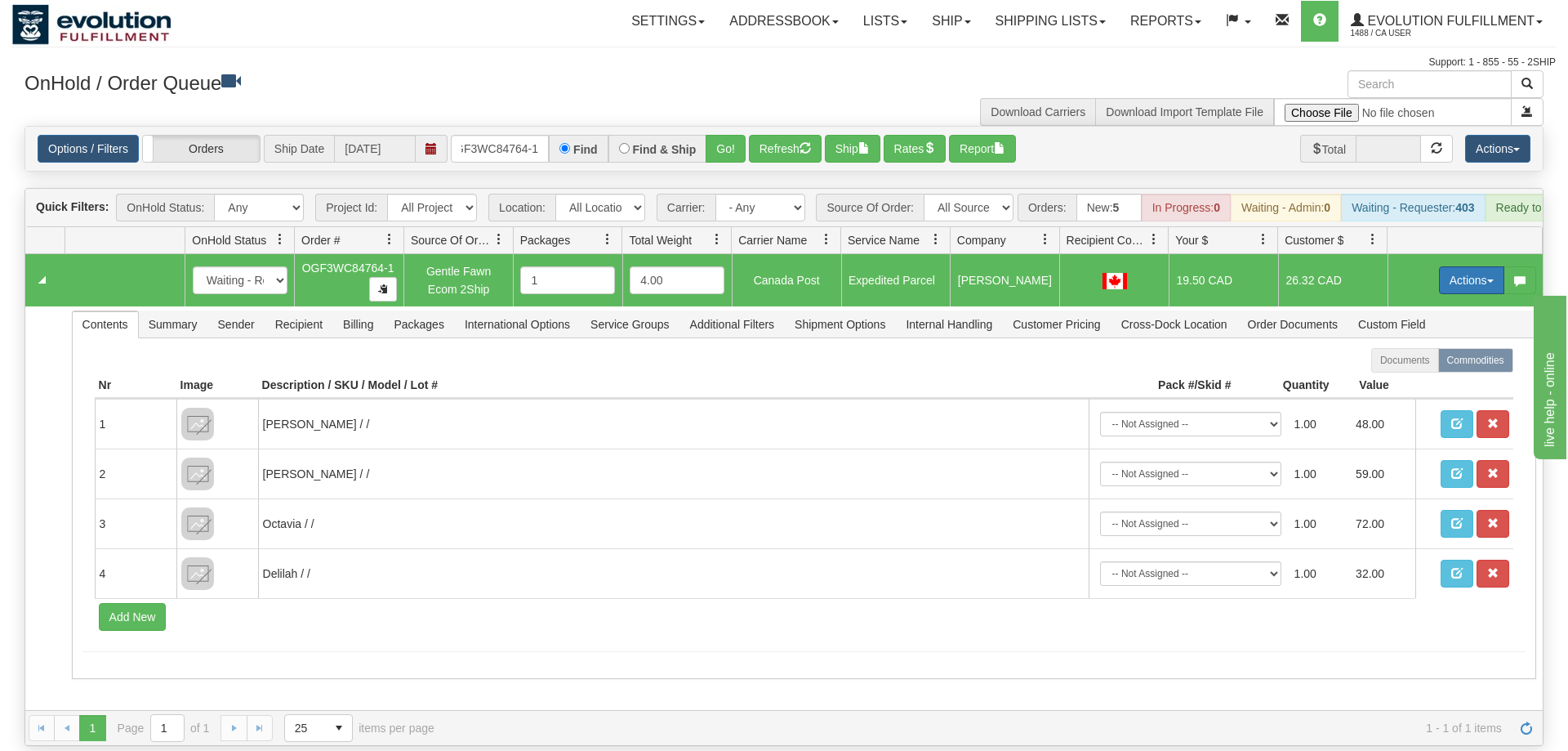
click at [1466, 266] on button "Actions" at bounding box center [1471, 280] width 65 height 28
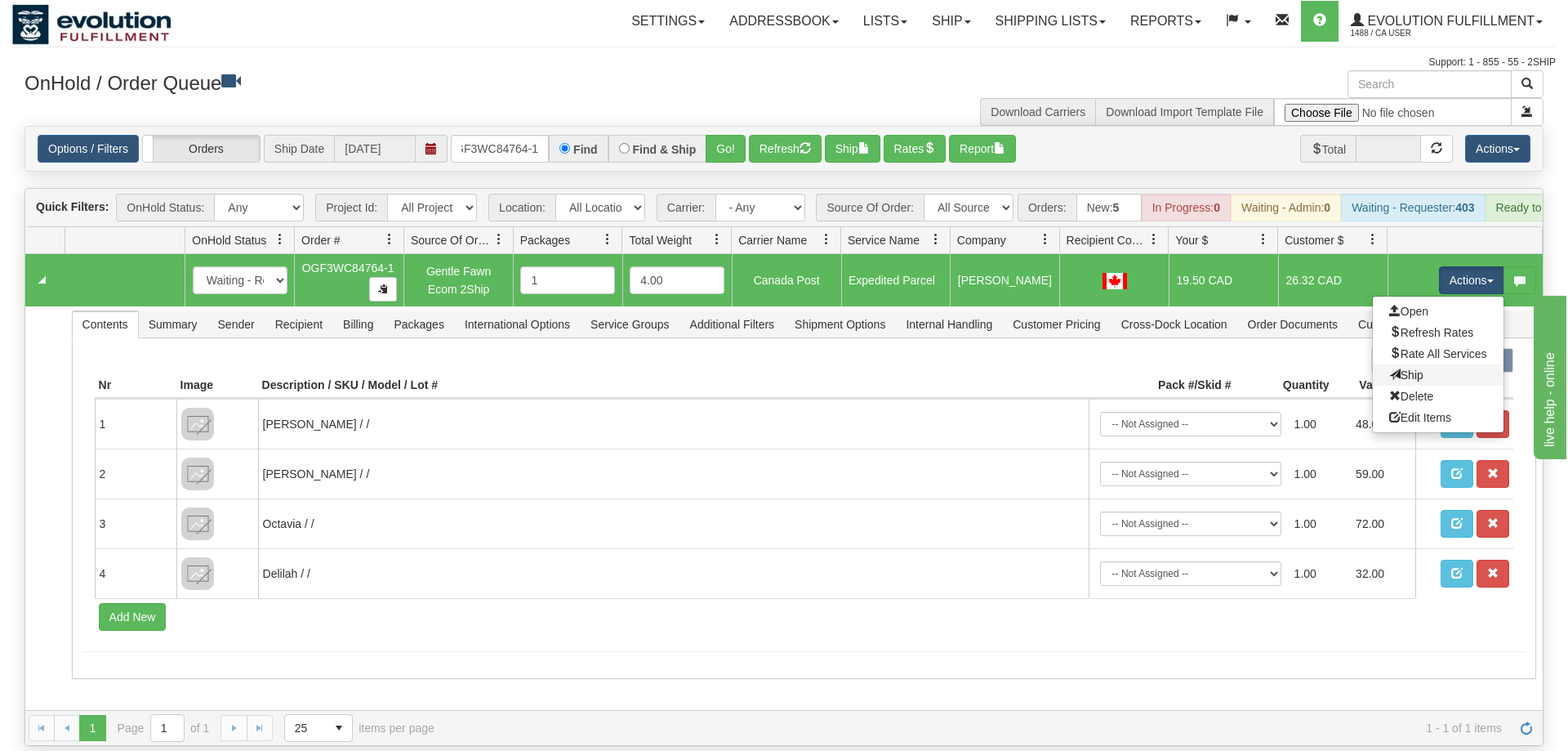
click at [1427, 364] on link "Ship" at bounding box center [1438, 374] width 131 height 21
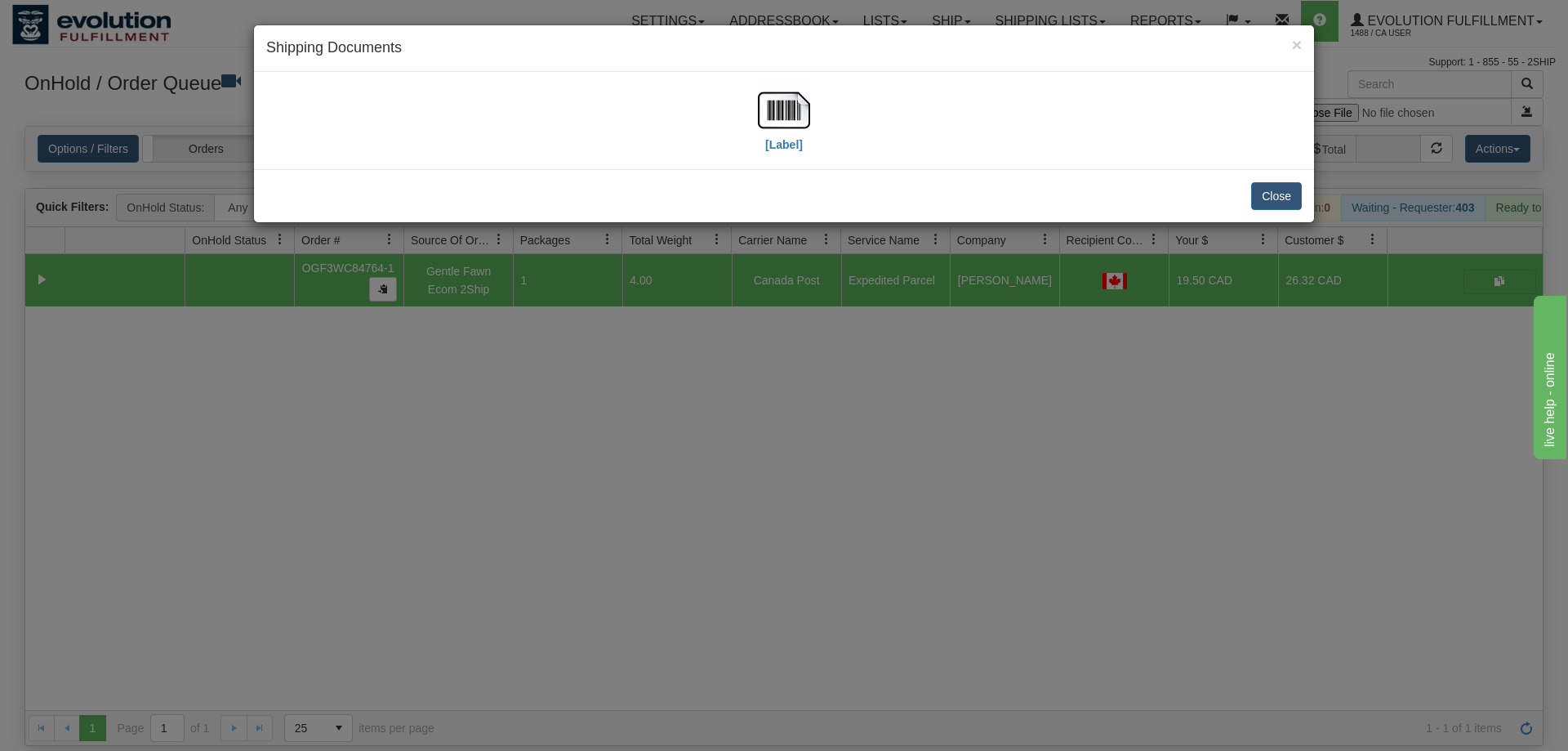
click at [829, 131] on div "[Label]" at bounding box center [784, 121] width 1035 height 73
click at [771, 116] on img at bounding box center [784, 111] width 52 height 52
click at [737, 321] on div "× Shipping Documents [Label] Close" at bounding box center [784, 375] width 1568 height 751
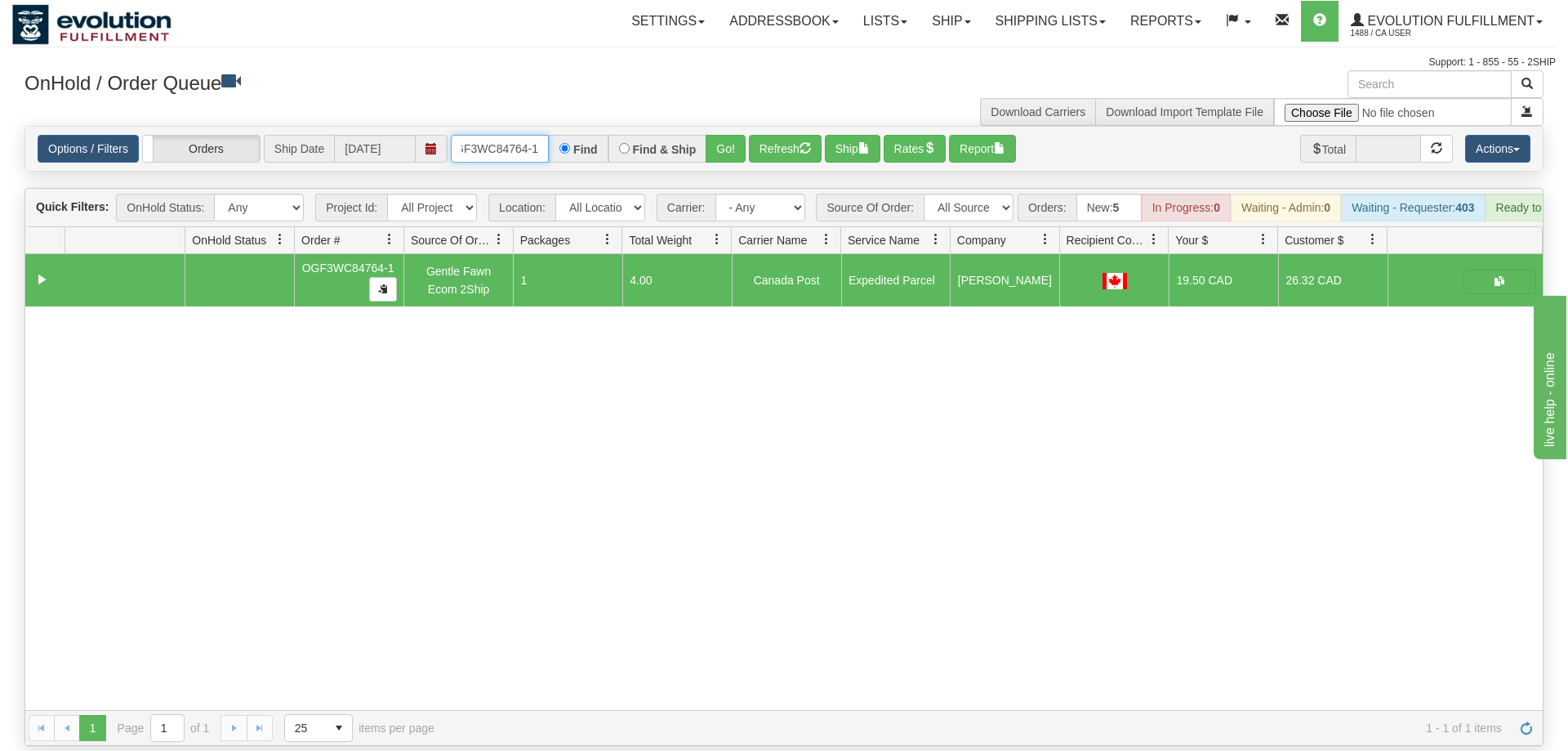
click at [518, 135] on input "OGF3WC84764-1" at bounding box center [500, 149] width 98 height 28
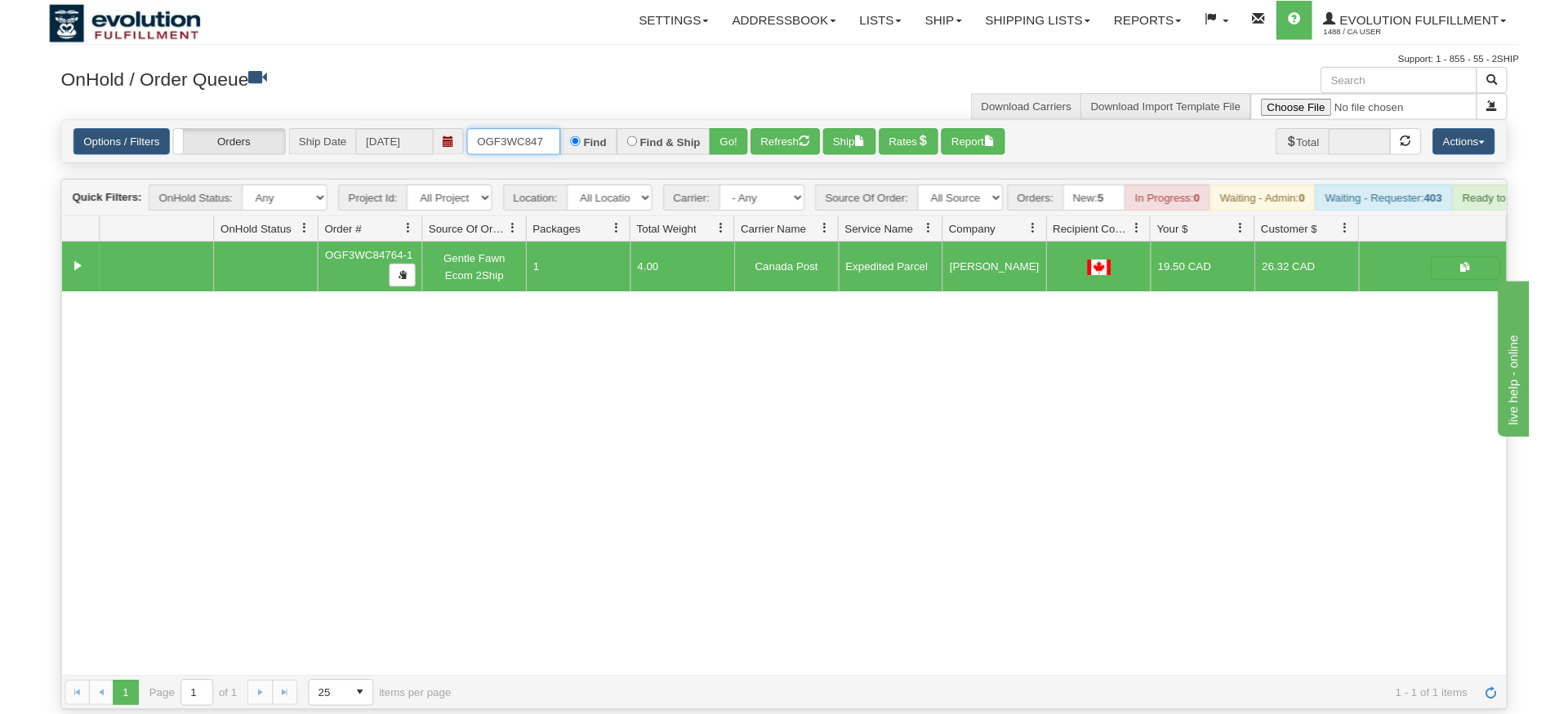
scroll to position [0, 0]
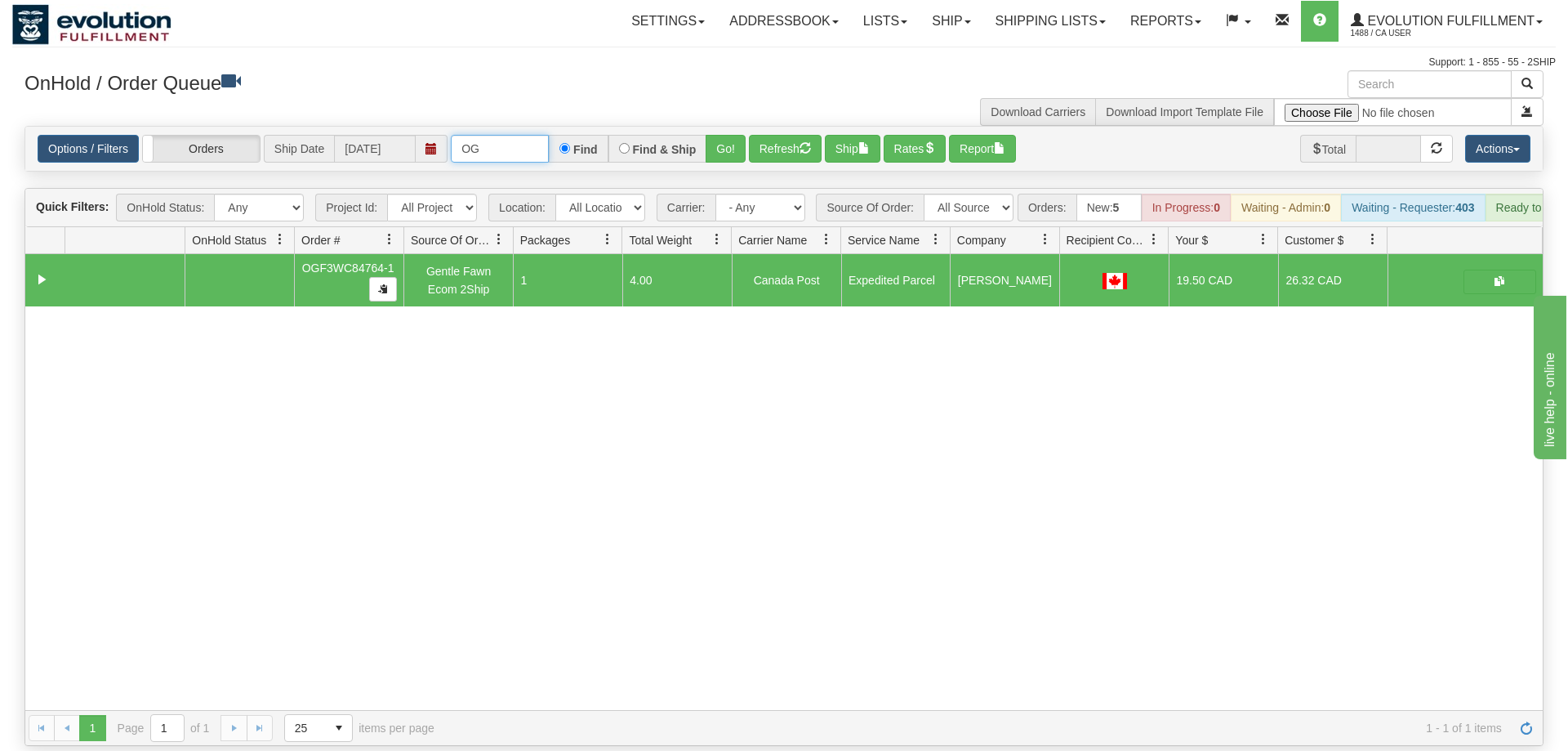
type input "O"
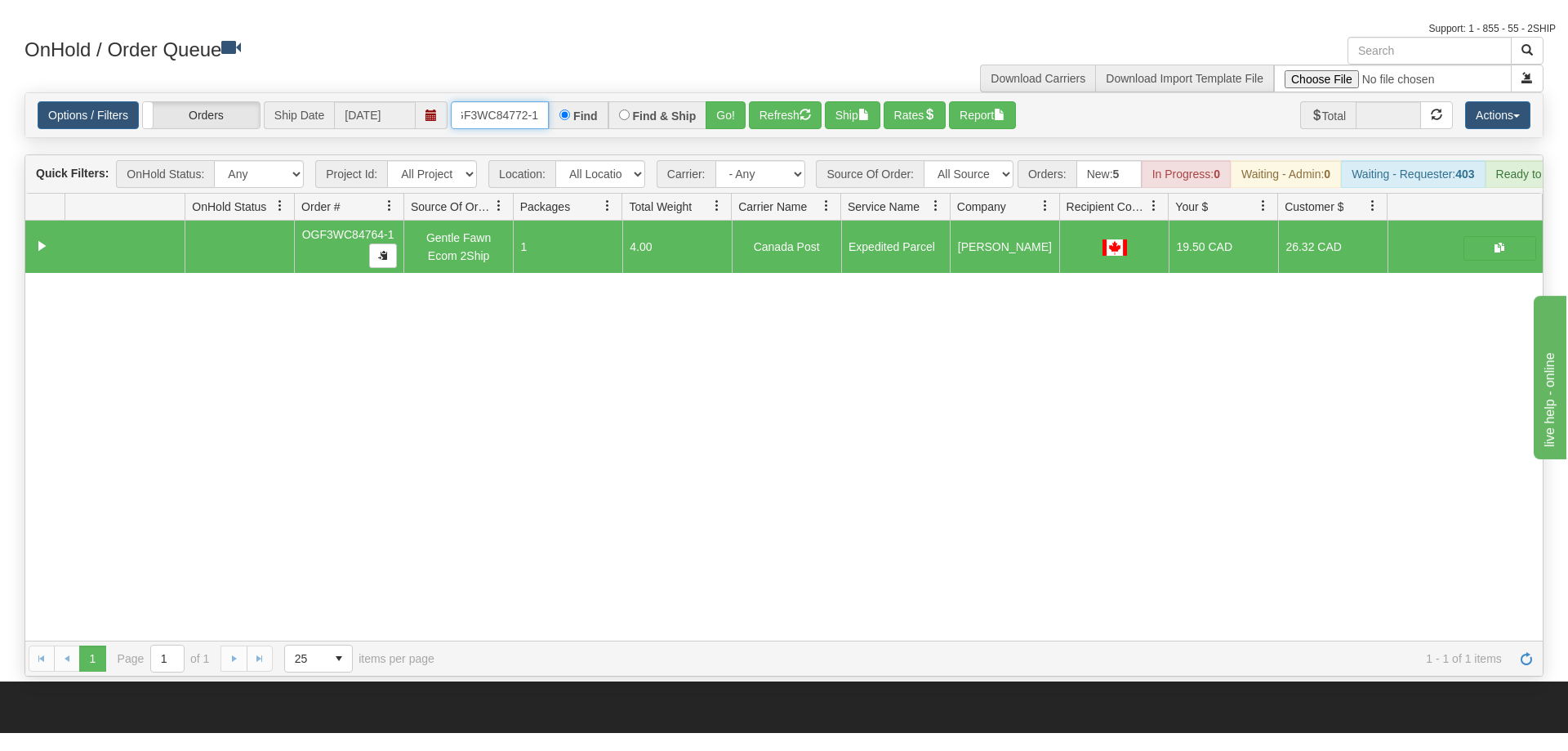
scroll to position [84, 0]
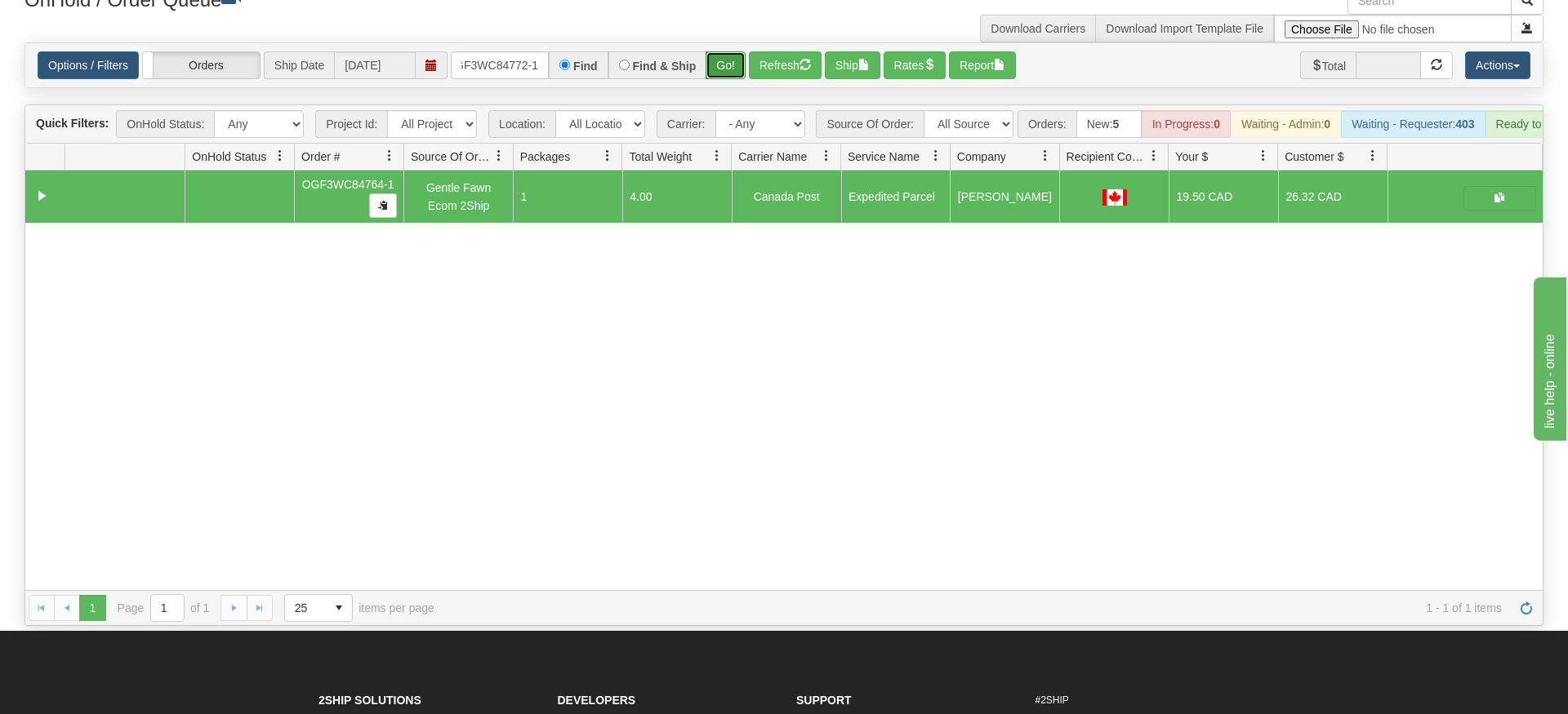
click at [731, 79] on div "Is equal to Is not equal to Contains Does not contains CAD USD EUR ZAR [PERSON_…" at bounding box center [784, 333] width 1544 height 583
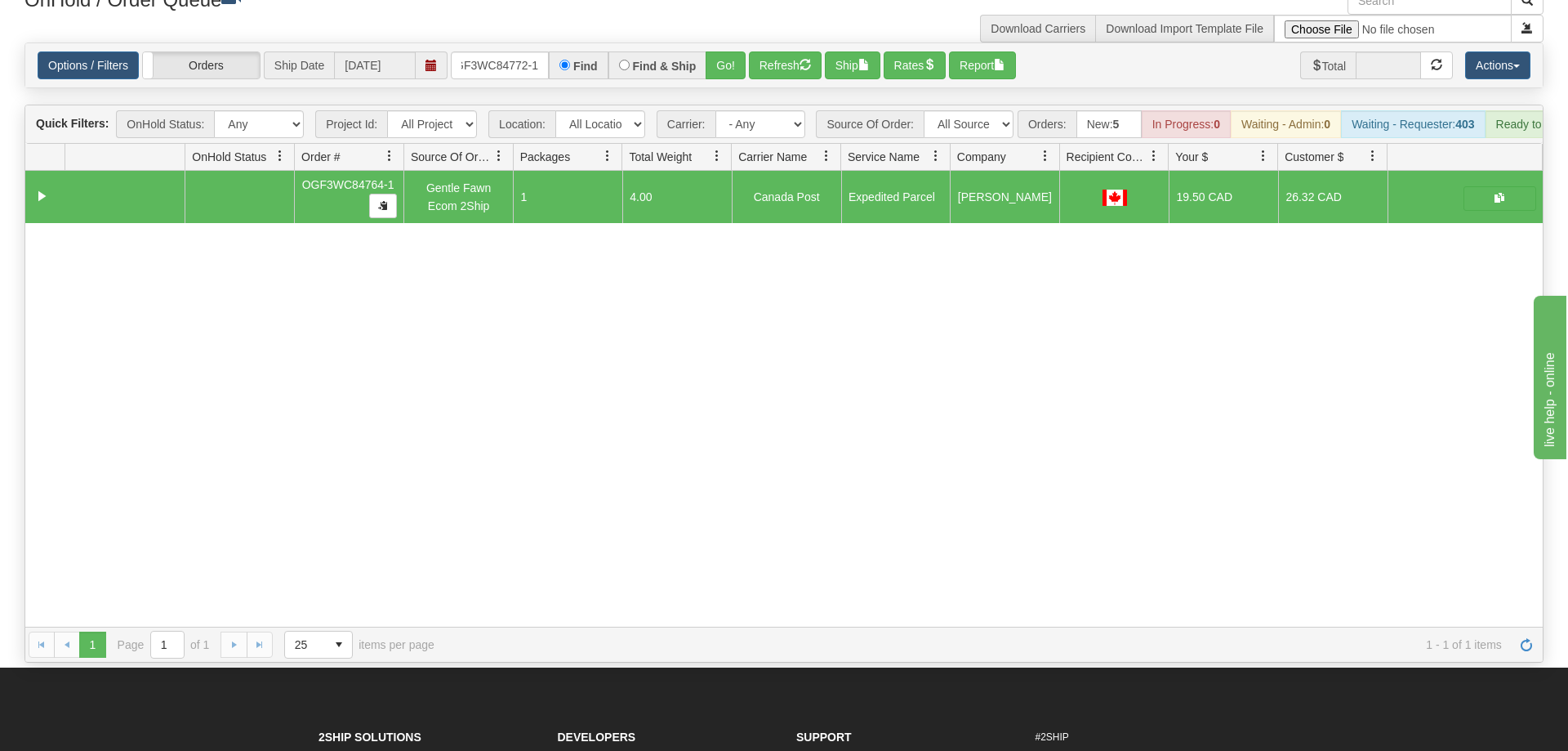
click at [727, 59] on div "Options / Filters Group Shipments Orders Ship Date [DATE] OGF3WC84772-1 Find Fi…" at bounding box center [784, 65] width 1517 height 44
click at [725, 52] on button "Go!" at bounding box center [725, 65] width 40 height 28
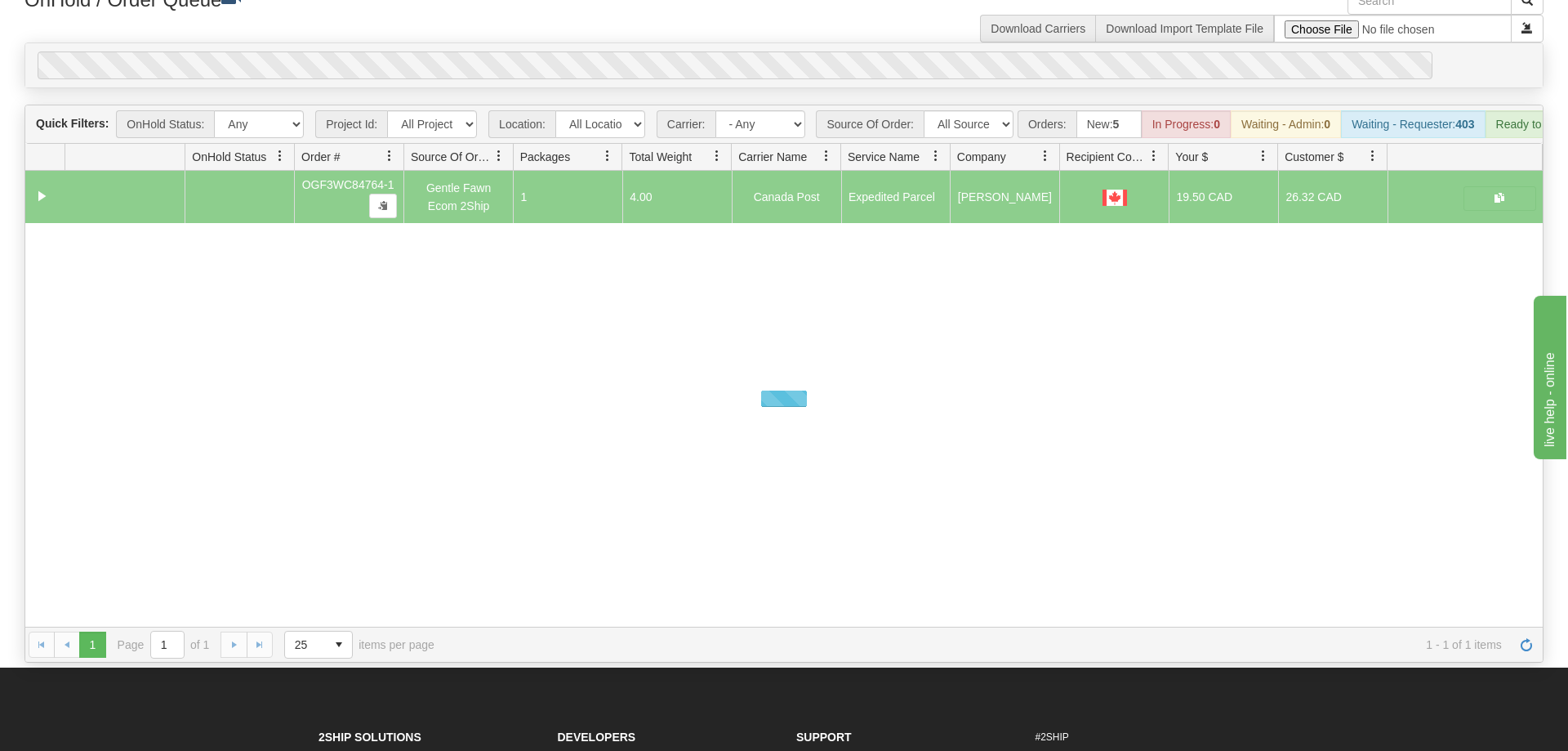
scroll to position [0, 15]
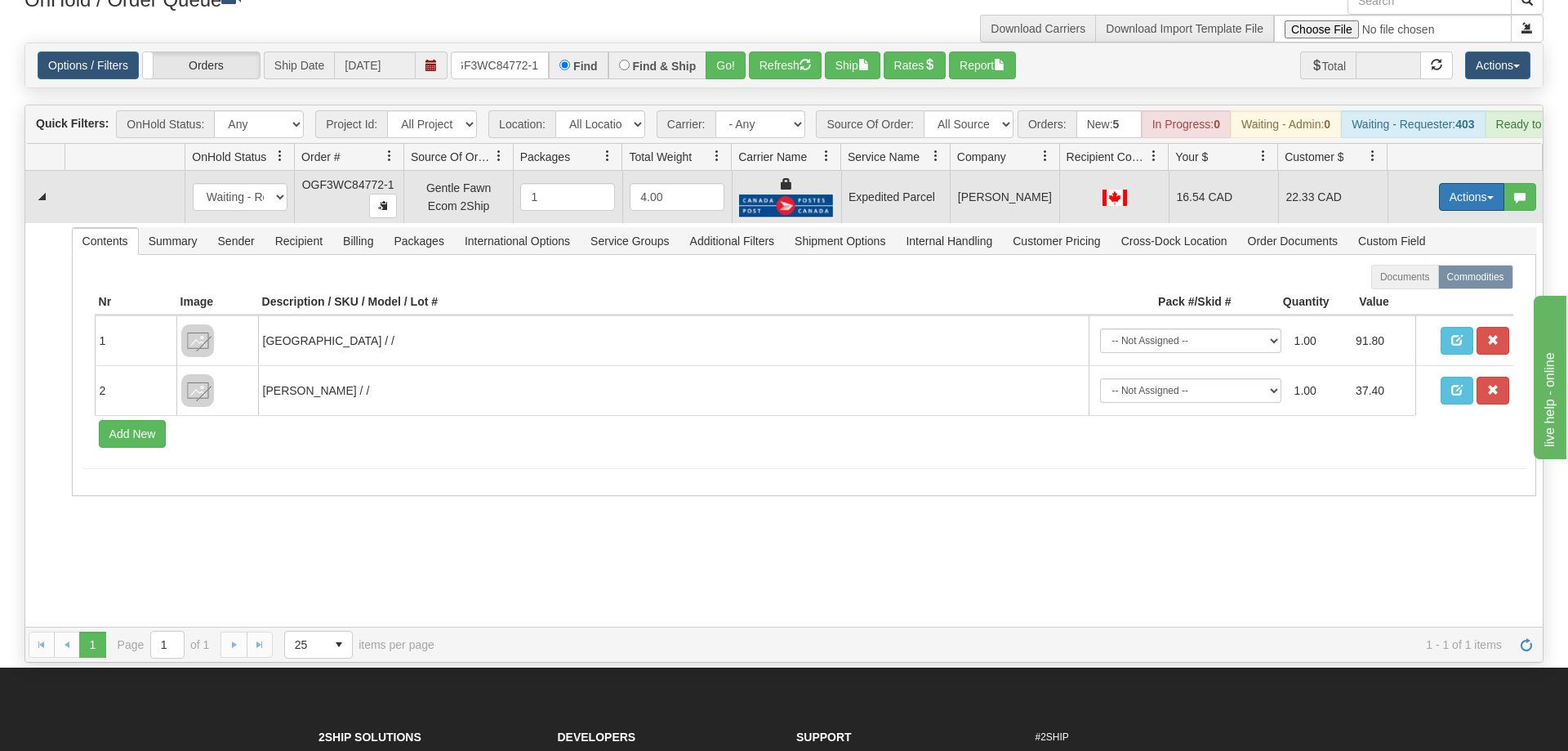
click at [1467, 183] on button "Actions" at bounding box center [1471, 197] width 65 height 28
click at [1425, 281] on link "Ship" at bounding box center [1438, 291] width 131 height 21
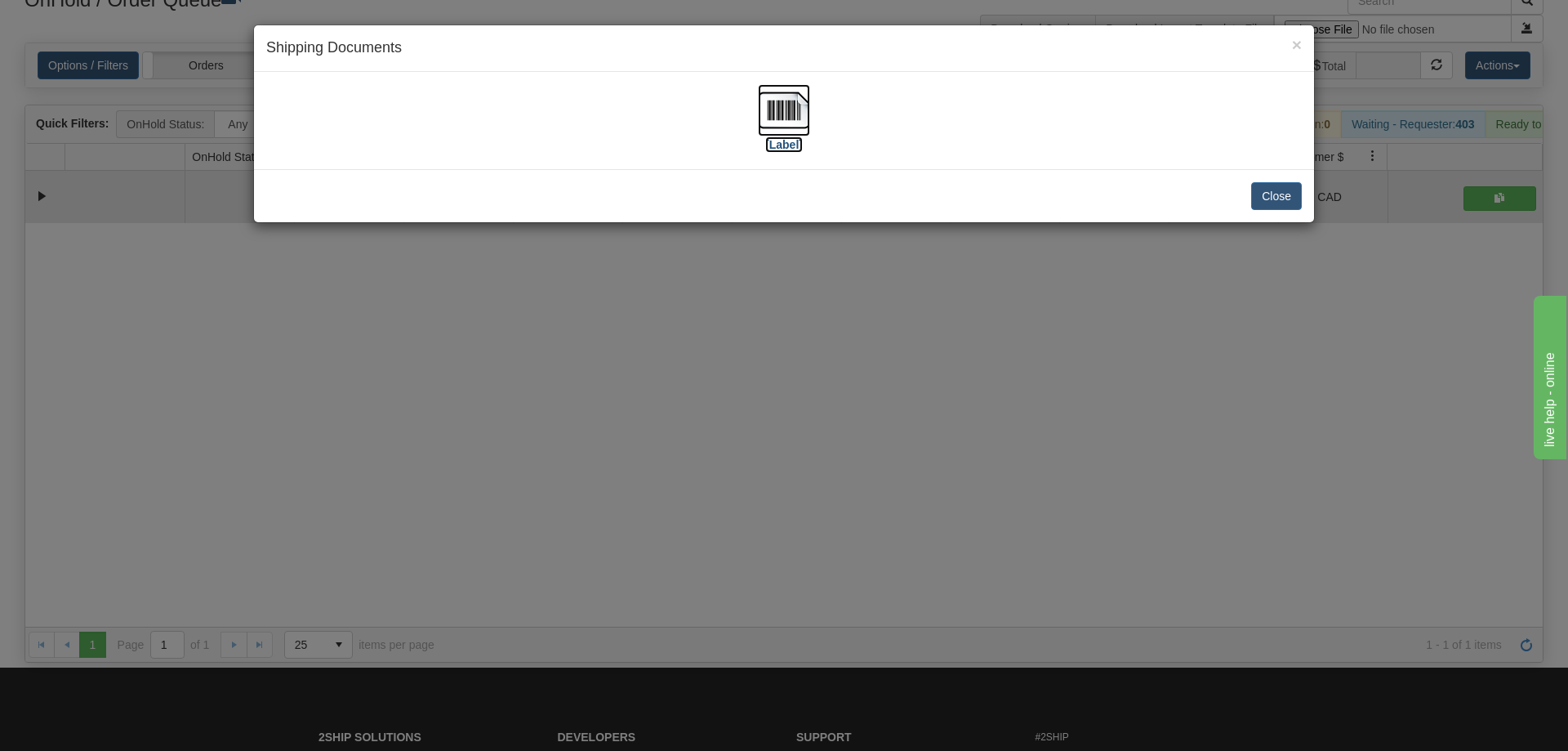
click at [776, 139] on label "[Label]" at bounding box center [784, 144] width 37 height 16
drag, startPoint x: 780, startPoint y: 580, endPoint x: 495, endPoint y: 230, distance: 451.4
click at [779, 579] on div "× Shipping Documents [Label] Close" at bounding box center [784, 375] width 1568 height 751
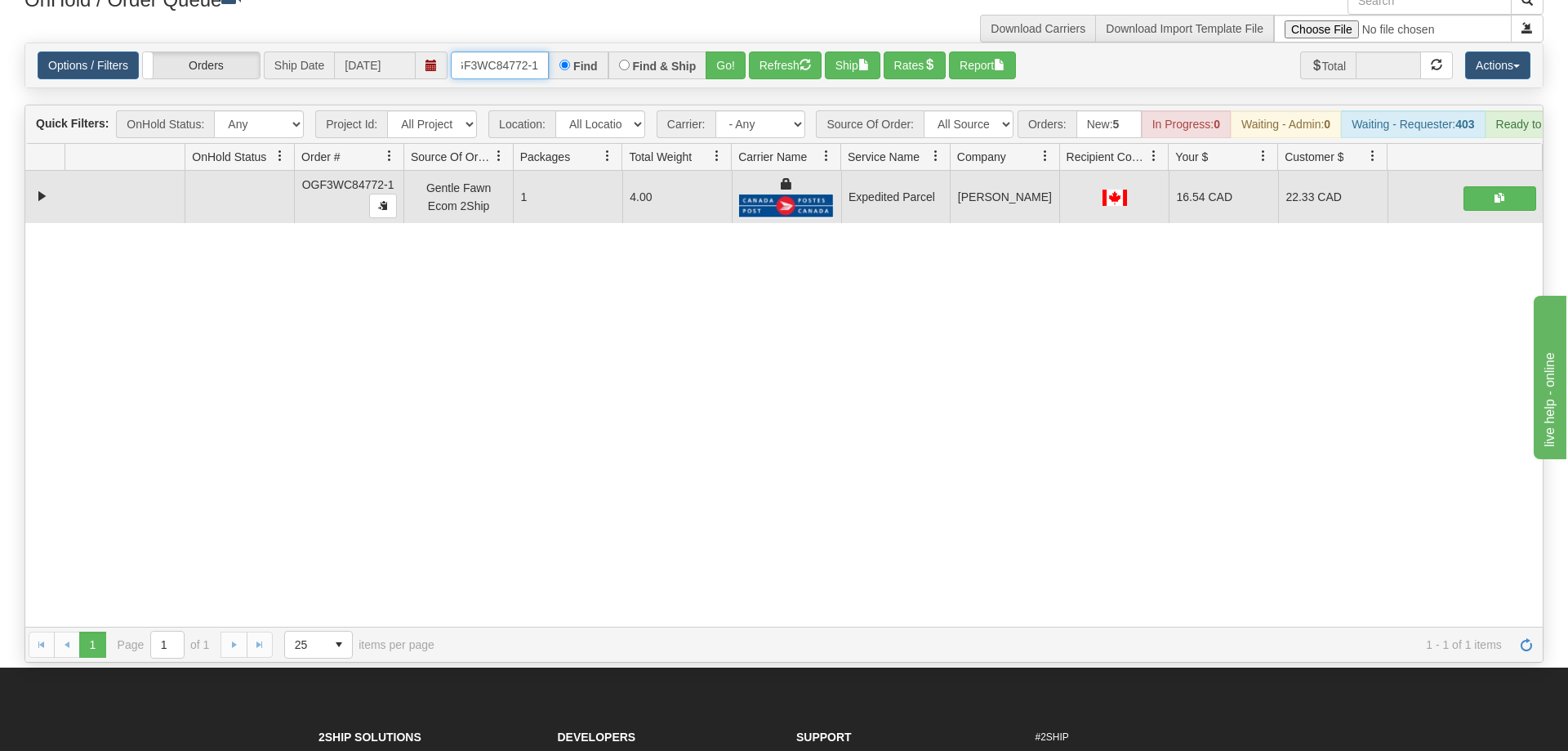
click at [500, 52] on input "OGF3WC84772-1" at bounding box center [500, 65] width 98 height 28
type input "\"
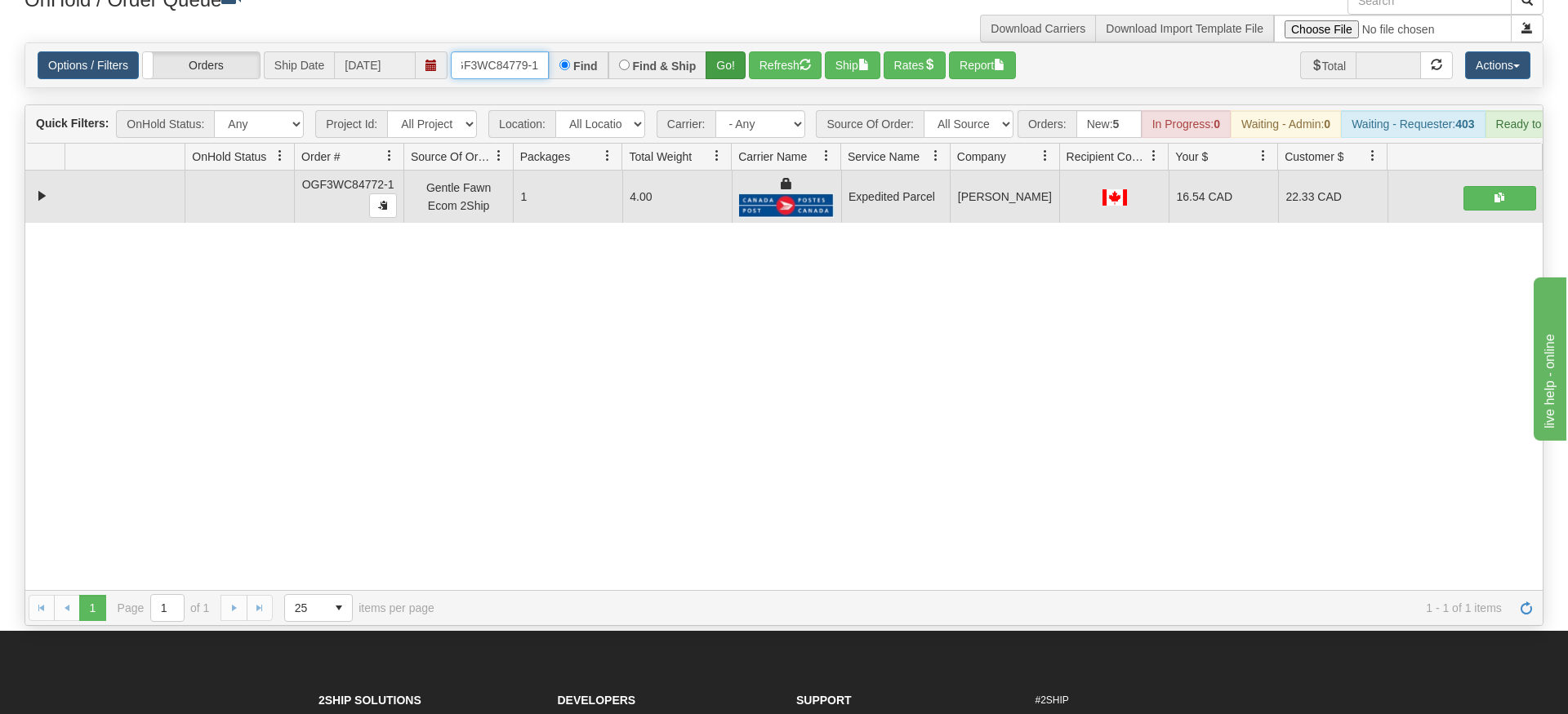
type input "OGF3WC84779-1"
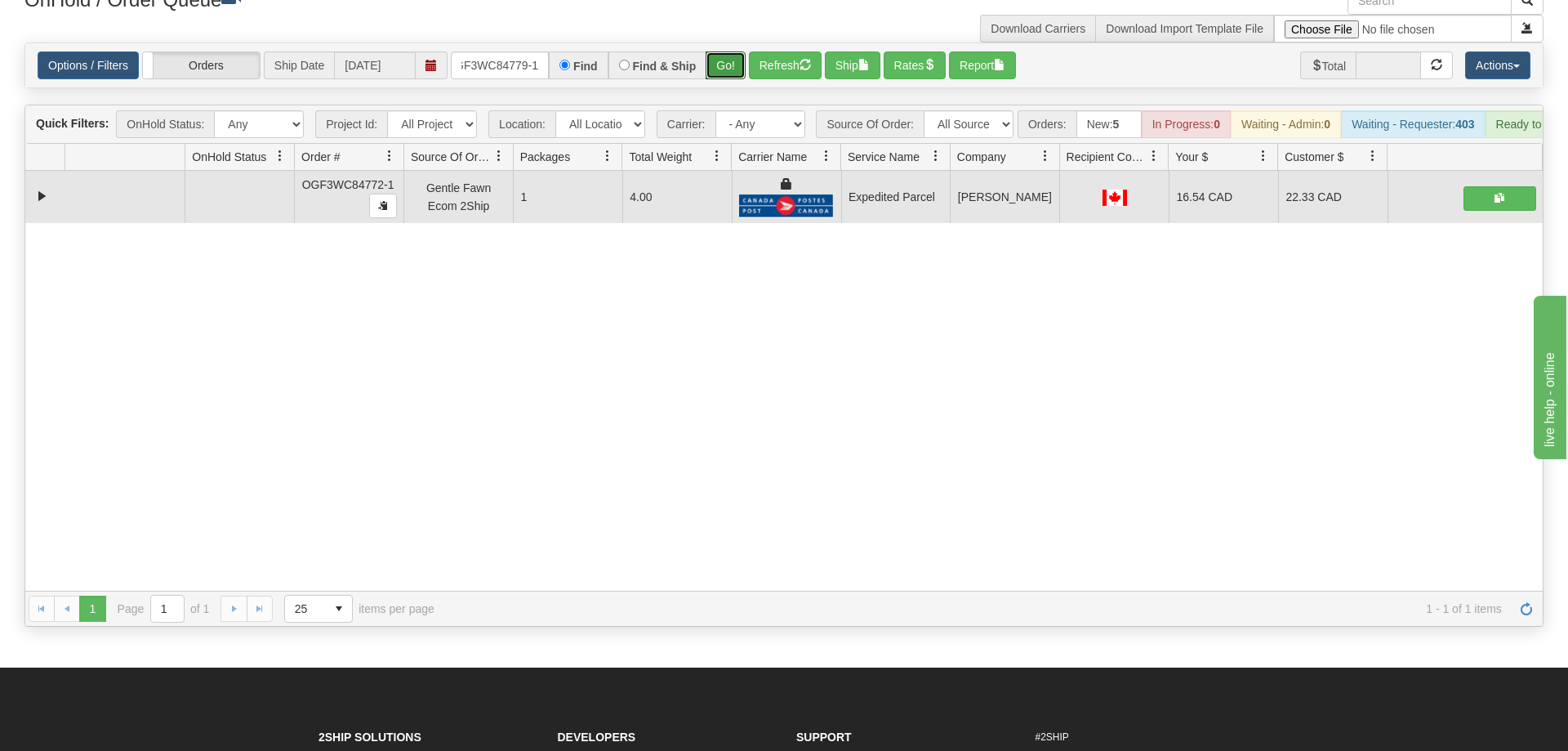
drag, startPoint x: 713, startPoint y: 43, endPoint x: 723, endPoint y: 53, distance: 14.1
click at [714, 74] on div "Is equal to Is not equal to Contains Does not contains CAD USD EUR ZAR [PERSON_…" at bounding box center [784, 334] width 1544 height 584
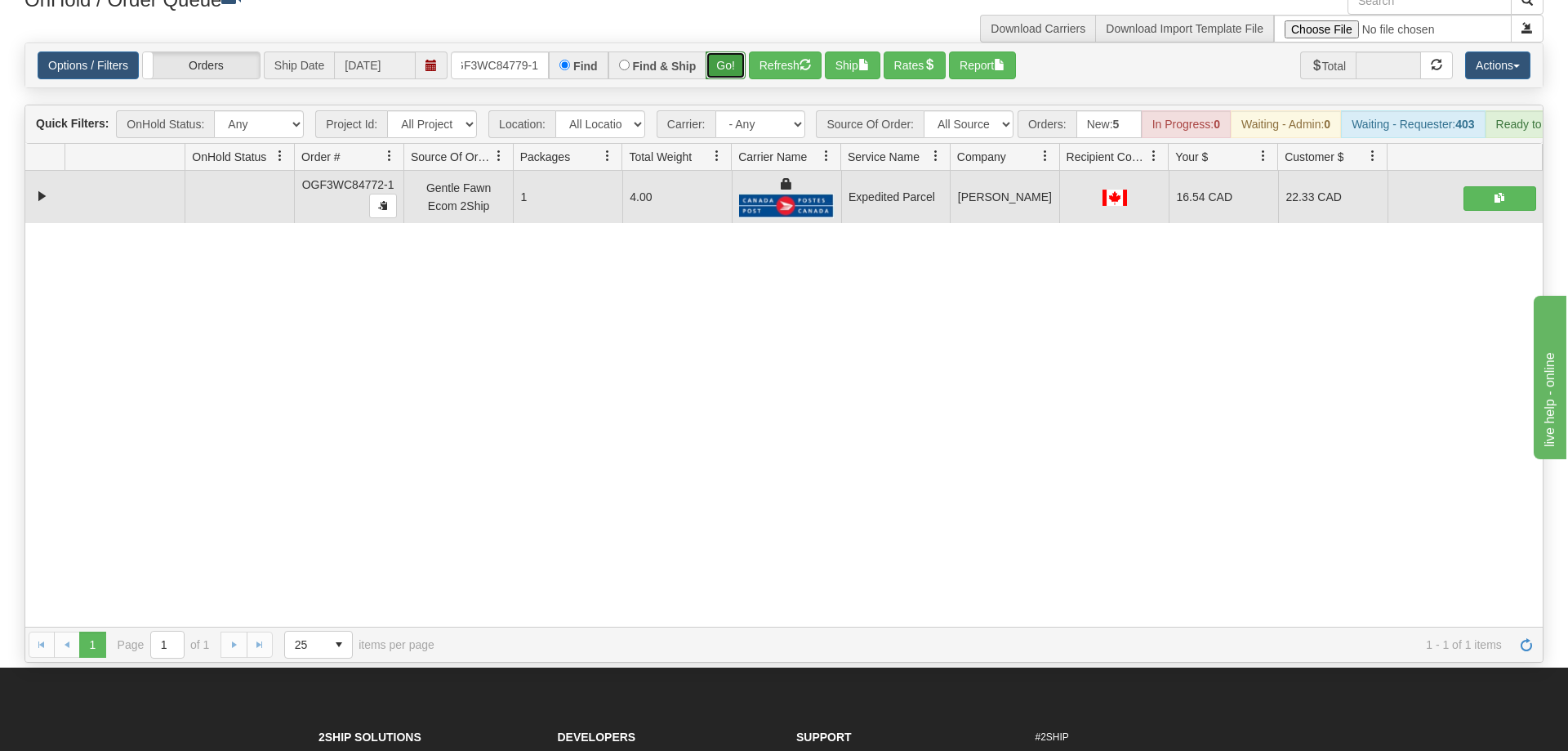
click at [726, 52] on button "Go!" at bounding box center [725, 65] width 40 height 28
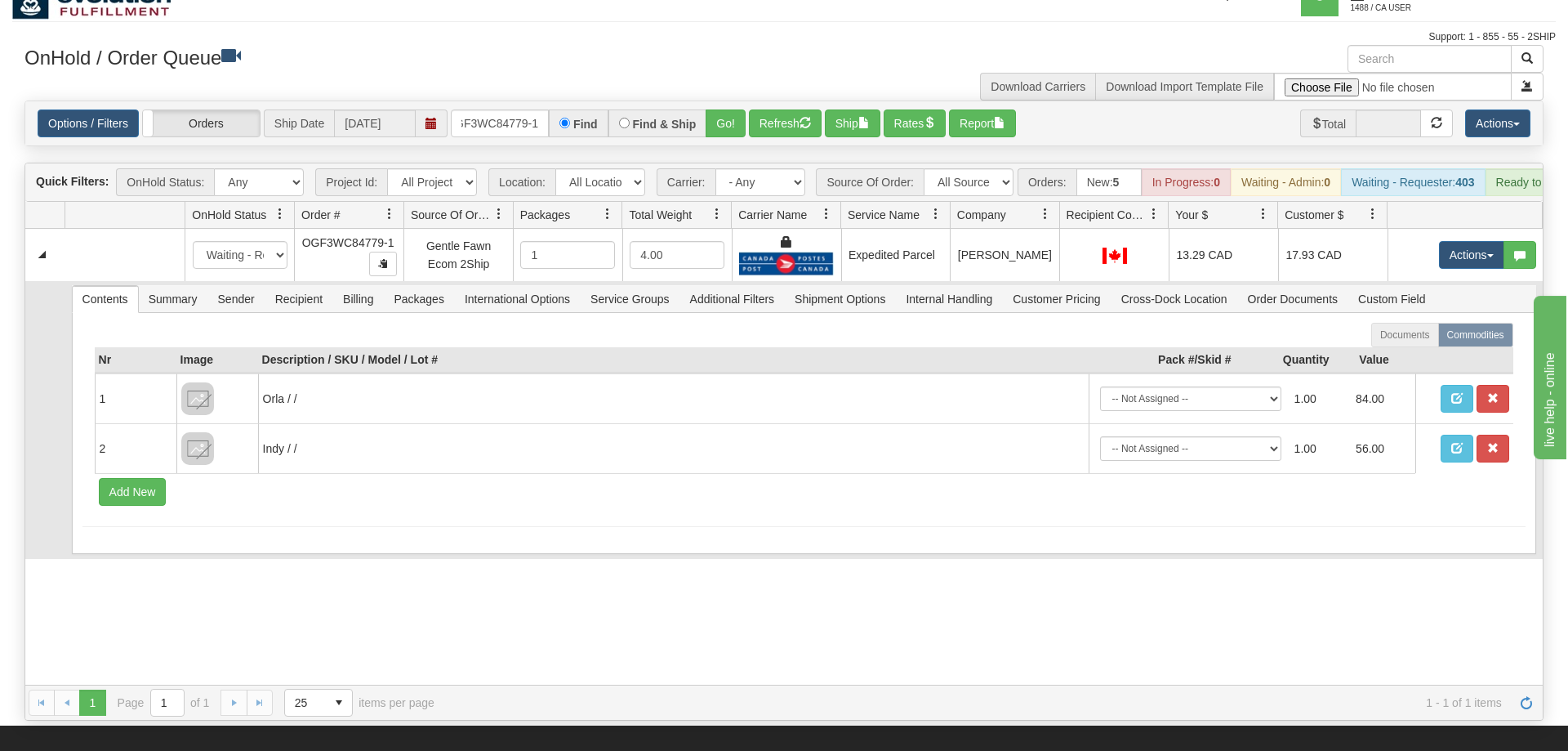
scroll to position [0, 0]
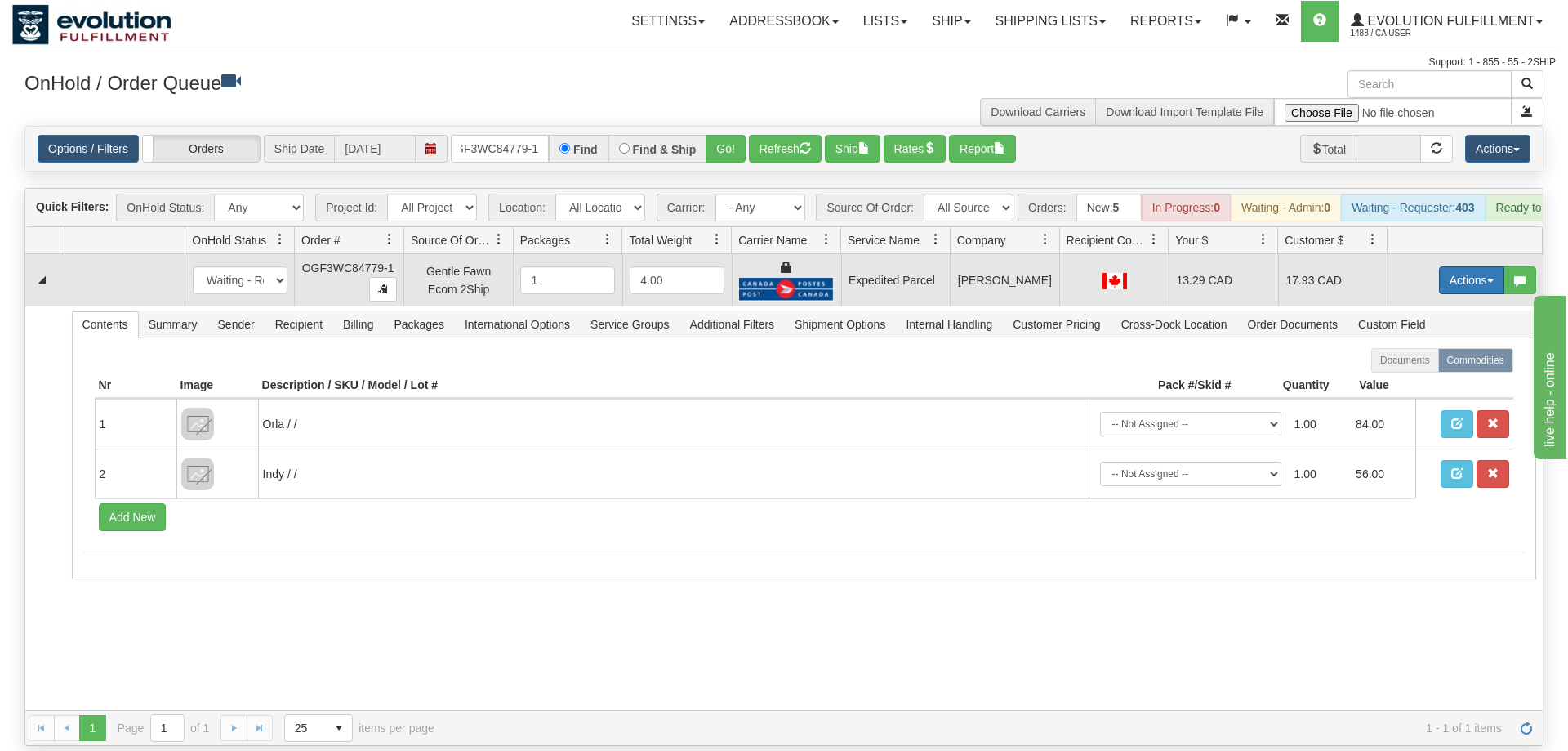
click at [1450, 266] on button "Actions" at bounding box center [1471, 280] width 65 height 28
click at [1417, 368] on span "Ship" at bounding box center [1406, 374] width 35 height 13
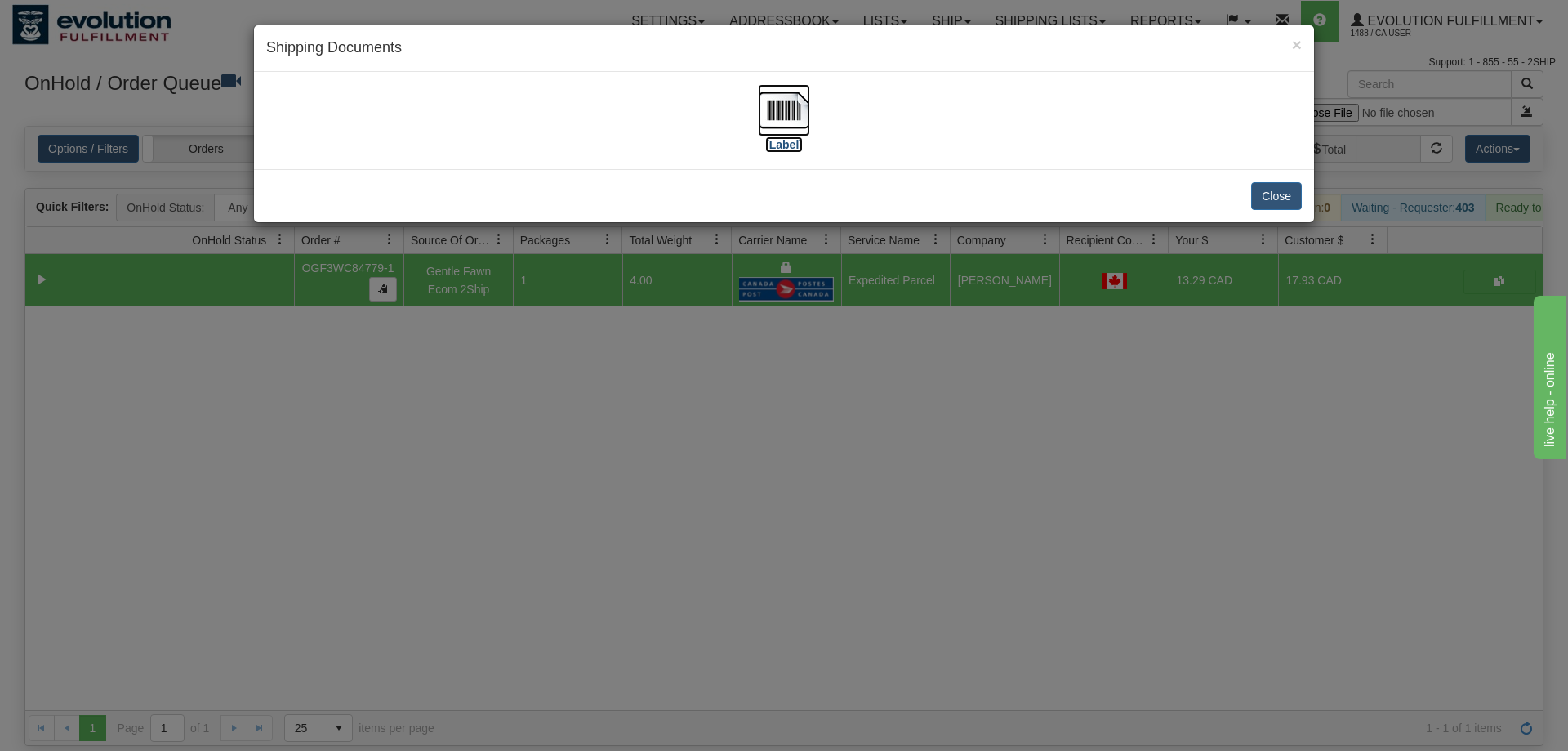
click at [779, 108] on img at bounding box center [784, 111] width 52 height 52
drag, startPoint x: 930, startPoint y: 509, endPoint x: 519, endPoint y: 237, distance: 492.9
click at [922, 493] on div "× Shipping Documents [Label] Close" at bounding box center [784, 375] width 1568 height 751
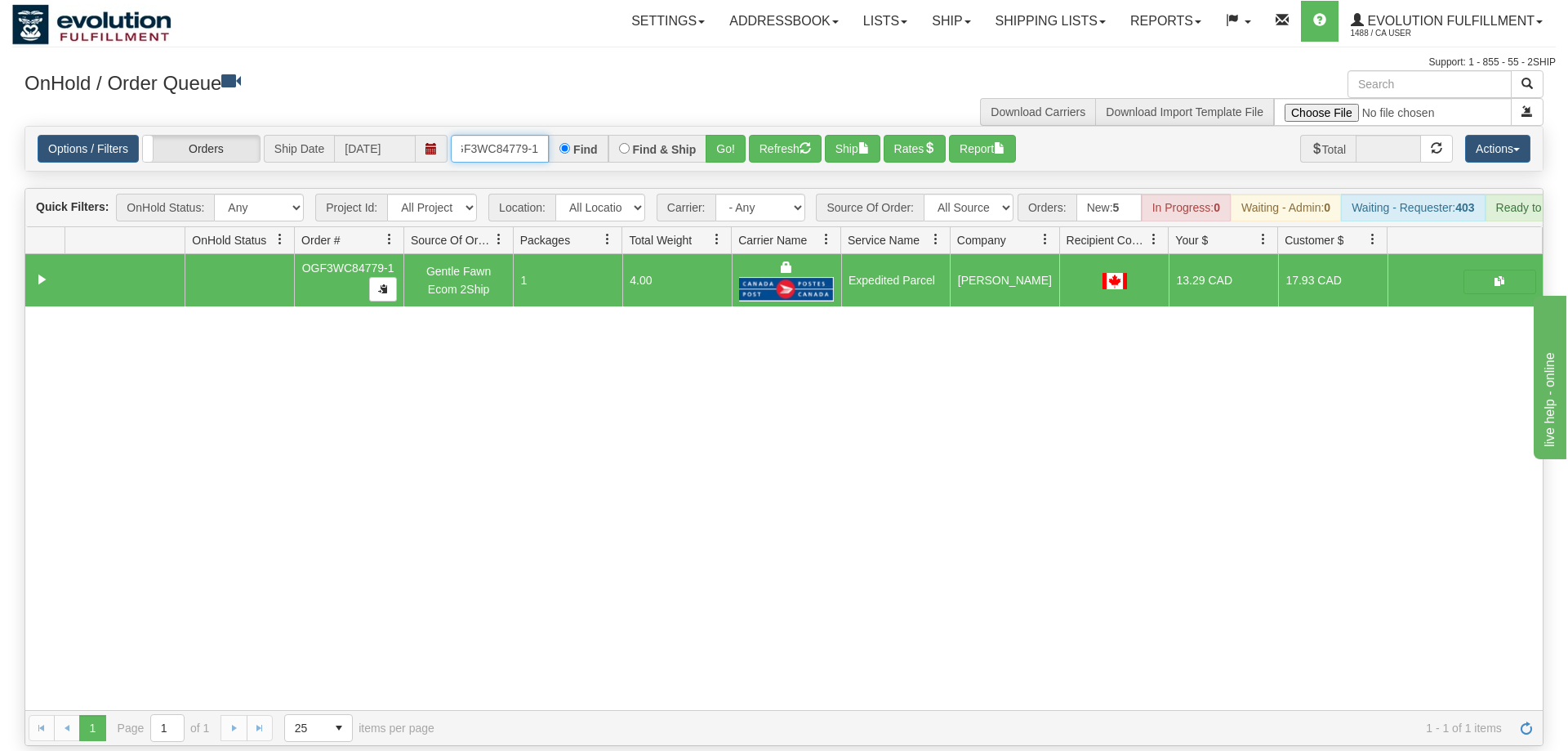
click at [534, 135] on input "OGF3WC84779-1" at bounding box center [500, 149] width 98 height 28
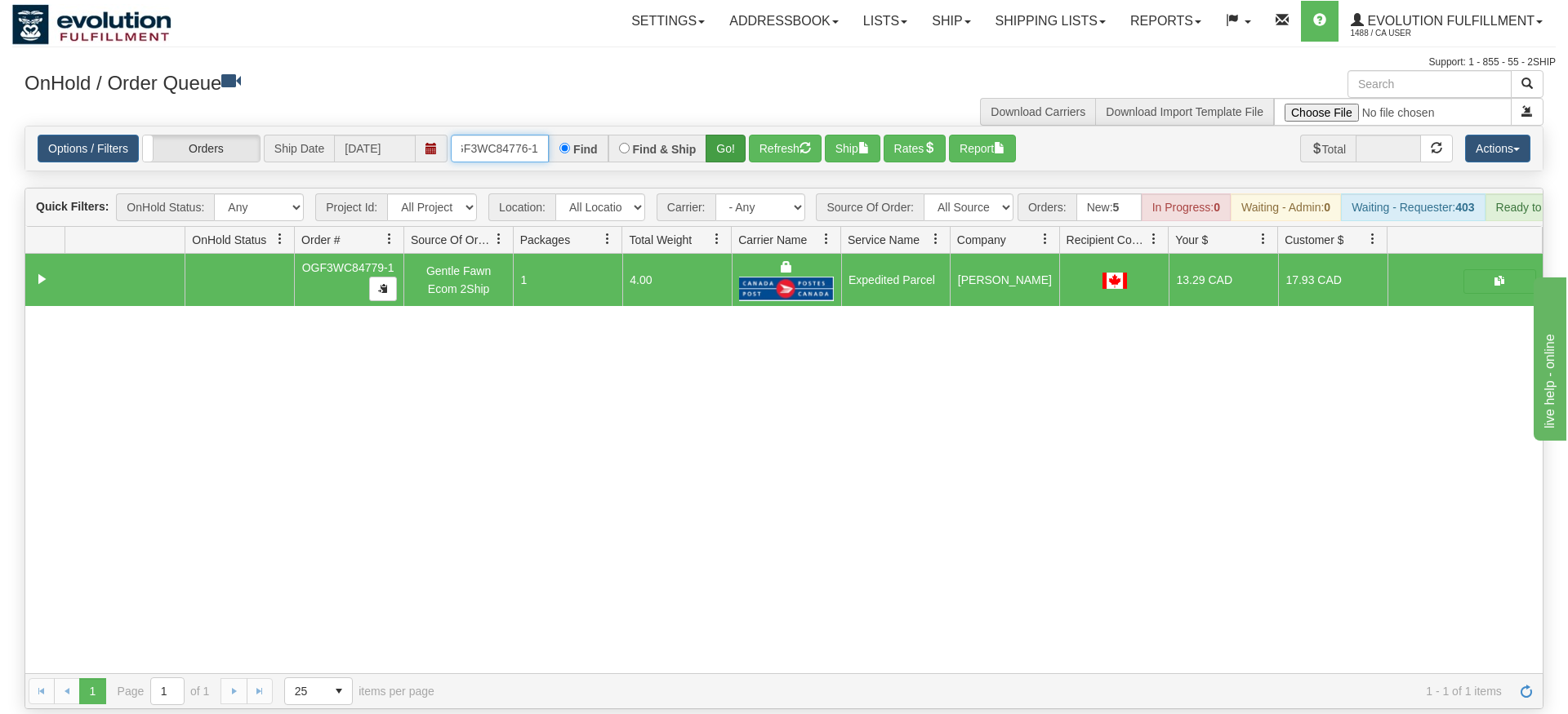
type input "oGF3WC84776-1"
click at [731, 148] on div "Is equal to Is not equal to Contains Does not contains CAD USD EUR ZAR [PERSON_…" at bounding box center [784, 417] width 1544 height 583
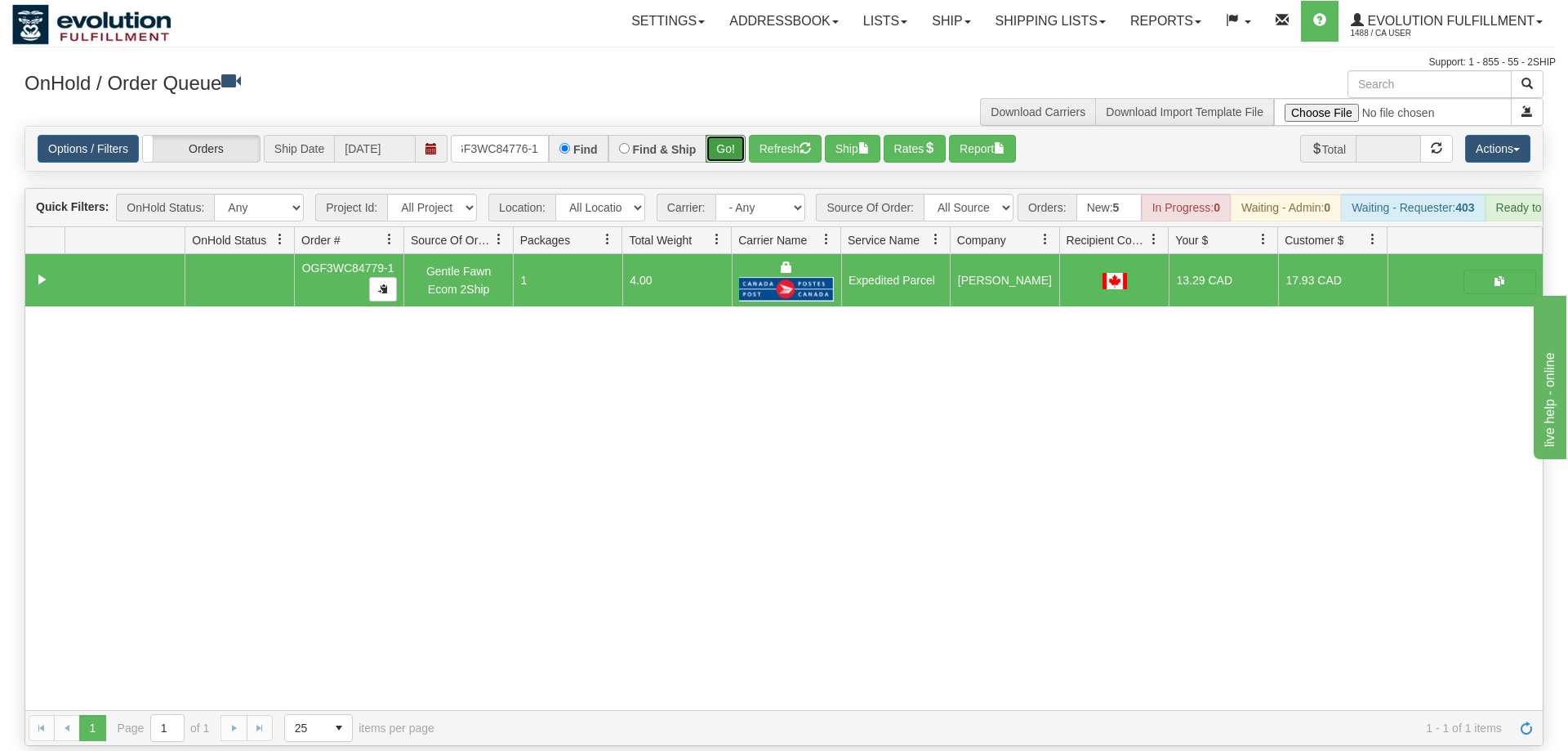
click at [732, 135] on button "Go!" at bounding box center [725, 149] width 40 height 28
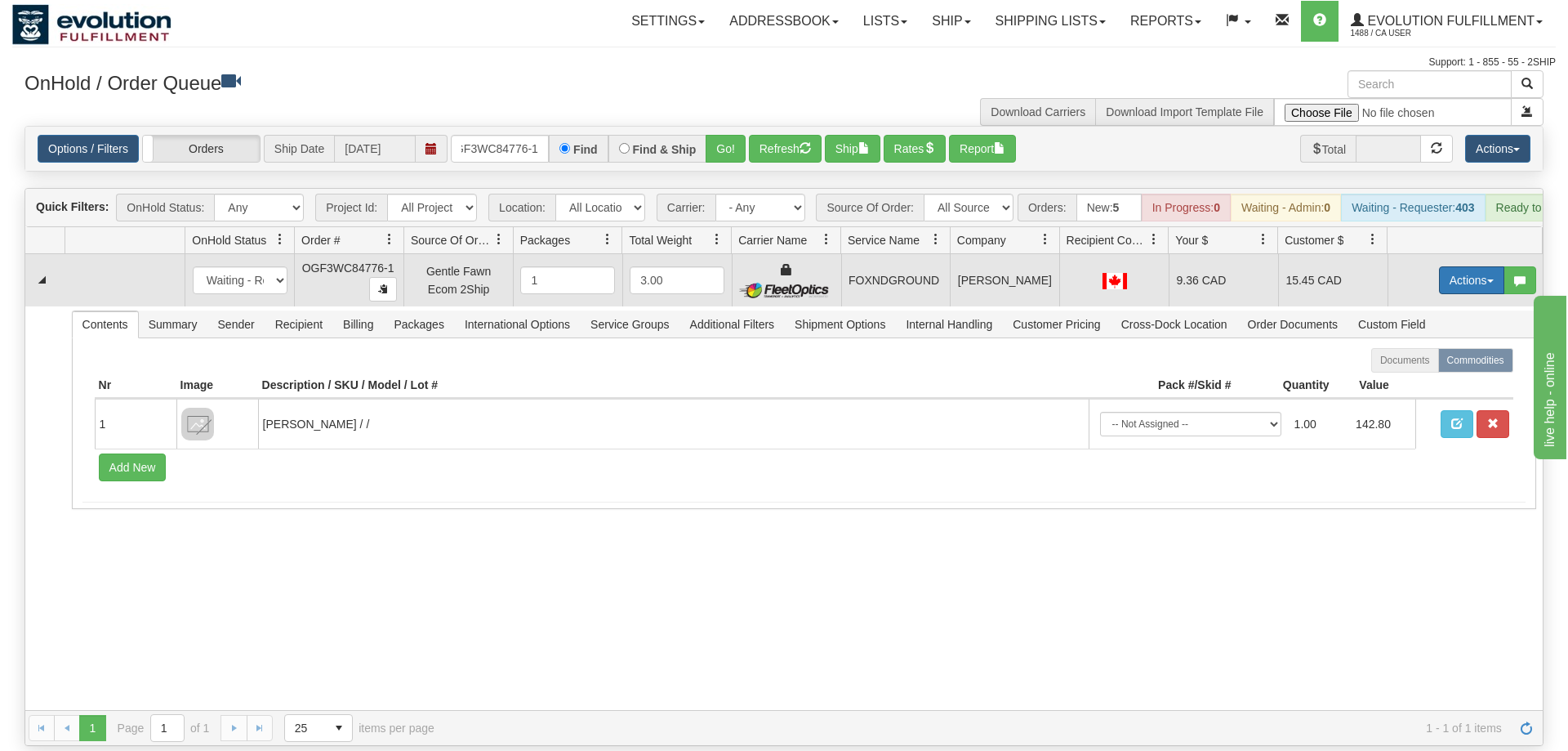
click at [1478, 266] on button "Actions" at bounding box center [1471, 280] width 65 height 28
click at [1425, 364] on link "Ship" at bounding box center [1438, 374] width 131 height 21
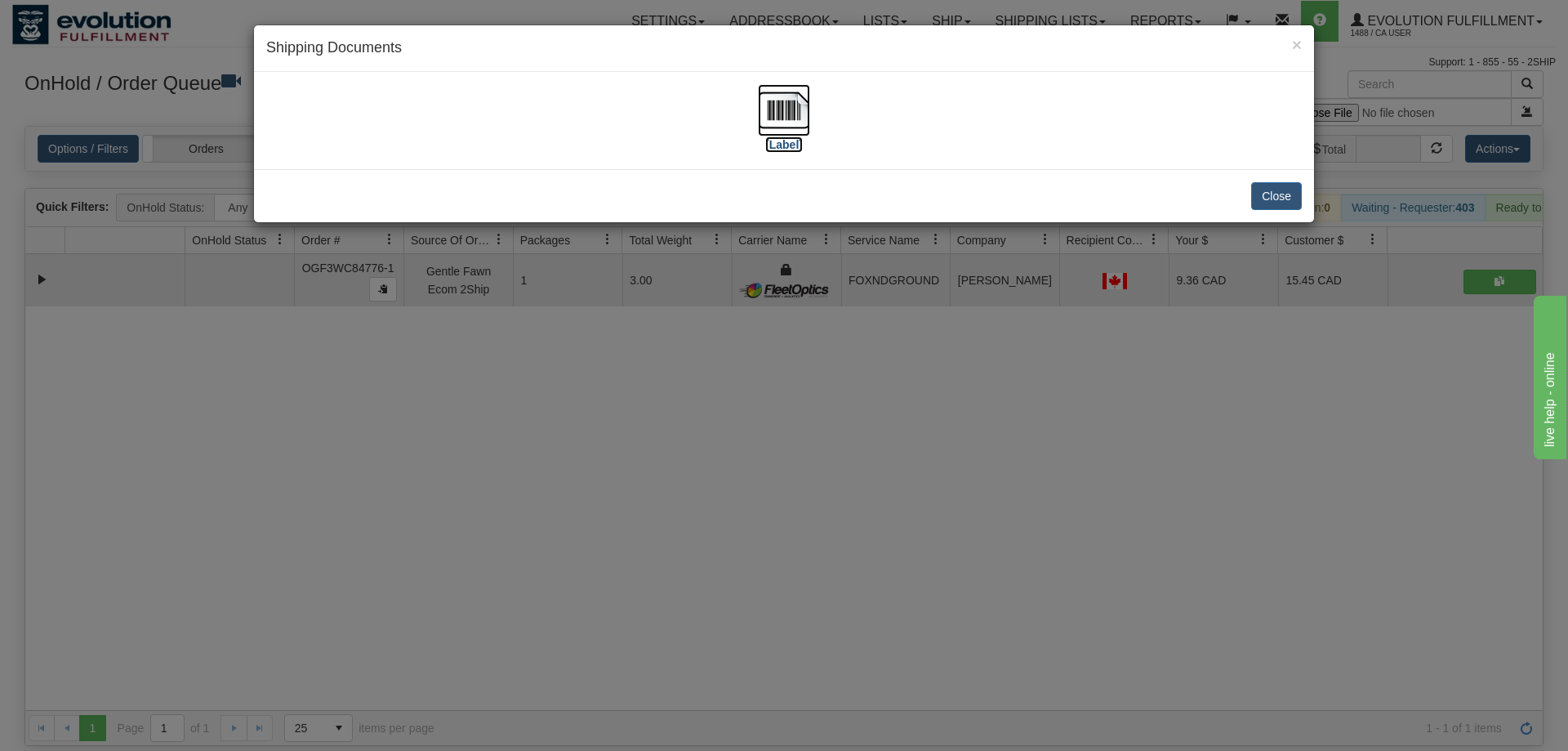
click at [788, 101] on img at bounding box center [784, 111] width 52 height 52
drag, startPoint x: 834, startPoint y: 633, endPoint x: 508, endPoint y: 114, distance: 612.9
click at [833, 610] on div "× Shipping Documents [Label] Close" at bounding box center [784, 375] width 1568 height 751
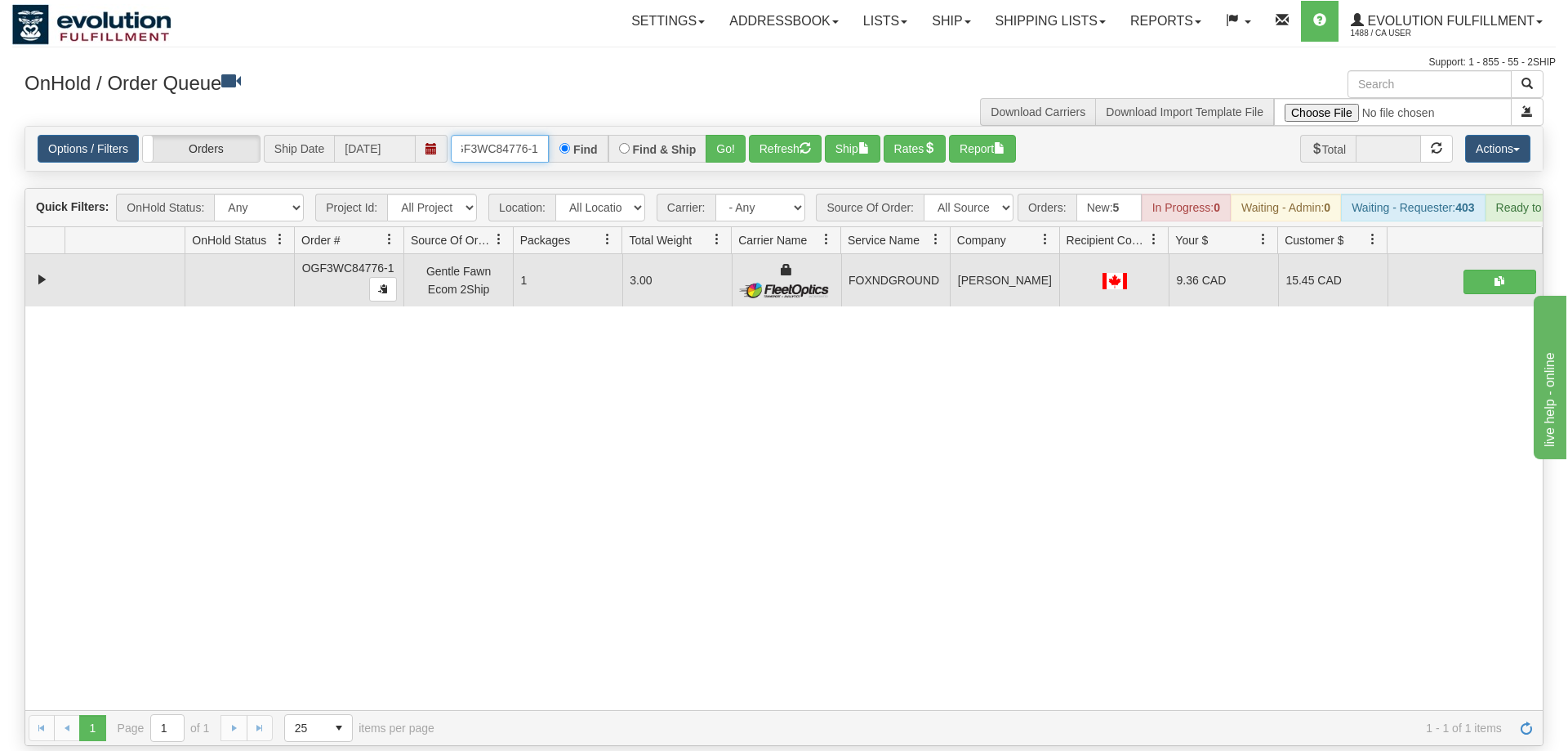
click at [495, 135] on input "oGF3WC84776-1" at bounding box center [500, 149] width 98 height 28
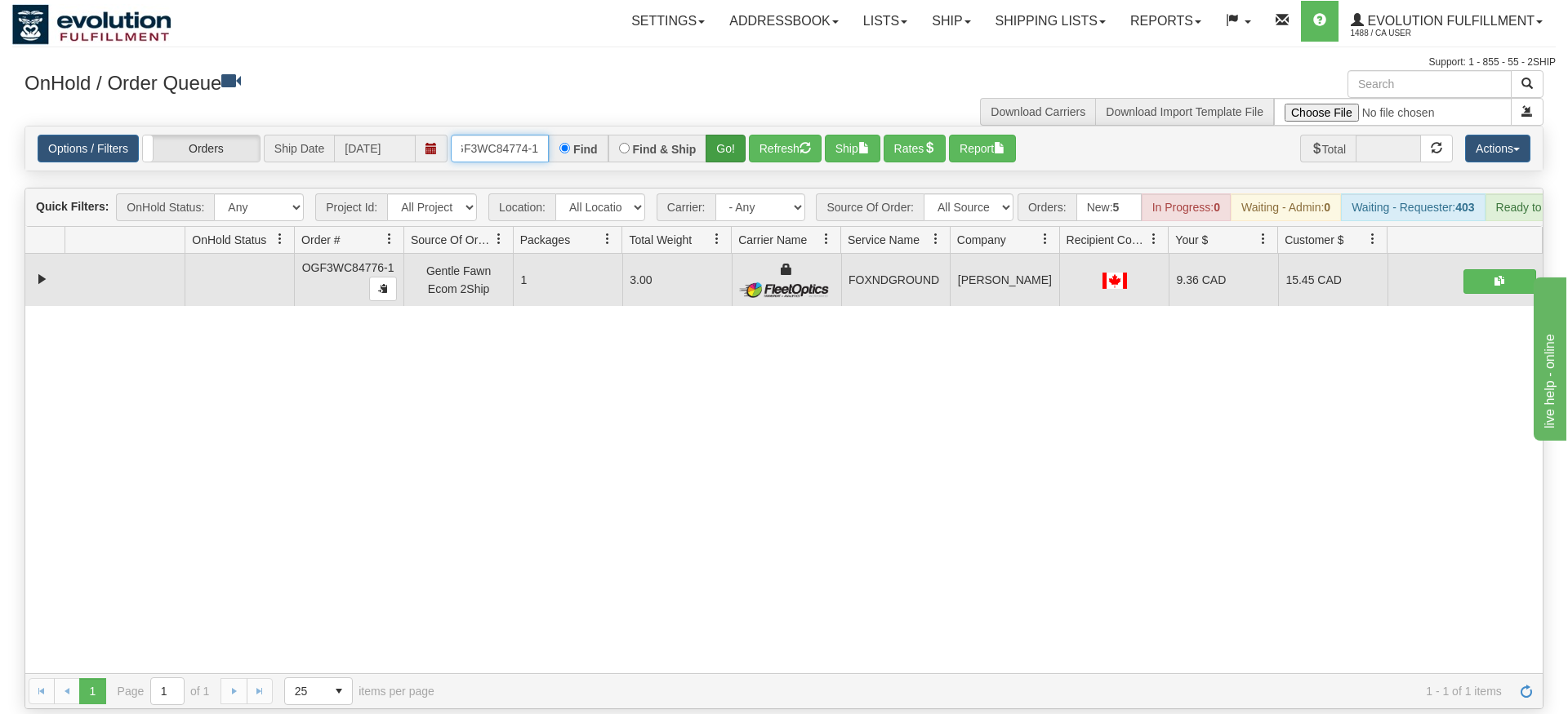
type input "OGF3WC84774-1"
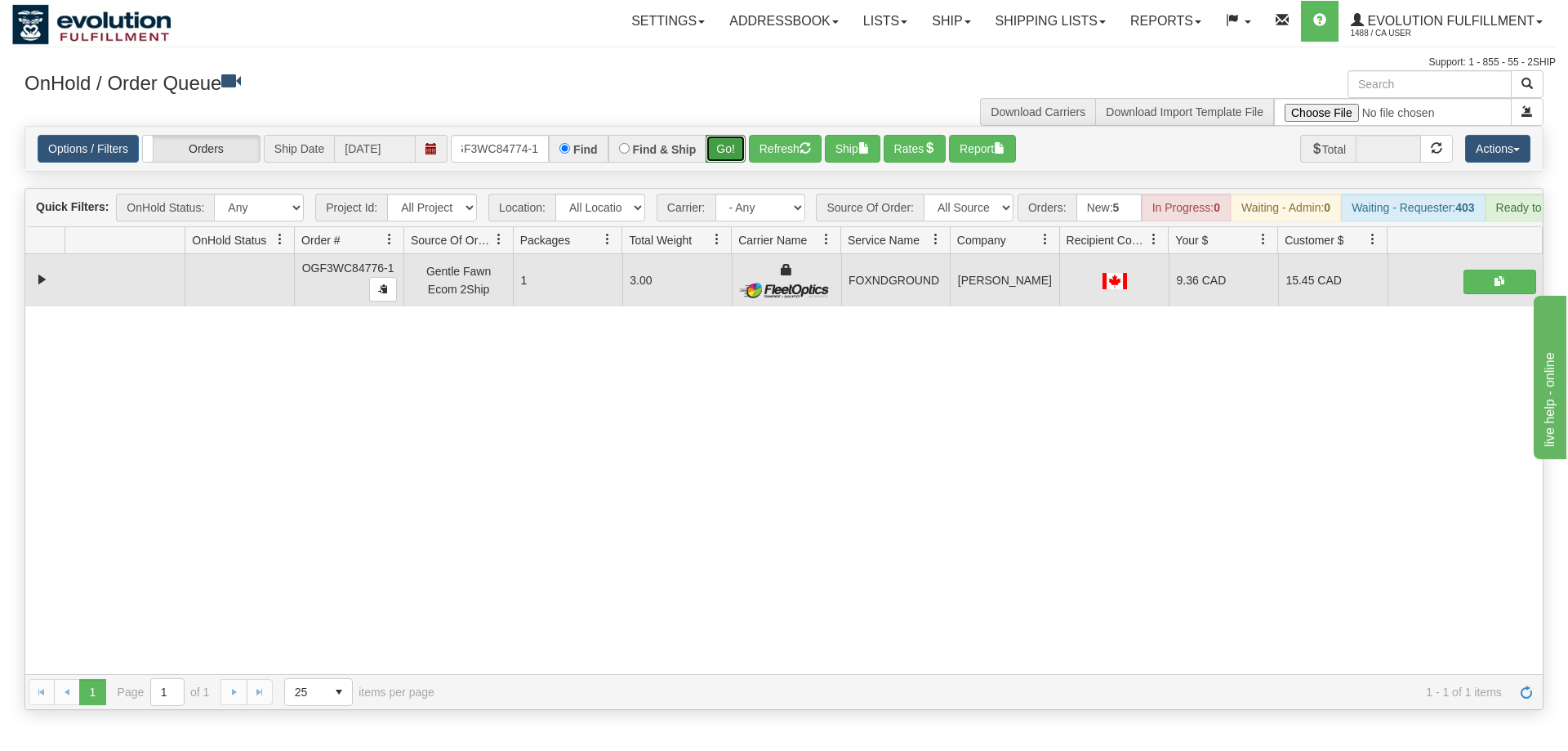
drag, startPoint x: 722, startPoint y: 112, endPoint x: 723, endPoint y: 126, distance: 14.0
click at [722, 145] on div "Options / Filters Group Shipments Orders Ship Date [DATE] OGF3WC84774-1 Find Fi…" at bounding box center [784, 149] width 1517 height 44
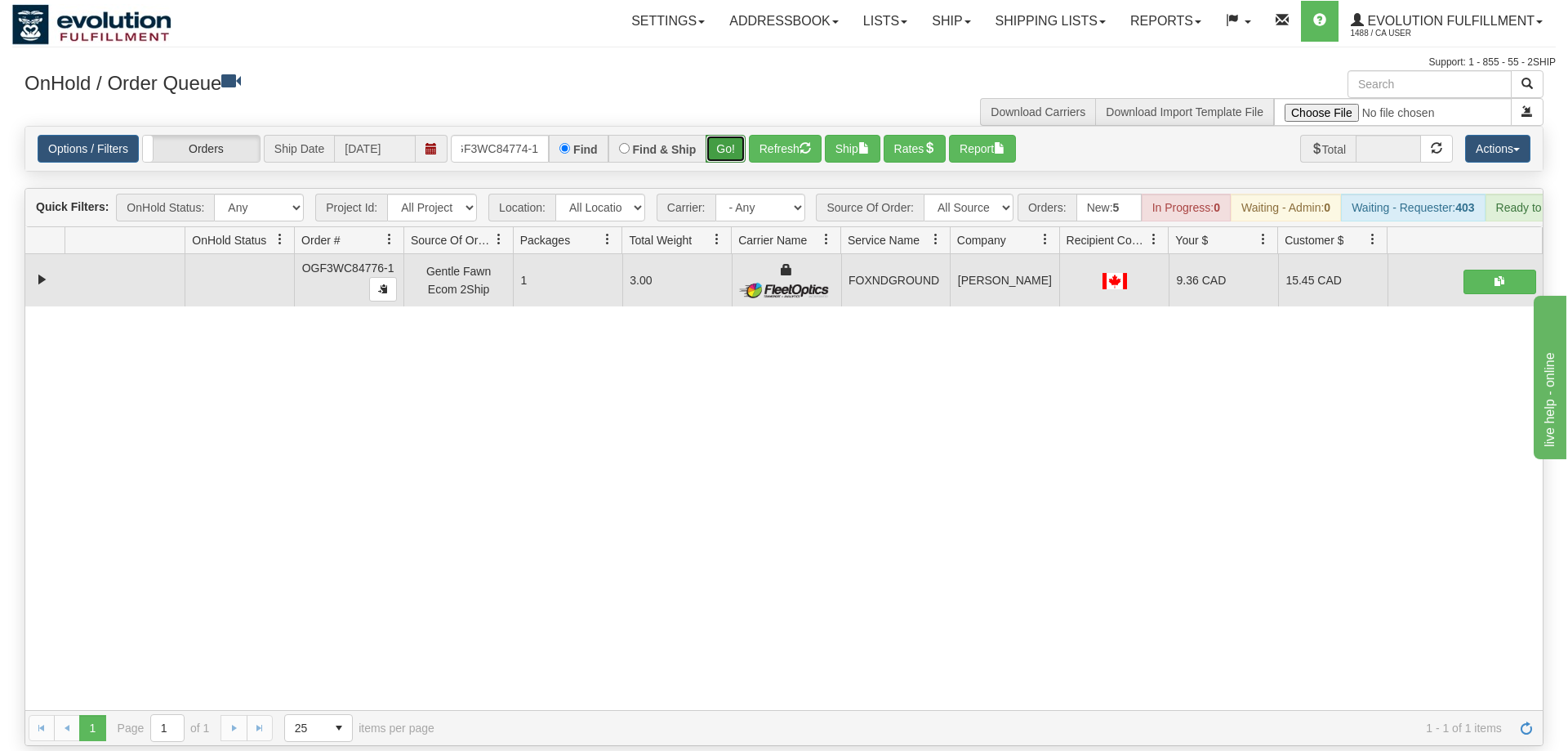
click at [723, 135] on button "Go!" at bounding box center [725, 149] width 40 height 28
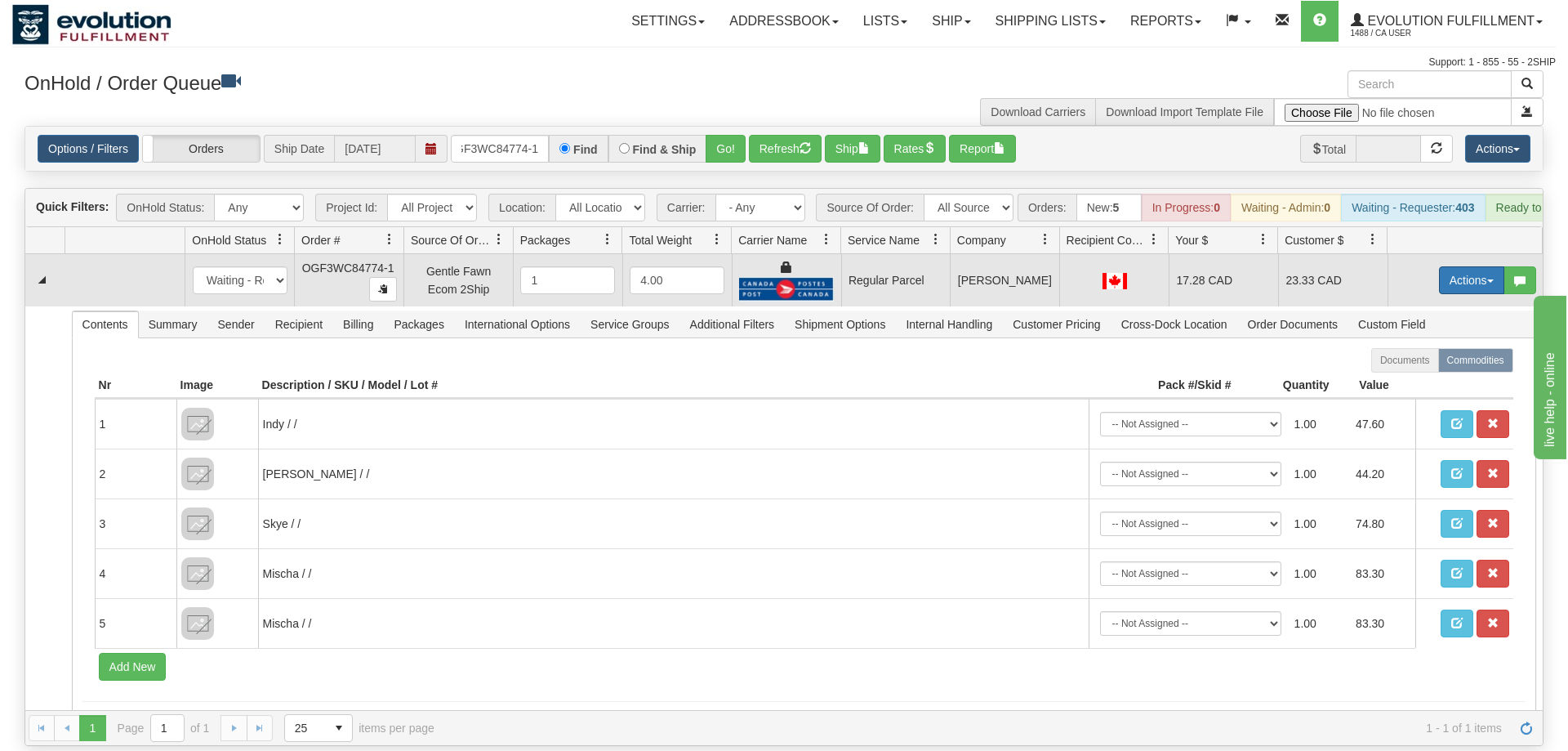
click at [1470, 266] on button "Actions" at bounding box center [1471, 280] width 65 height 28
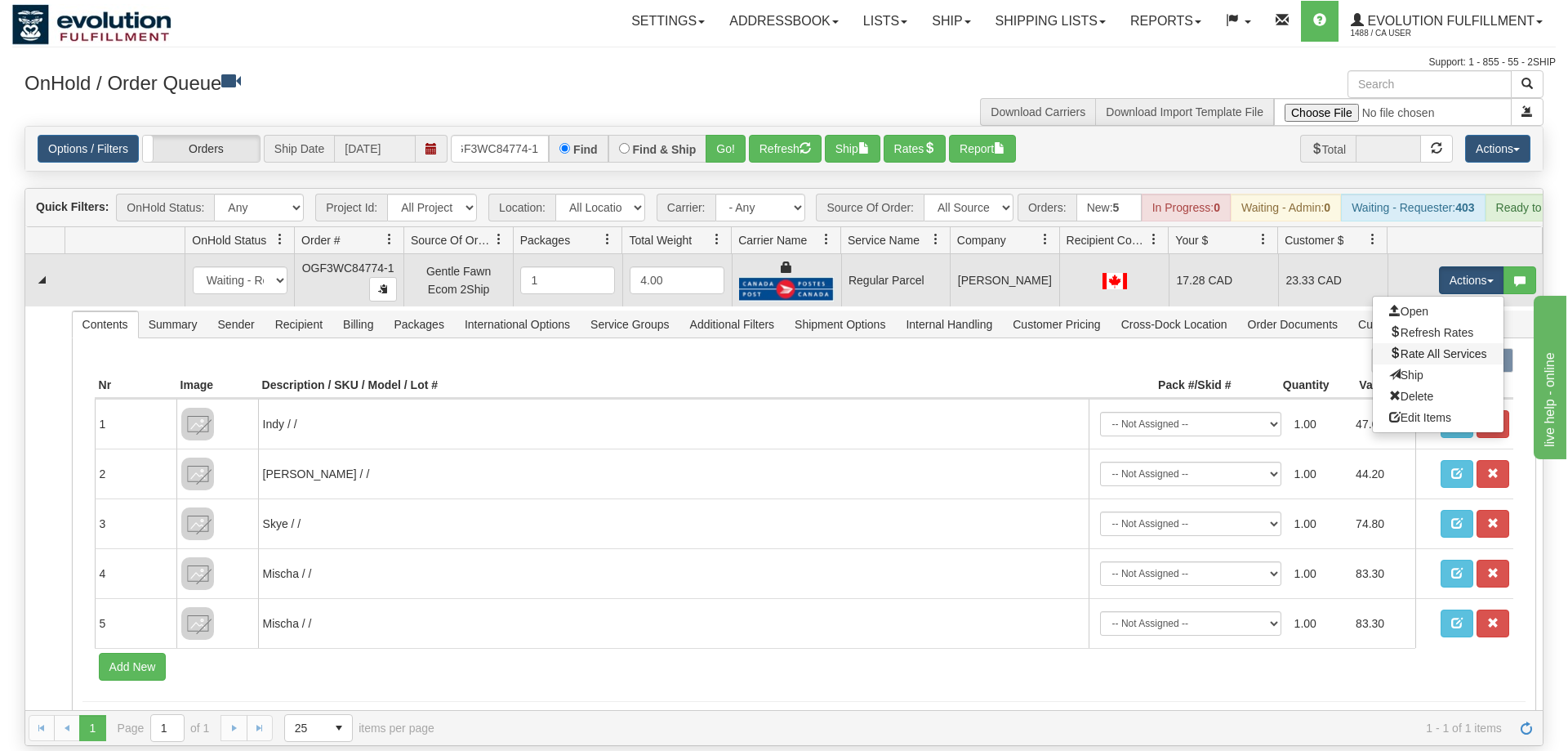
click at [1440, 343] on link "Rate All Services" at bounding box center [1438, 353] width 131 height 21
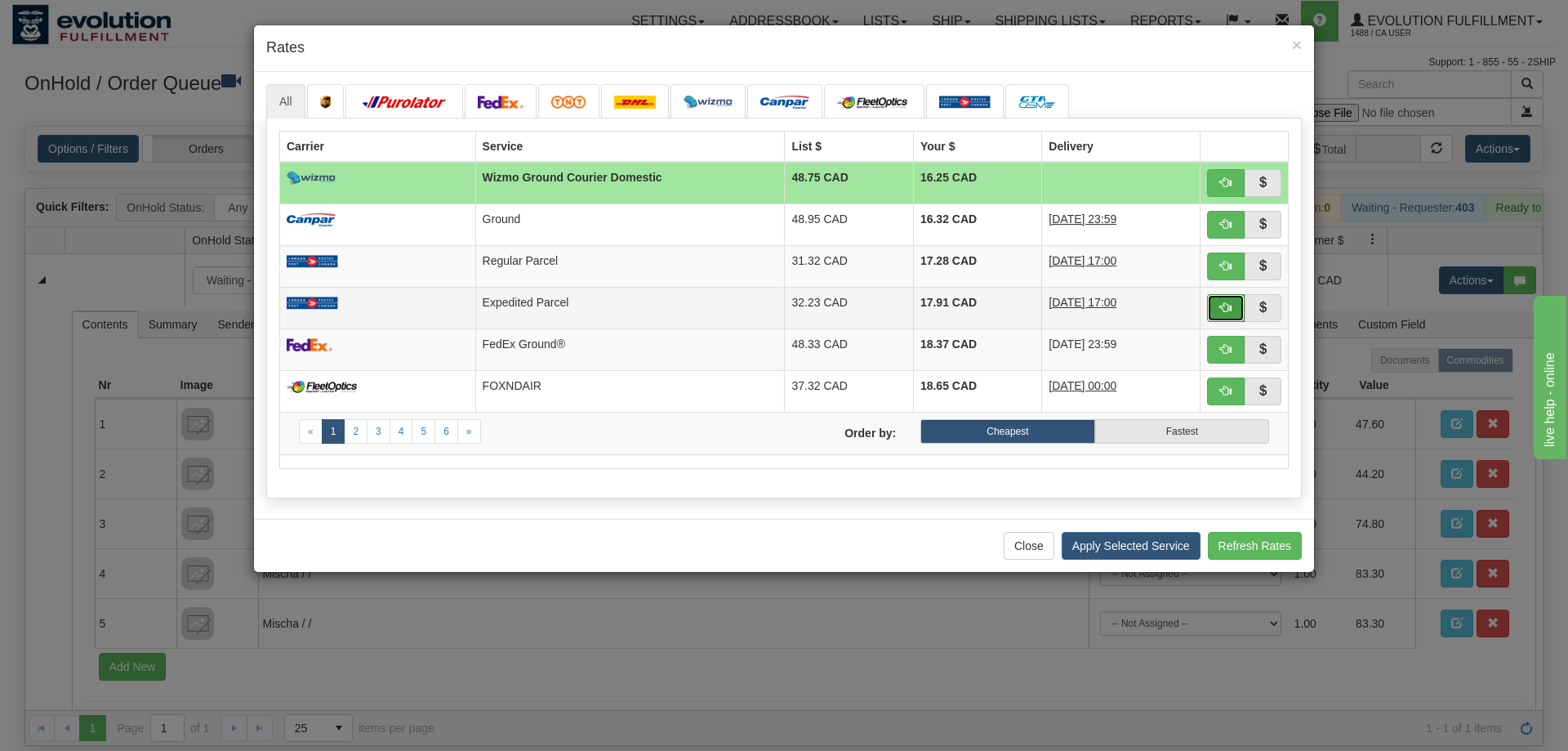
click at [1236, 307] on button "button" at bounding box center [1225, 307] width 37 height 28
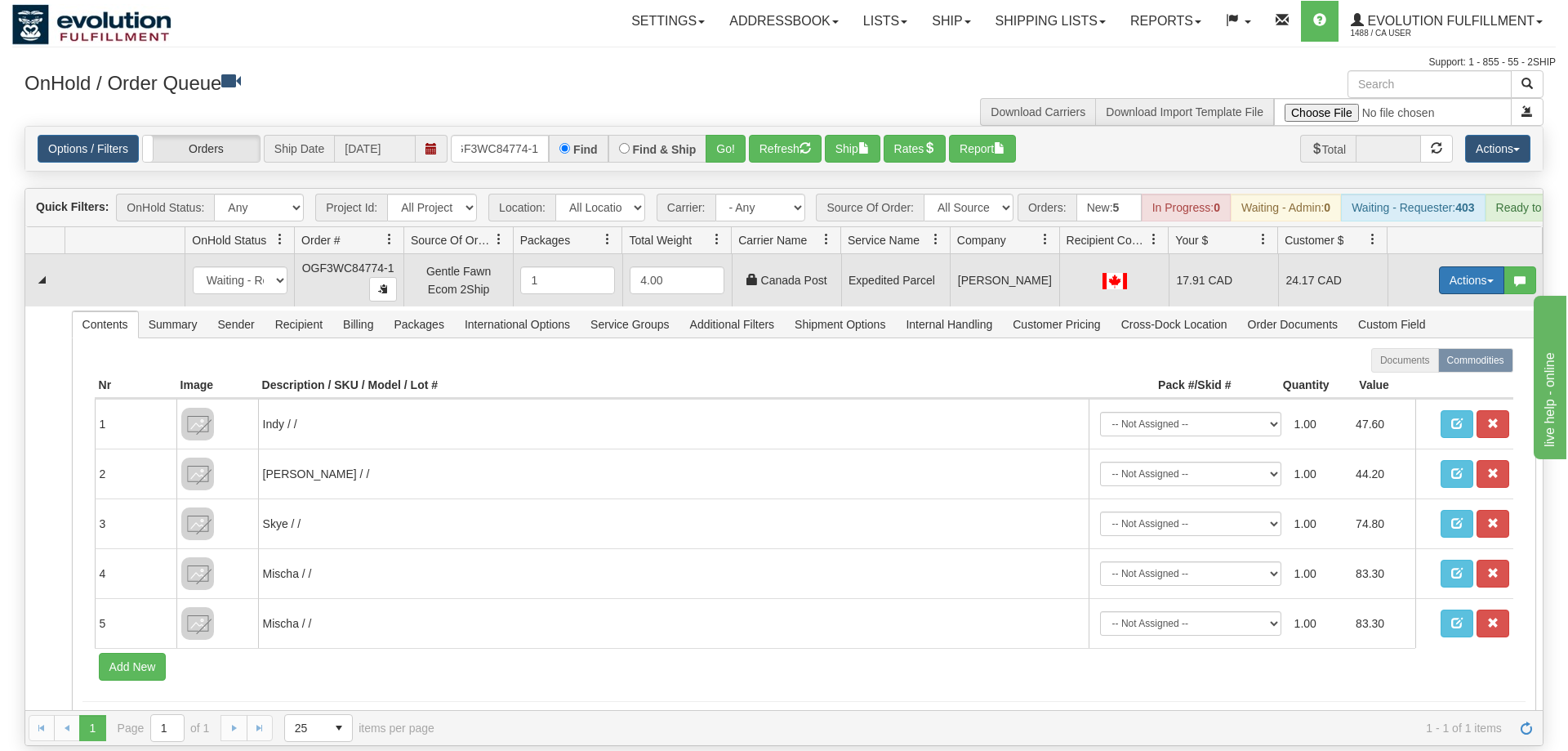
click at [1474, 266] on button "Actions" at bounding box center [1471, 280] width 65 height 28
click at [1423, 364] on link "Ship" at bounding box center [1438, 374] width 131 height 21
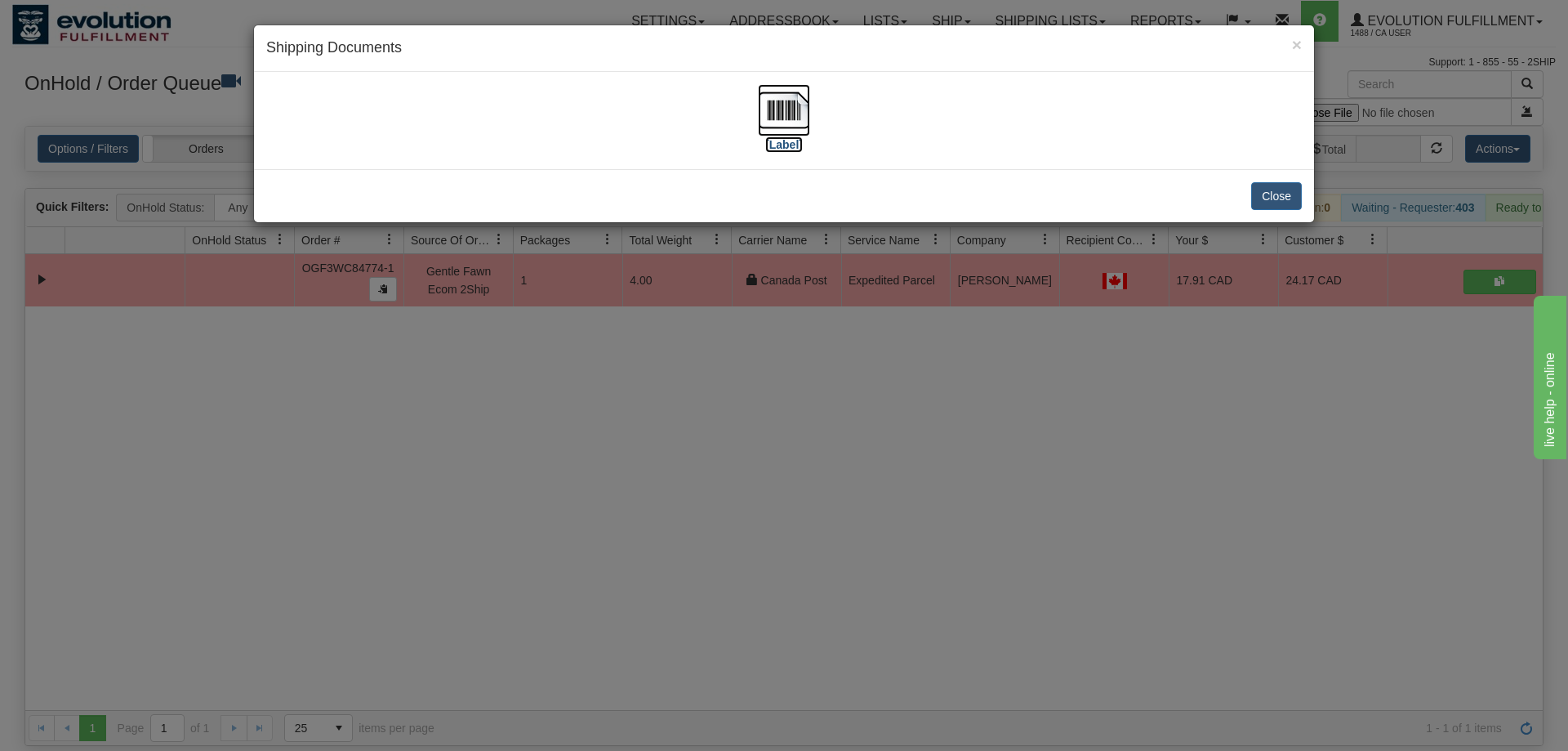
click at [806, 92] on img at bounding box center [784, 111] width 52 height 52
click at [877, 358] on div "× Shipping Documents [Label] Close" at bounding box center [784, 375] width 1568 height 751
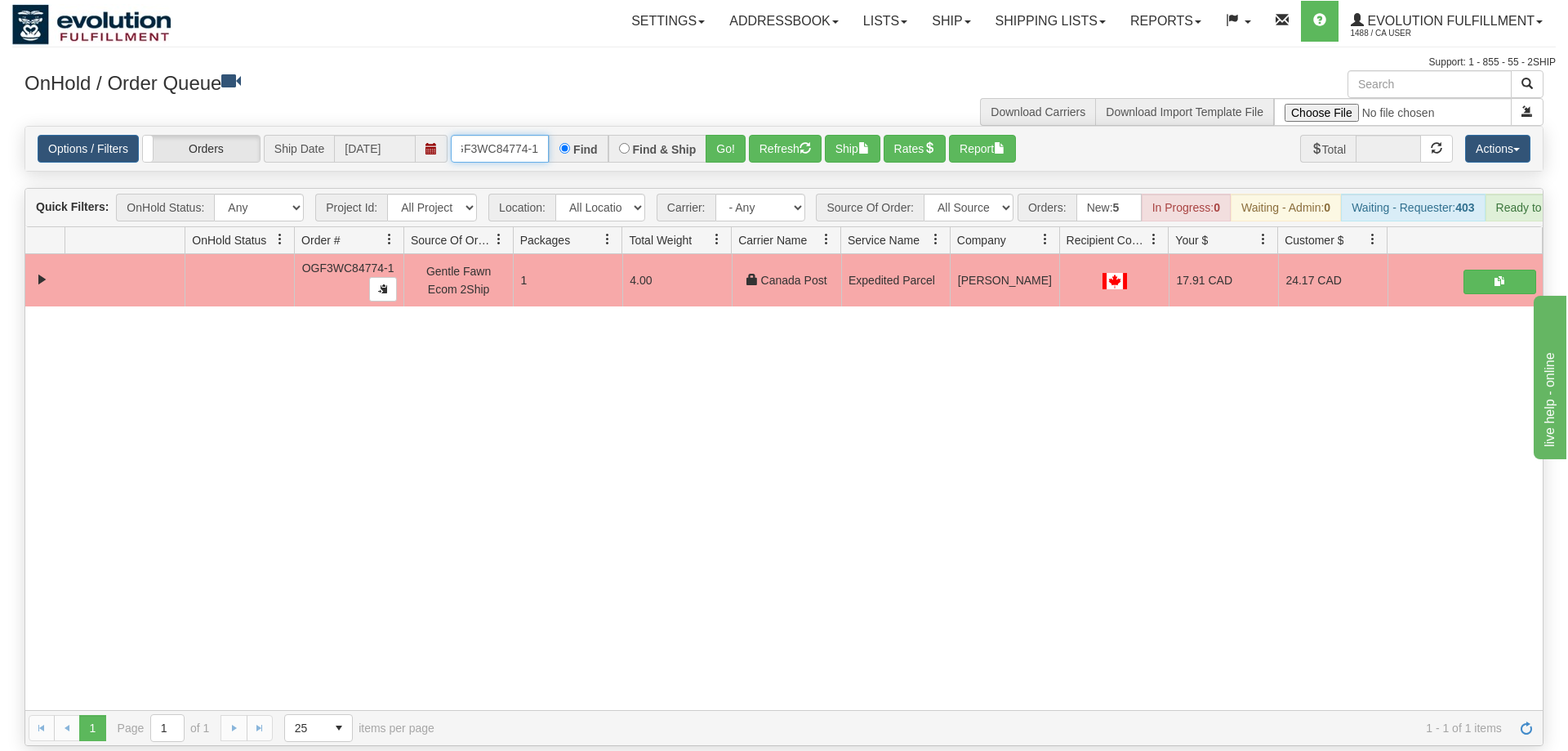
click at [520, 135] on input "OGF3WC84774-1" at bounding box center [500, 149] width 98 height 28
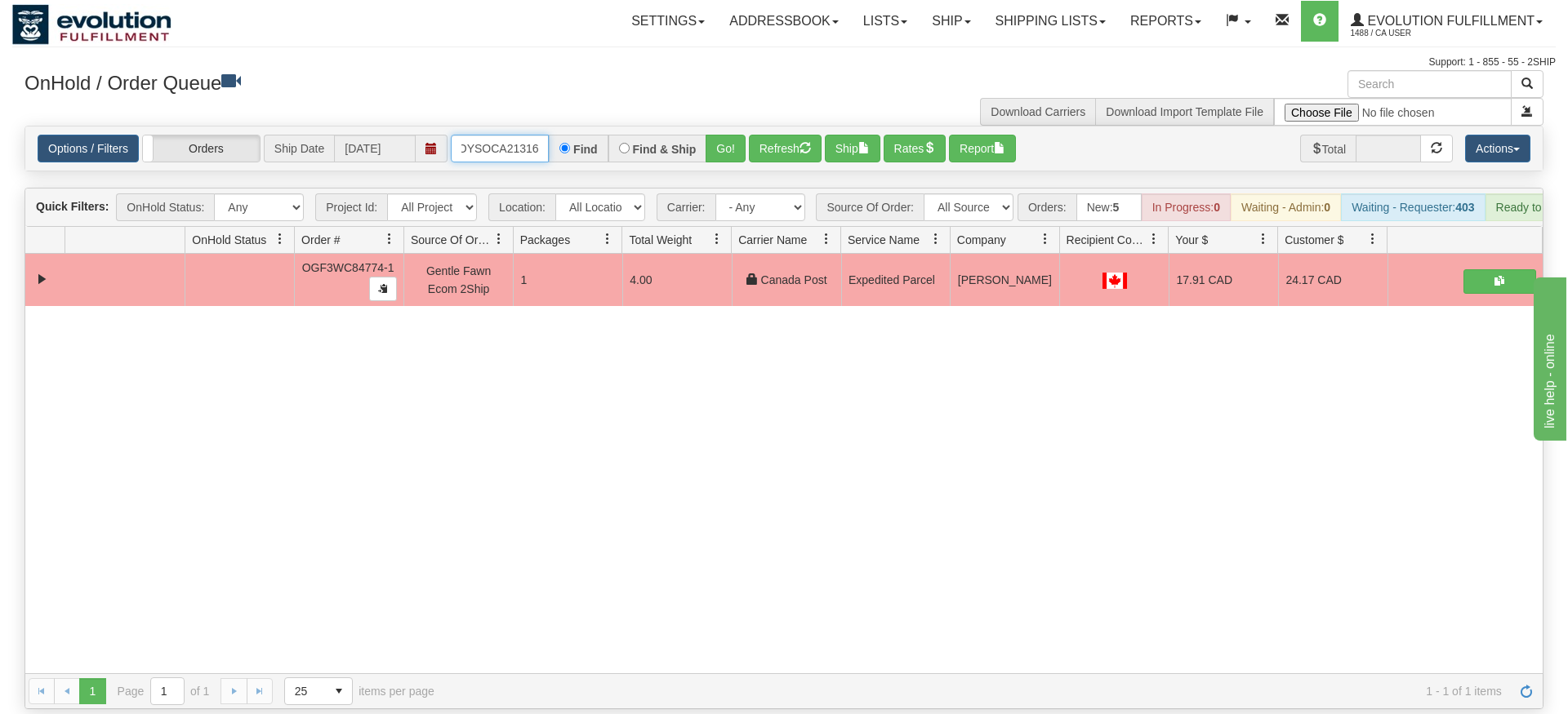
type input "OMOYSOCA21316"
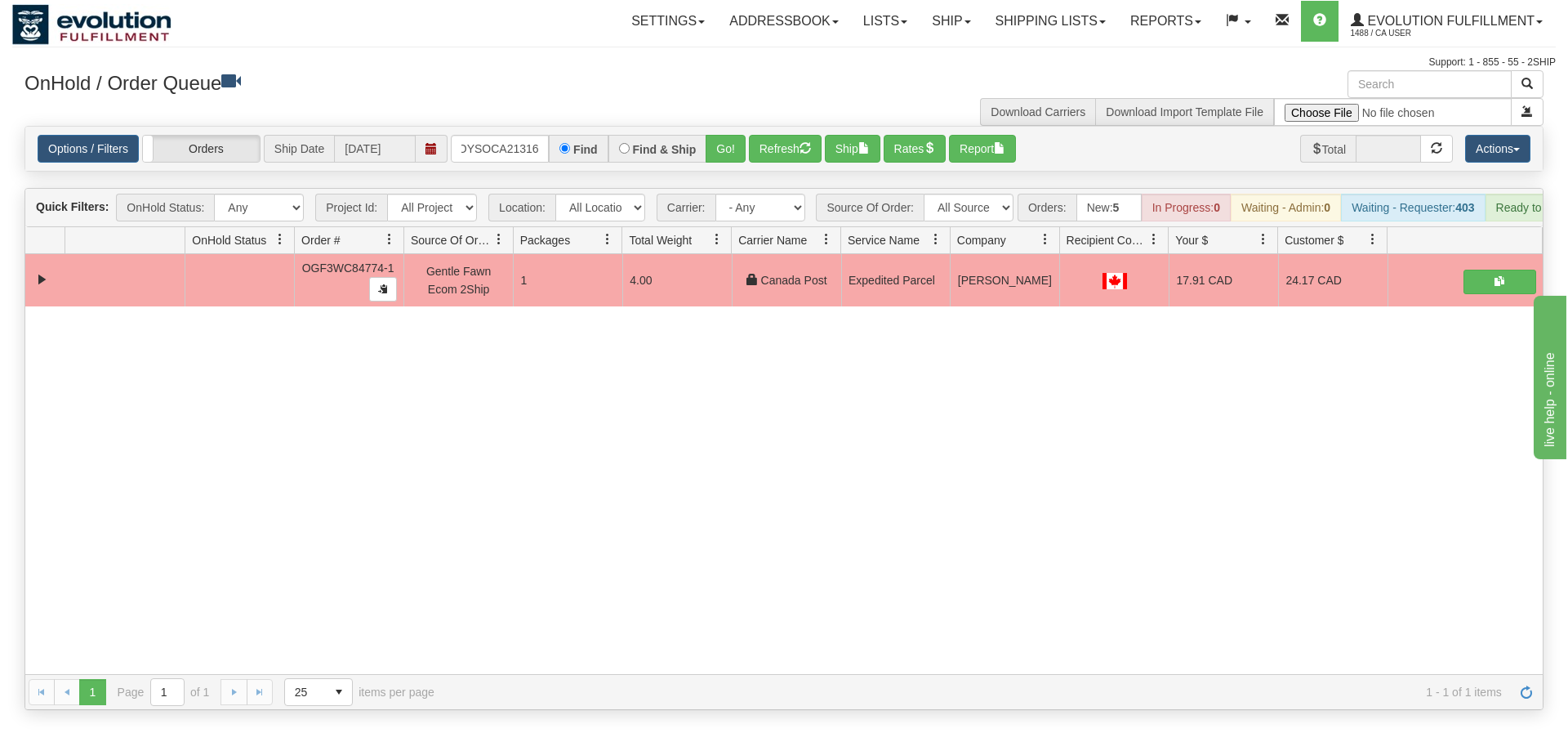
drag, startPoint x: 713, startPoint y: 106, endPoint x: 718, endPoint y: 140, distance: 34.4
click at [714, 141] on div "Options / Filters Group Shipments Orders Ship Date [DATE] OMOYSOCA21316 Find Fi…" at bounding box center [784, 149] width 1517 height 44
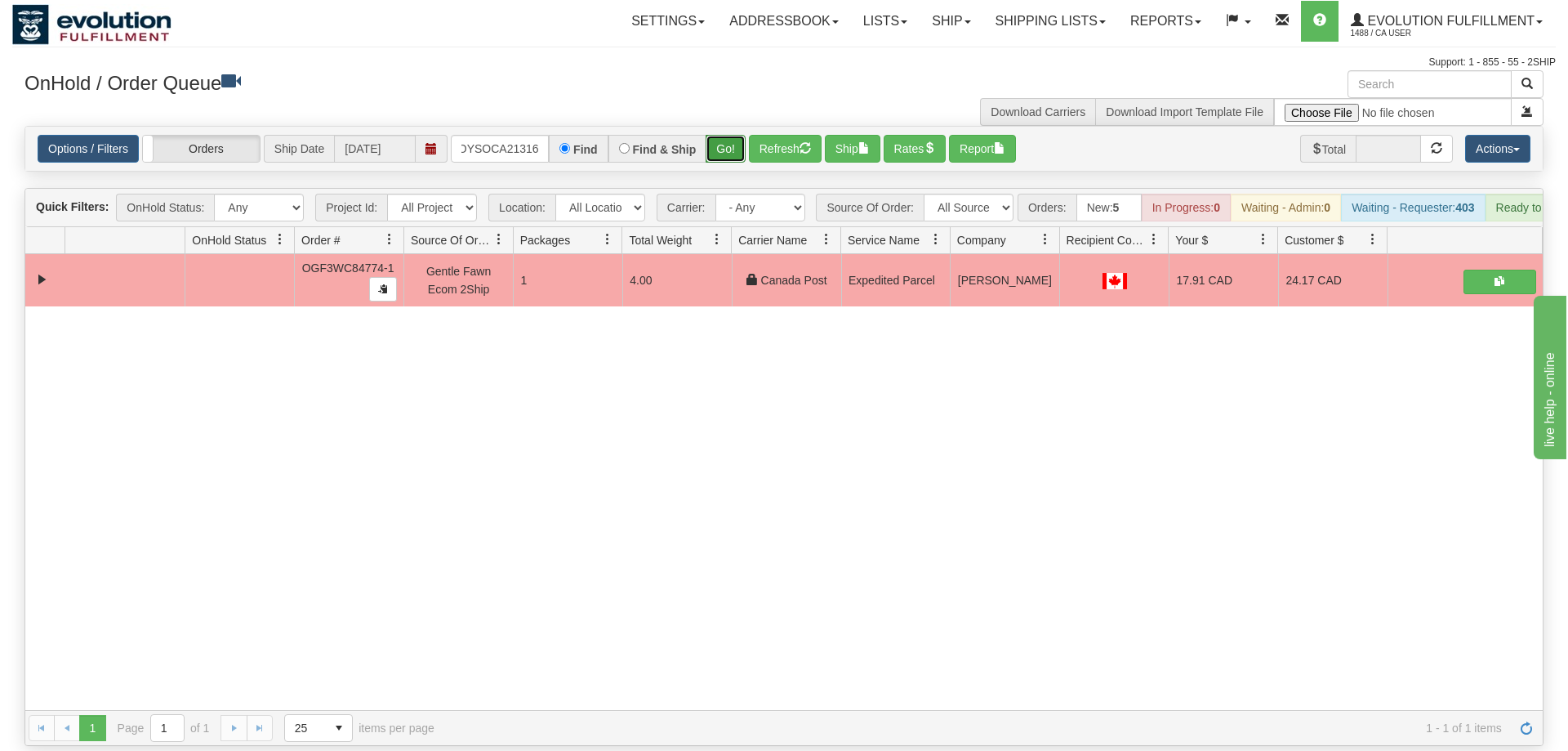
click at [724, 135] on button "Go!" at bounding box center [725, 149] width 40 height 28
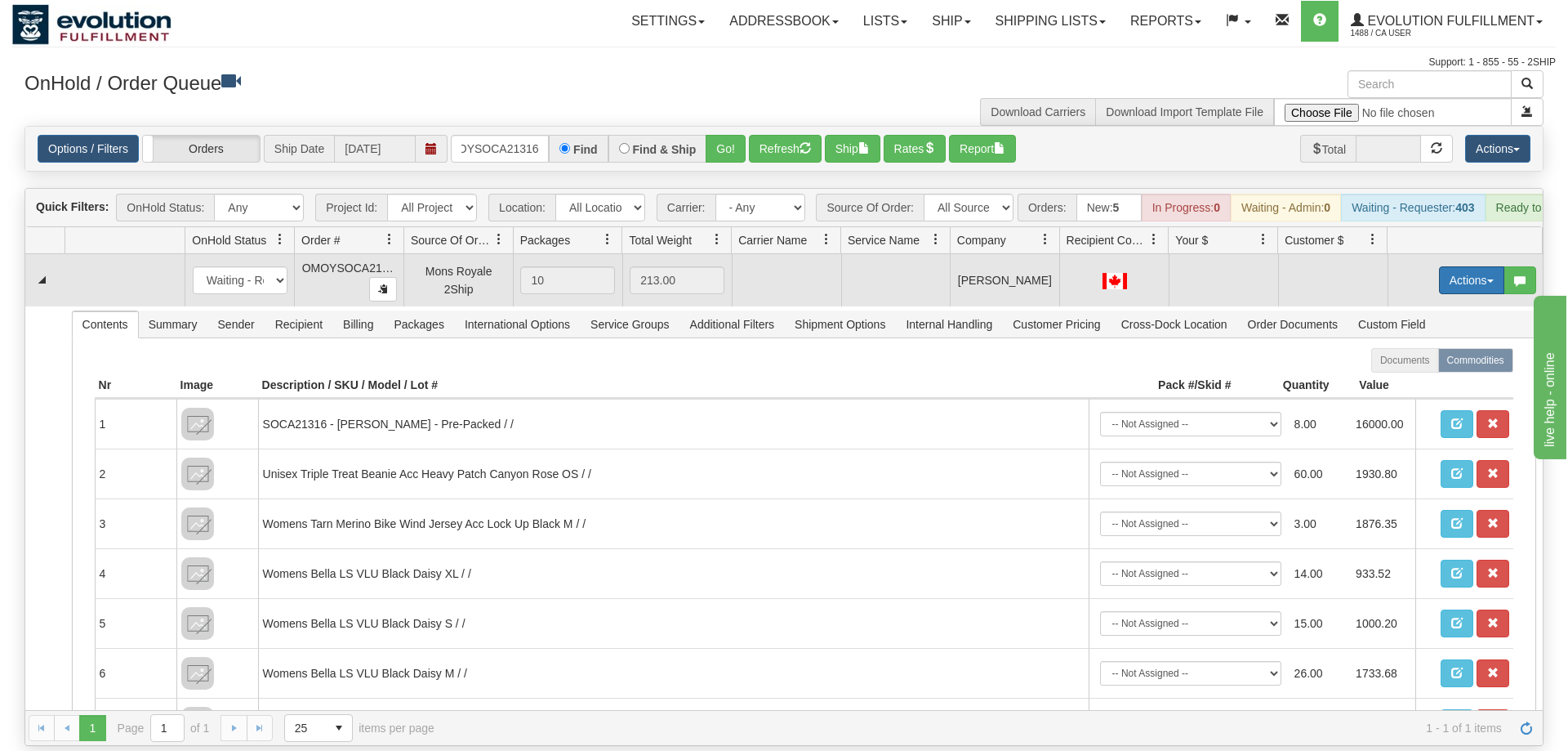
click at [1459, 266] on button "Actions" at bounding box center [1471, 280] width 65 height 28
click at [1442, 347] on span "Rate All Services" at bounding box center [1438, 353] width 98 height 13
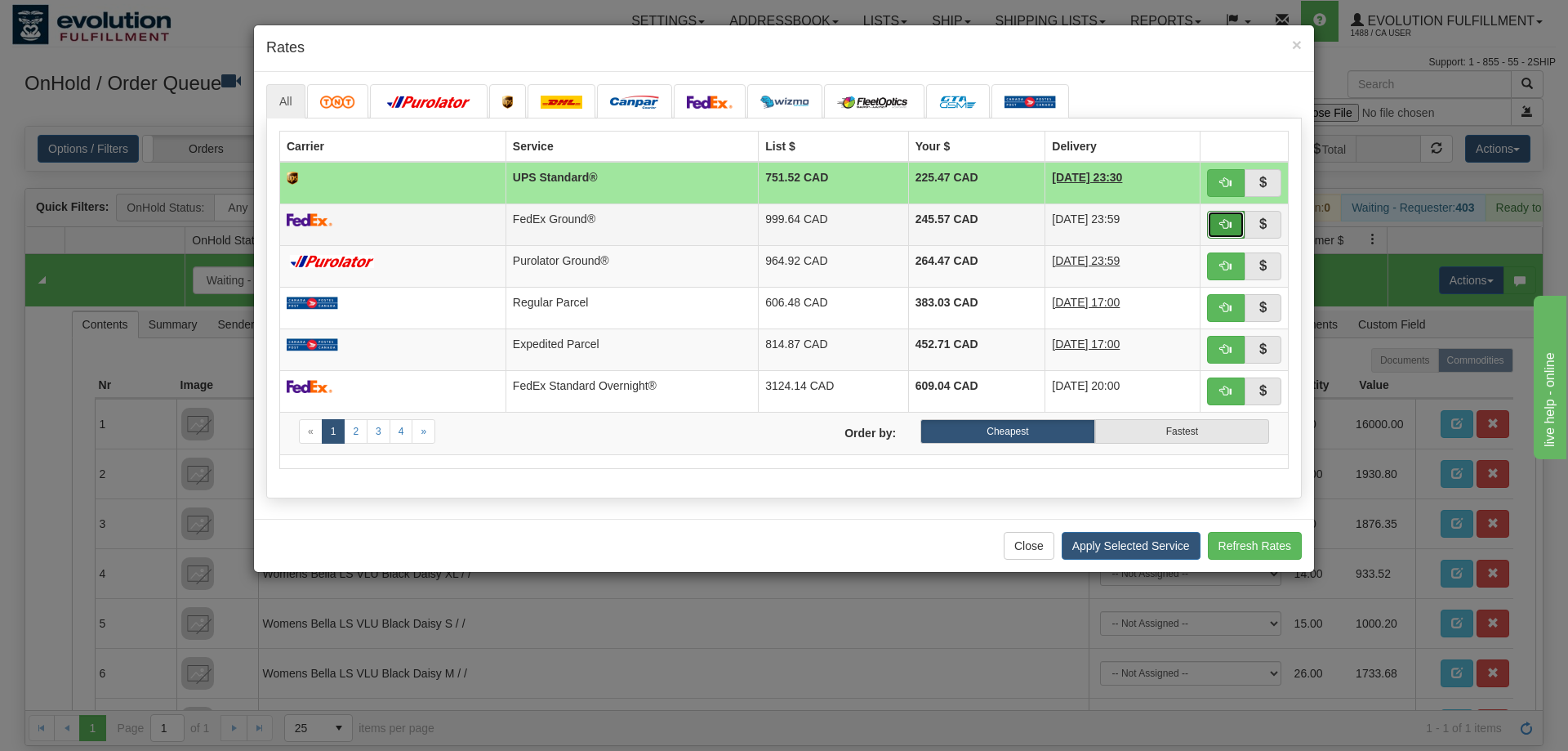
click at [1233, 231] on button "button" at bounding box center [1225, 225] width 37 height 28
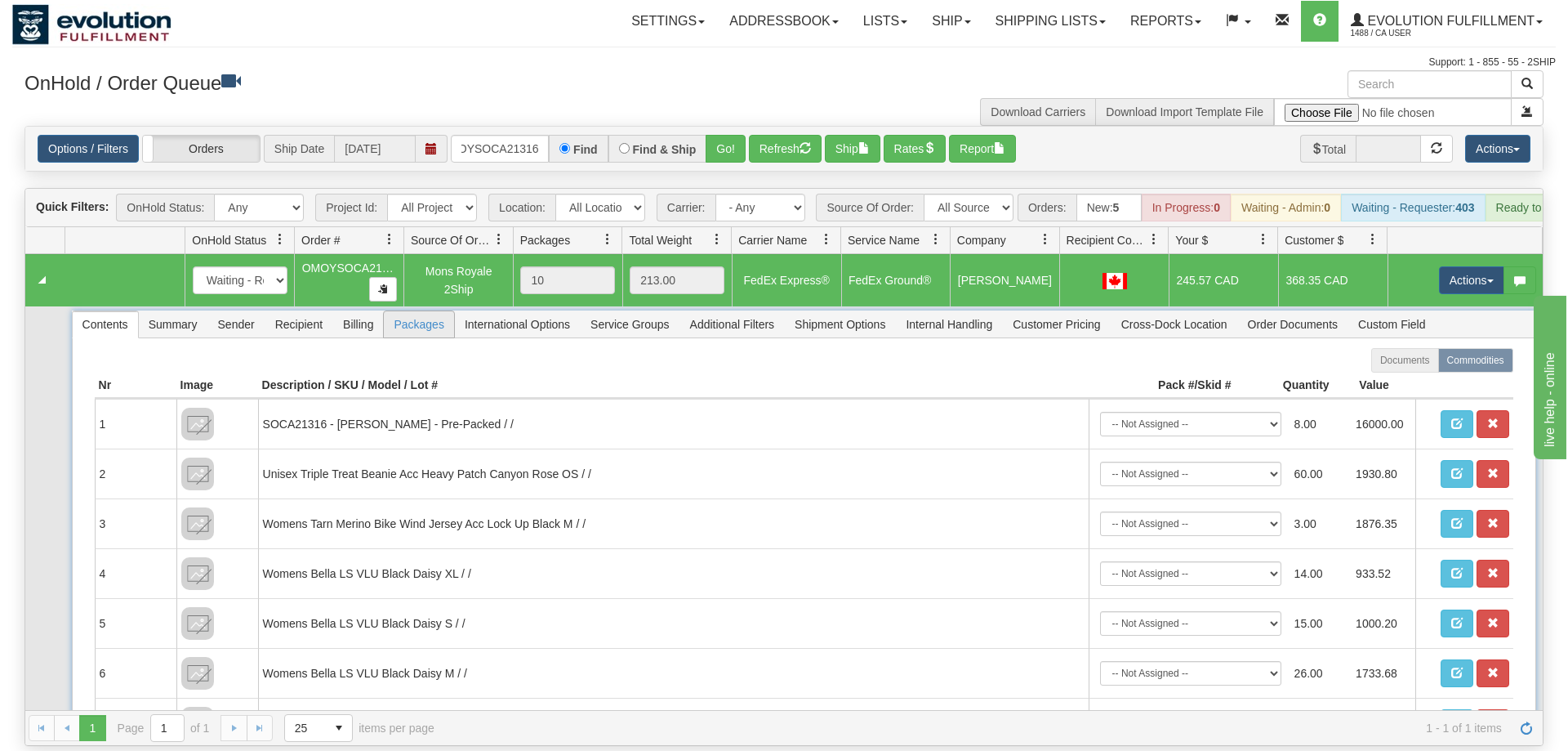
click at [425, 311] on span "Packages" at bounding box center [419, 324] width 69 height 26
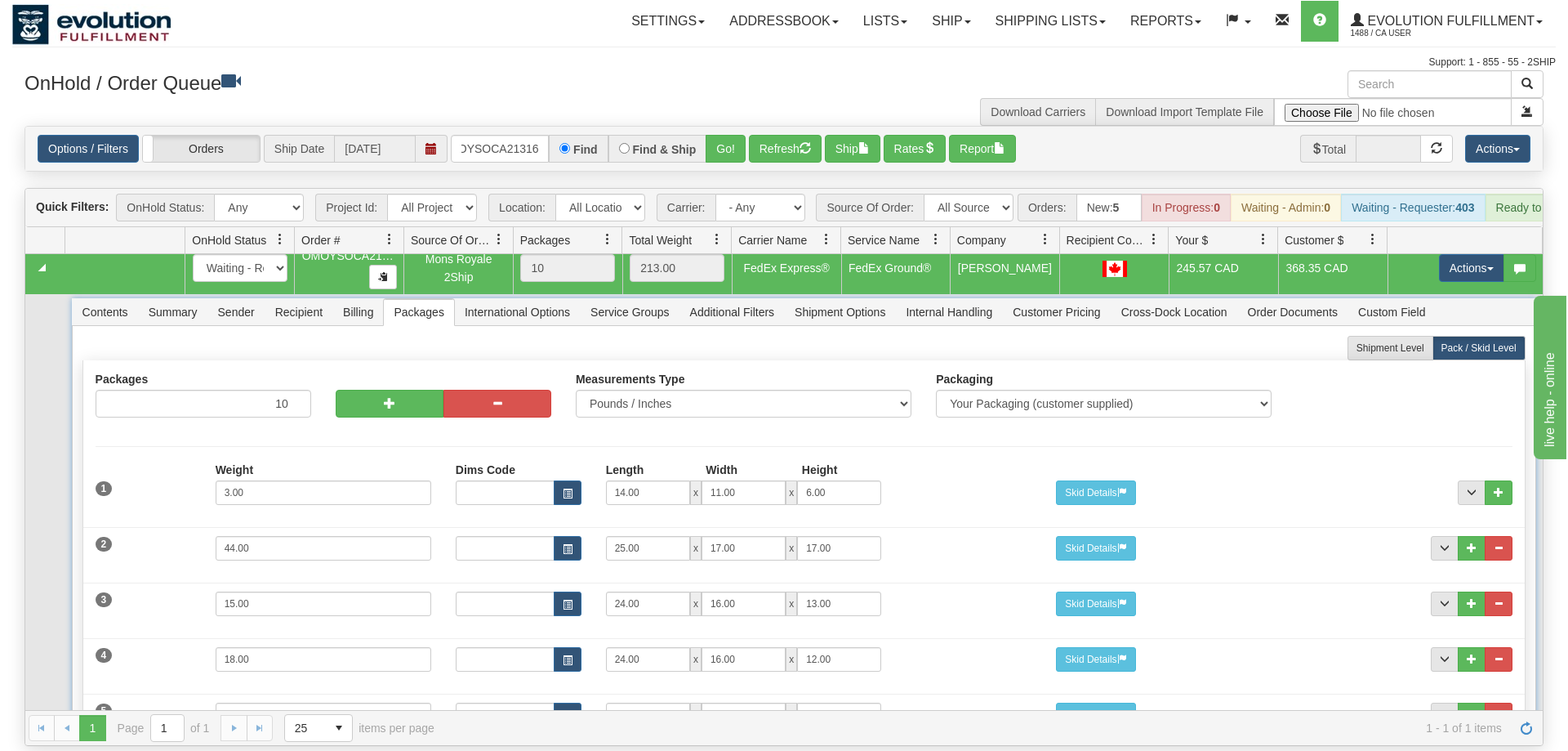
scroll to position [0, 0]
